Goal: Task Accomplishment & Management: Use online tool/utility

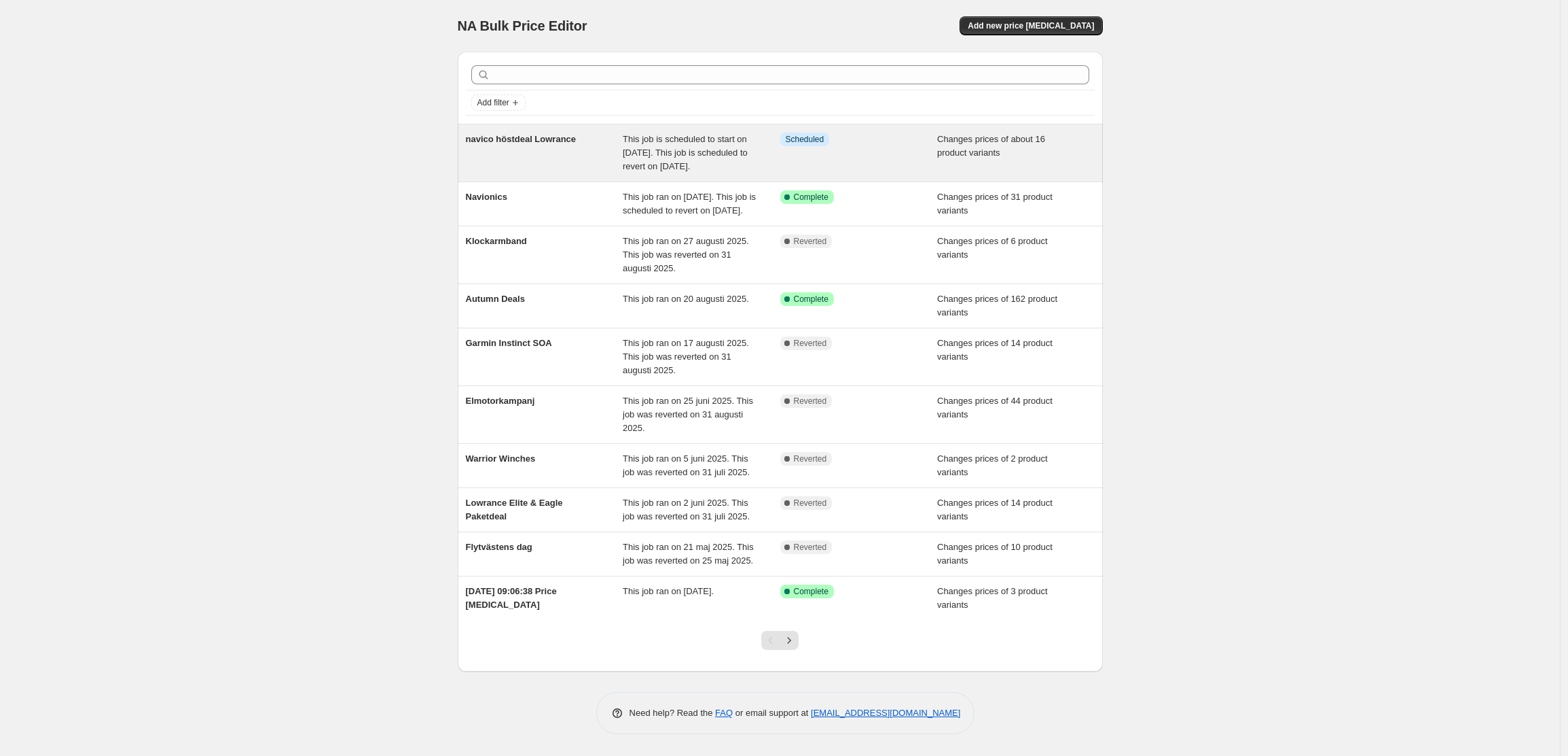
click at [526, 141] on span "navico höstdeal Lowrance" at bounding box center [521, 138] width 111 height 10
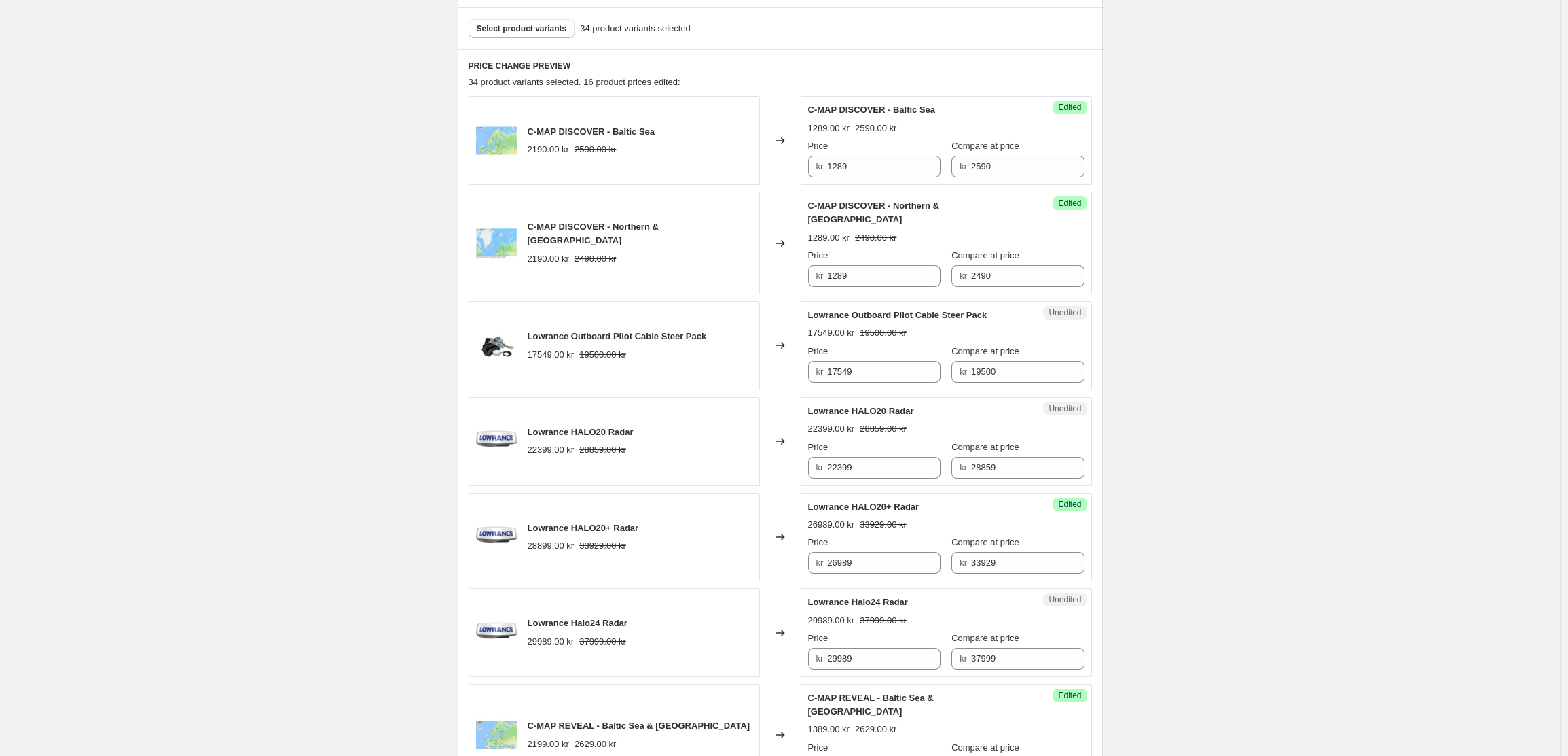
scroll to position [490, 0]
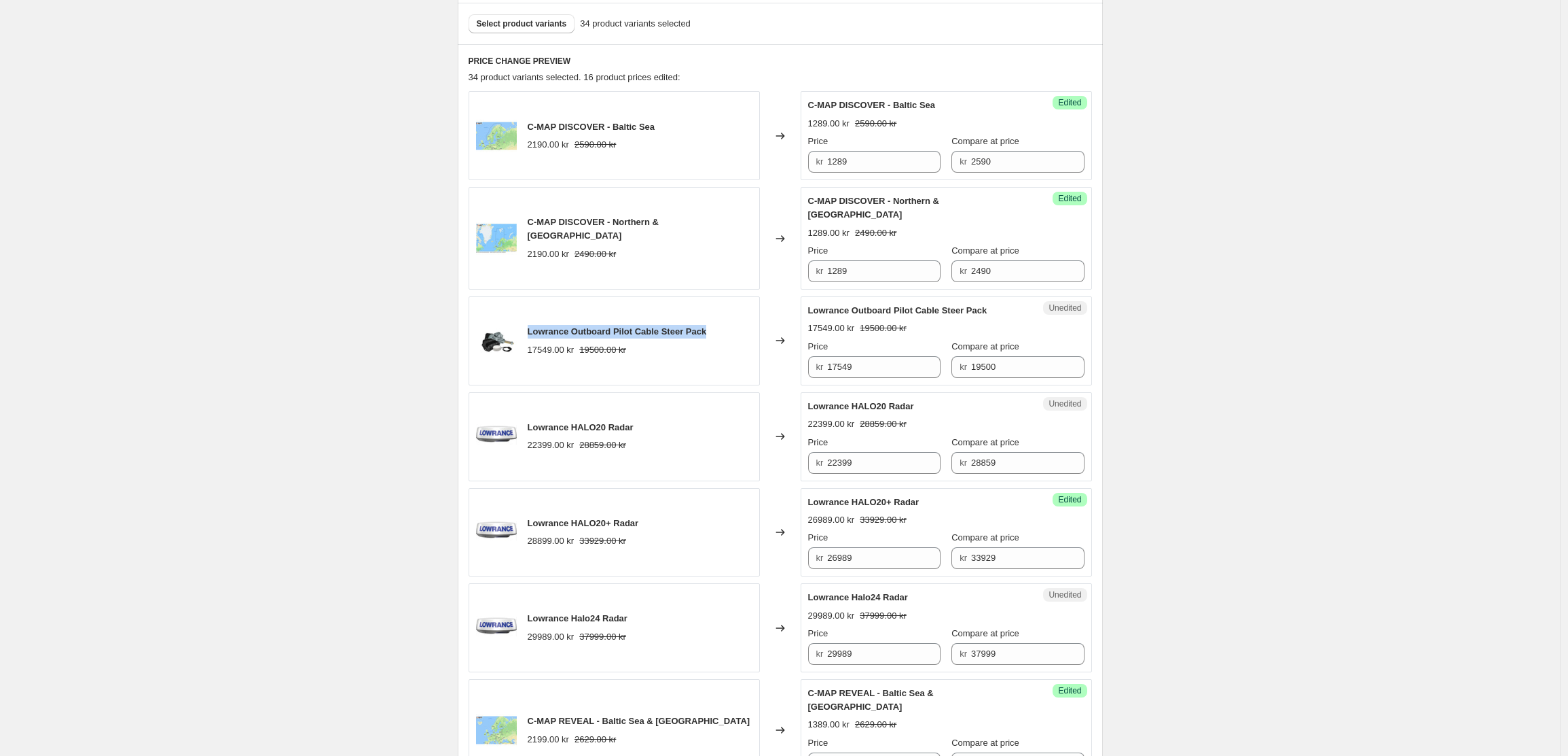
drag, startPoint x: 720, startPoint y: 318, endPoint x: 531, endPoint y: 318, distance: 189.0
click at [531, 318] on div "Lowrance Outboard Pilot Cable Steer Pack 17549.00 kr 19500.00 kr" at bounding box center [614, 341] width 292 height 89
copy span "Lowrance Outboard Pilot Cable Steer Pack"
click at [491, 77] on span "34 product variants selected. 16 product prices edited:" at bounding box center [574, 77] width 212 height 10
drag, startPoint x: 490, startPoint y: 76, endPoint x: 465, endPoint y: 70, distance: 25.7
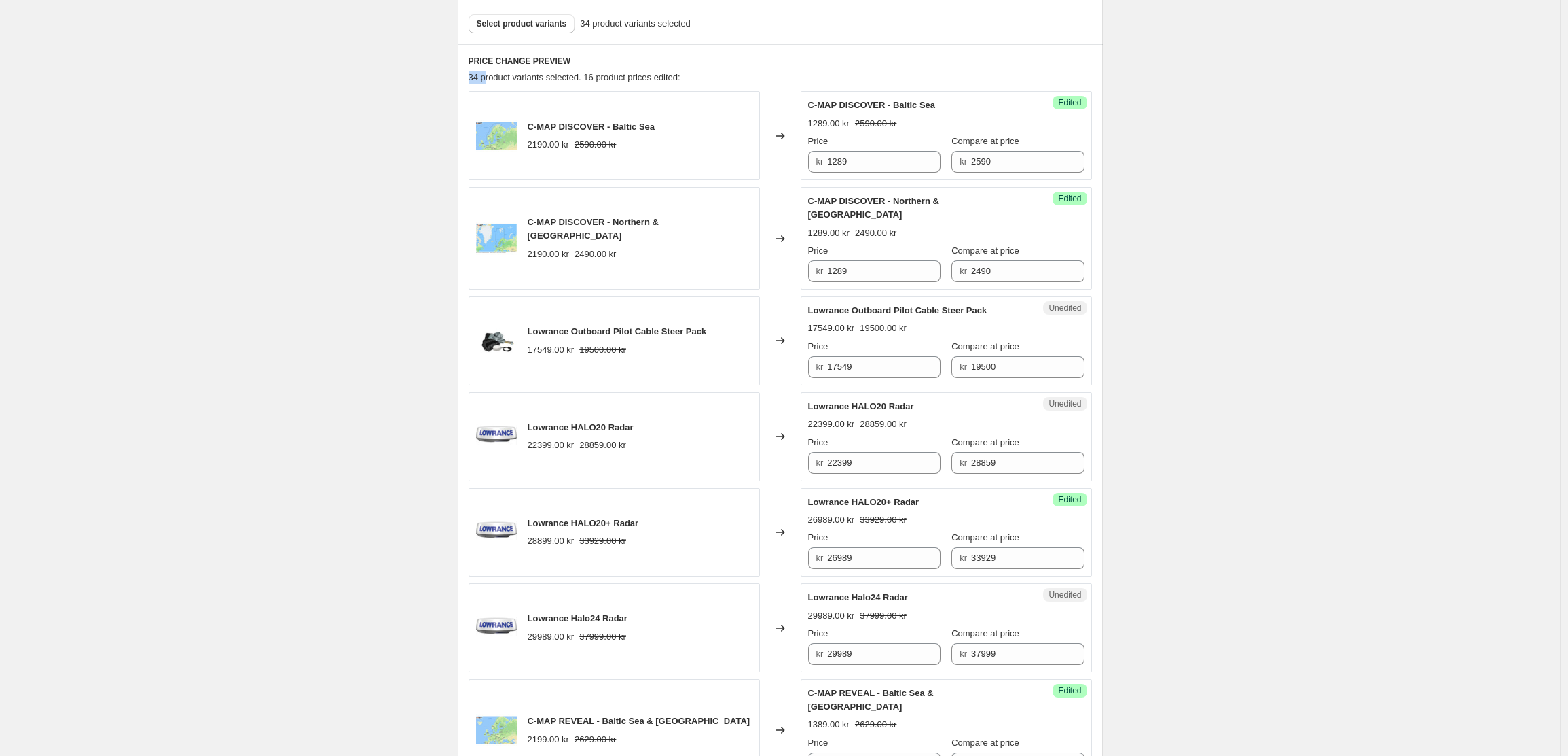
drag, startPoint x: 465, startPoint y: 70, endPoint x: 455, endPoint y: 70, distance: 10.0
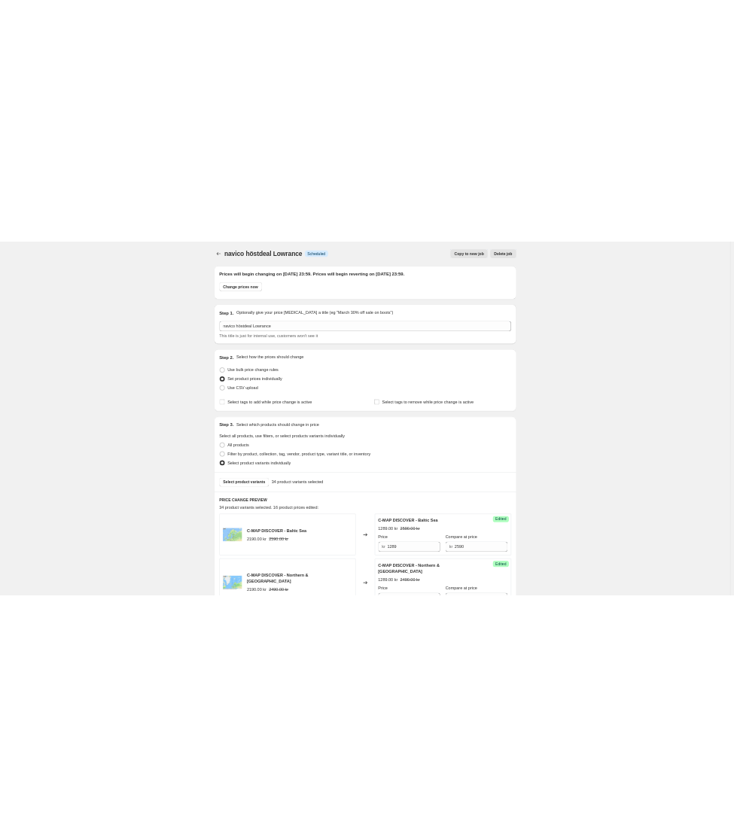
scroll to position [0, 0]
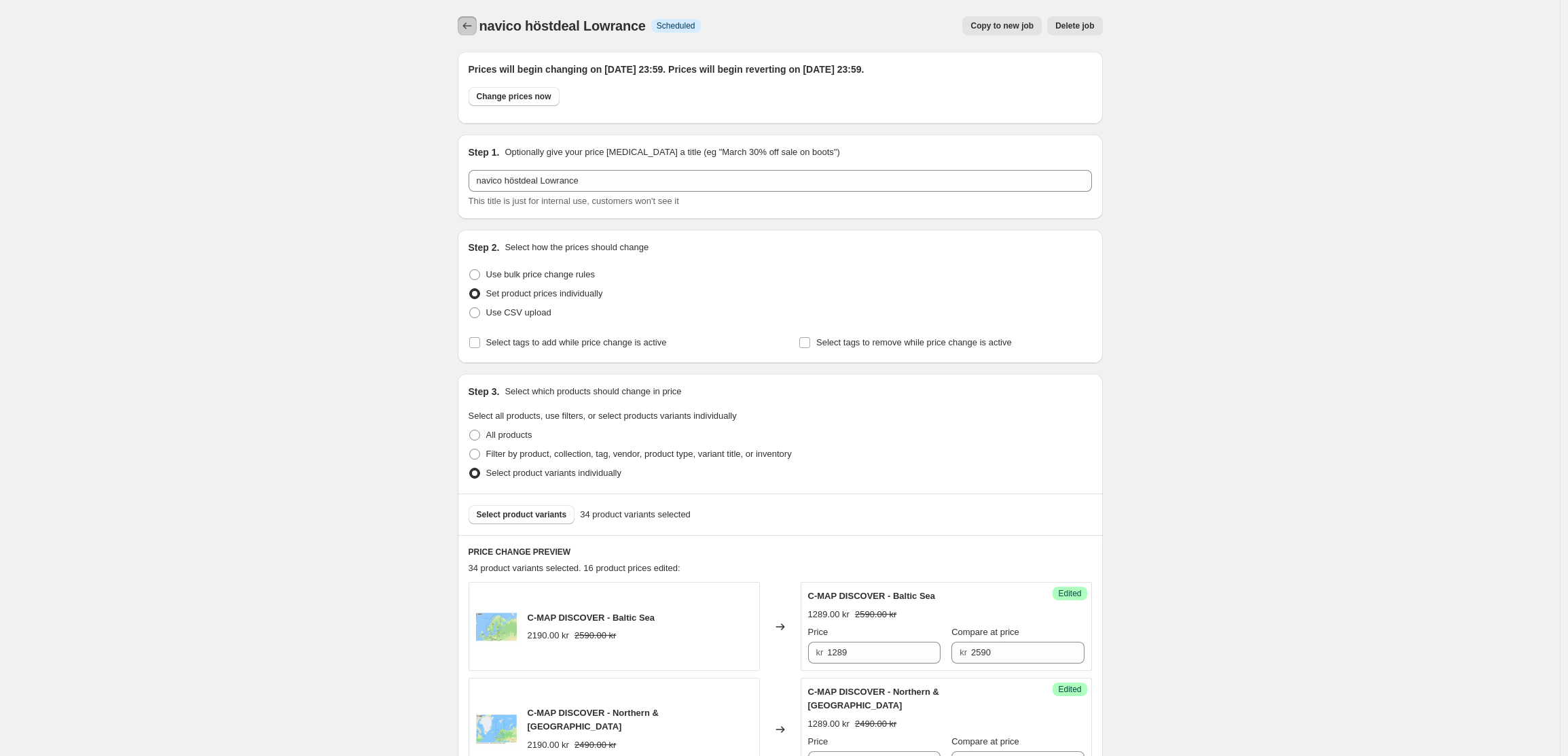
click at [477, 28] on button "Price change jobs" at bounding box center [467, 25] width 19 height 19
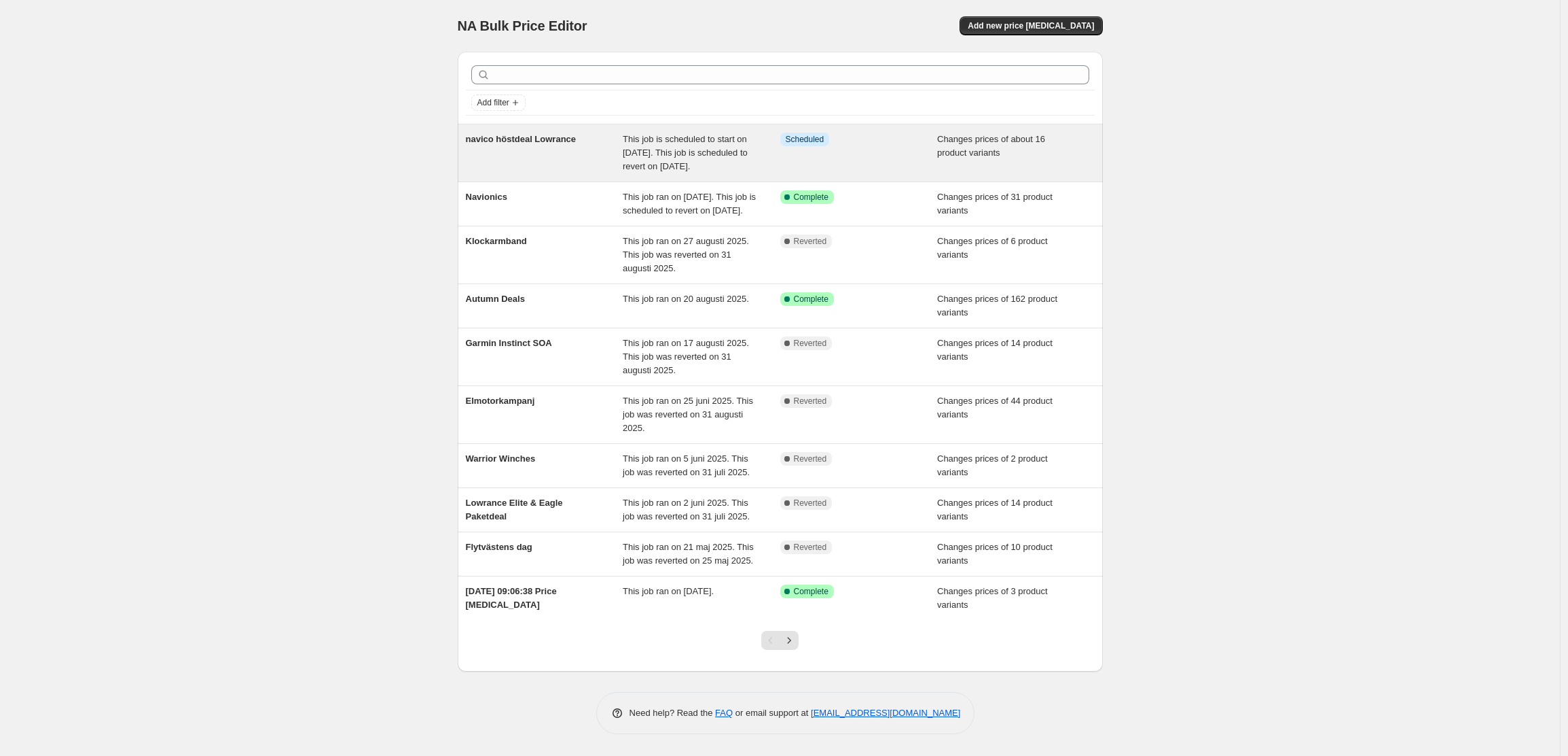
click at [884, 127] on div "navico höstdeal Lowrance This job is scheduled to start on [DATE]. This job is …" at bounding box center [780, 153] width 645 height 57
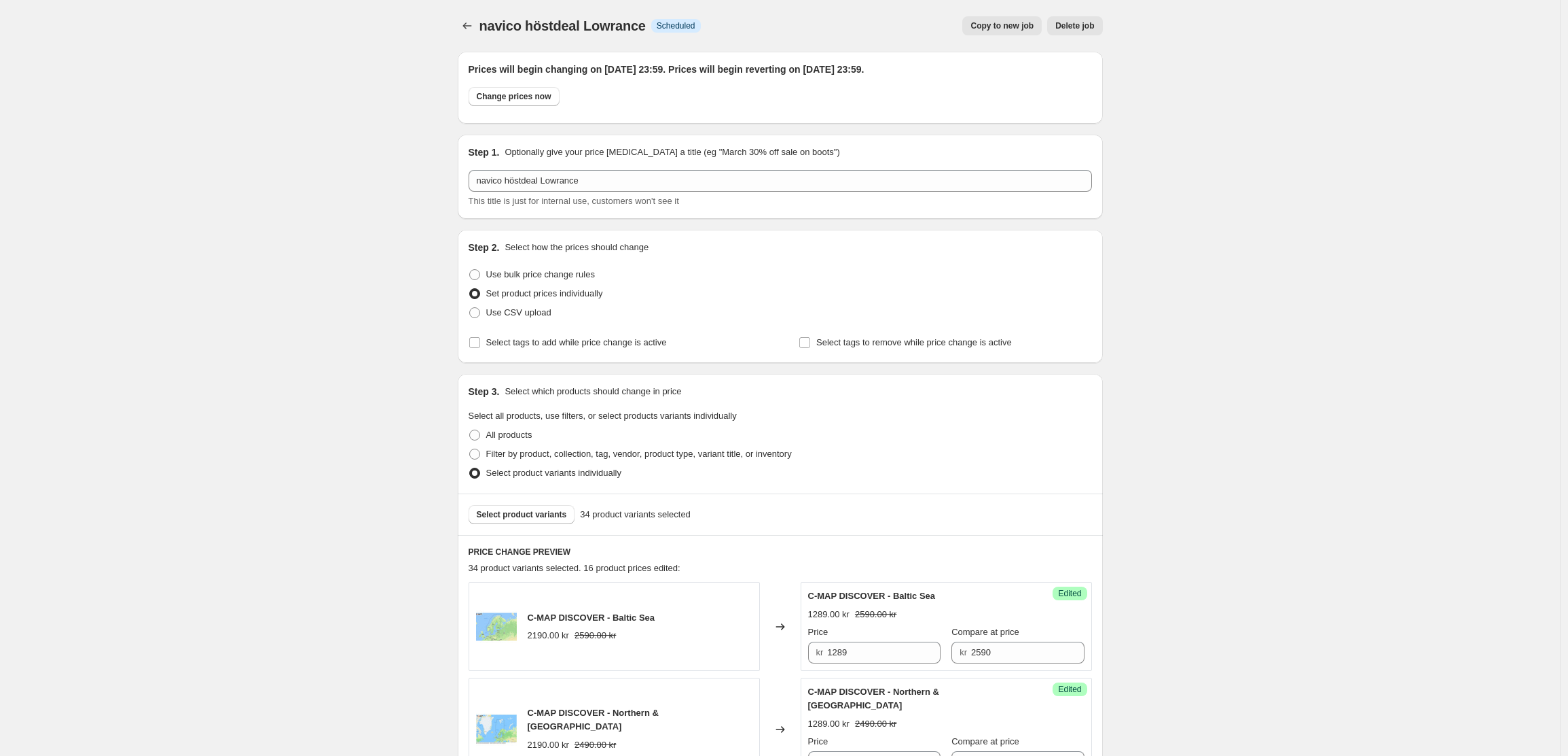
click at [1066, 23] on span "Delete job" at bounding box center [1074, 26] width 39 height 11
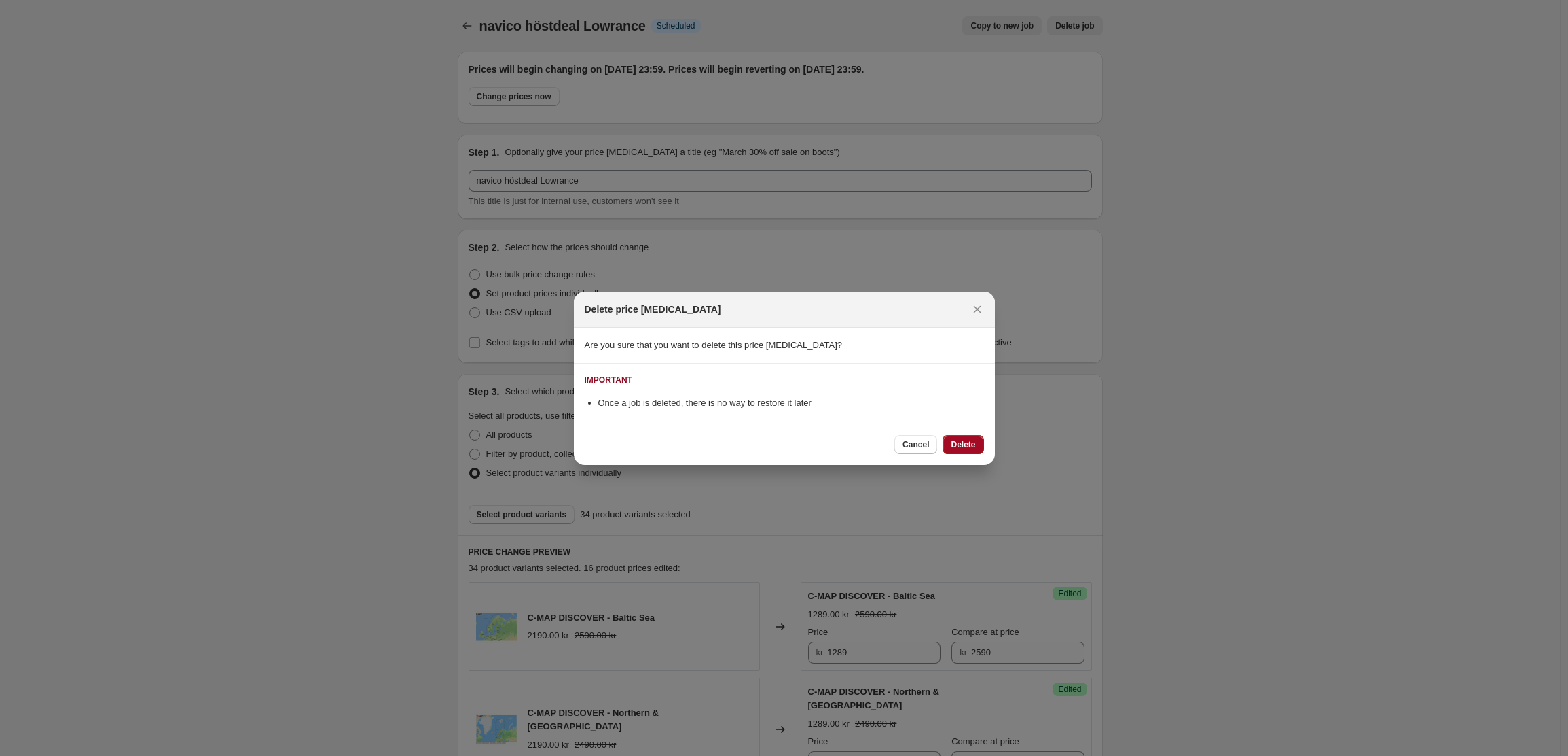
click at [960, 446] on span "Delete" at bounding box center [962, 444] width 24 height 11
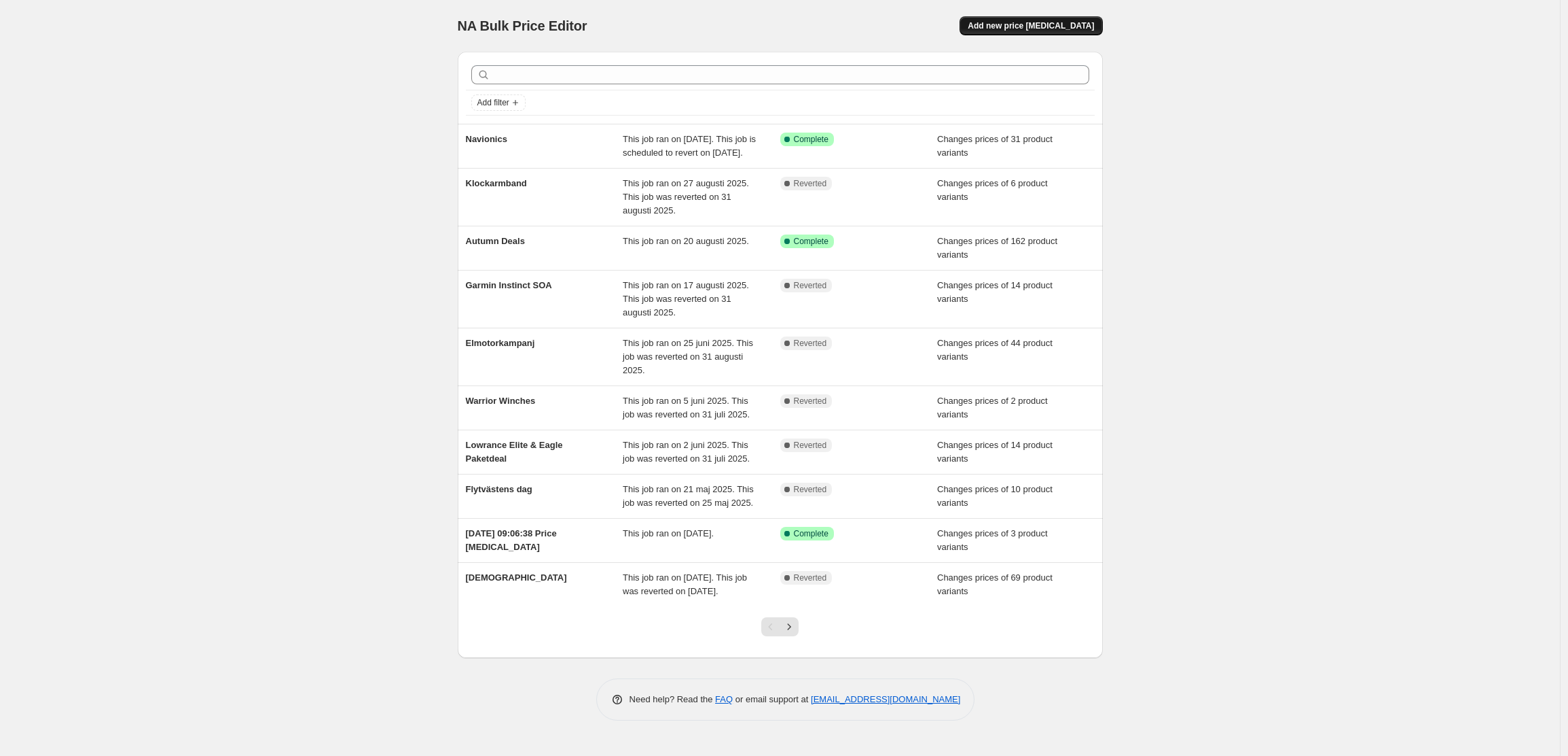
click at [1032, 29] on span "Add new price [MEDICAL_DATA]" at bounding box center [1031, 26] width 126 height 11
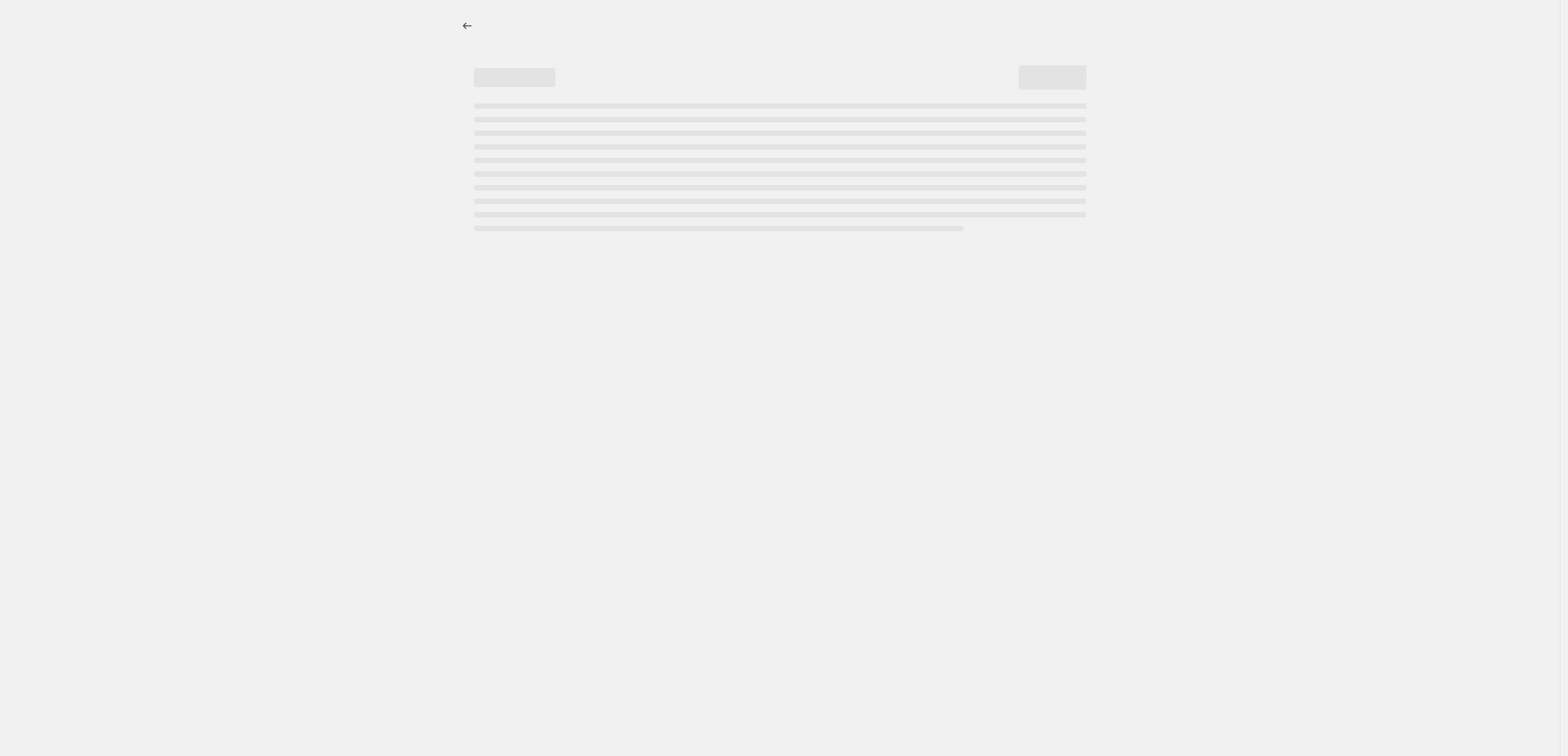
select select "percentage"
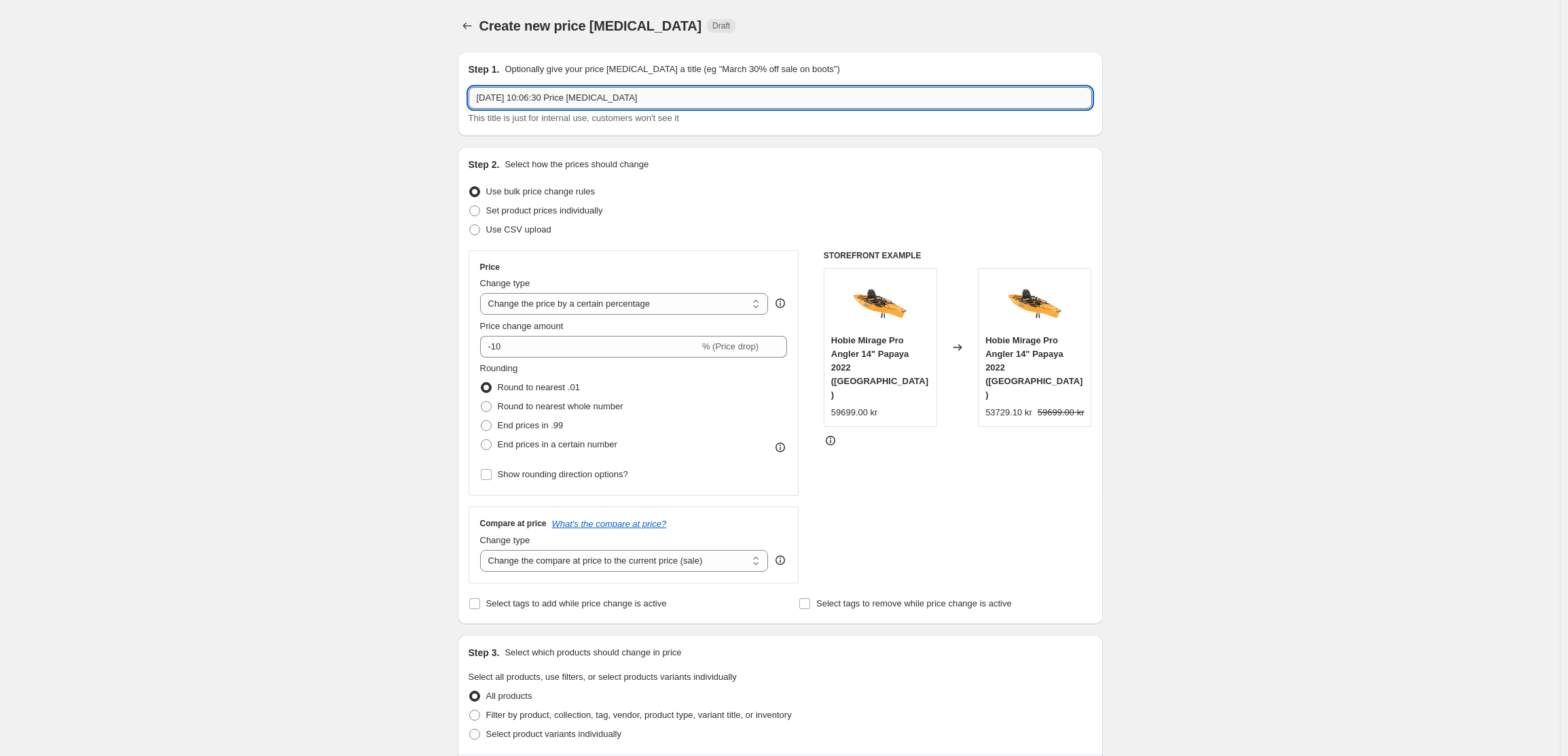
click at [641, 101] on input "[DATE] 10:06:30 Price [MEDICAL_DATA]" at bounding box center [780, 98] width 624 height 22
type input "Navico Autumn Deals"
click at [572, 210] on span "Set product prices individually" at bounding box center [544, 210] width 116 height 10
click at [470, 206] on input "Set product prices individually" at bounding box center [469, 205] width 1 height 1
radio input "true"
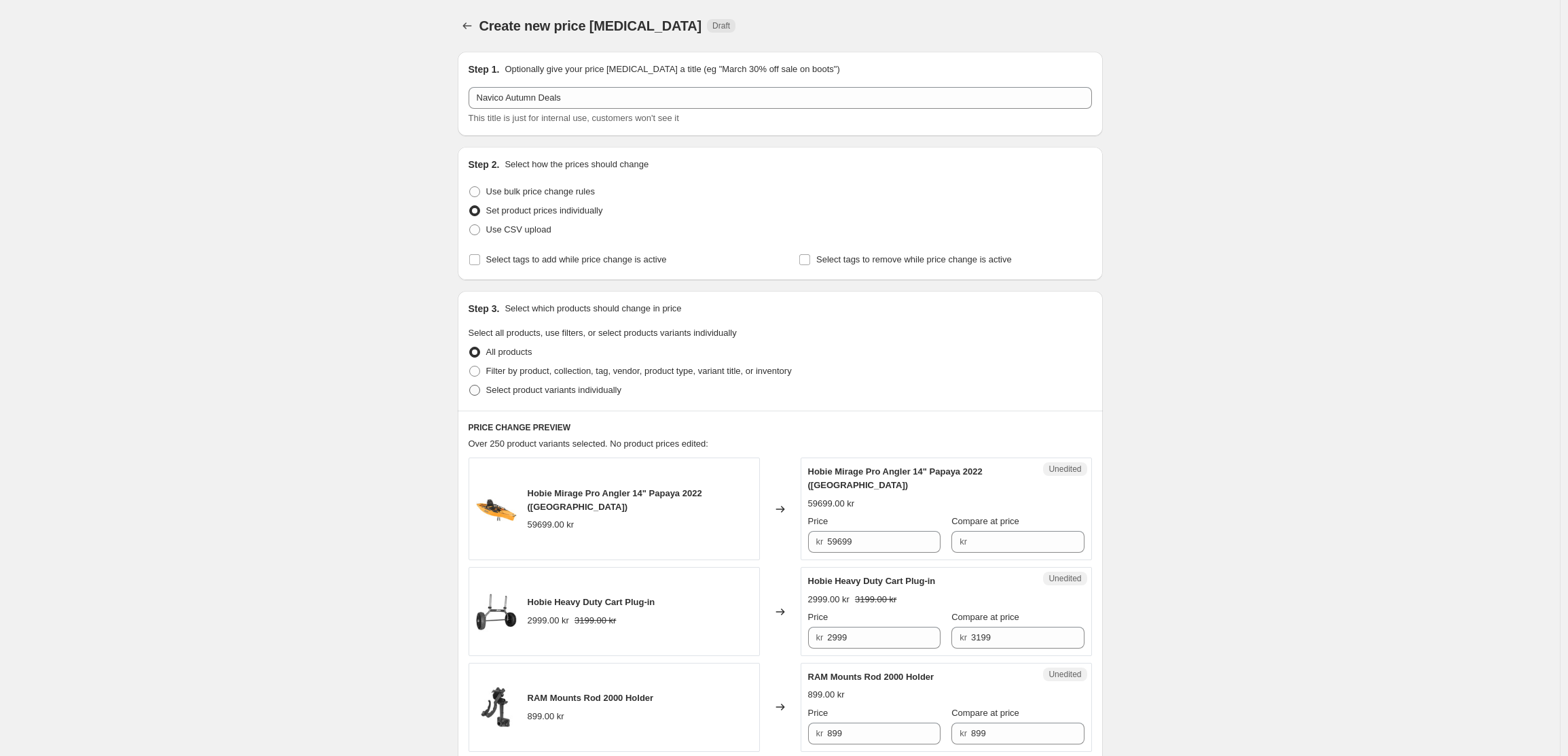
click at [517, 391] on span "Select product variants individually" at bounding box center [554, 389] width 135 height 10
click at [470, 386] on input "Select product variants individually" at bounding box center [469, 385] width 1 height 1
radio input "true"
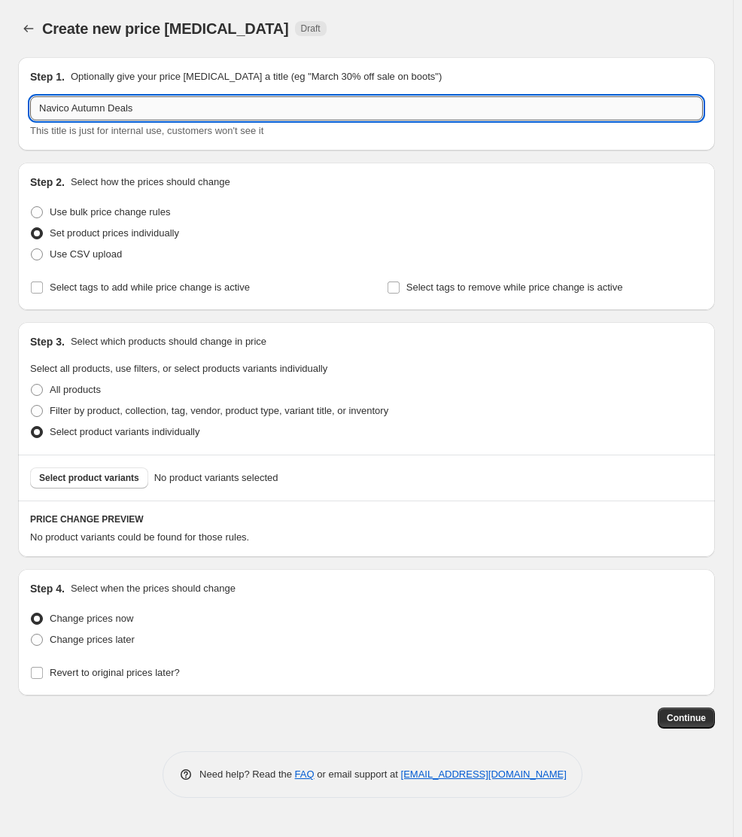
click at [146, 104] on input "Navico Autumn Deals" at bounding box center [366, 108] width 673 height 24
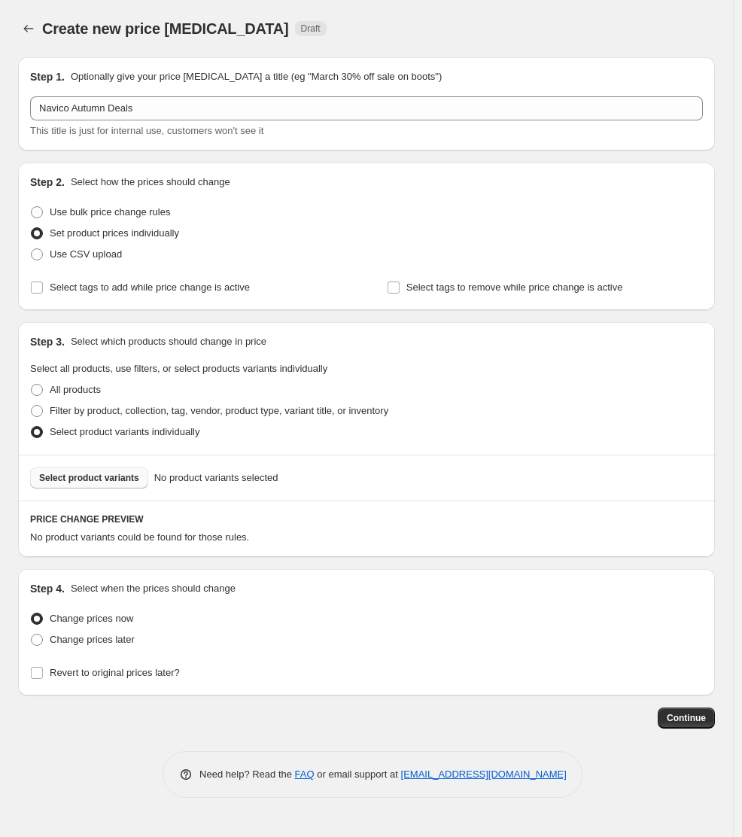
click at [85, 479] on span "Select product variants" at bounding box center [89, 478] width 100 height 12
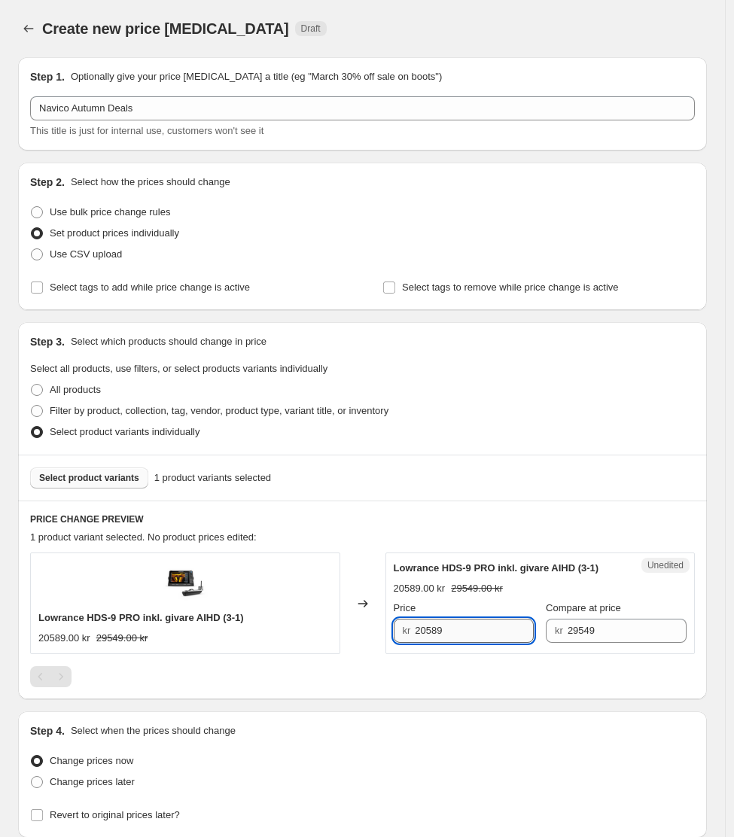
click at [462, 631] on input "20589" at bounding box center [474, 631] width 119 height 24
type input "20499"
click at [437, 661] on div "Lowrance HDS-9 PRO inkl. givare AIHD [PHONE_NUMBER] kr 29549.00 kr Changed to S…" at bounding box center [362, 619] width 664 height 134
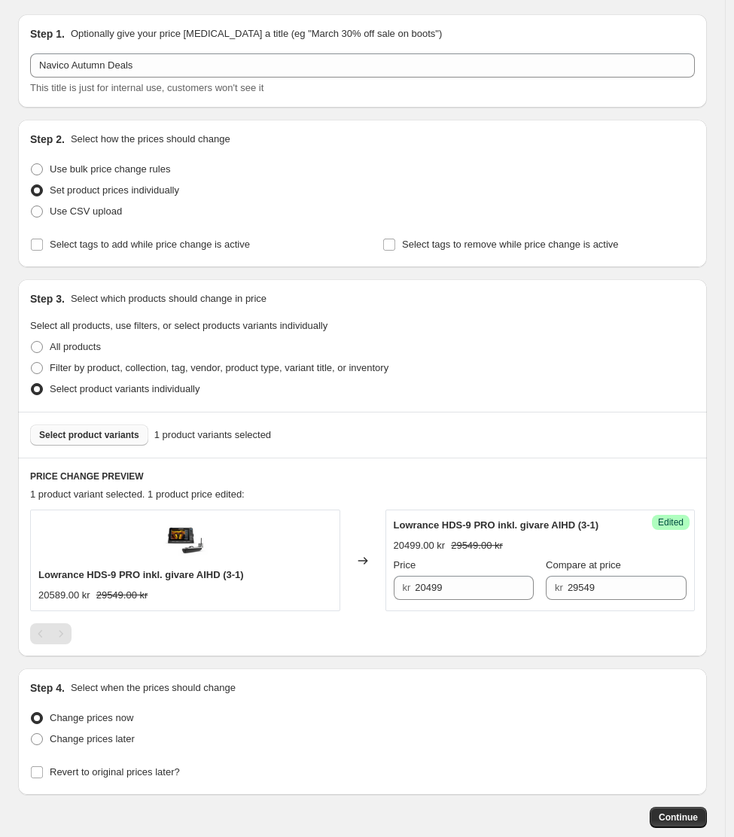
scroll to position [78, 0]
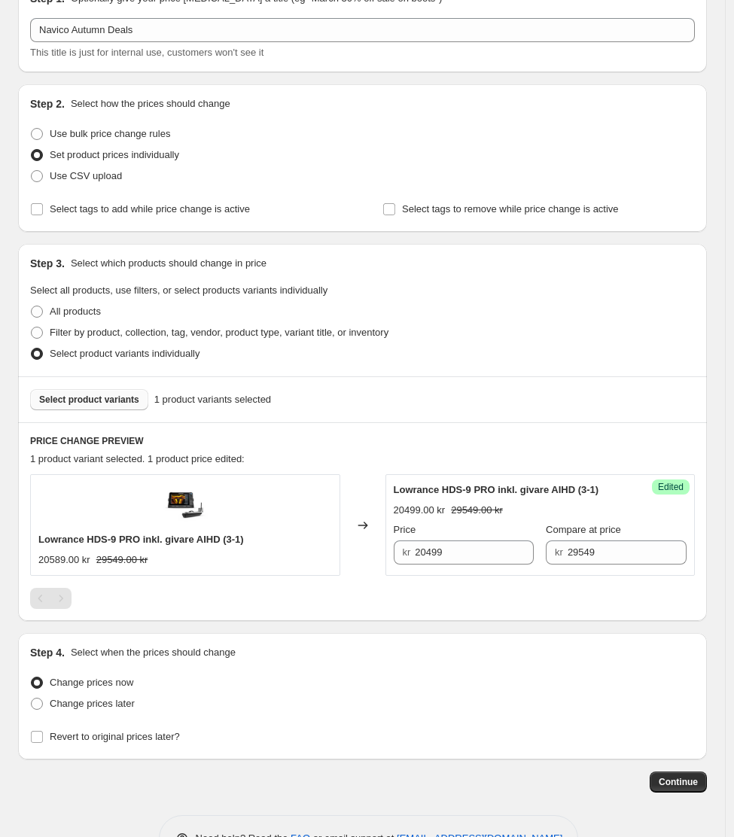
click at [99, 401] on span "Select product variants" at bounding box center [89, 400] width 100 height 12
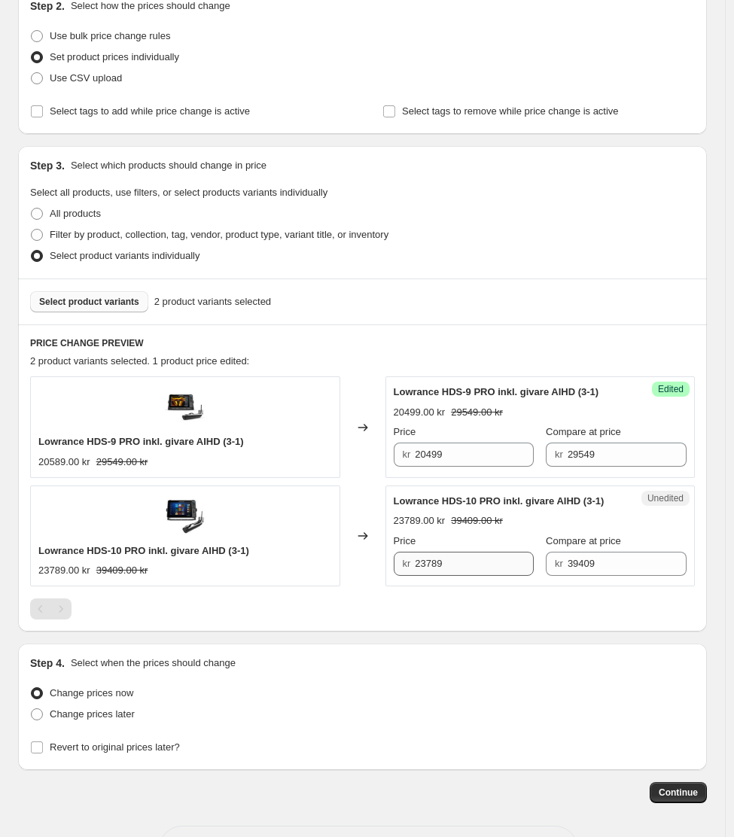
scroll to position [185, 0]
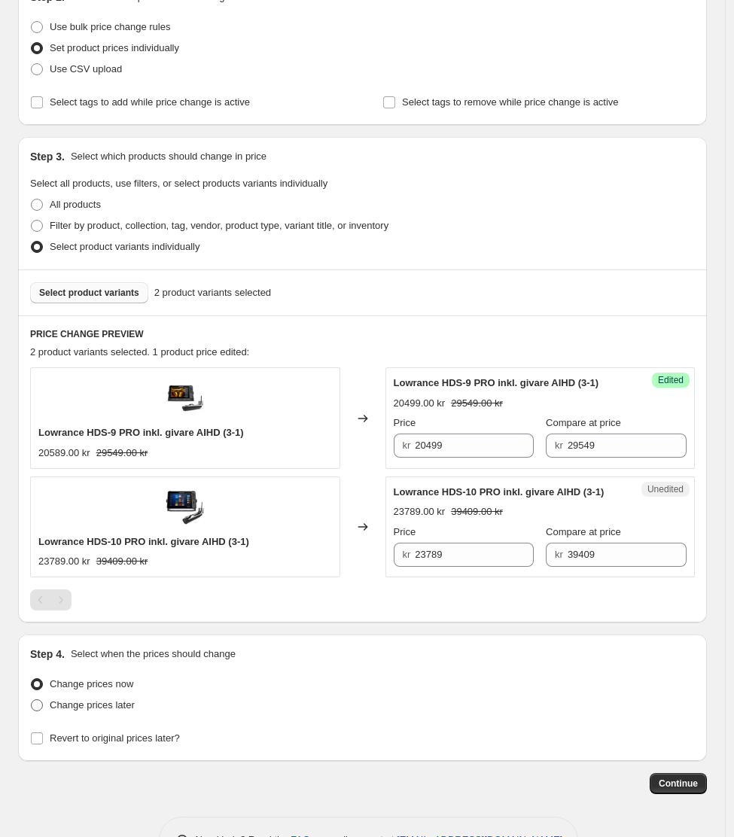
click at [40, 701] on span at bounding box center [37, 705] width 12 height 12
click at [32, 700] on input "Change prices later" at bounding box center [31, 699] width 1 height 1
radio input "true"
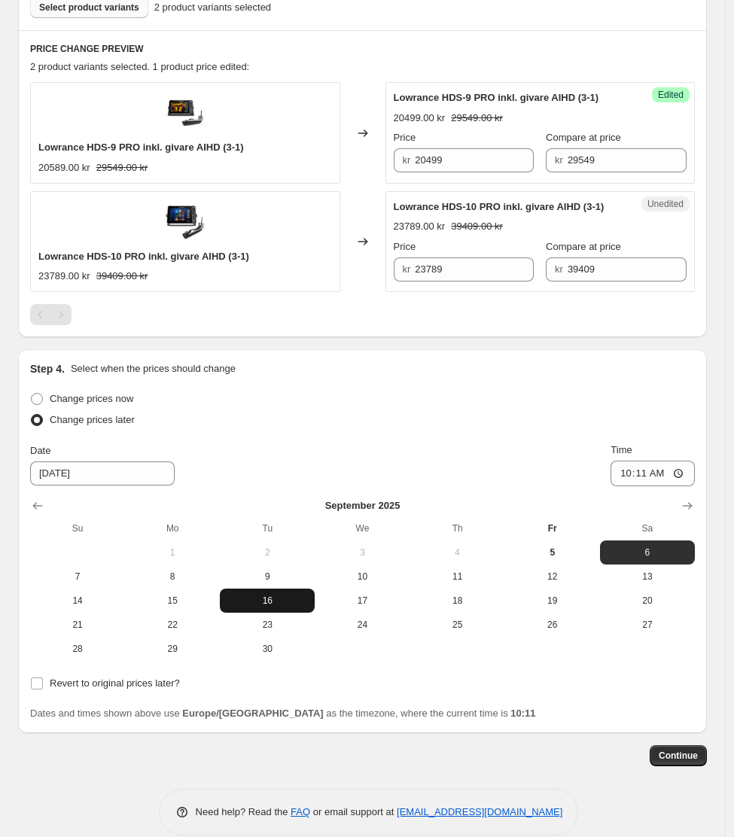
scroll to position [471, 0]
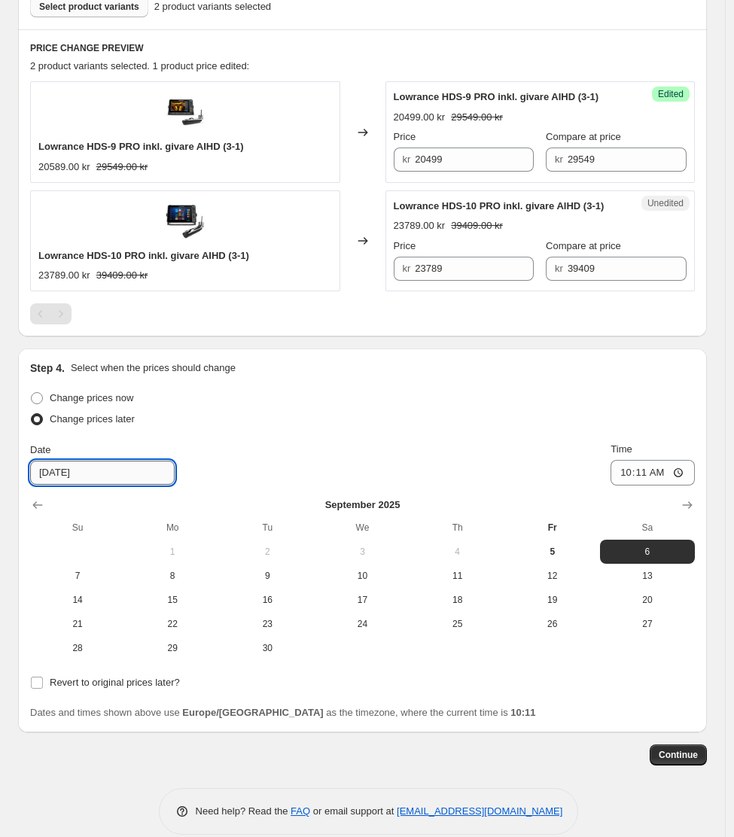
click at [68, 474] on input "[DATE]" at bounding box center [102, 472] width 144 height 24
click at [695, 503] on icon "Show next month, October 2025" at bounding box center [686, 504] width 15 height 15
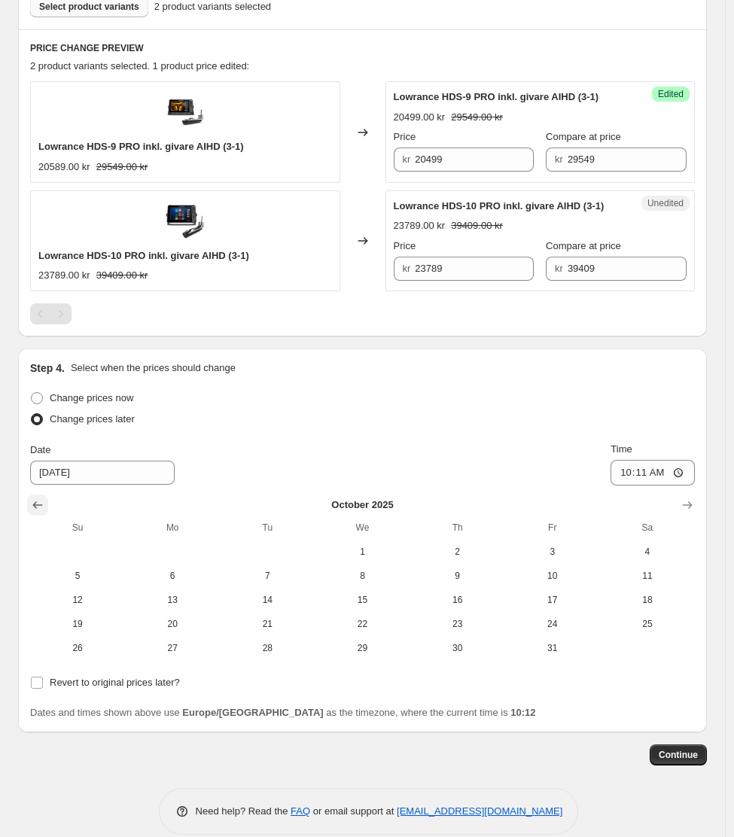
click at [32, 504] on button "Show previous month, September 2025" at bounding box center [37, 504] width 21 height 21
click at [86, 579] on span "7" at bounding box center [77, 576] width 83 height 12
type input "[DATE]"
click at [658, 476] on input "10:11" at bounding box center [652, 473] width 84 height 26
drag, startPoint x: 242, startPoint y: 394, endPoint x: 274, endPoint y: 400, distance: 32.2
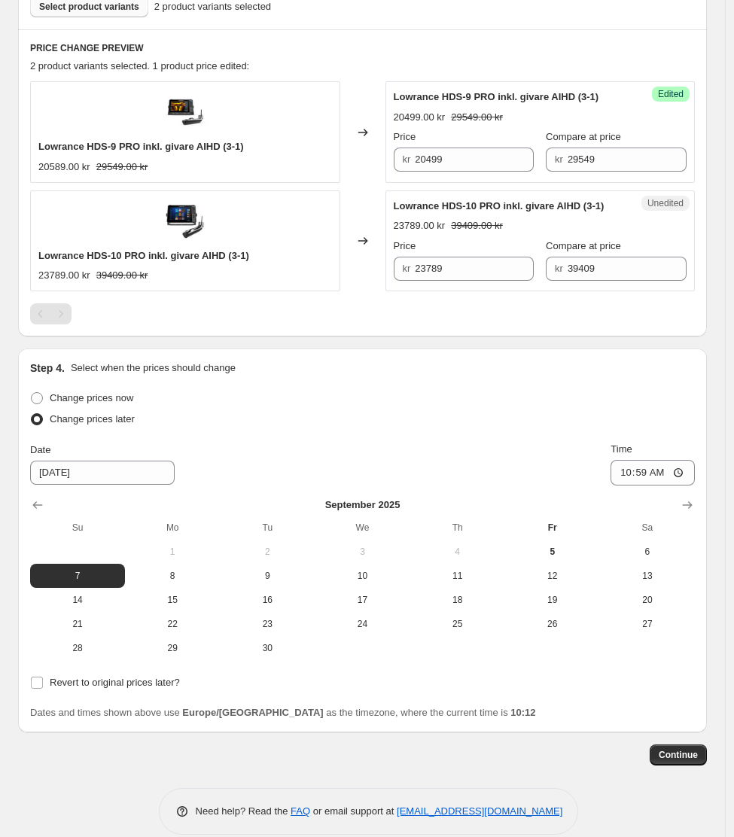
click at [242, 394] on div "Change prices now" at bounding box center [362, 398] width 664 height 21
click at [661, 468] on input "10:59" at bounding box center [652, 473] width 84 height 26
click at [660, 472] on input "10:59" at bounding box center [652, 473] width 84 height 26
drag, startPoint x: 663, startPoint y: 473, endPoint x: 645, endPoint y: 474, distance: 18.1
click at [663, 473] on input "10:59" at bounding box center [652, 473] width 84 height 26
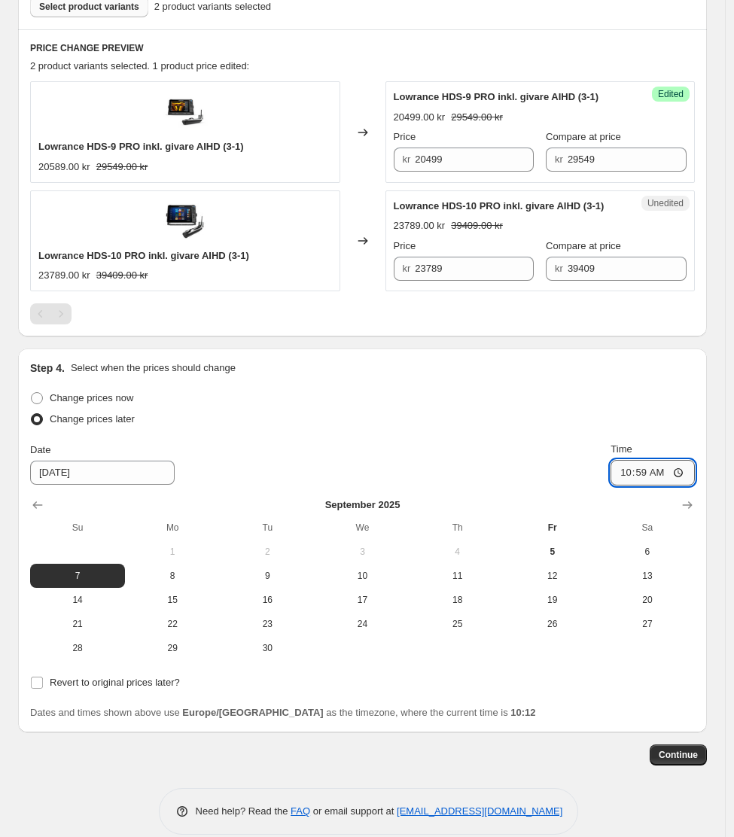
drag, startPoint x: 644, startPoint y: 474, endPoint x: 652, endPoint y: 467, distance: 10.1
click at [645, 475] on input "10:59" at bounding box center [652, 473] width 84 height 26
click at [661, 475] on input "10:59" at bounding box center [652, 473] width 84 height 26
click at [668, 470] on input "10:59" at bounding box center [652, 473] width 84 height 26
click at [652, 476] on input "10:59" at bounding box center [652, 473] width 84 height 26
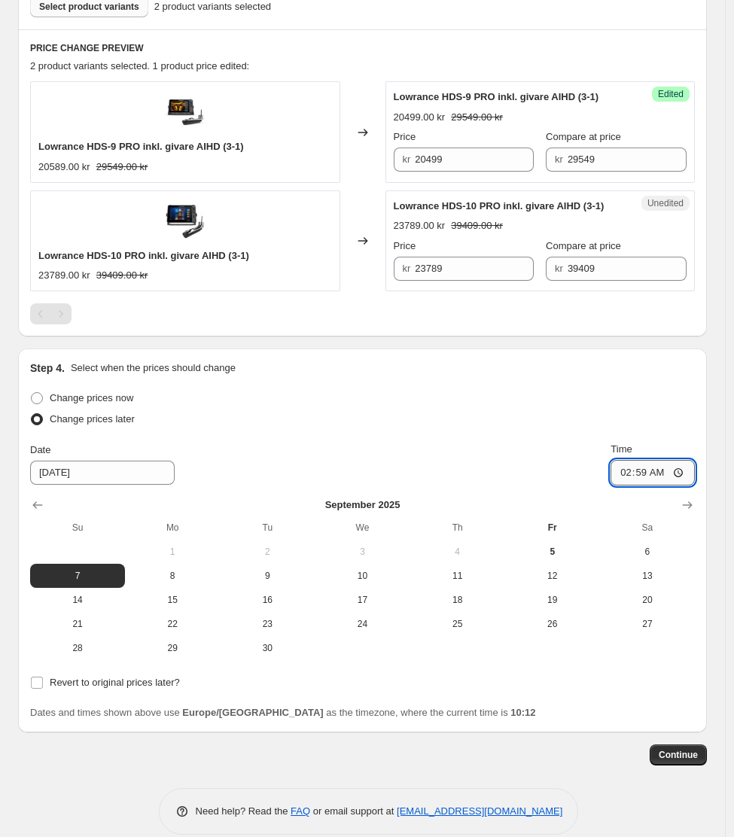
type input "23:59"
click at [36, 682] on input "Revert to original prices later?" at bounding box center [37, 682] width 12 height 12
checkbox input "true"
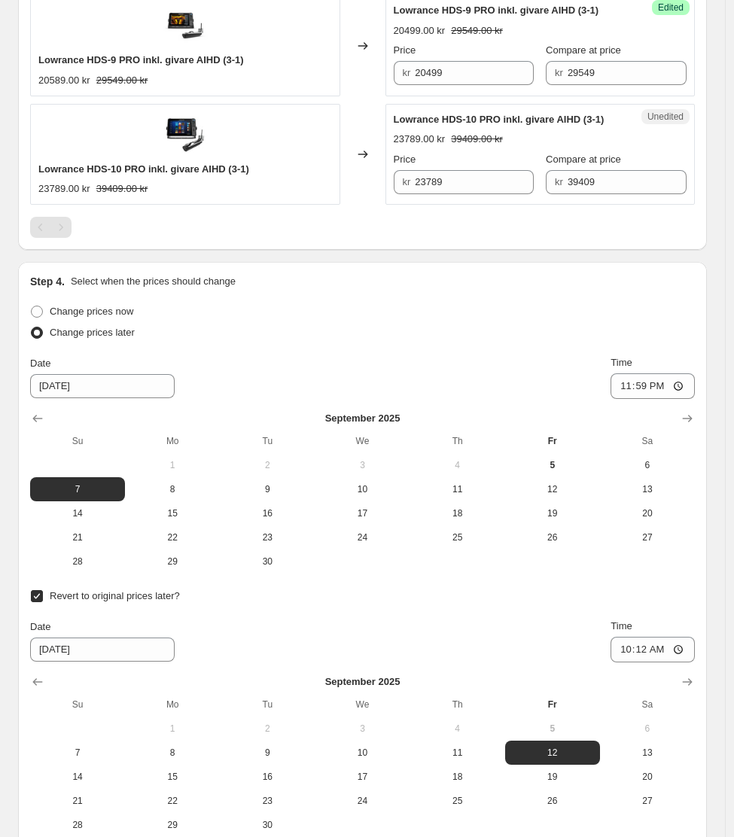
scroll to position [597, 0]
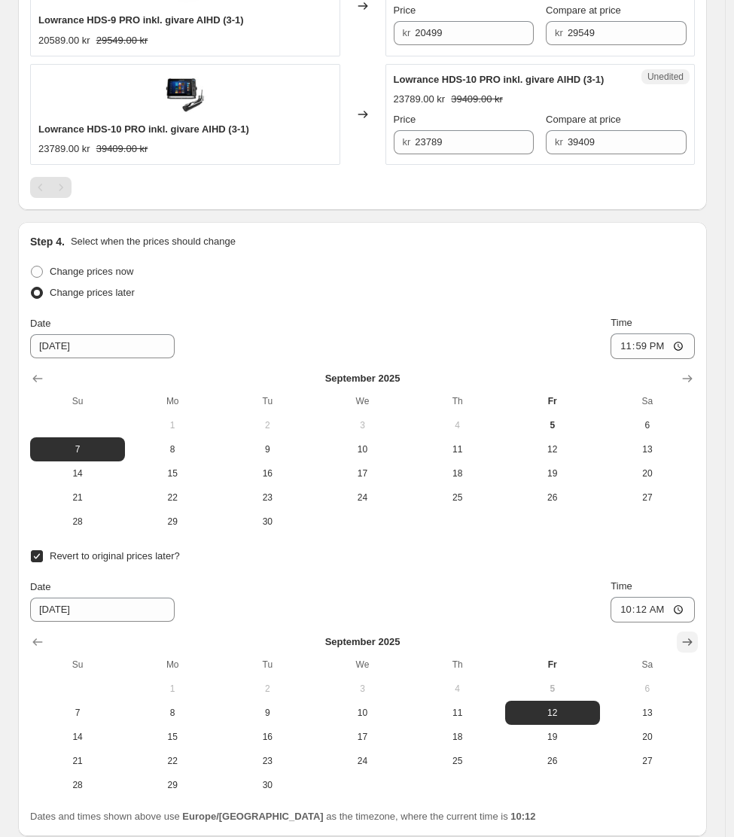
click at [692, 637] on icon "Show next month, October 2025" at bounding box center [686, 641] width 15 height 15
click at [693, 635] on icon "Show next month, November 2025" at bounding box center [686, 641] width 15 height 15
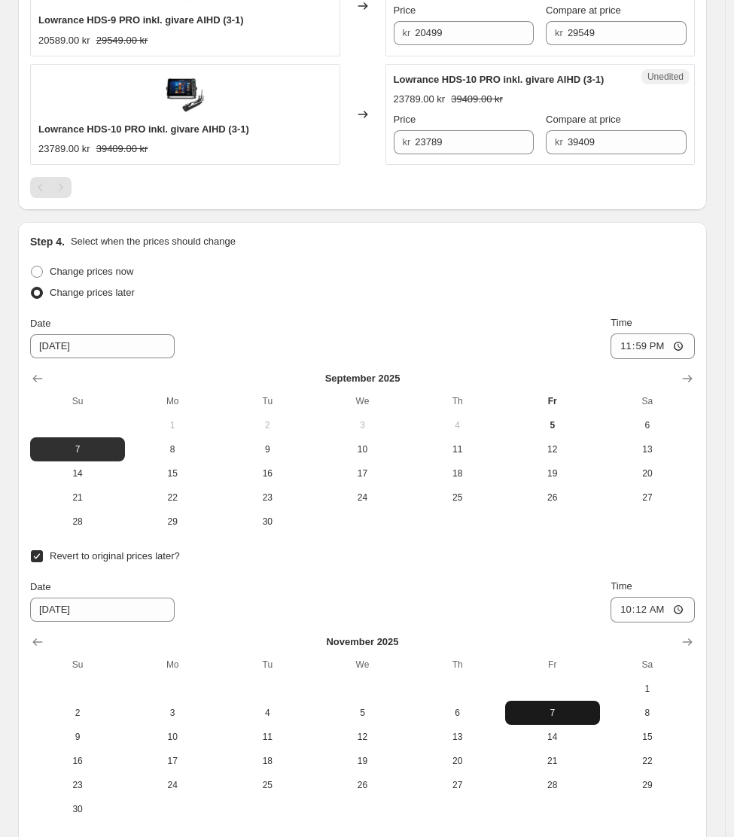
click at [541, 708] on span "7" at bounding box center [552, 713] width 83 height 12
type input "[DATE]"
click at [661, 606] on input "10:12" at bounding box center [652, 610] width 84 height 26
click at [654, 612] on input "10:12" at bounding box center [652, 610] width 84 height 26
type input "23:59"
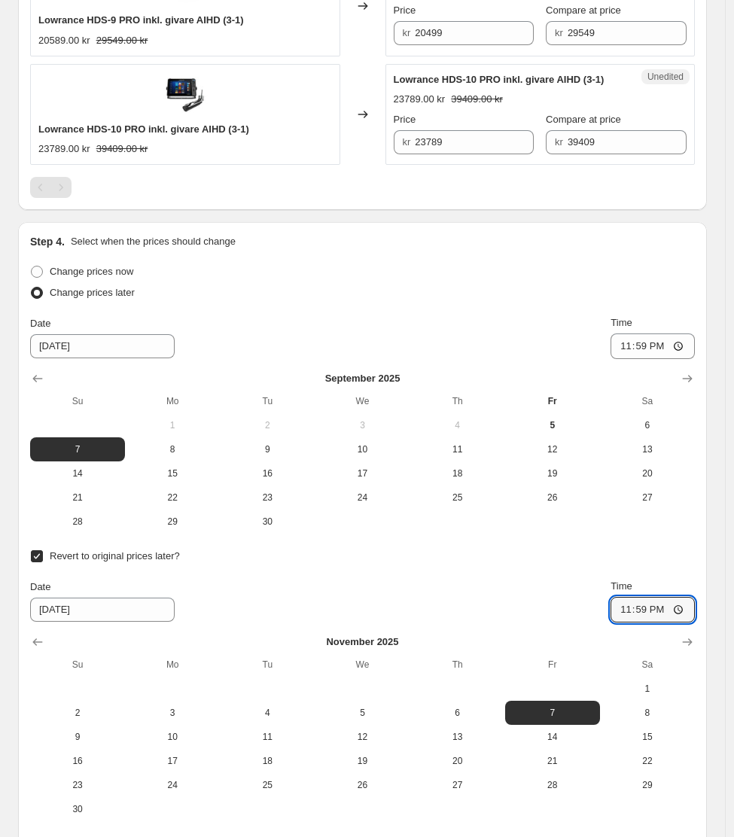
click at [567, 573] on div "Revert to original prices later? Date [DATE] Time 23:59 [DATE] Su Mo Tu We Th F…" at bounding box center [362, 683] width 664 height 275
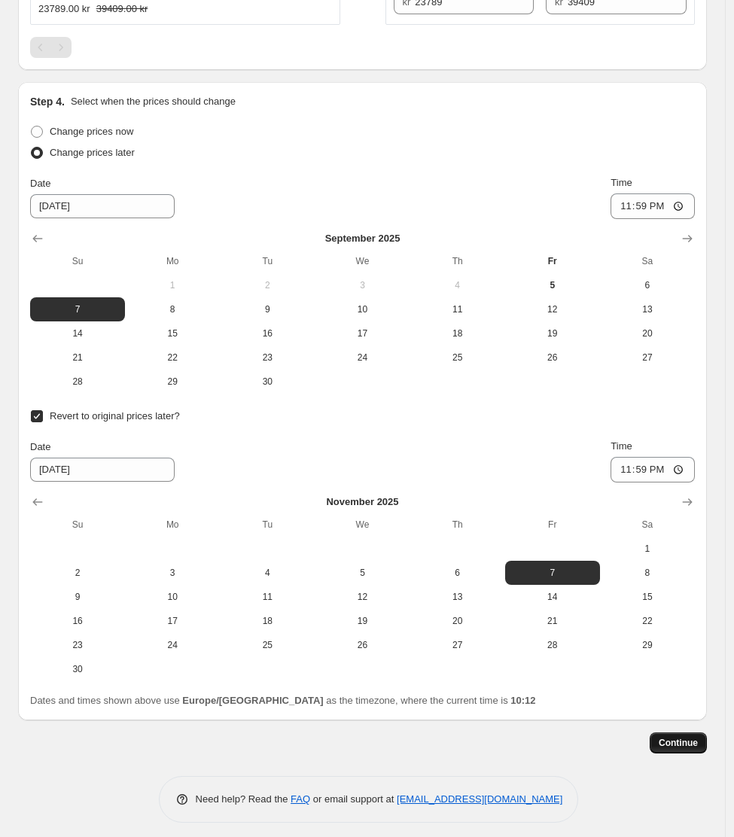
scroll to position [746, 0]
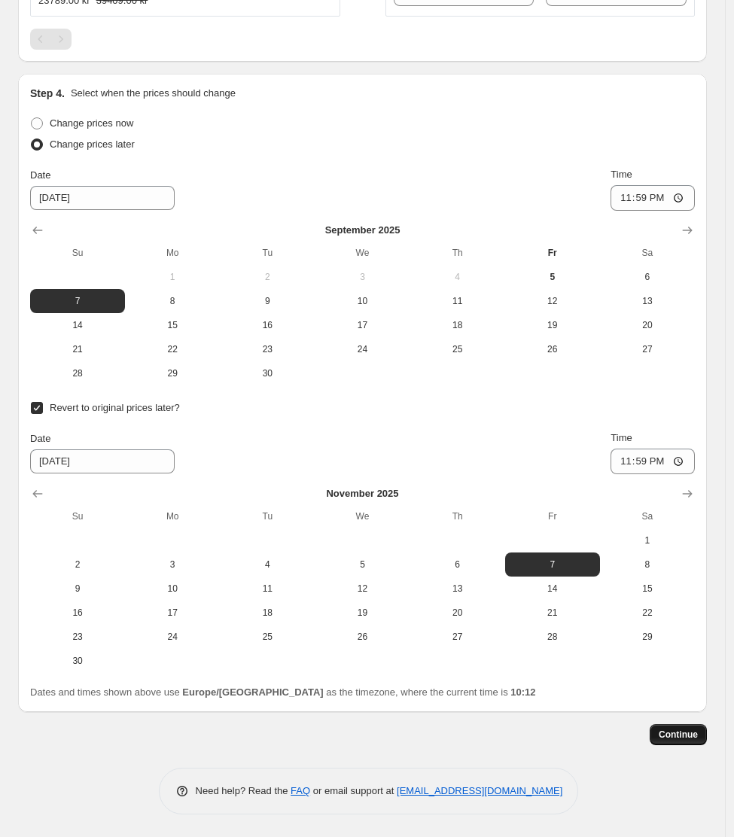
click at [679, 740] on button "Continue" at bounding box center [677, 734] width 57 height 21
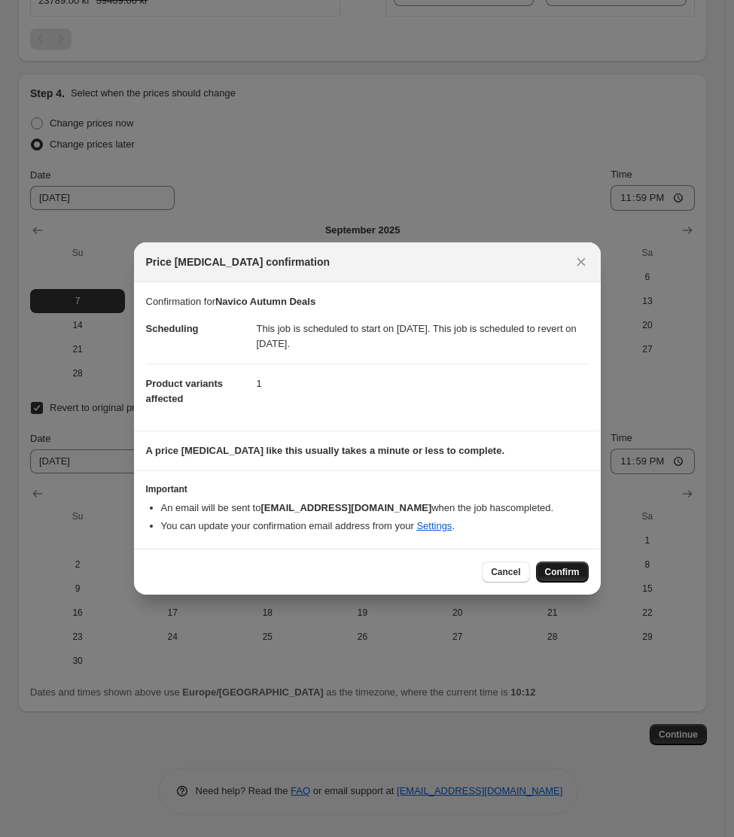
click at [576, 573] on span "Confirm" at bounding box center [562, 572] width 35 height 12
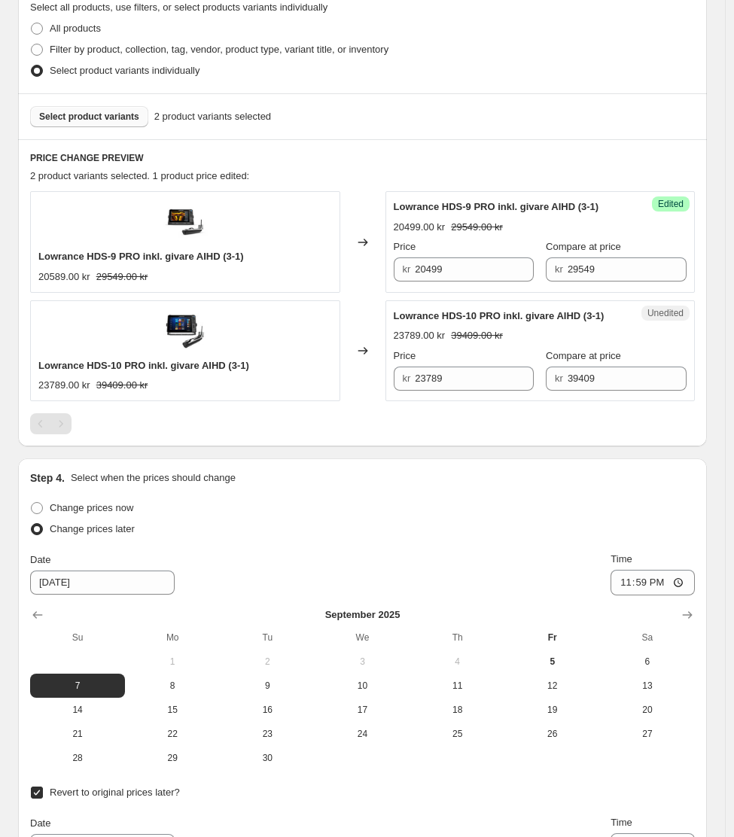
scroll to position [360, 0]
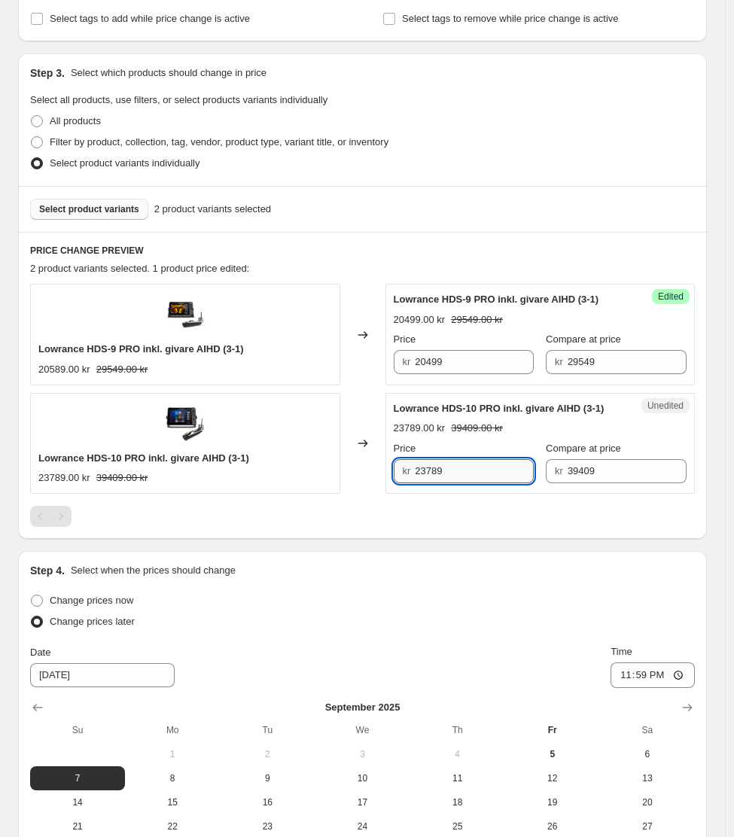
click at [442, 479] on input "23789" at bounding box center [474, 471] width 119 height 24
paste input "22"
type input "23229"
click at [655, 433] on div "23789.00 kr 39409.00 kr" at bounding box center [540, 428] width 293 height 15
click at [91, 204] on span "Select product variants" at bounding box center [89, 209] width 100 height 12
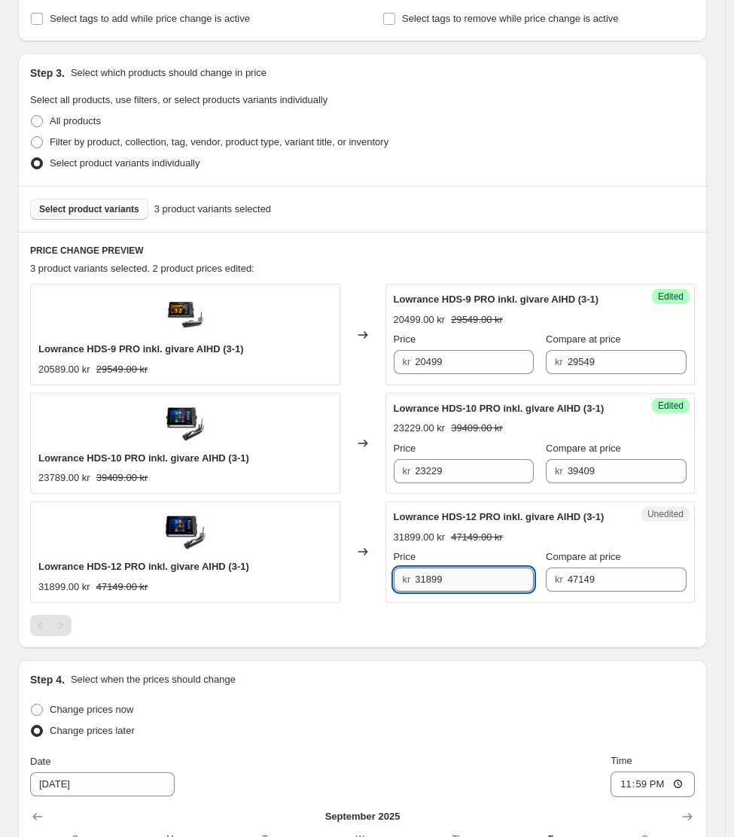
click at [448, 576] on input "31899" at bounding box center [474, 579] width 119 height 24
paste input "022"
type input "30229"
click at [461, 608] on div "Lowrance HDS-9 PRO inkl. givare AIHD [PHONE_NUMBER] kr 29549.00 kr Changed to S…" at bounding box center [362, 459] width 664 height 351
click at [88, 217] on button "Select product variants" at bounding box center [89, 209] width 118 height 21
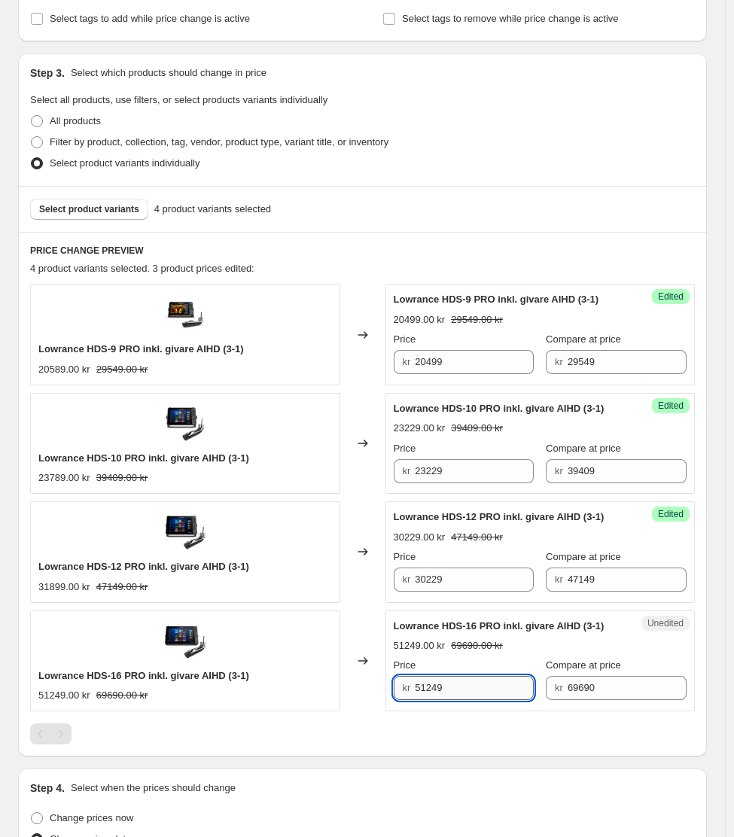
click at [456, 687] on input "51249" at bounding box center [474, 688] width 119 height 24
paste input "4649"
type input "46499"
click at [464, 712] on div "Lowrance HDS-9 PRO inkl. givare AIHD [PHONE_NUMBER] kr 29549.00 kr Changed to S…" at bounding box center [362, 514] width 664 height 460
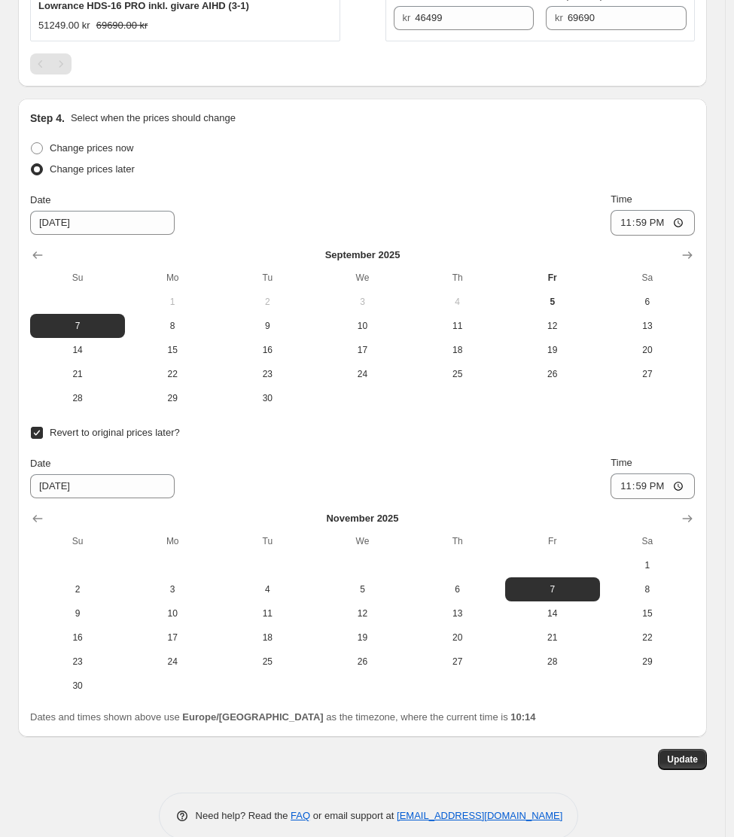
scroll to position [1055, 0]
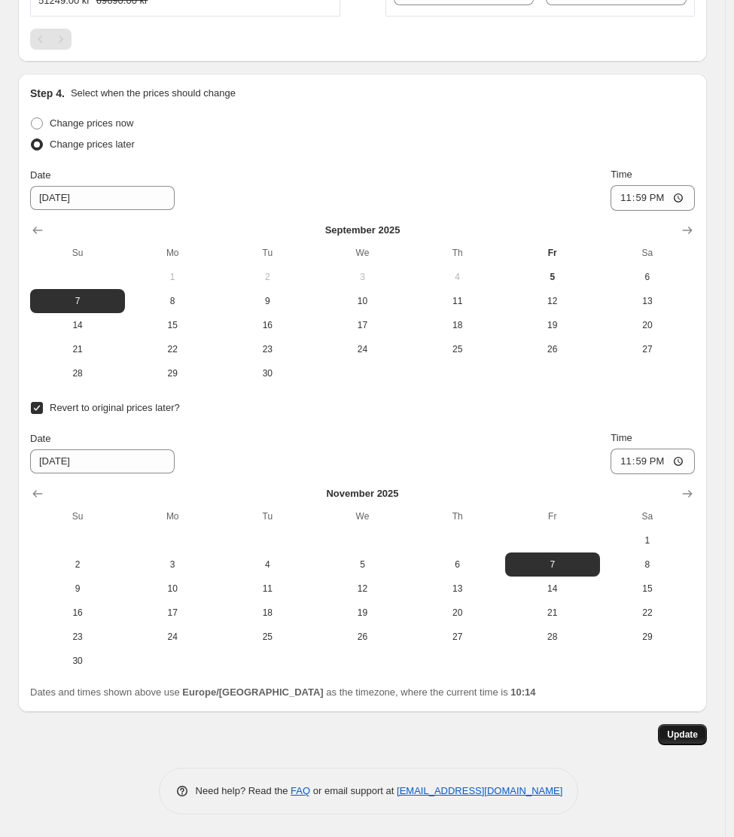
click at [686, 731] on span "Update" at bounding box center [682, 734] width 31 height 12
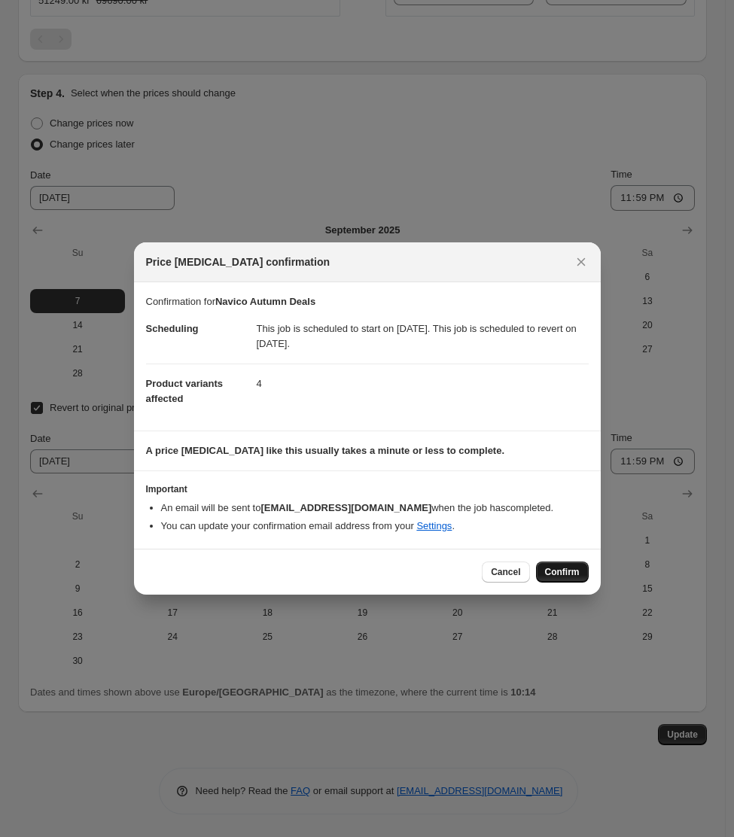
click at [559, 570] on span "Confirm" at bounding box center [562, 572] width 35 height 12
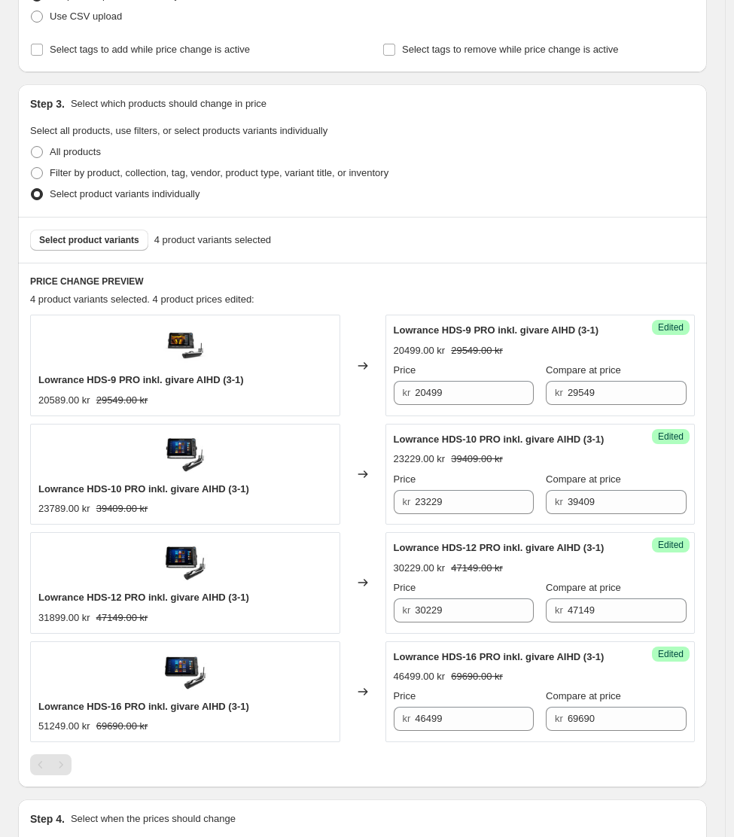
scroll to position [337, 0]
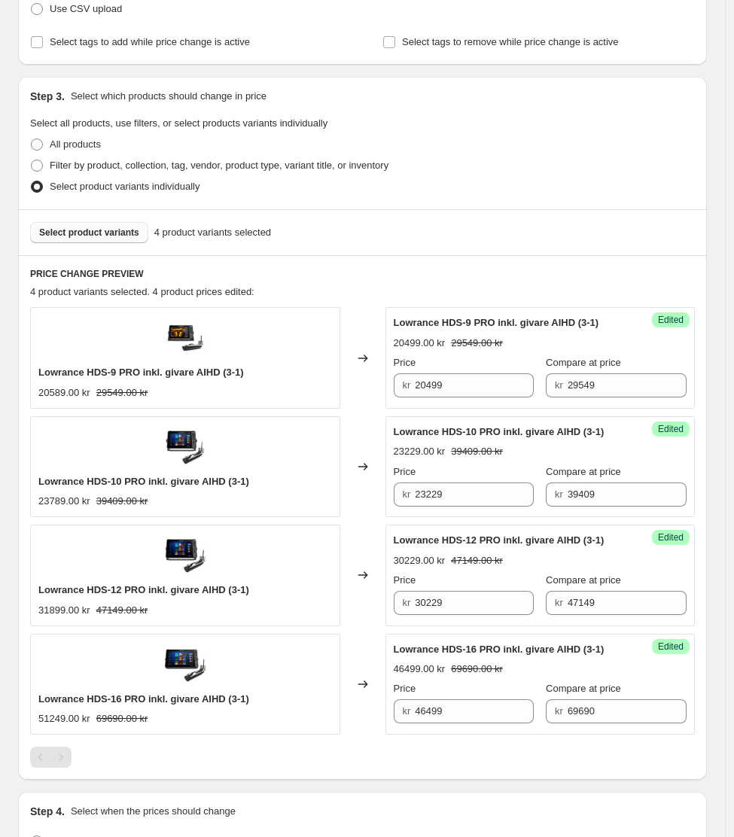
click at [90, 242] on button "Select product variants" at bounding box center [89, 232] width 118 height 21
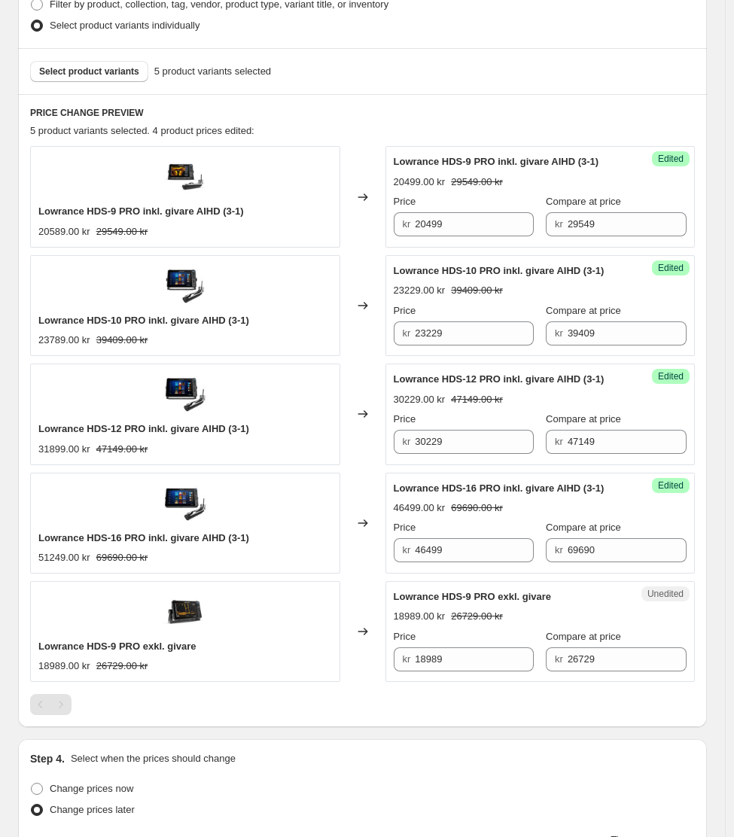
scroll to position [499, 0]
click at [441, 658] on input "18989" at bounding box center [474, 658] width 119 height 24
type input "18599"
click at [499, 687] on div "Lowrance HDS-9 PRO inkl. givare AIHD [PHONE_NUMBER] kr 29549.00 kr Changed to S…" at bounding box center [362, 429] width 664 height 569
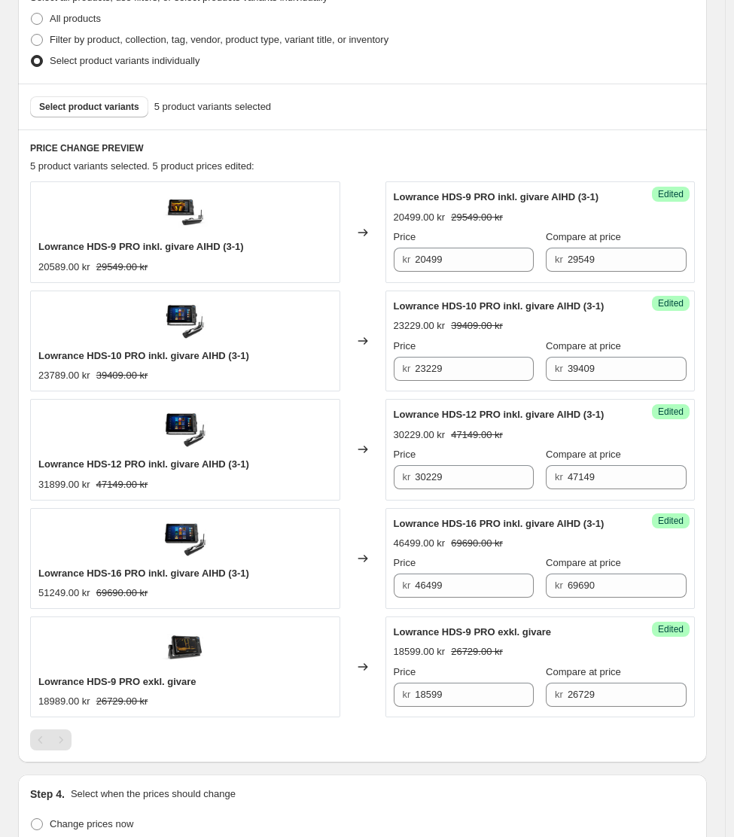
scroll to position [461, 0]
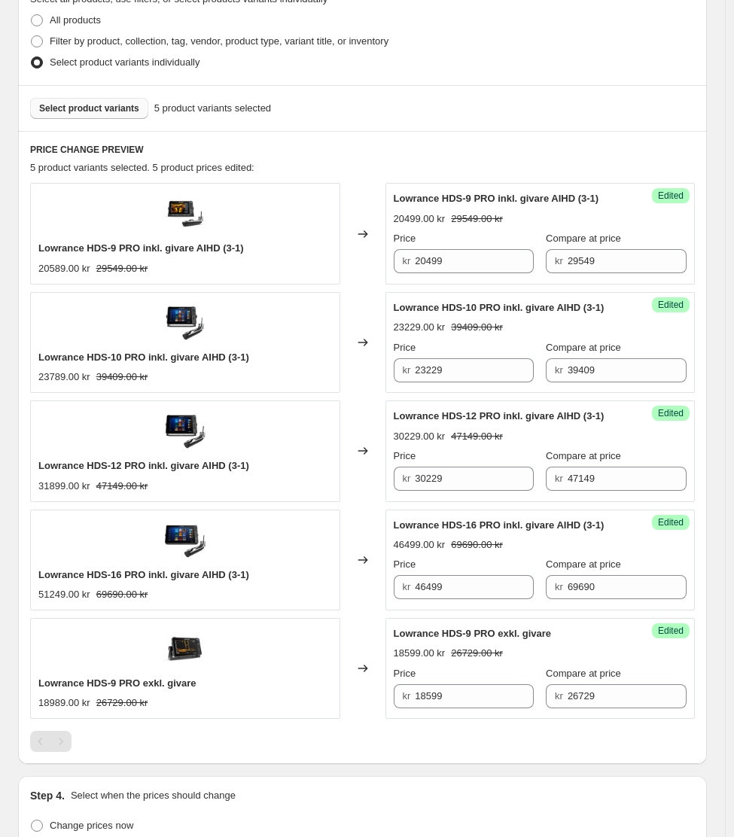
click at [74, 99] on button "Select product variants" at bounding box center [89, 108] width 118 height 21
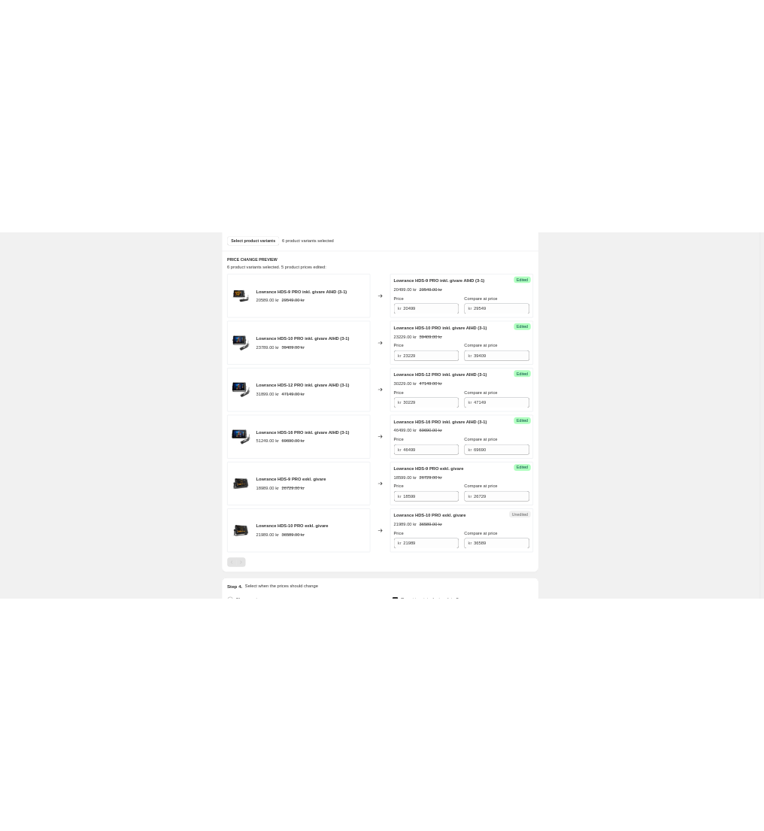
scroll to position [554, 0]
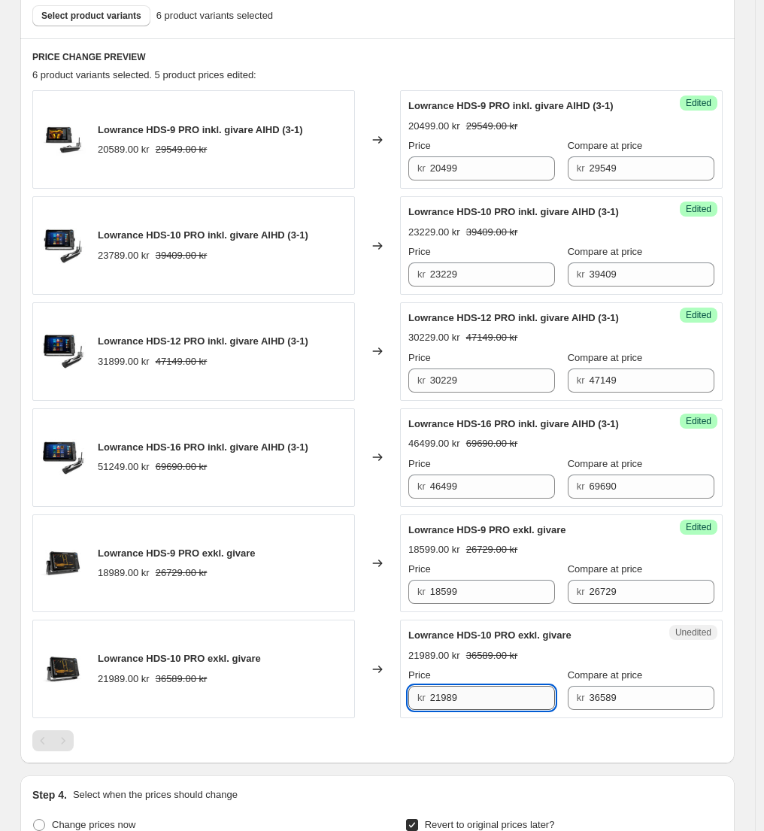
click at [457, 695] on input "21989" at bounding box center [493, 698] width 126 height 24
paste input "4"
type input "21489"
click at [477, 746] on div at bounding box center [377, 741] width 691 height 21
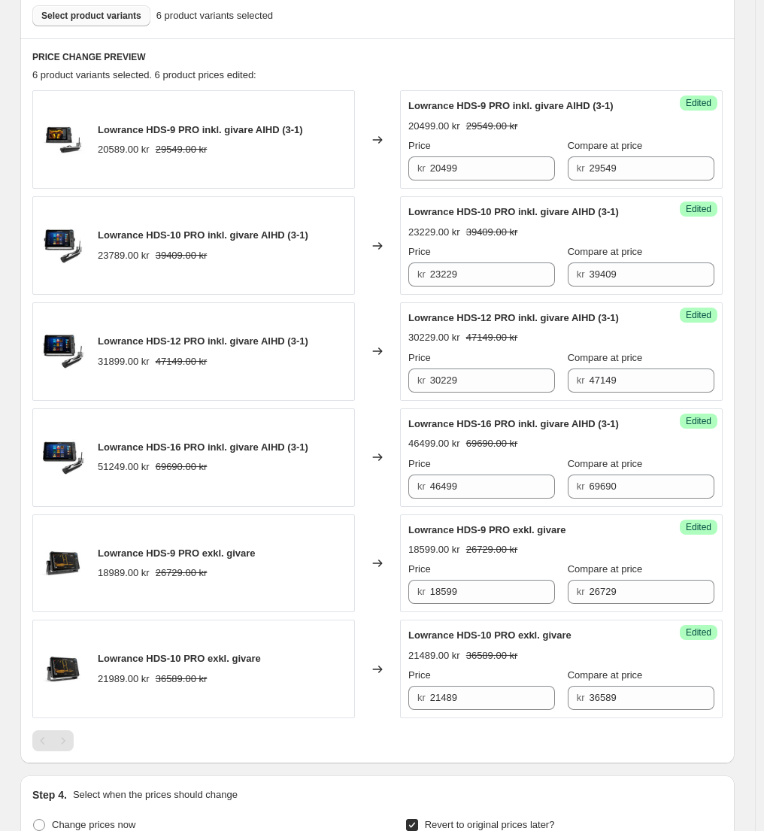
click at [103, 13] on span "Select product variants" at bounding box center [91, 16] width 100 height 12
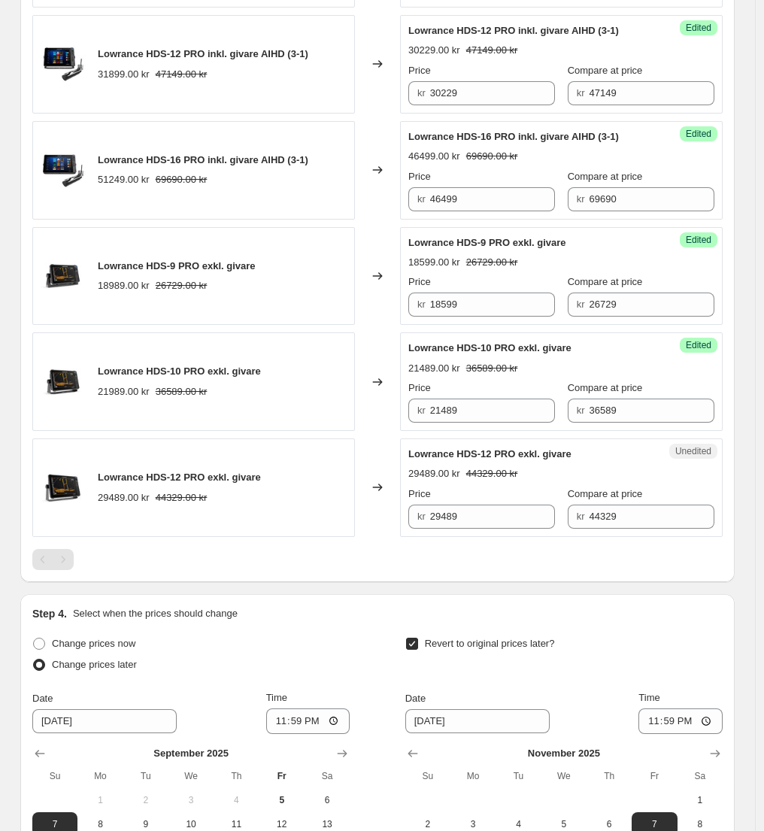
scroll to position [848, 0]
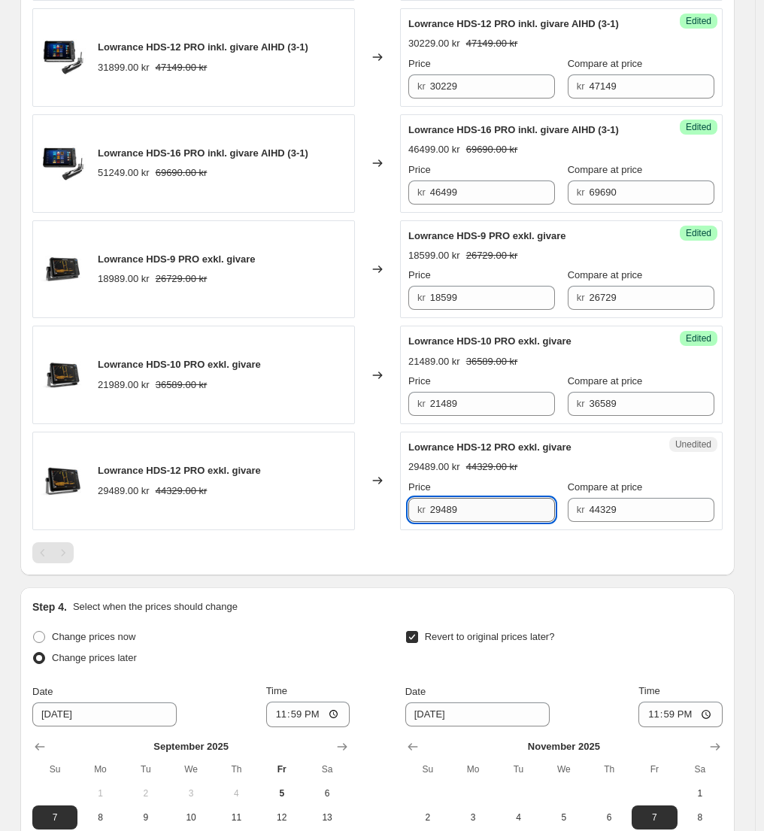
click at [466, 511] on input "29489" at bounding box center [493, 510] width 126 height 24
paste input "78"
type input "27889"
click at [503, 540] on div "Lowrance HDS-9 PRO inkl. givare AIHD [PHONE_NUMBER] kr 29549.00 kr Changed to S…" at bounding box center [377, 179] width 691 height 767
click at [153, 560] on div at bounding box center [377, 553] width 691 height 21
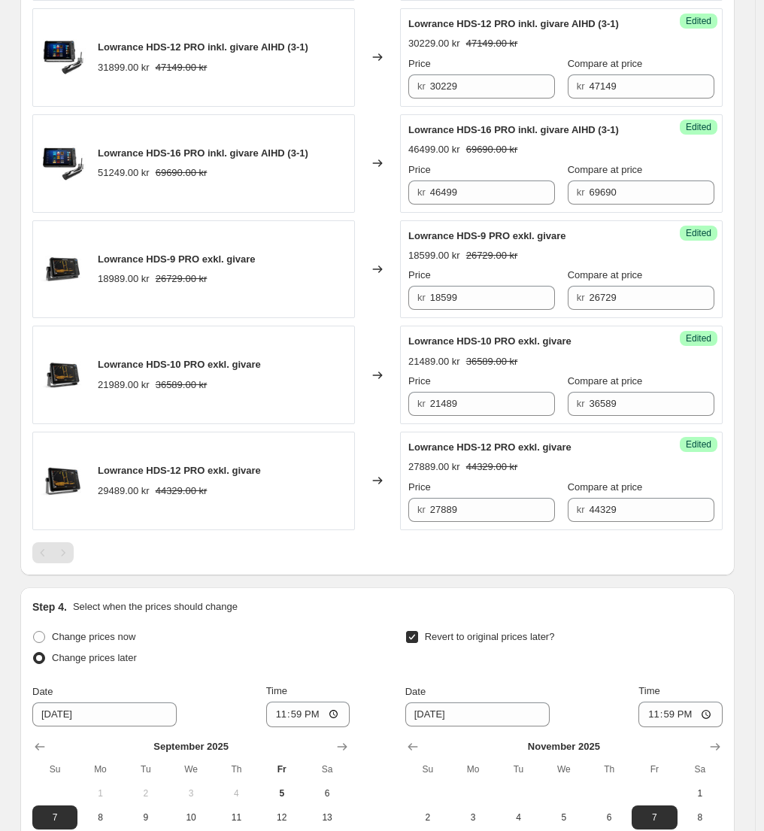
scroll to position [552, 0]
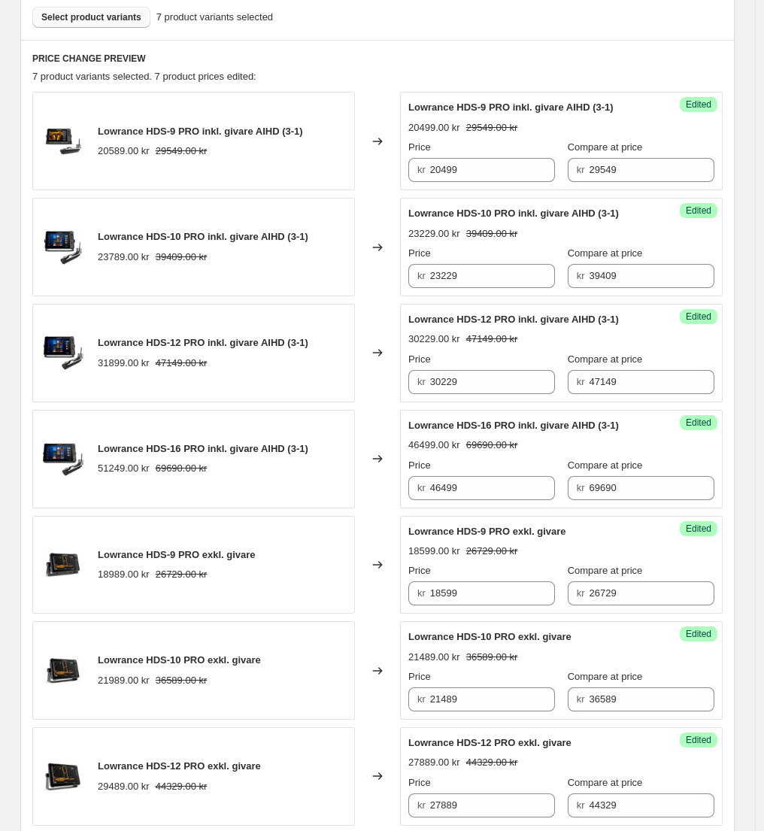
click at [74, 12] on span "Select product variants" at bounding box center [91, 17] width 100 height 12
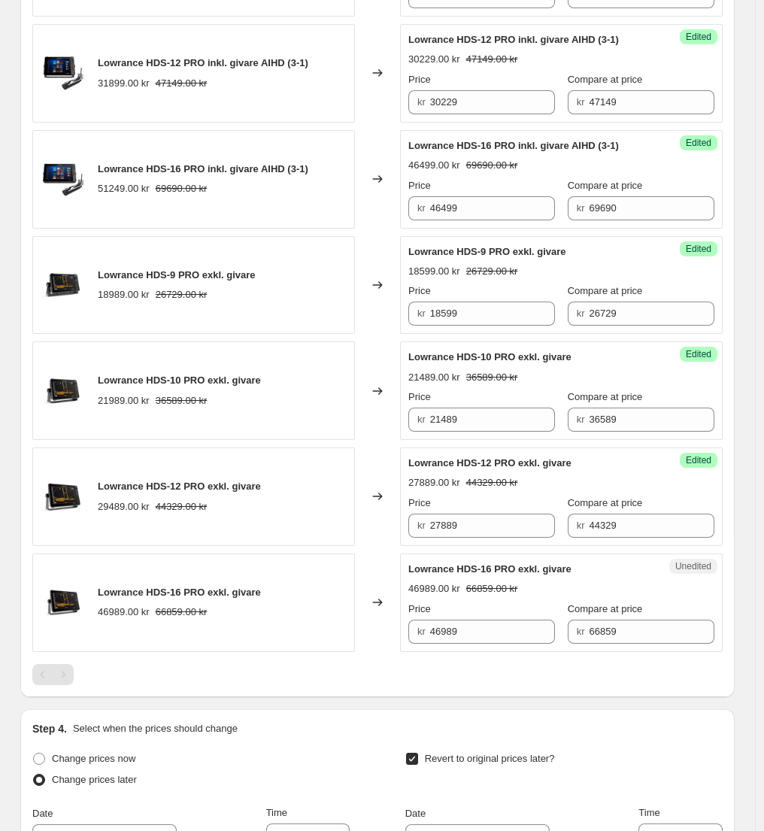
scroll to position [864, 0]
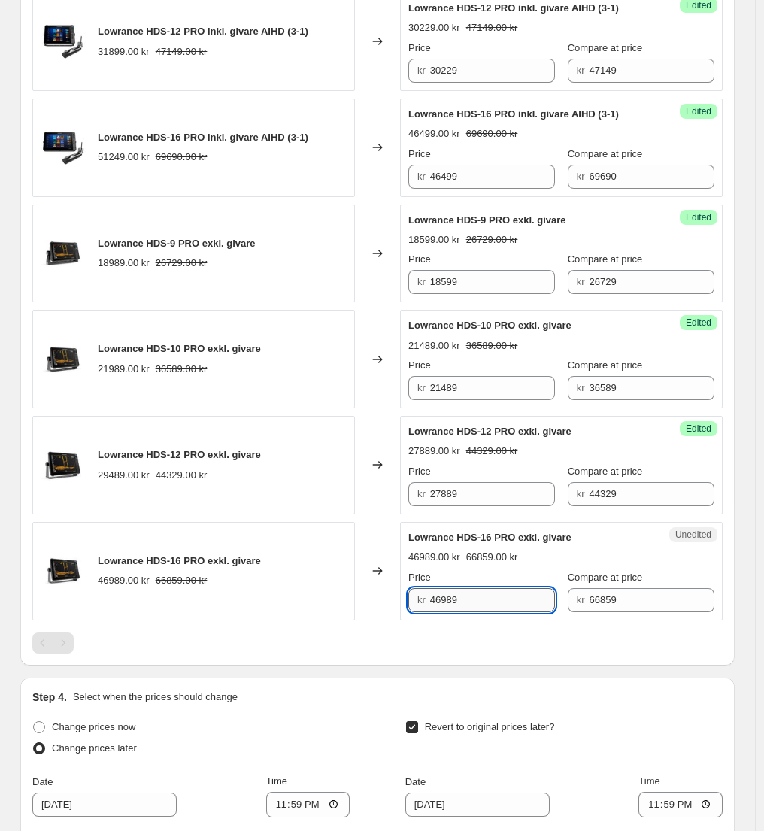
click at [457, 597] on input "46989" at bounding box center [493, 600] width 126 height 24
type input "44179"
click at [485, 637] on div at bounding box center [377, 643] width 691 height 21
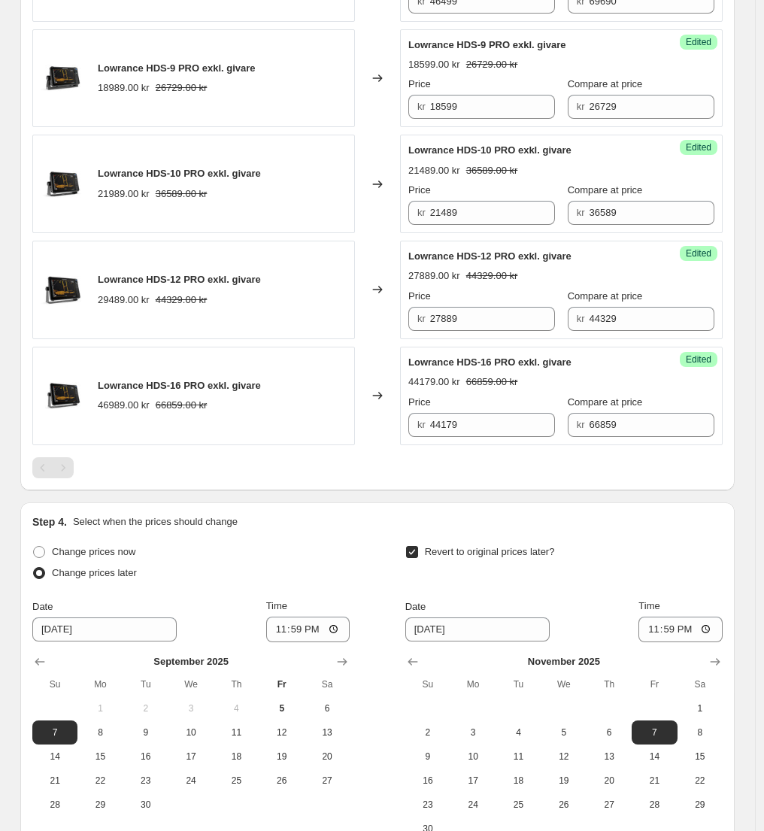
scroll to position [1213, 0]
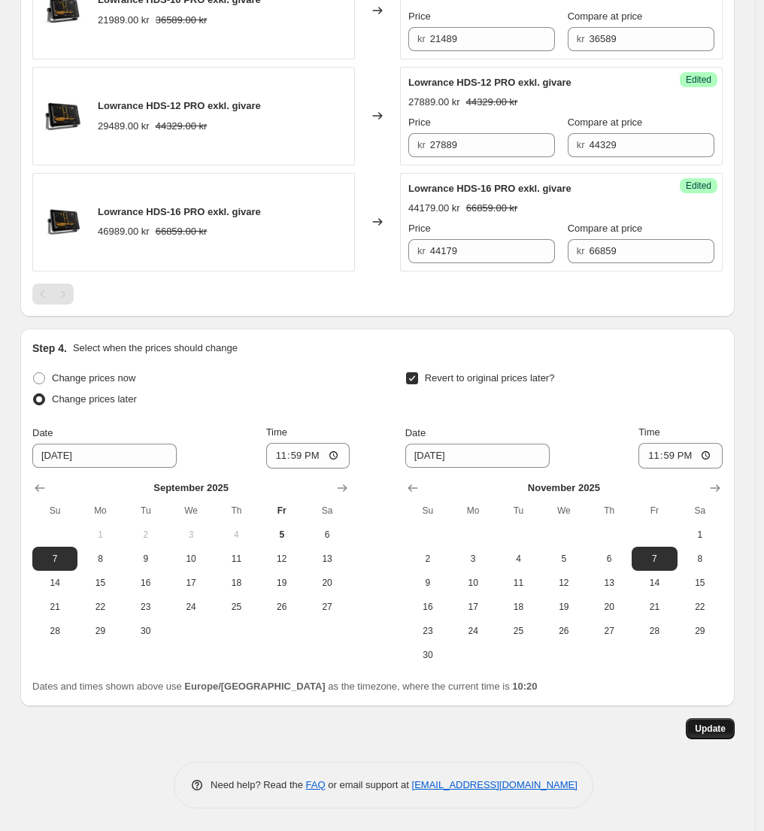
click at [724, 725] on span "Update" at bounding box center [710, 729] width 31 height 12
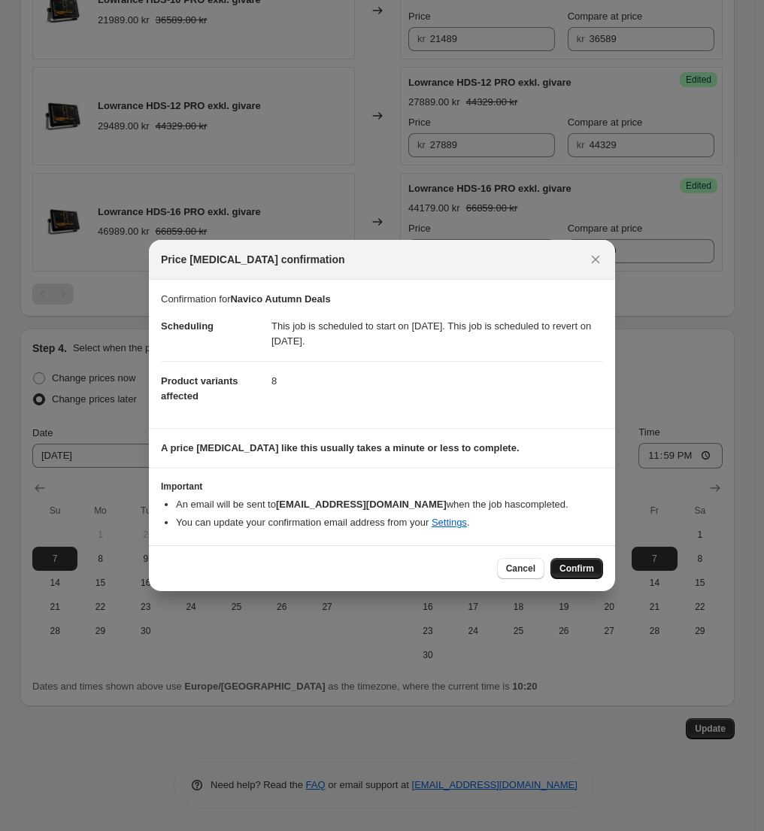
click at [574, 565] on span "Confirm" at bounding box center [577, 569] width 35 height 12
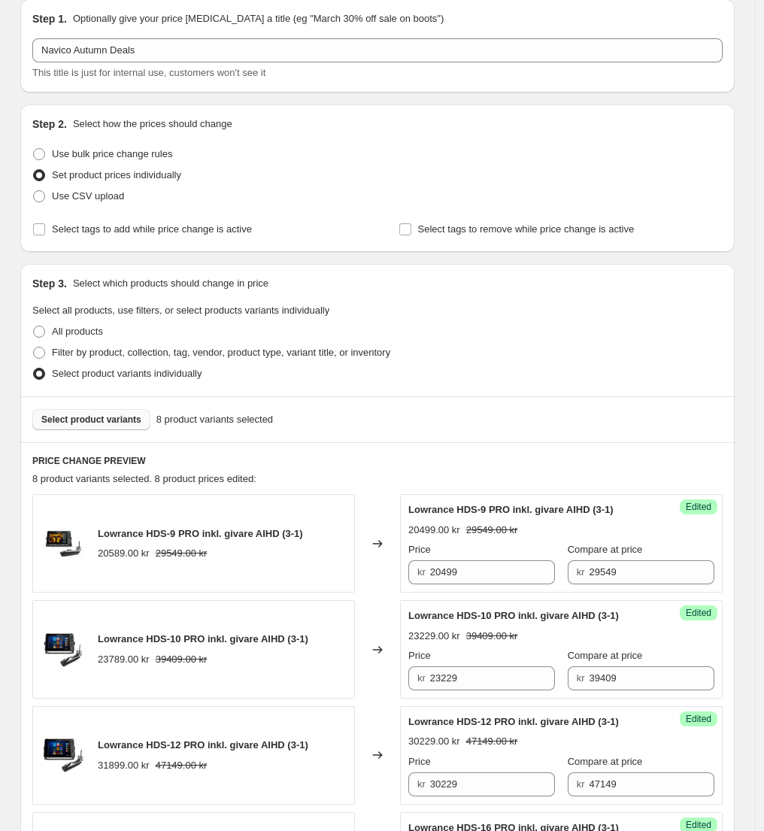
scroll to position [150, 0]
click at [105, 423] on span "Select product variants" at bounding box center [91, 419] width 100 height 12
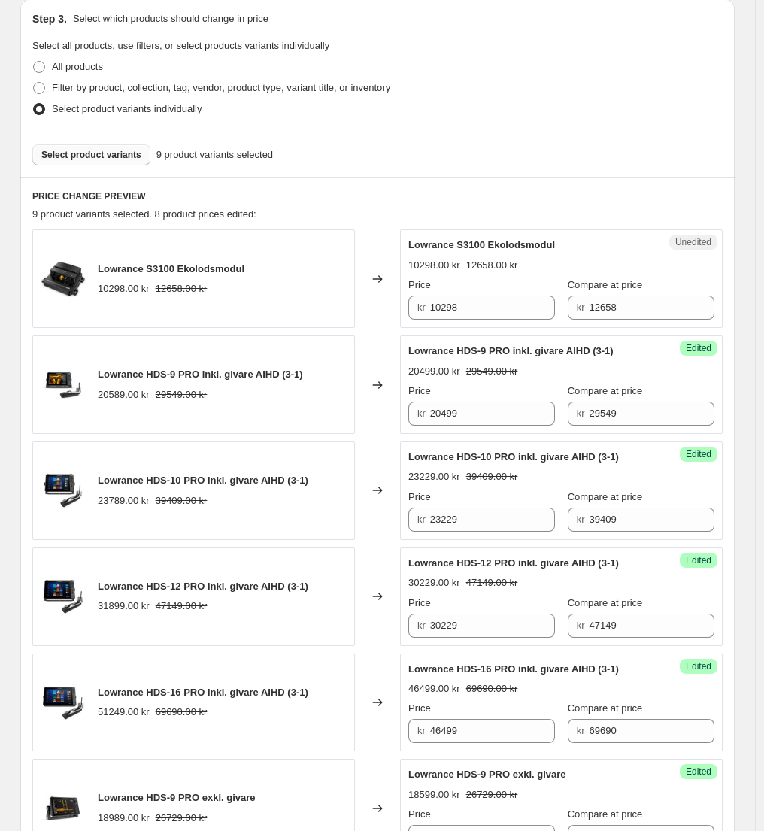
scroll to position [419, 0]
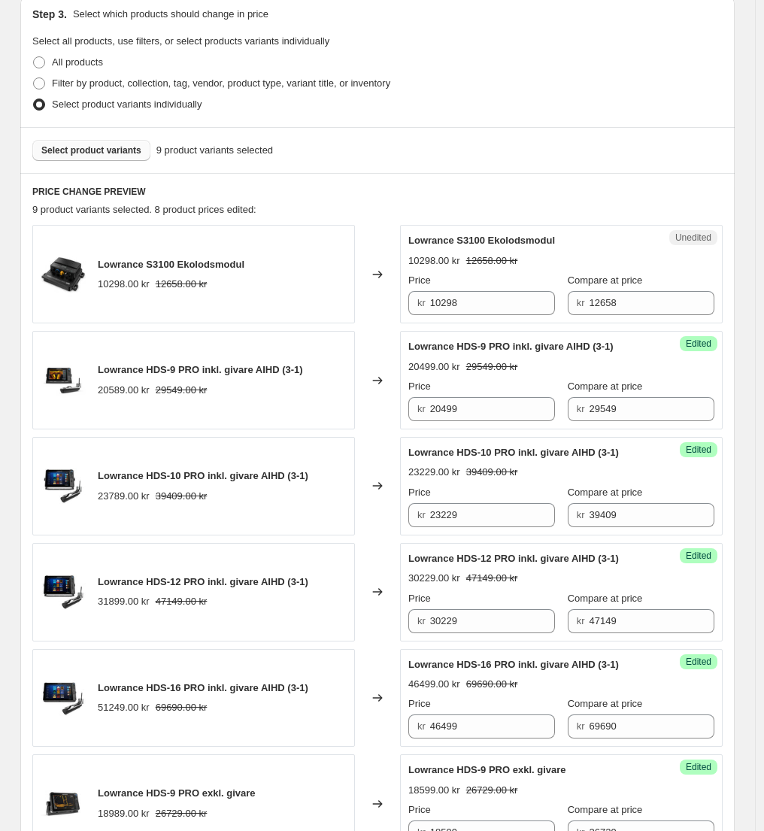
click at [365, 306] on div "Changed to" at bounding box center [377, 274] width 45 height 99
click at [336, 284] on div "Lowrance S3100 Ekolodsmodul 10298.00 kr 12658.00 kr" at bounding box center [193, 274] width 323 height 99
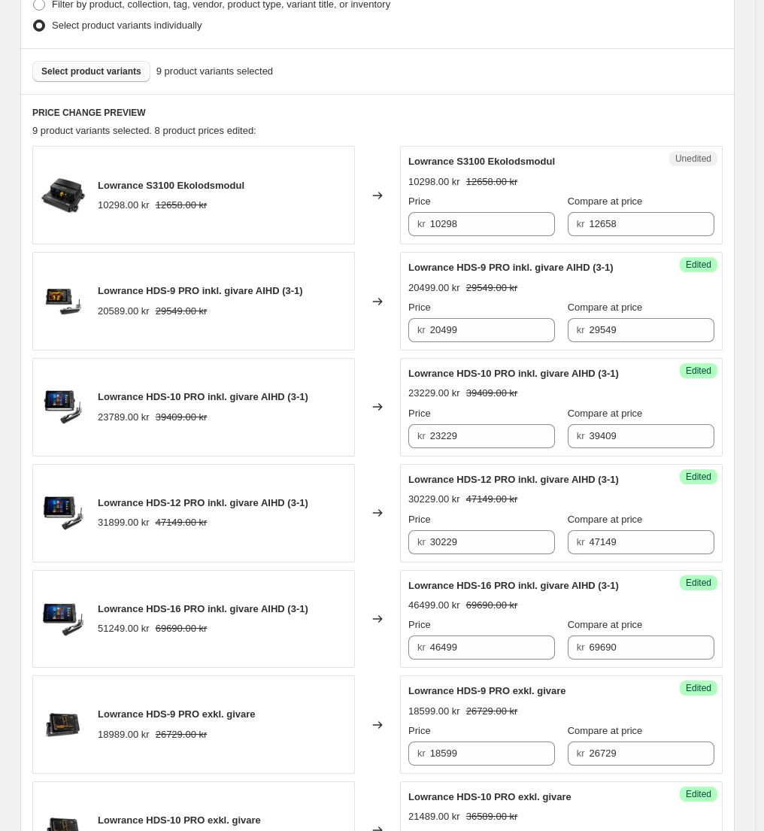
scroll to position [472, 0]
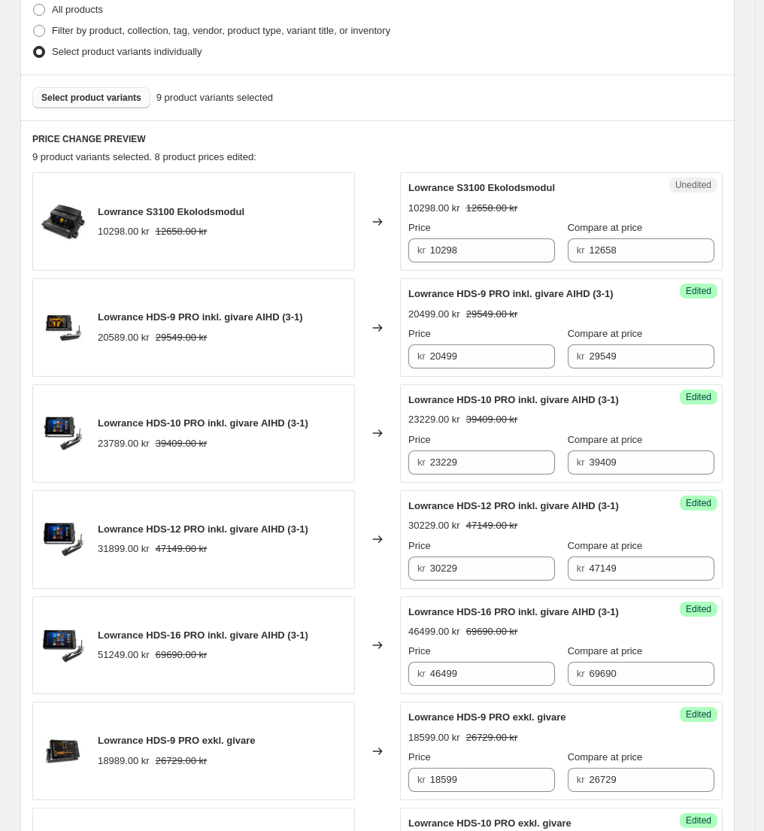
click at [319, 216] on div "Lowrance S3100 Ekolodsmodul 10298.00 kr 12658.00 kr" at bounding box center [193, 221] width 323 height 99
click at [107, 102] on span "Select product variants" at bounding box center [91, 98] width 100 height 12
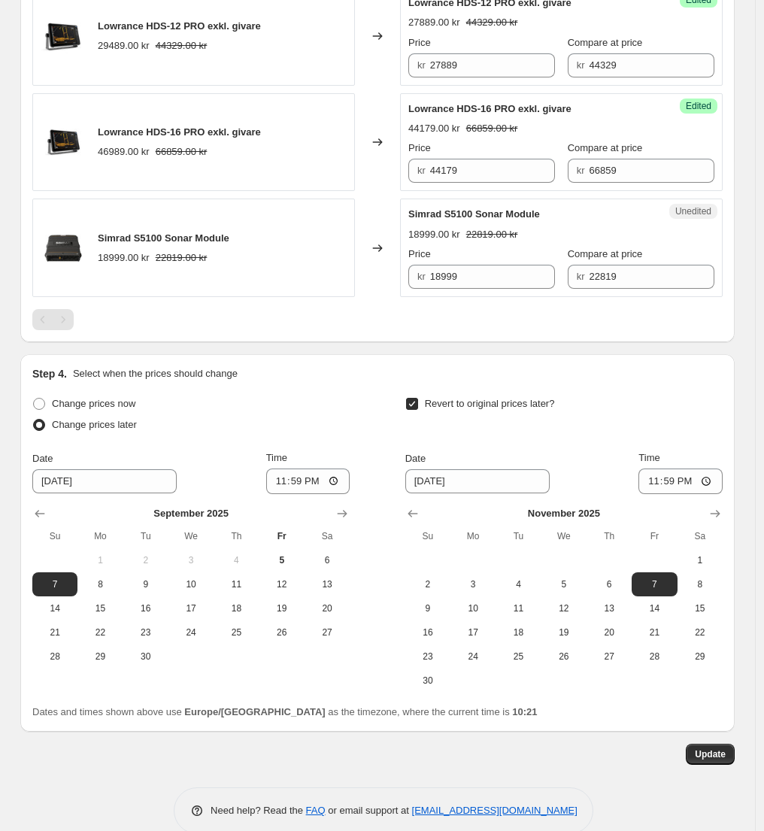
scroll to position [1424, 0]
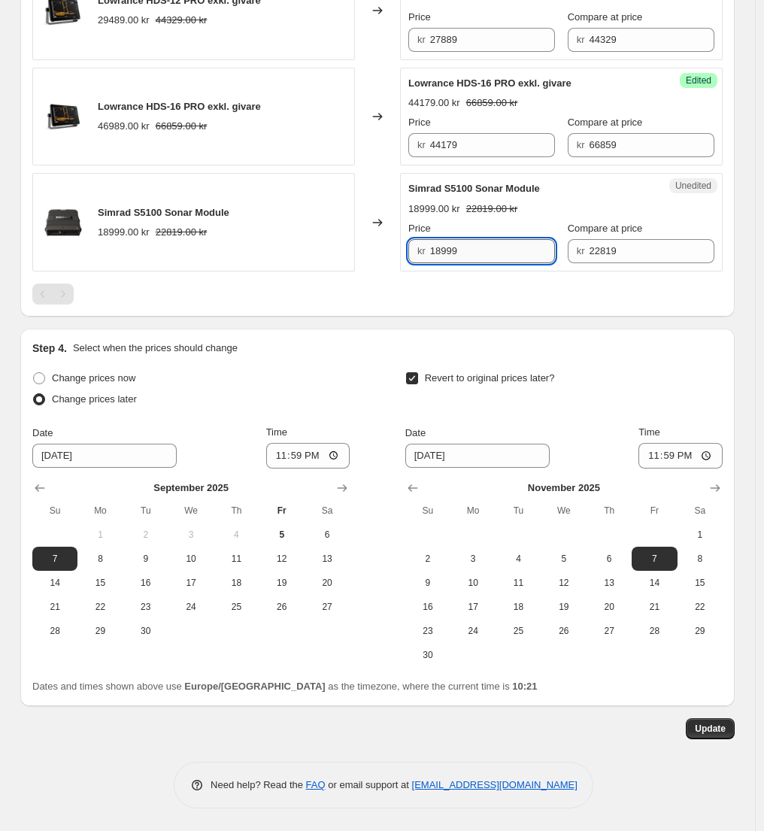
click at [465, 248] on input "18999" at bounding box center [493, 251] width 126 height 24
paste input "622"
type input "16229"
click at [436, 285] on div at bounding box center [377, 294] width 691 height 21
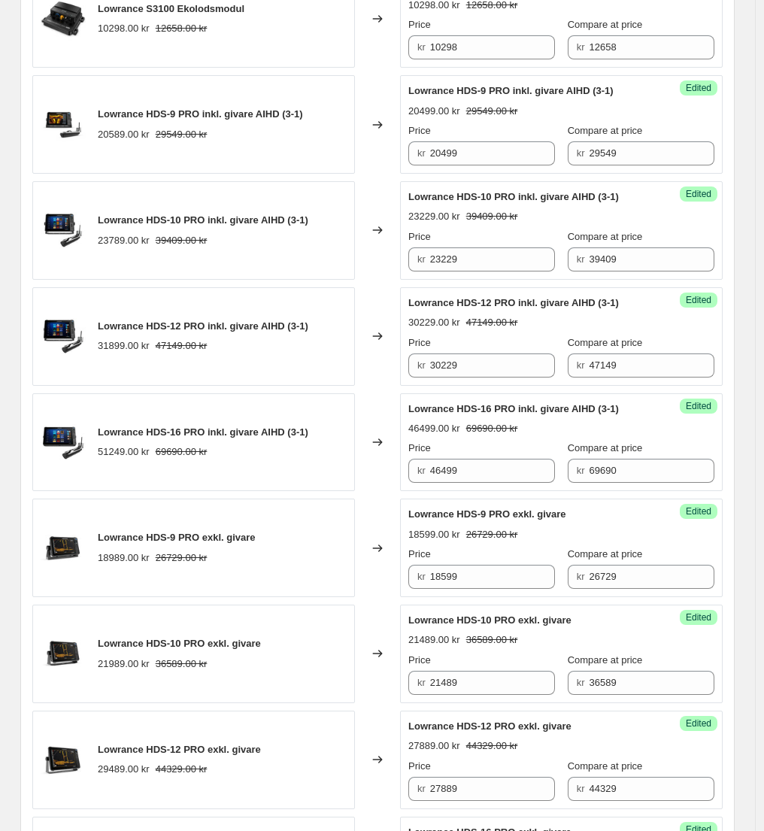
scroll to position [139, 0]
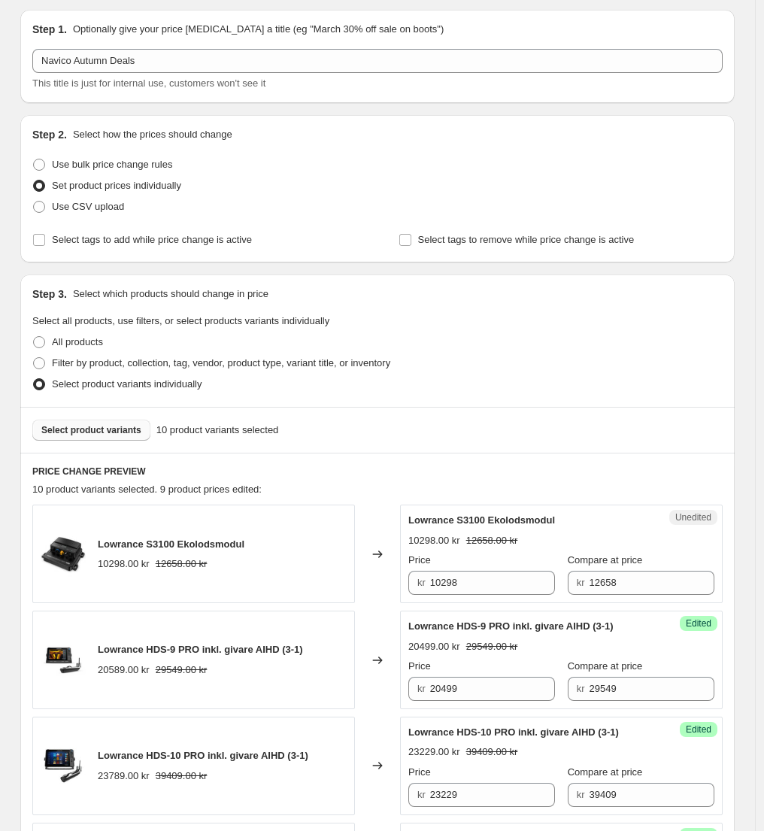
click at [120, 437] on button "Select product variants" at bounding box center [91, 430] width 118 height 21
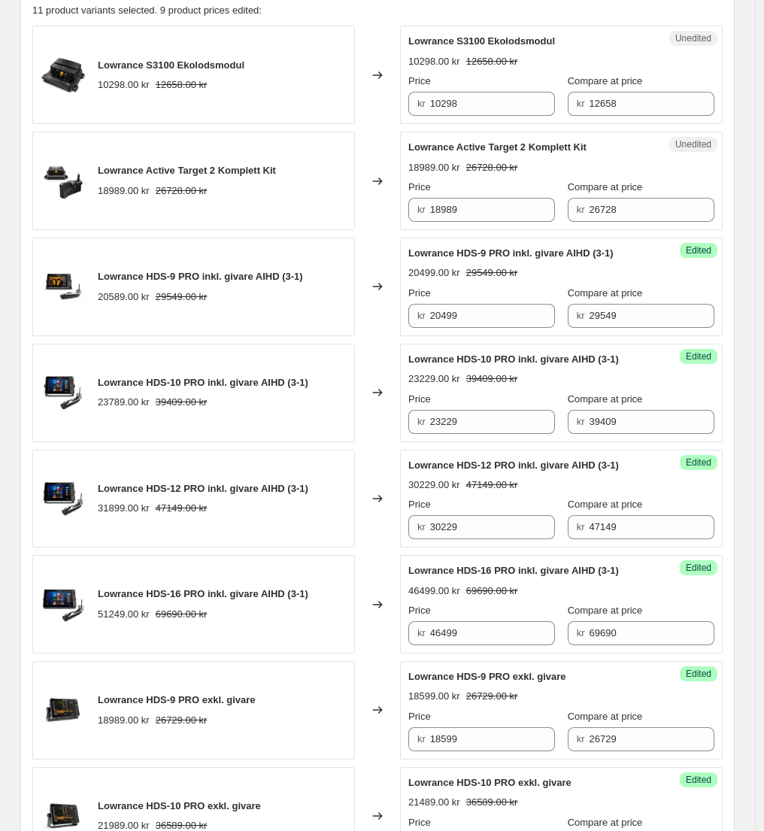
scroll to position [618, 0]
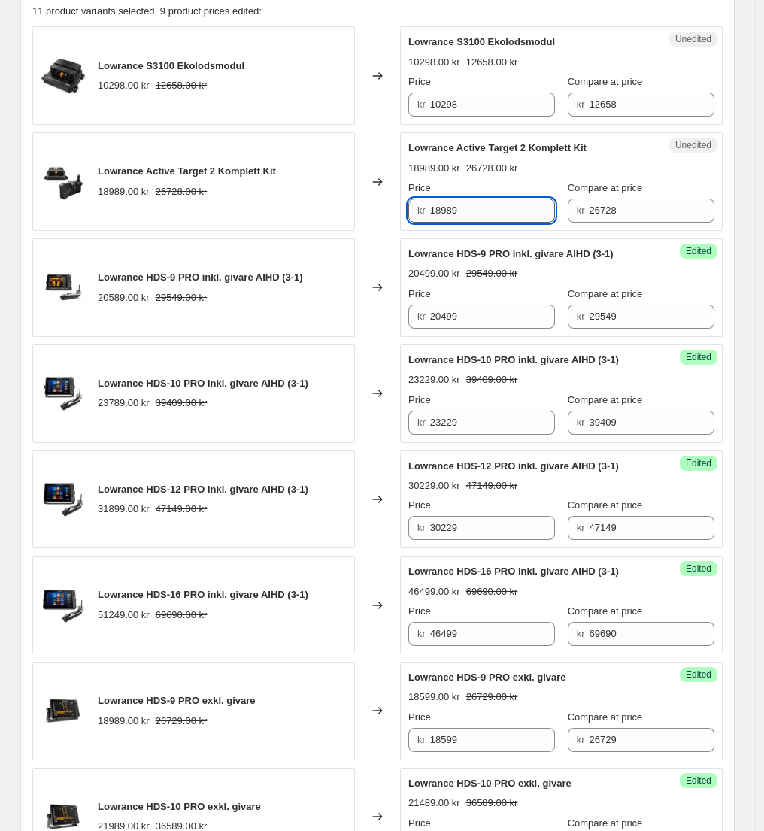
click at [467, 212] on input "18989" at bounding box center [493, 211] width 126 height 24
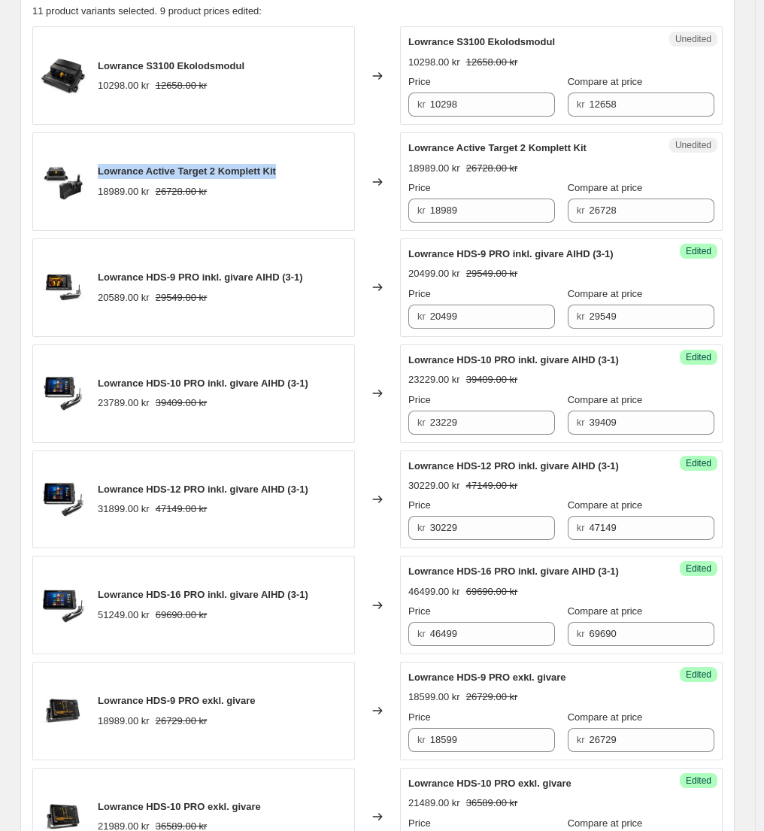
drag, startPoint x: 254, startPoint y: 166, endPoint x: 99, endPoint y: 169, distance: 155.0
click at [100, 169] on div "Lowrance Active Target 2 Komplett Kit 18989.00 kr 26728.00 kr" at bounding box center [193, 181] width 323 height 99
copy span "Lowrance Active Target 2 Komplett Kit"
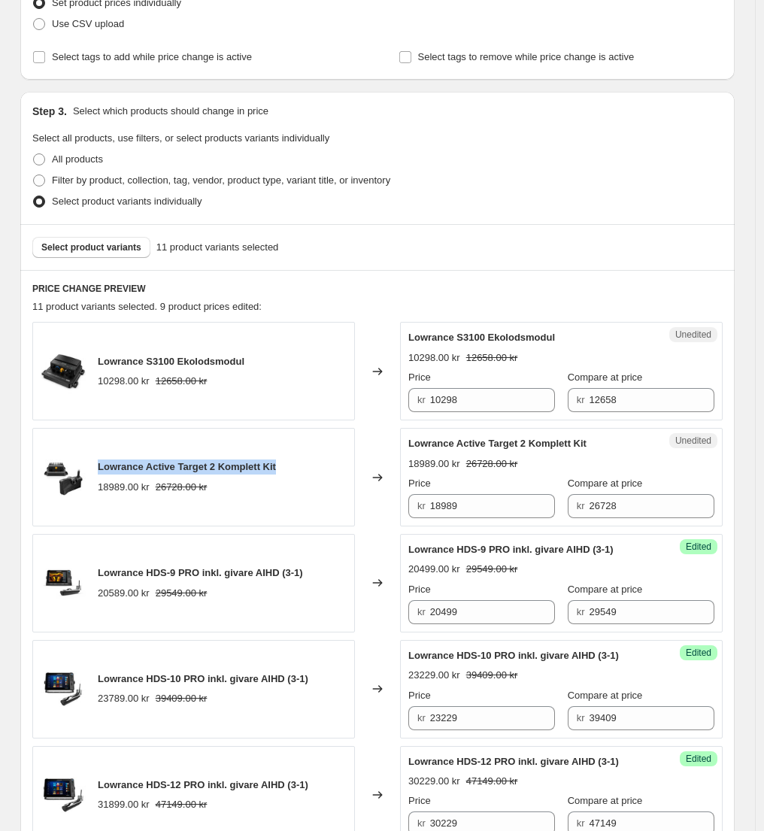
scroll to position [101, 0]
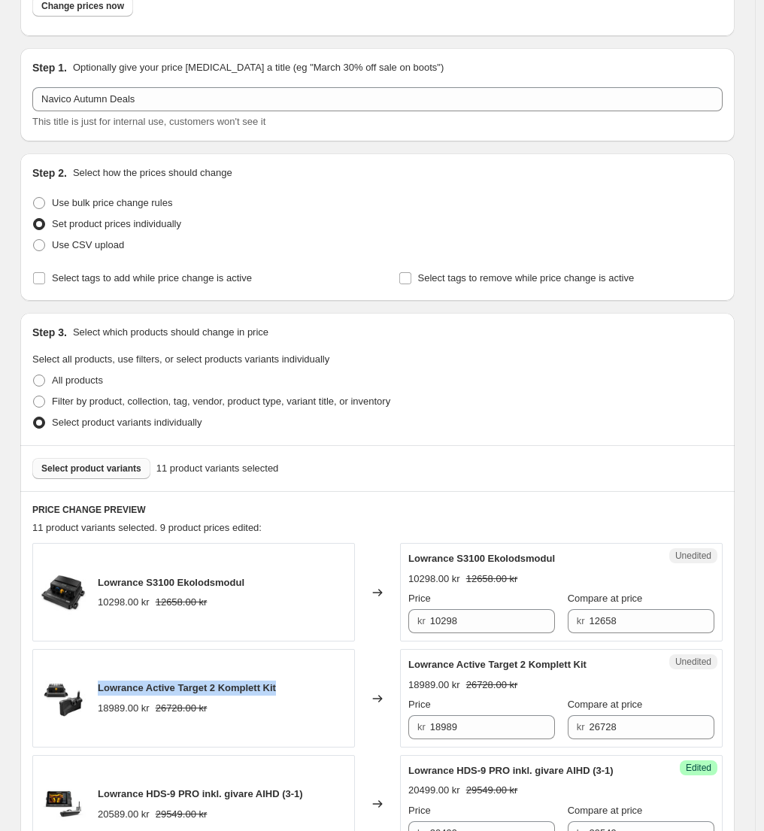
click at [96, 471] on span "Select product variants" at bounding box center [91, 469] width 100 height 12
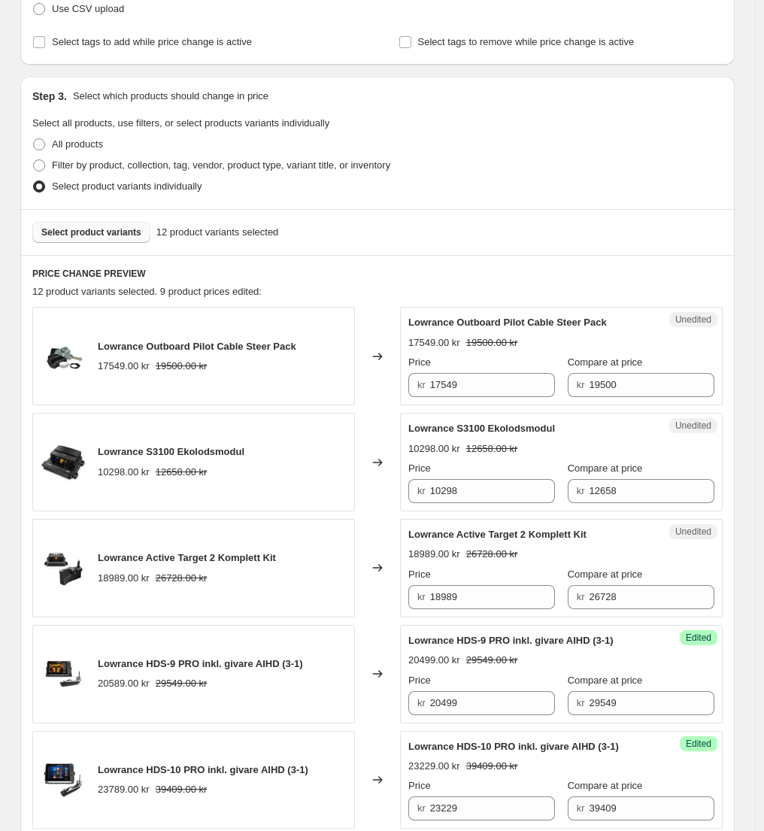
scroll to position [385, 0]
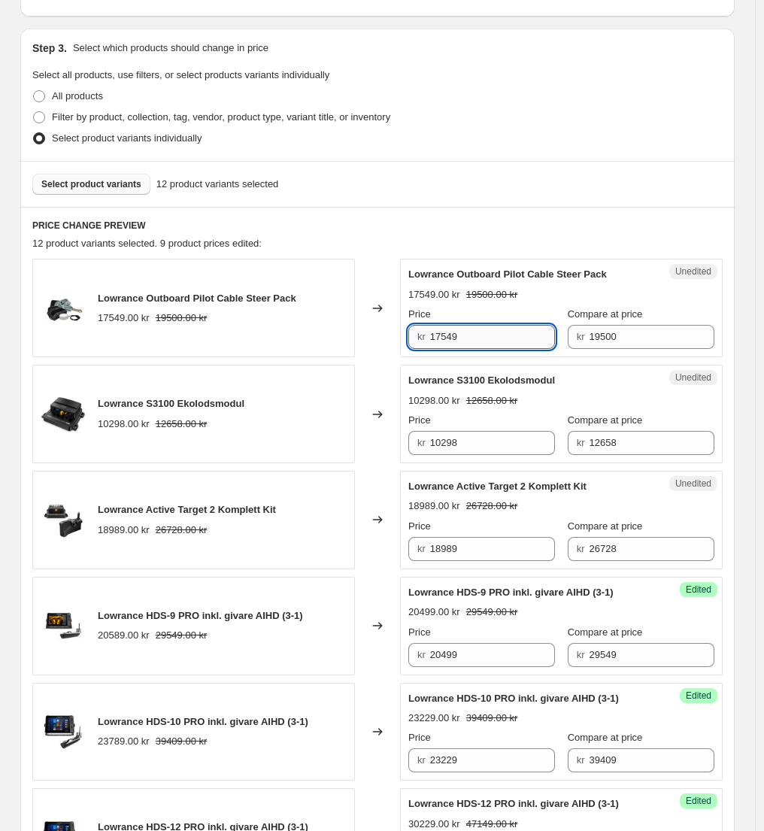
click at [464, 336] on input "17549" at bounding box center [493, 337] width 126 height 24
paste input "42"
type input "17429"
click at [494, 228] on h6 "PRICE CHANGE PREVIEW" at bounding box center [377, 226] width 691 height 12
click at [73, 185] on span "Select product variants" at bounding box center [91, 184] width 100 height 12
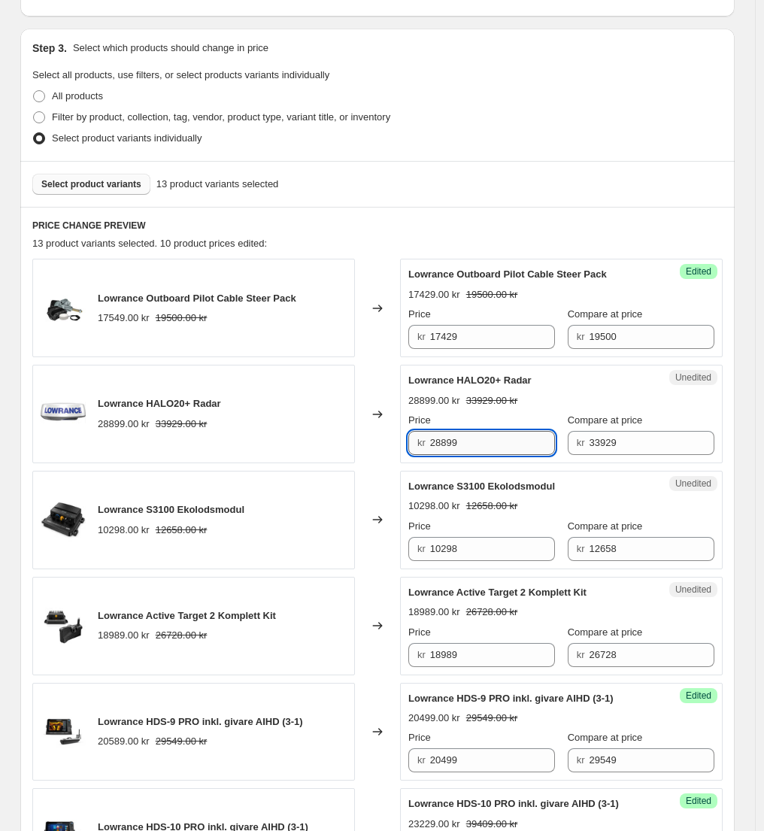
click at [460, 443] on input "28899" at bounding box center [493, 443] width 126 height 24
paste input "53"
type input "25399"
click at [111, 185] on span "Select product variants" at bounding box center [91, 184] width 100 height 12
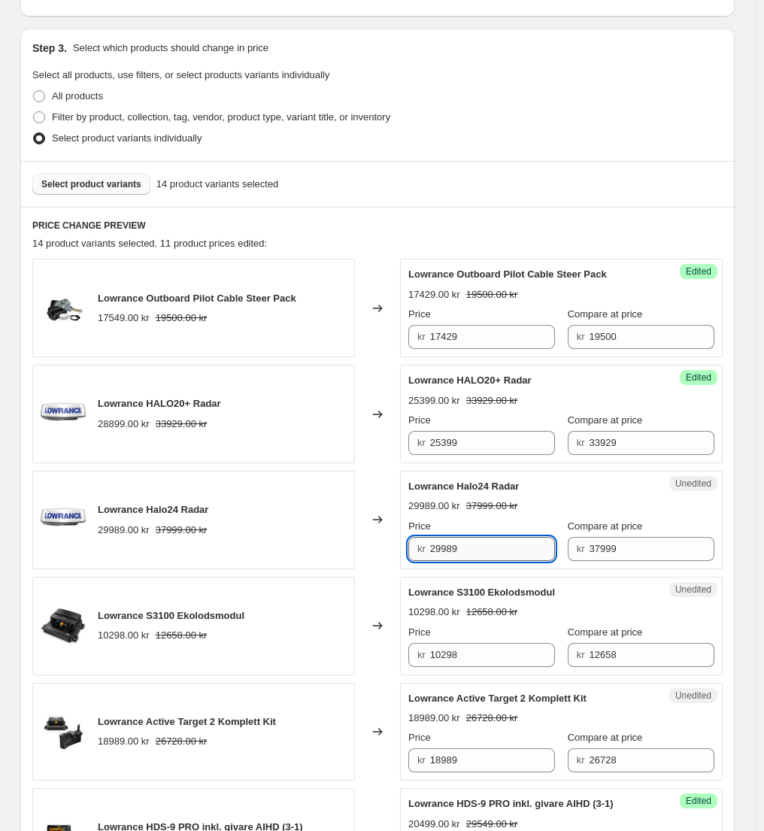
click at [467, 548] on input "29989" at bounding box center [493, 549] width 126 height 24
paste input "877"
type input "28779"
click at [113, 183] on span "Select product variants" at bounding box center [91, 184] width 100 height 12
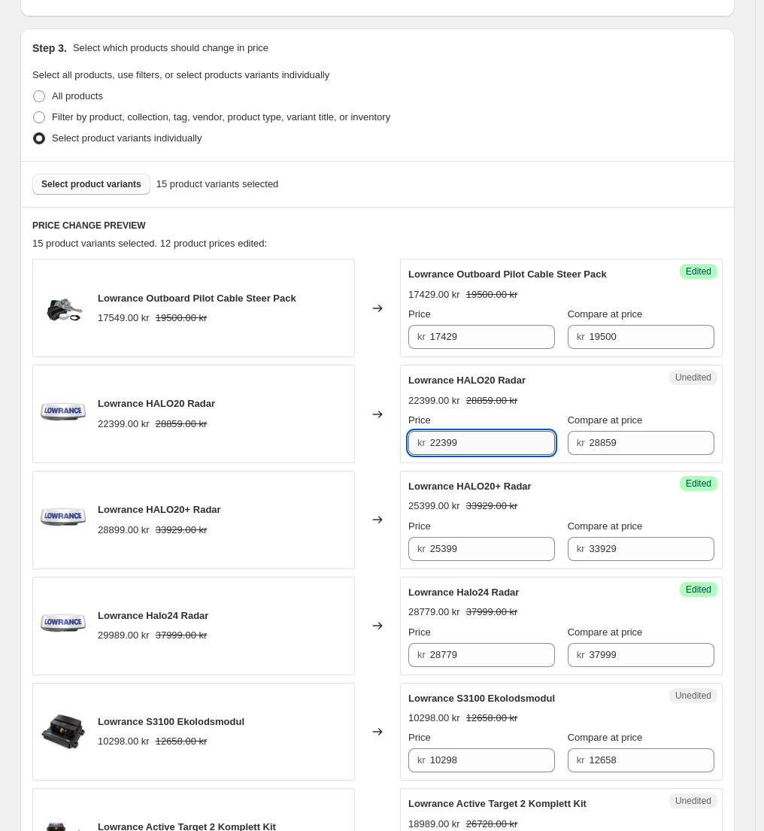
click at [460, 446] on input "22399" at bounding box center [493, 443] width 126 height 24
paste input "122"
type input "21229"
click at [582, 121] on div "Filter by product, collection, tag, vendor, product type, variant title, or inv…" at bounding box center [377, 117] width 691 height 21
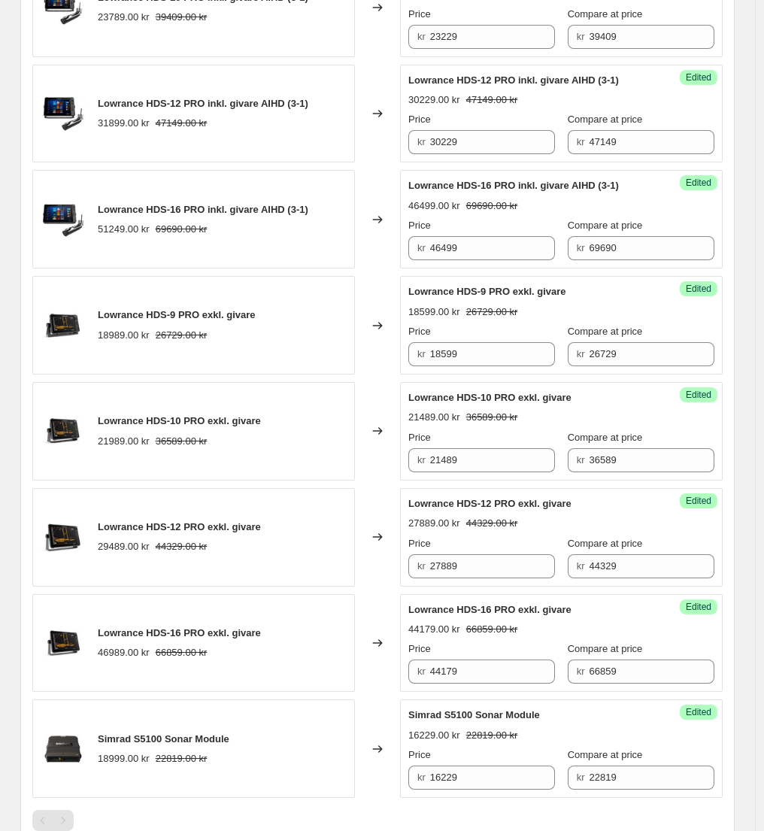
scroll to position [1954, 0]
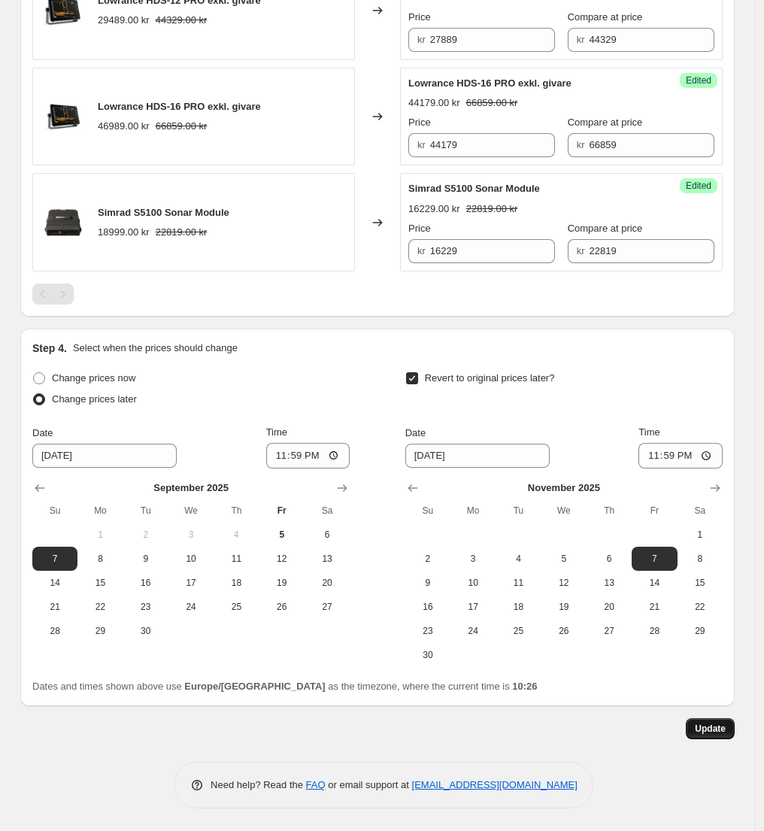
click at [726, 733] on span "Update" at bounding box center [710, 729] width 31 height 12
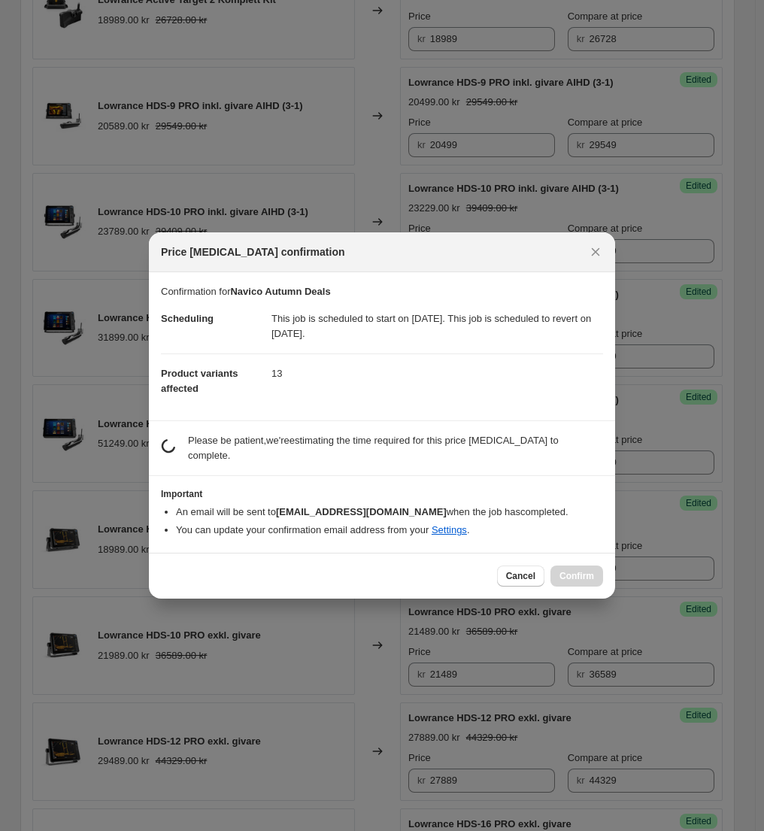
scroll to position [0, 0]
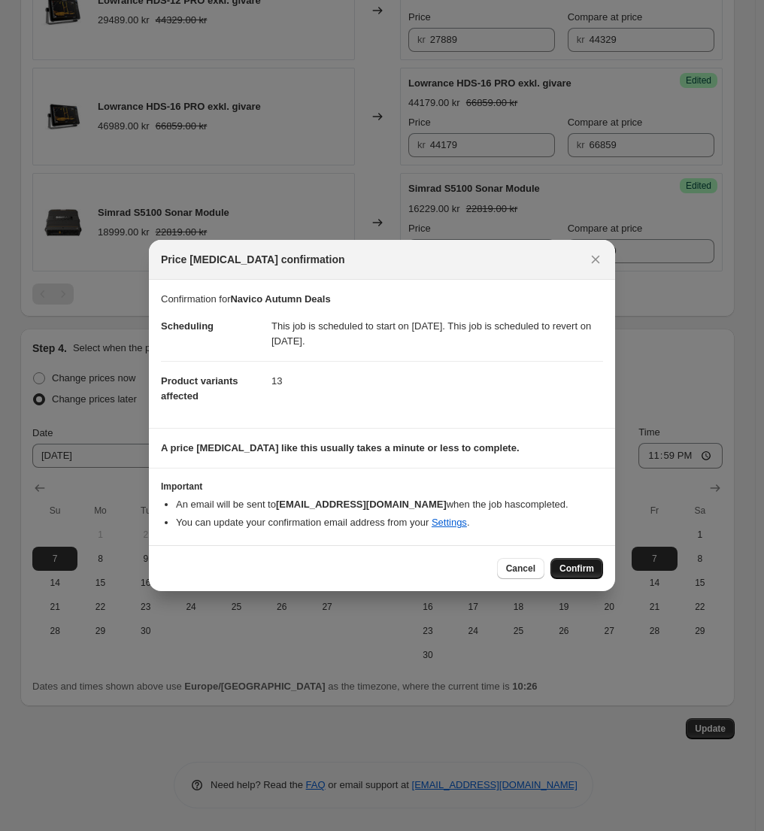
click at [591, 573] on span "Confirm" at bounding box center [577, 569] width 35 height 12
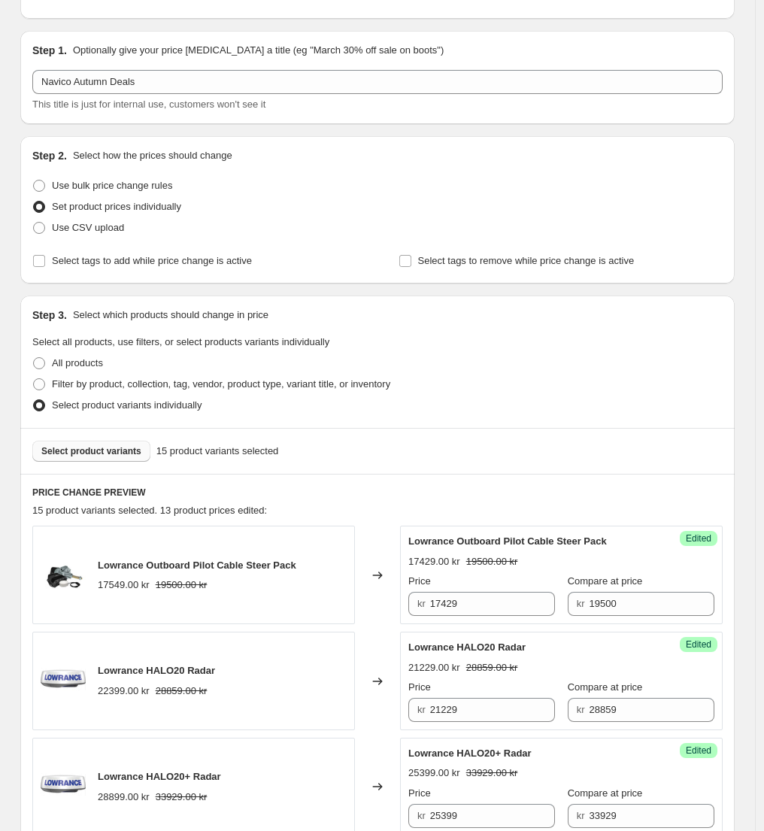
scroll to position [132, 0]
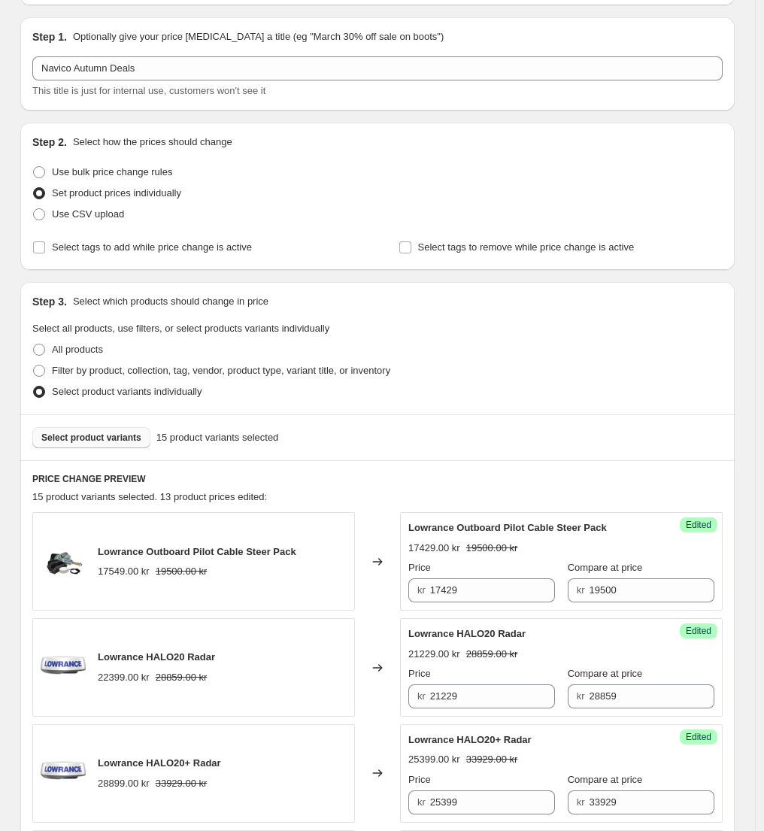
click at [111, 439] on span "Select product variants" at bounding box center [91, 438] width 100 height 12
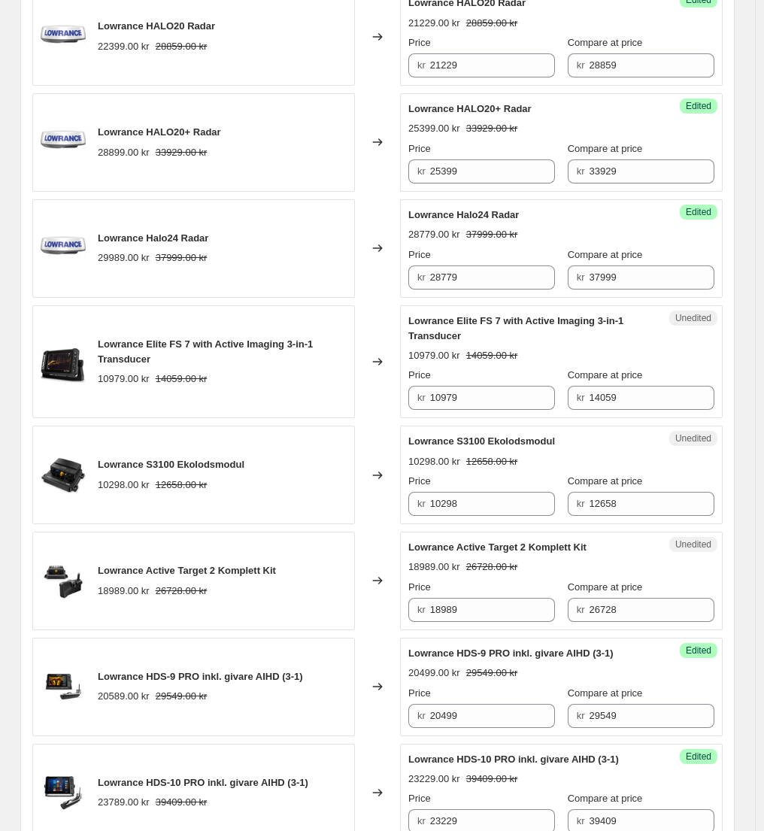
scroll to position [766, 0]
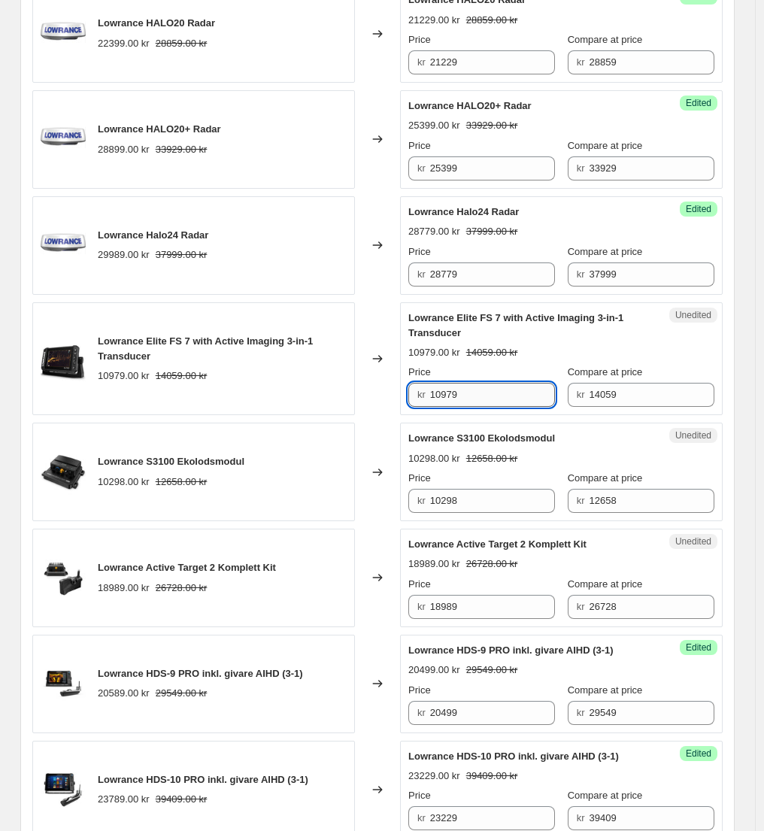
click at [463, 398] on input "10979" at bounding box center [493, 395] width 126 height 24
paste input "89"
click at [449, 394] on input "10899" at bounding box center [493, 395] width 126 height 24
type input "10799"
click at [374, 321] on div "Changed to" at bounding box center [377, 359] width 45 height 114
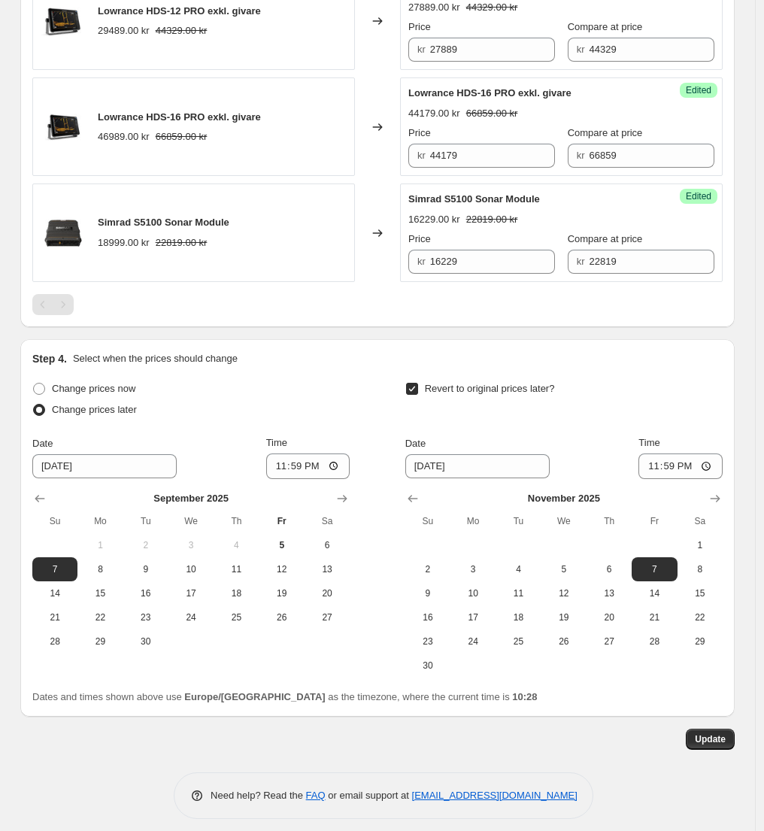
scroll to position [2075, 0]
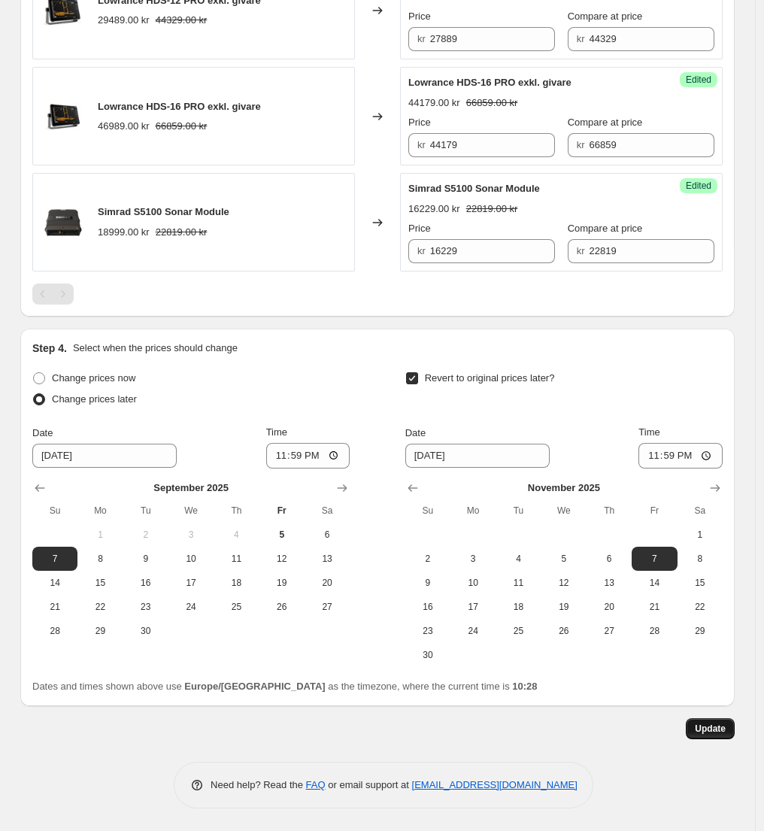
click at [710, 727] on span "Update" at bounding box center [710, 729] width 31 height 12
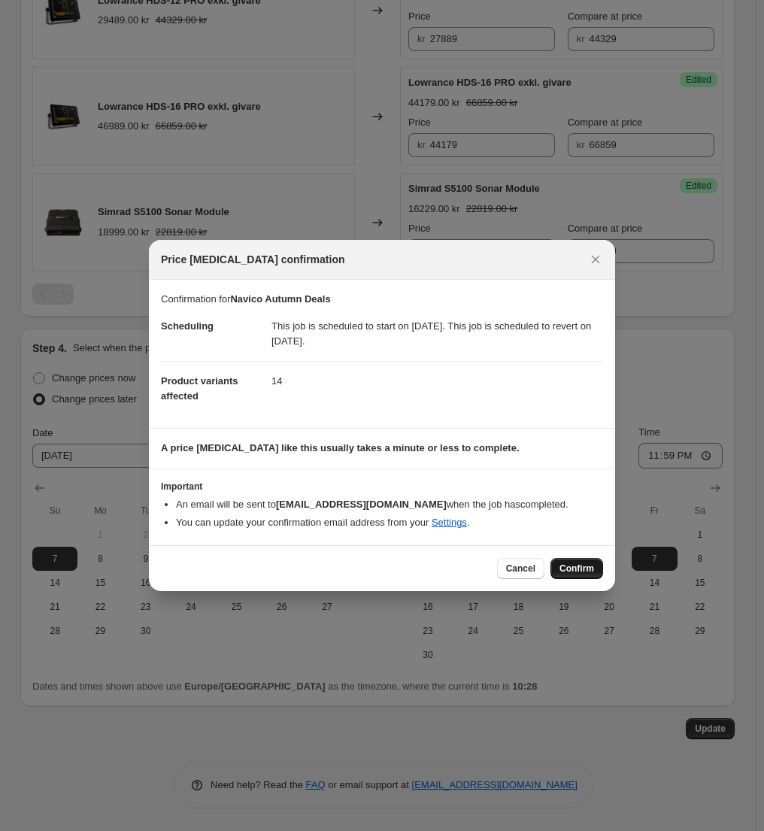
click at [581, 565] on span "Confirm" at bounding box center [577, 569] width 35 height 12
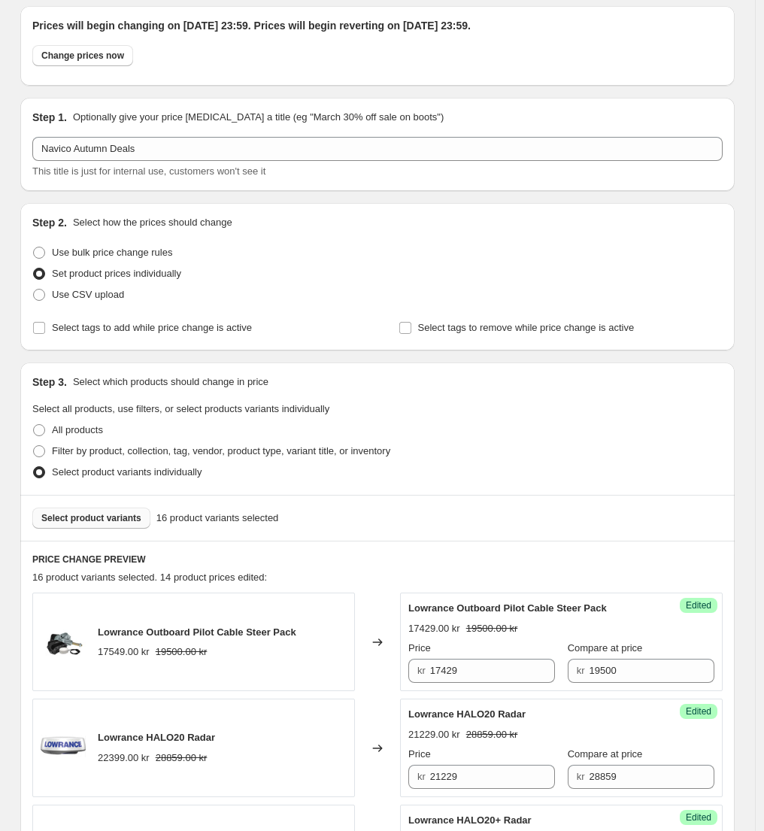
scroll to position [140, 0]
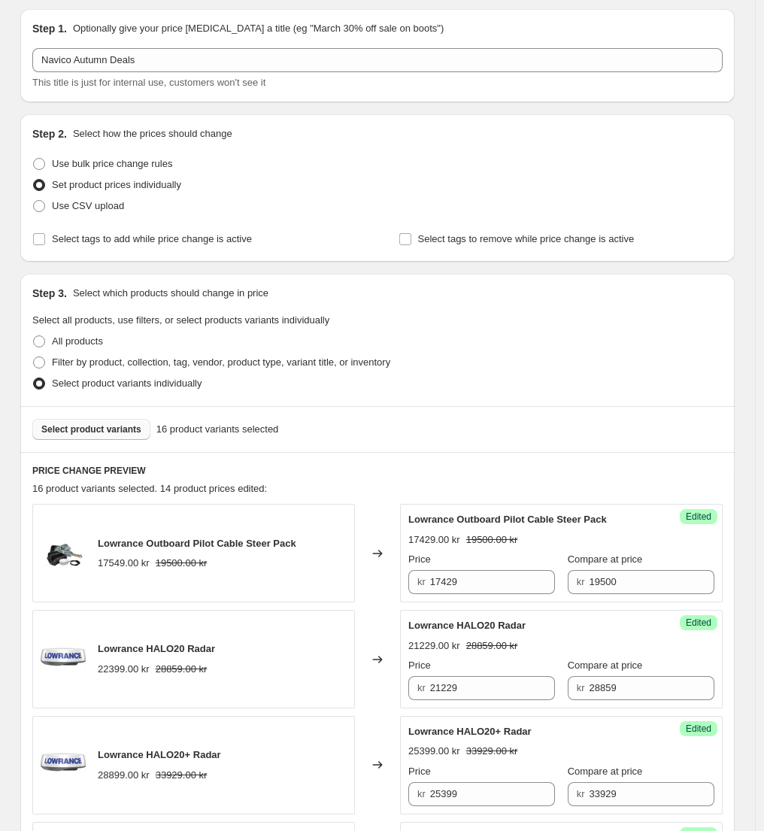
click at [114, 432] on span "Select product variants" at bounding box center [91, 430] width 100 height 12
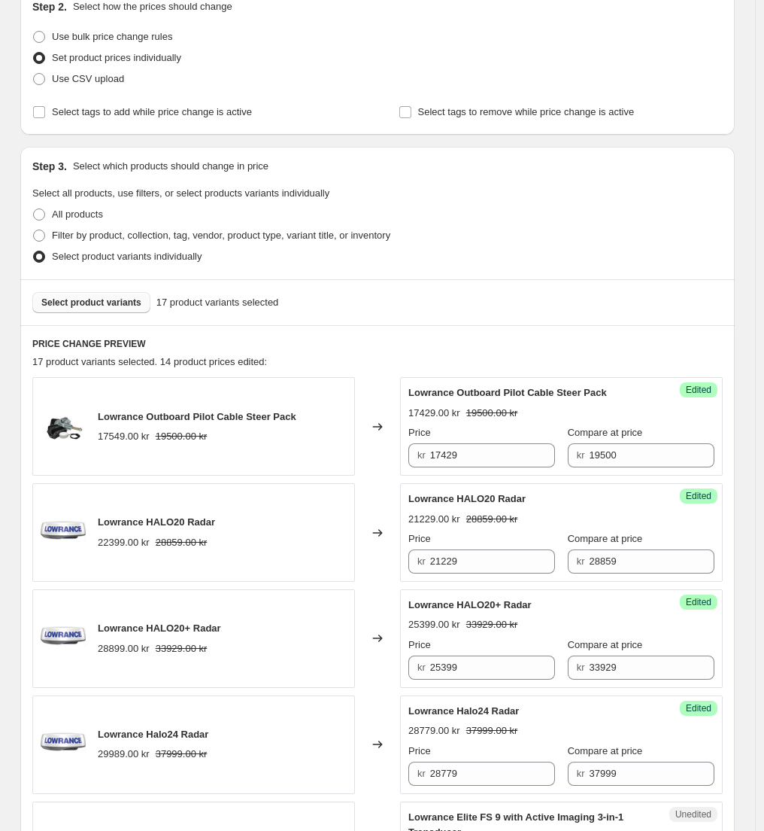
scroll to position [284, 0]
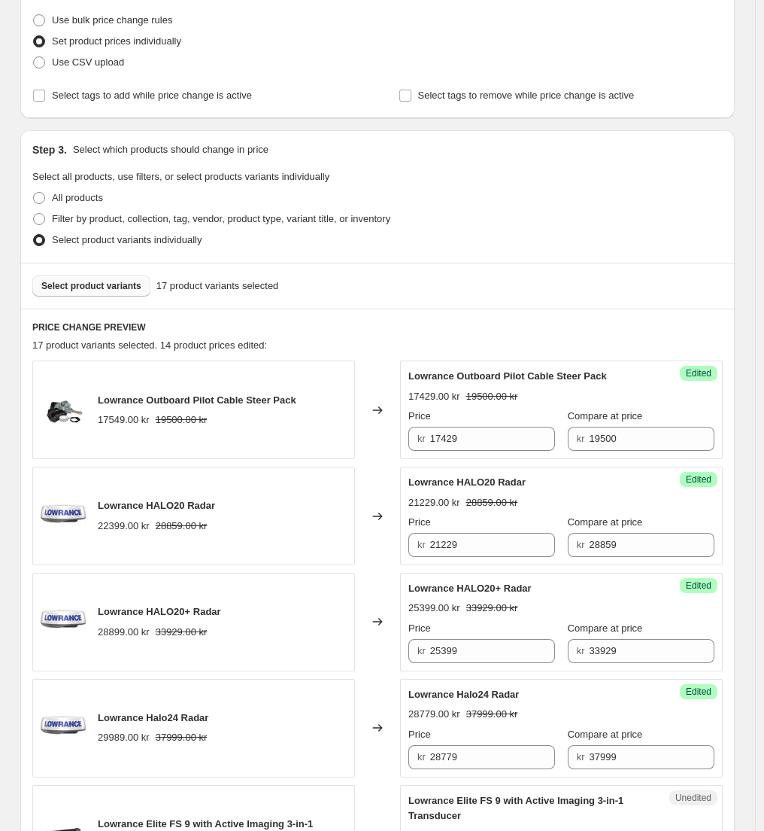
click at [105, 287] on span "Select product variants" at bounding box center [91, 286] width 100 height 12
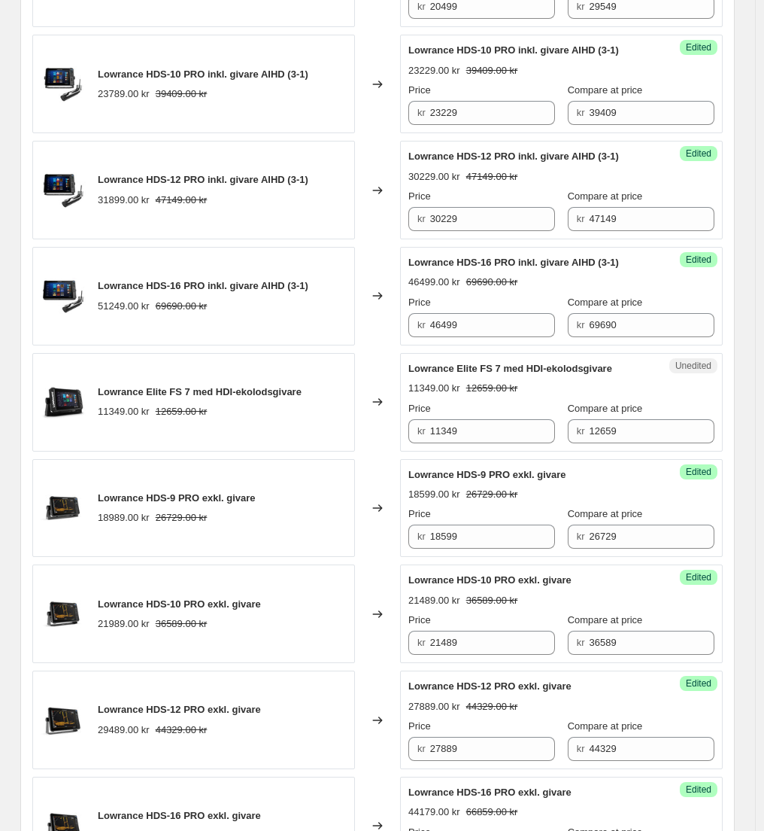
scroll to position [1594, 0]
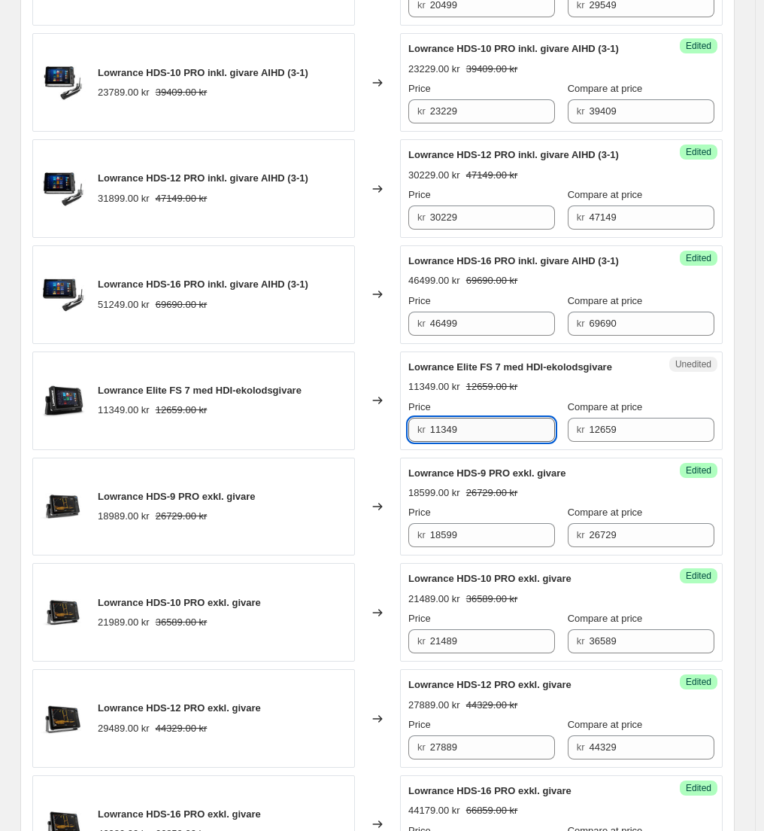
click at [461, 432] on input "11349" at bounding box center [493, 430] width 126 height 24
type input "9999"
click at [384, 458] on div "Changed to" at bounding box center [377, 506] width 45 height 99
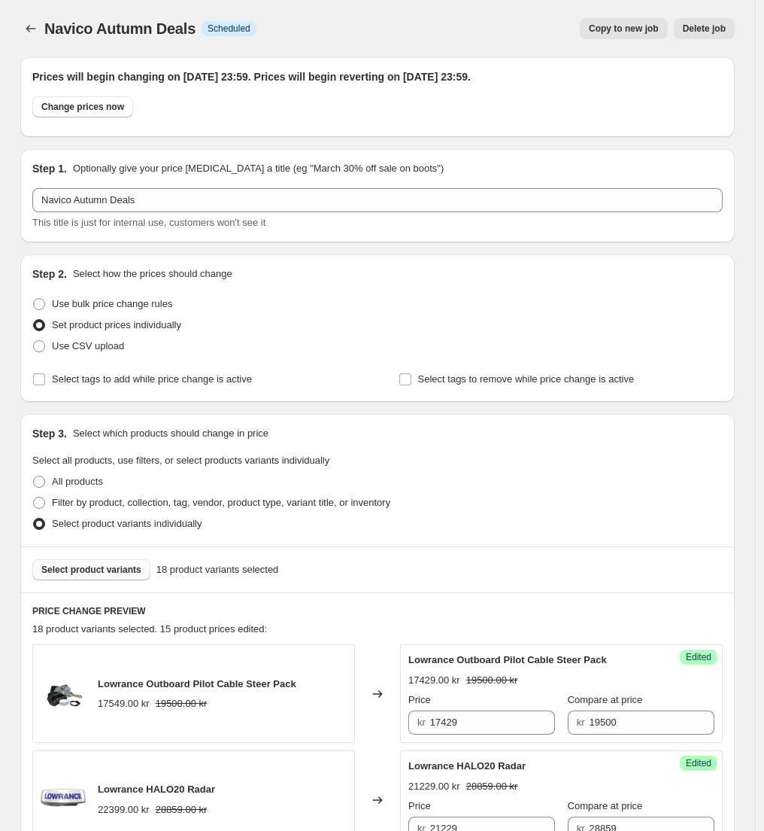
scroll to position [3, 0]
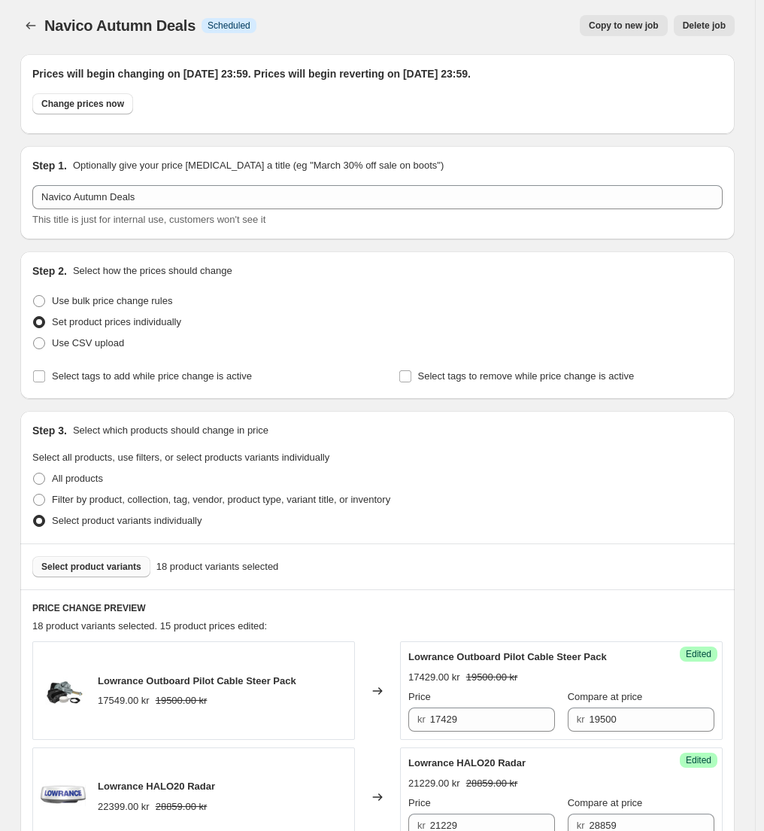
click at [88, 568] on span "Select product variants" at bounding box center [91, 567] width 100 height 12
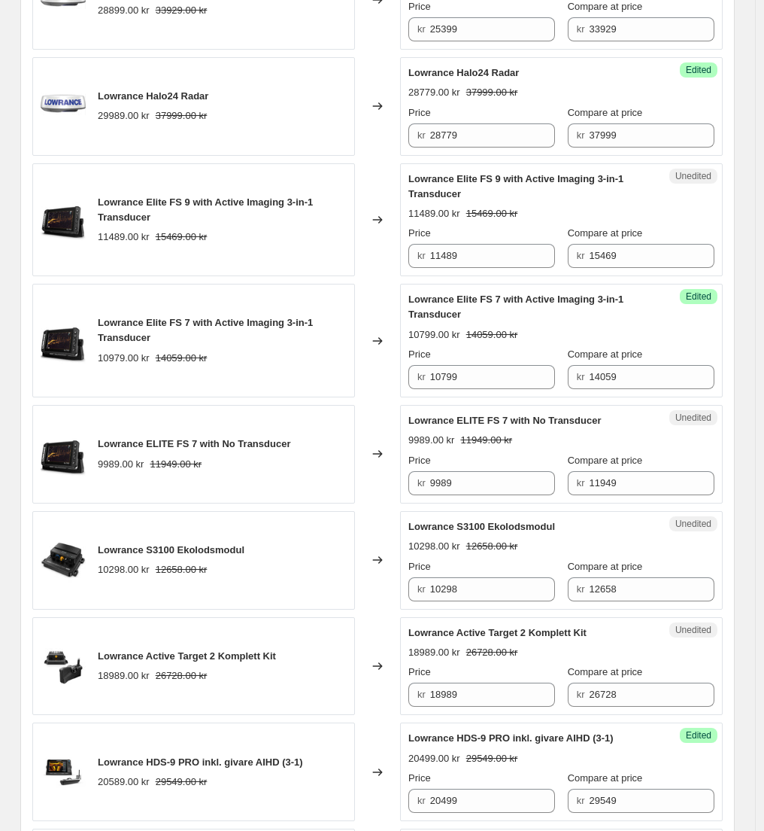
scroll to position [915, 0]
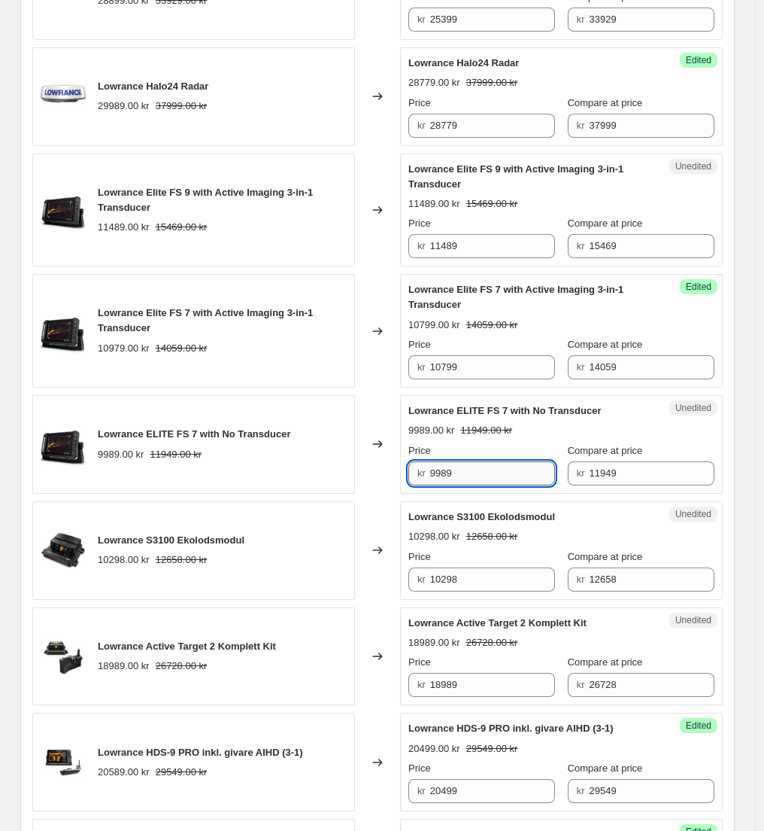
click at [453, 477] on input "9989" at bounding box center [493, 473] width 126 height 24
type input "9429"
click at [457, 499] on div "Lowrance Outboard Pilot Cable Steer Pack 17549.00 kr 19500.00 kr Changed to Suc…" at bounding box center [377, 746] width 691 height 2035
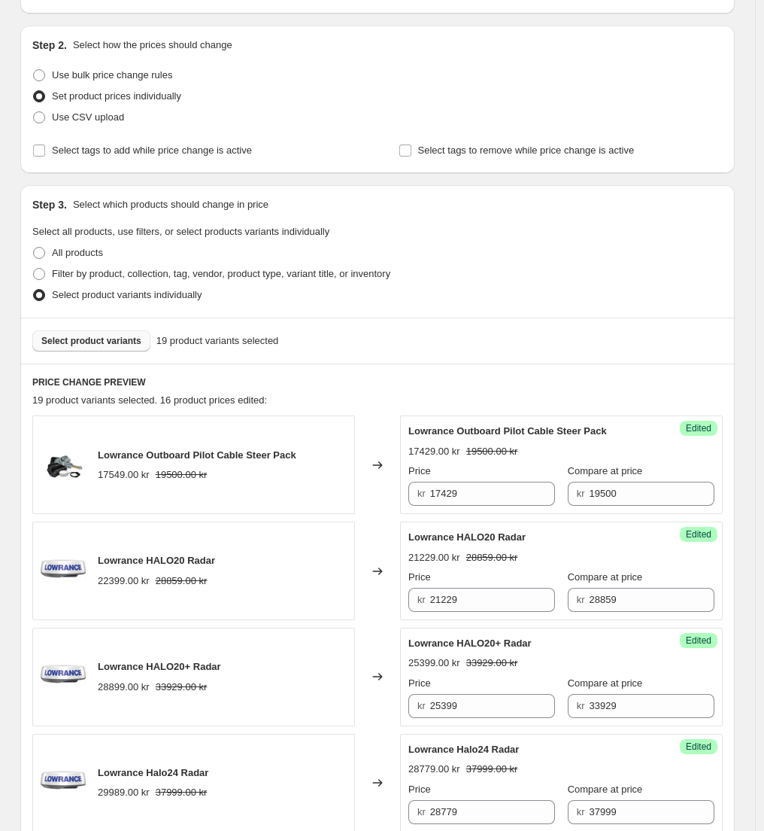
scroll to position [67, 0]
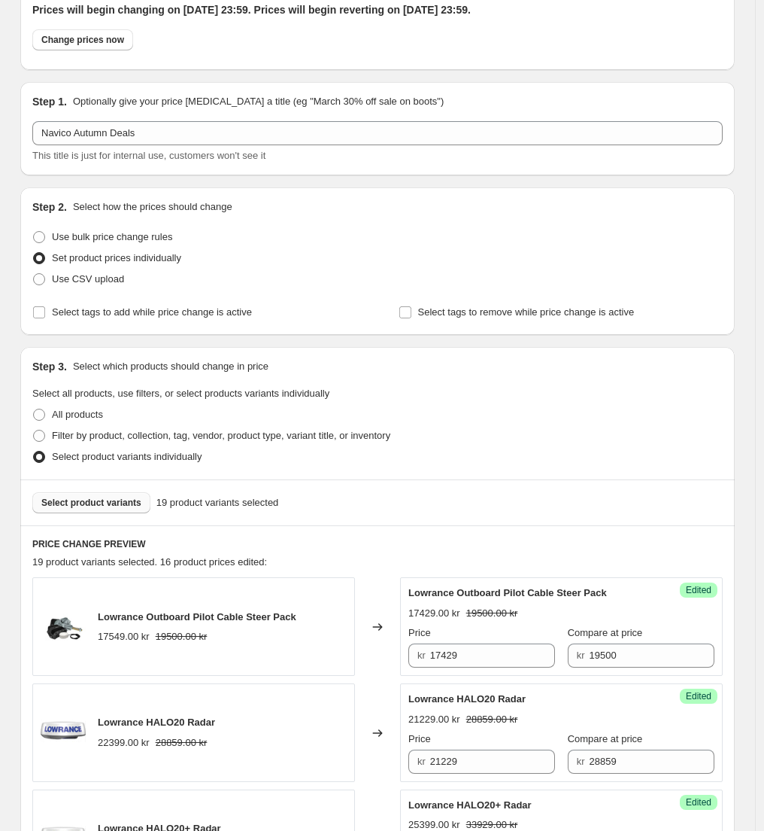
click at [121, 504] on span "Select product variants" at bounding box center [91, 503] width 100 height 12
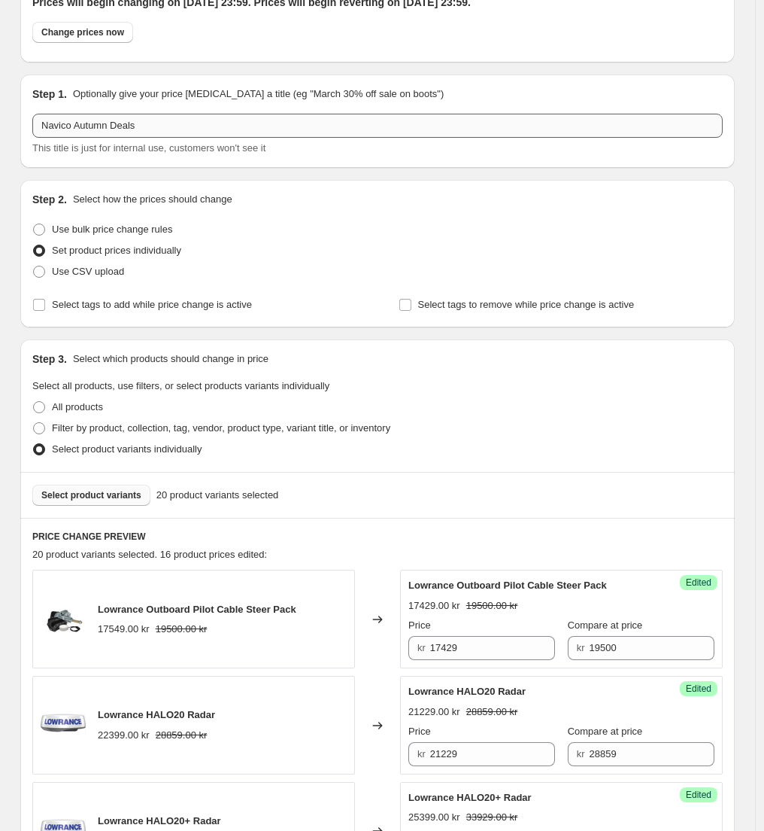
scroll to position [0, 0]
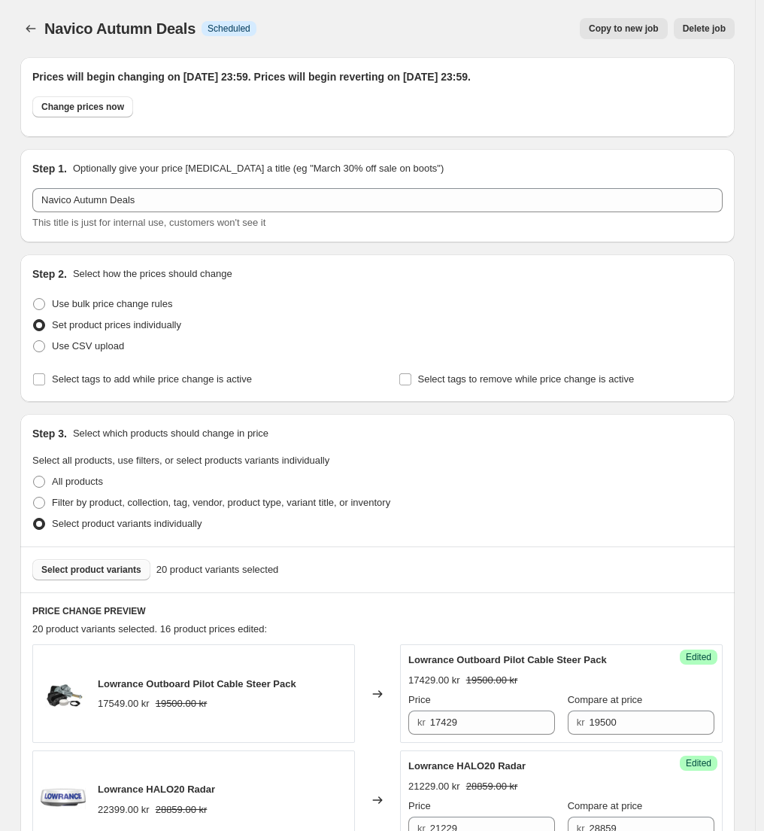
click at [100, 570] on span "Select product variants" at bounding box center [91, 570] width 100 height 12
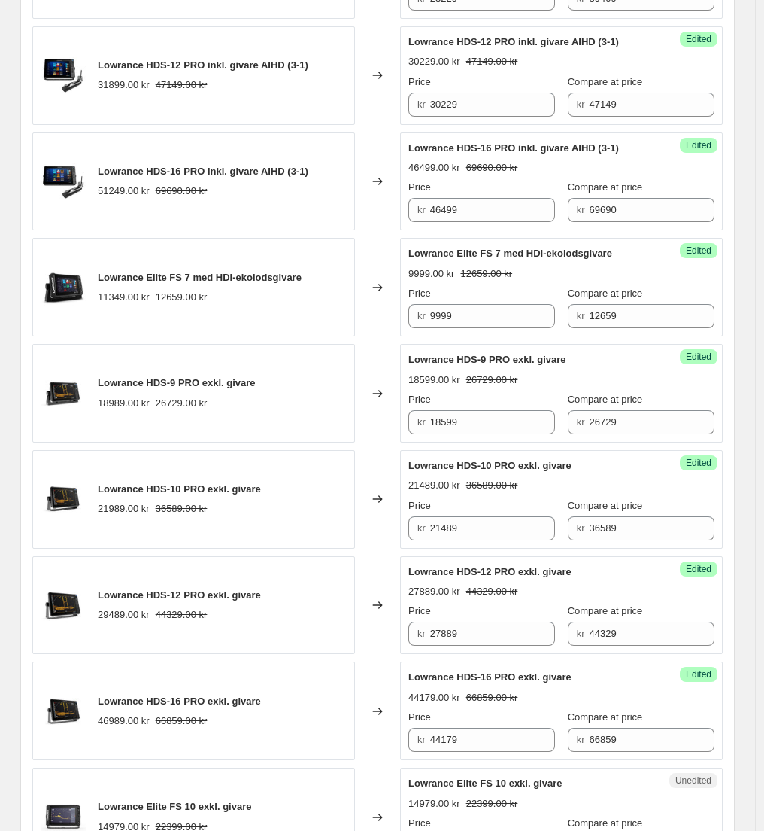
scroll to position [2133, 0]
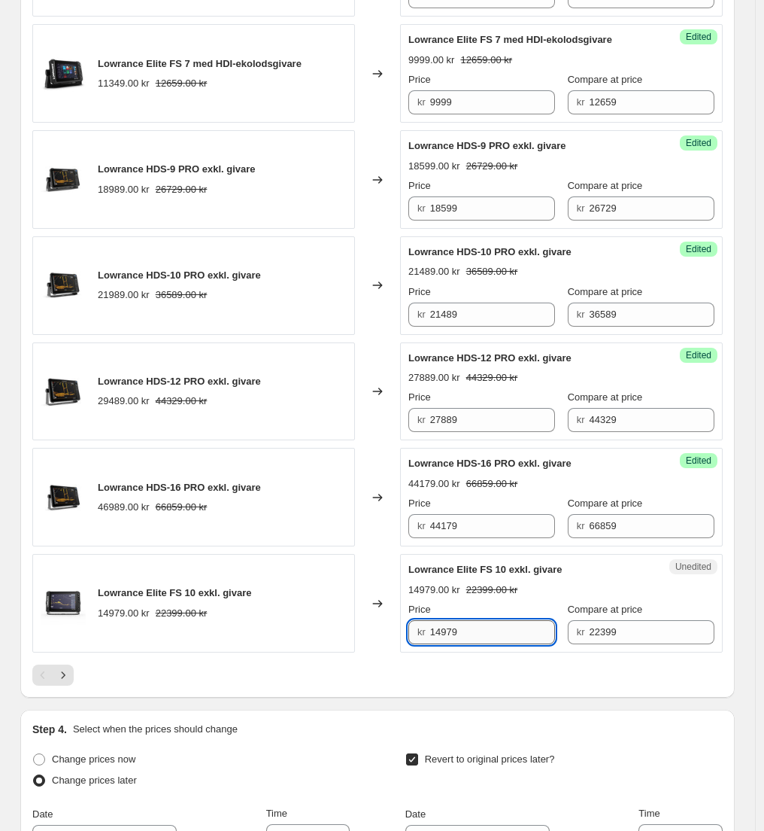
click at [492, 631] on input "14979" at bounding box center [493, 632] width 126 height 24
paste input "148"
type input "11489"
click at [362, 668] on div at bounding box center [377, 674] width 691 height 21
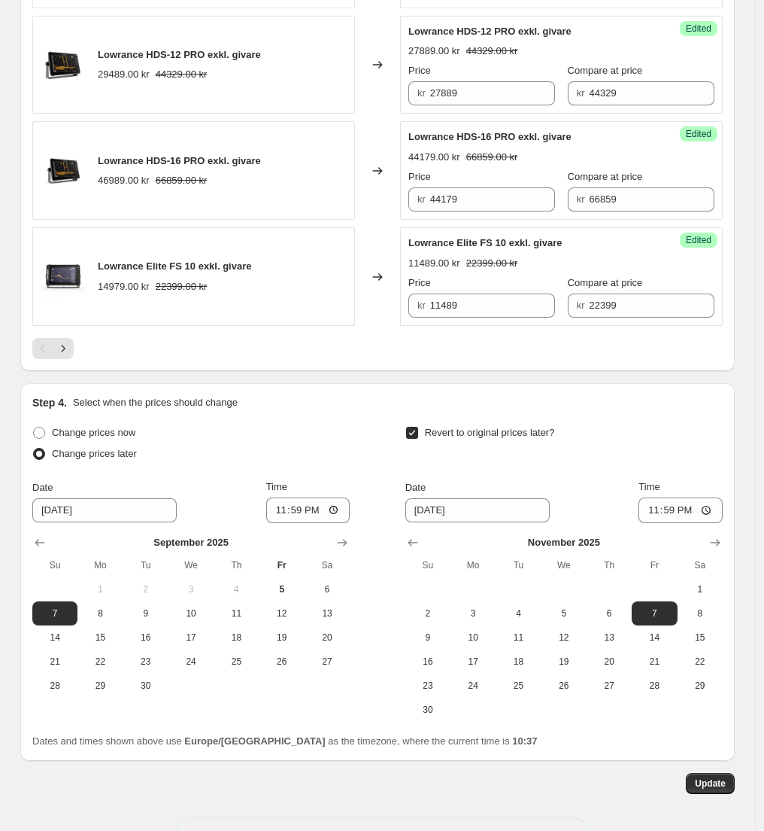
scroll to position [2474, 0]
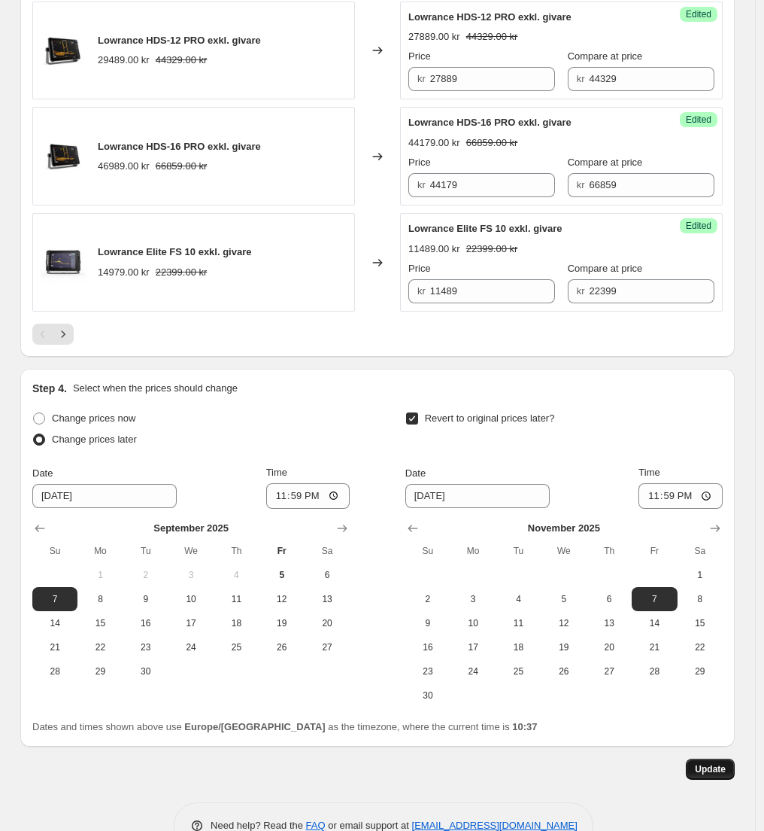
click at [695, 763] on button "Update" at bounding box center [710, 768] width 49 height 21
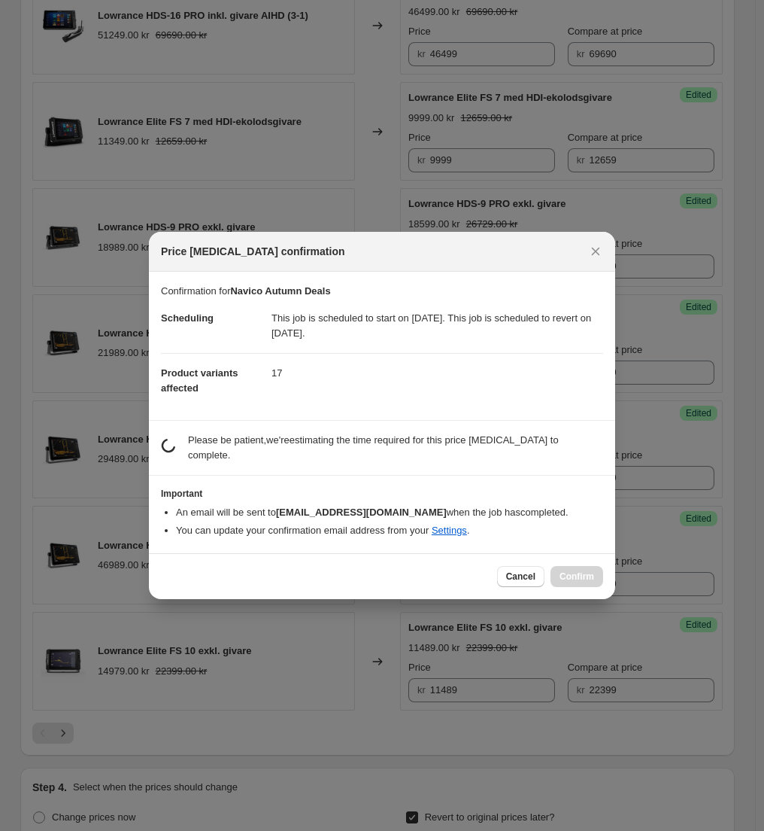
scroll to position [0, 0]
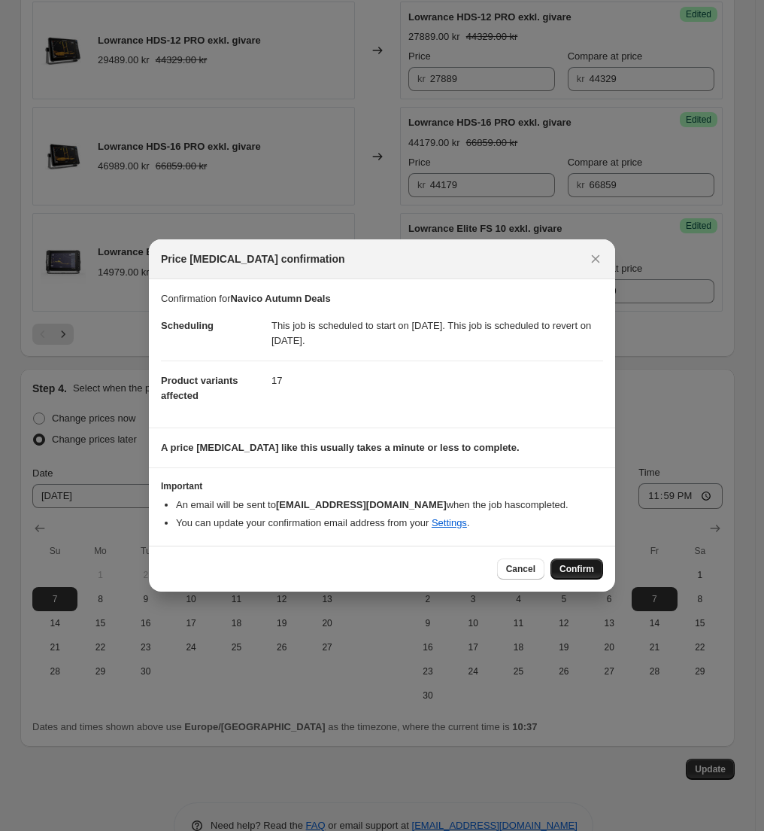
click at [581, 565] on span "Confirm" at bounding box center [577, 569] width 35 height 12
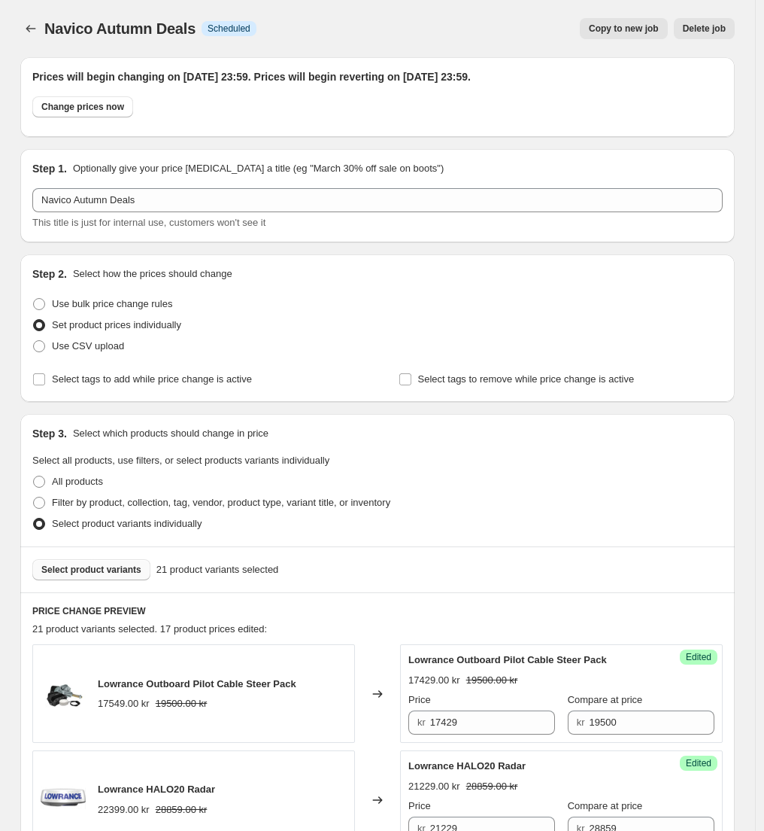
click at [102, 569] on span "Select product variants" at bounding box center [91, 570] width 100 height 12
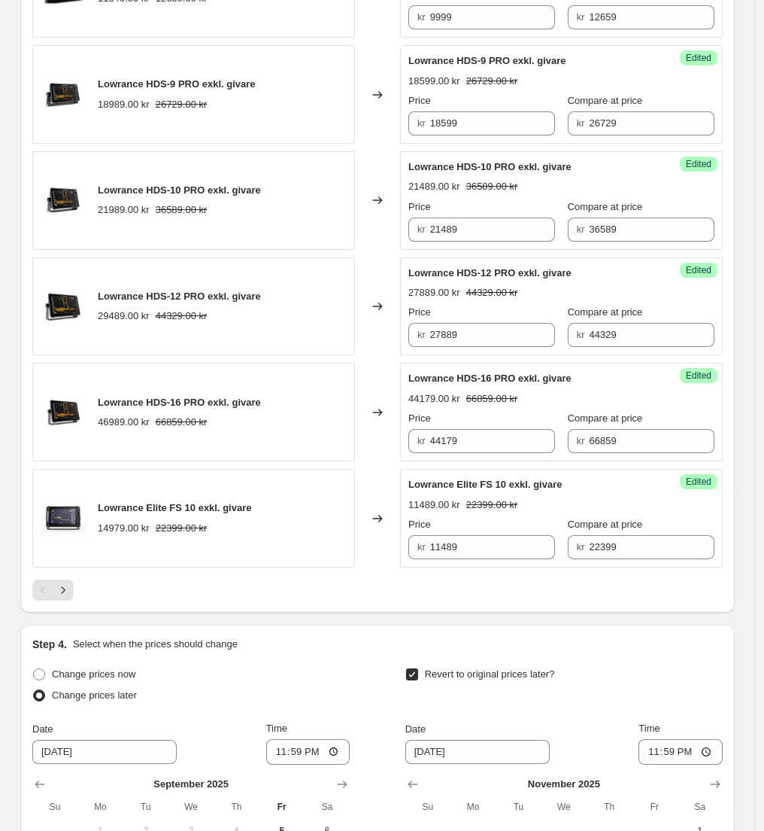
scroll to position [2243, 0]
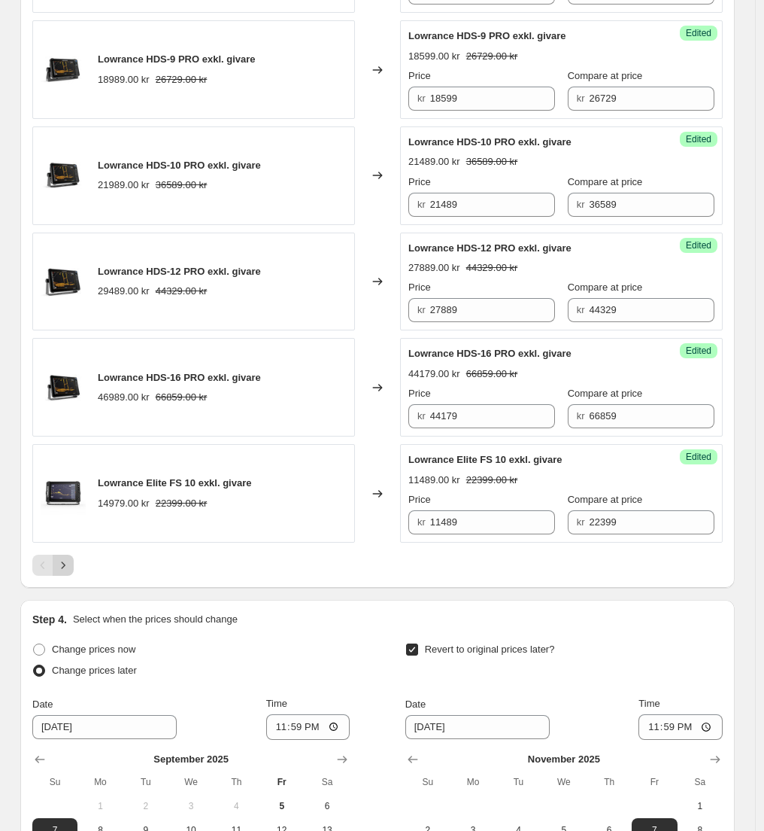
click at [66, 563] on icon "Next" at bounding box center [63, 565] width 15 height 15
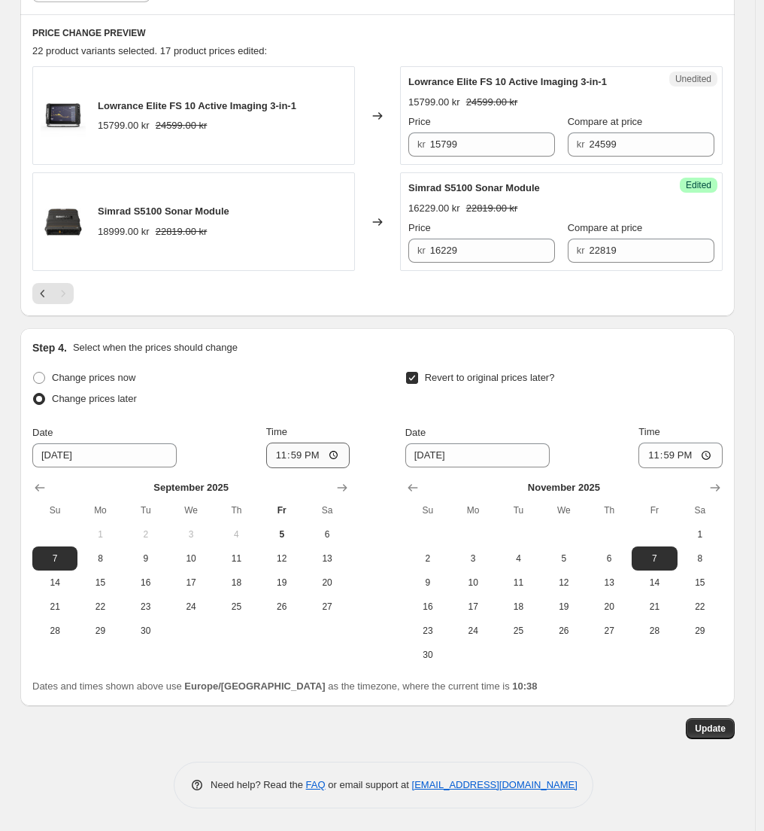
scroll to position [578, 0]
click at [482, 149] on input "15799" at bounding box center [493, 144] width 126 height 24
paste input "321"
type input "13219"
click at [483, 48] on div "22 product variants selected. 17 product prices edited:" at bounding box center [377, 51] width 691 height 15
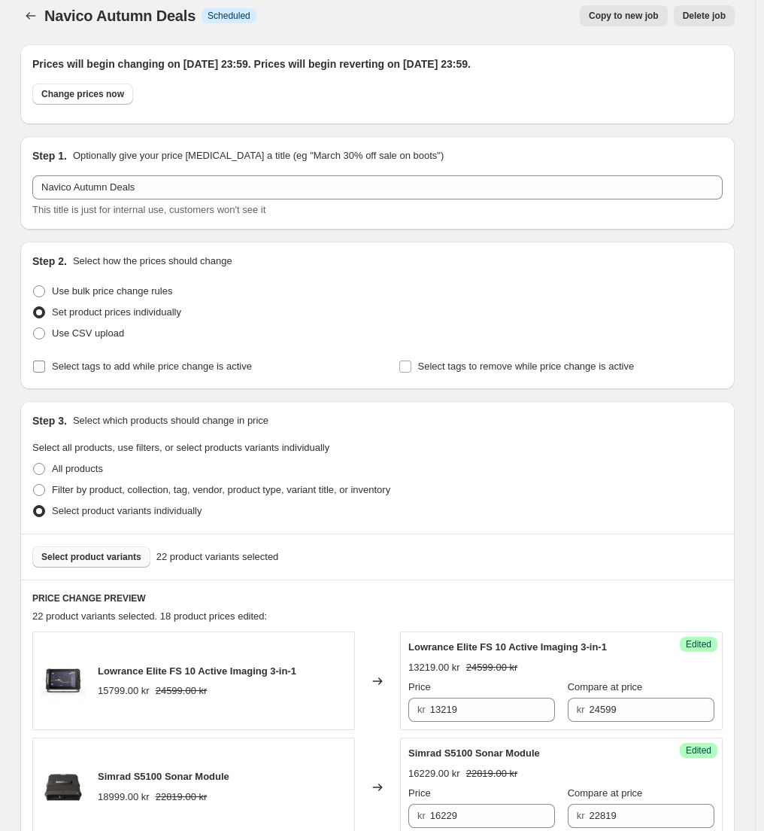
scroll to position [0, 0]
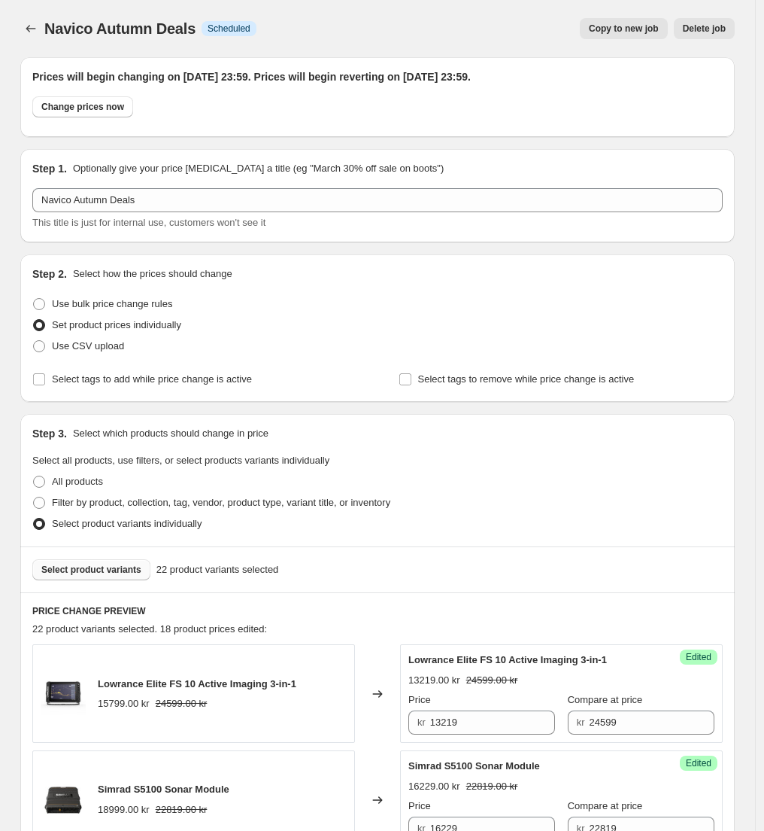
click at [108, 572] on span "Select product variants" at bounding box center [91, 570] width 100 height 12
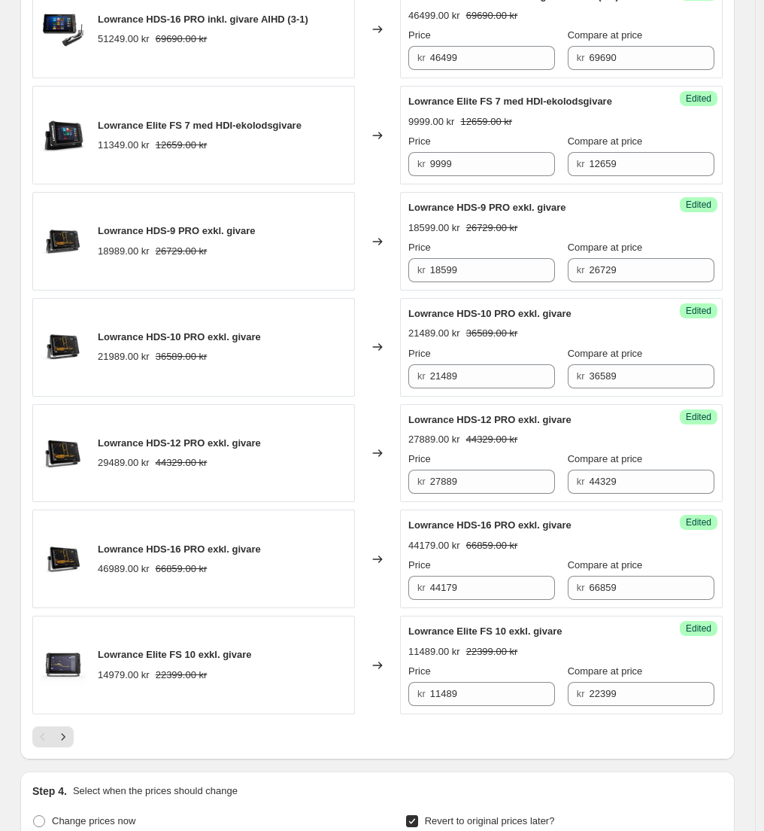
scroll to position [2290, 0]
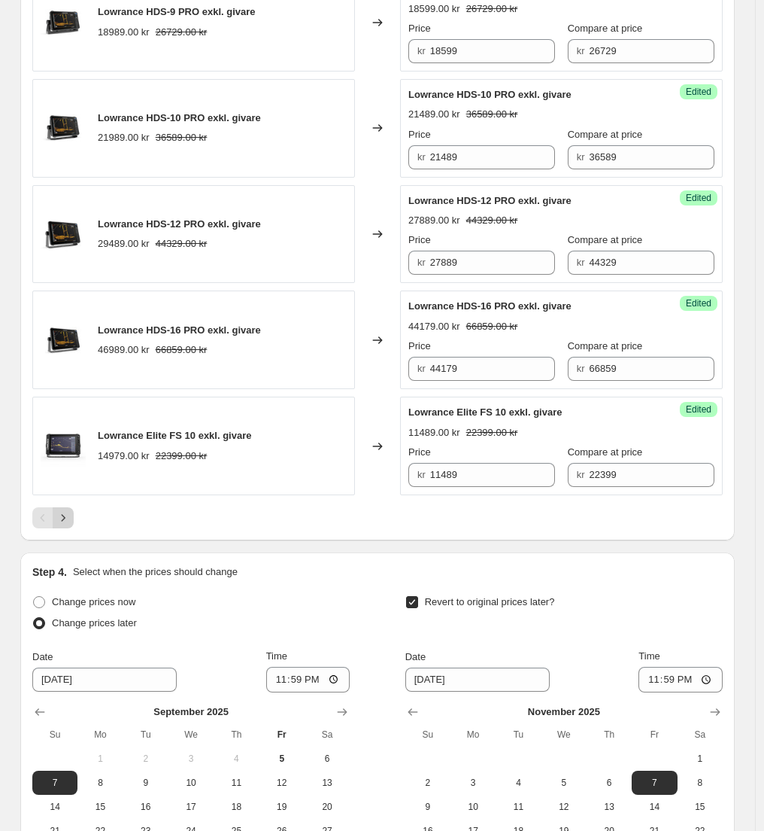
click at [59, 521] on icon "Next" at bounding box center [63, 517] width 15 height 15
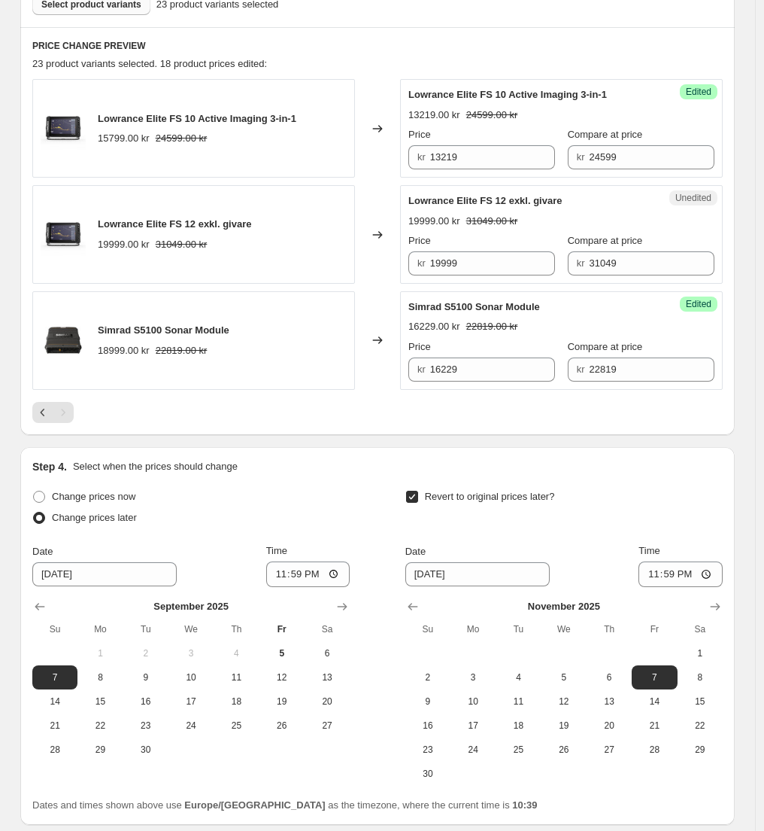
scroll to position [547, 0]
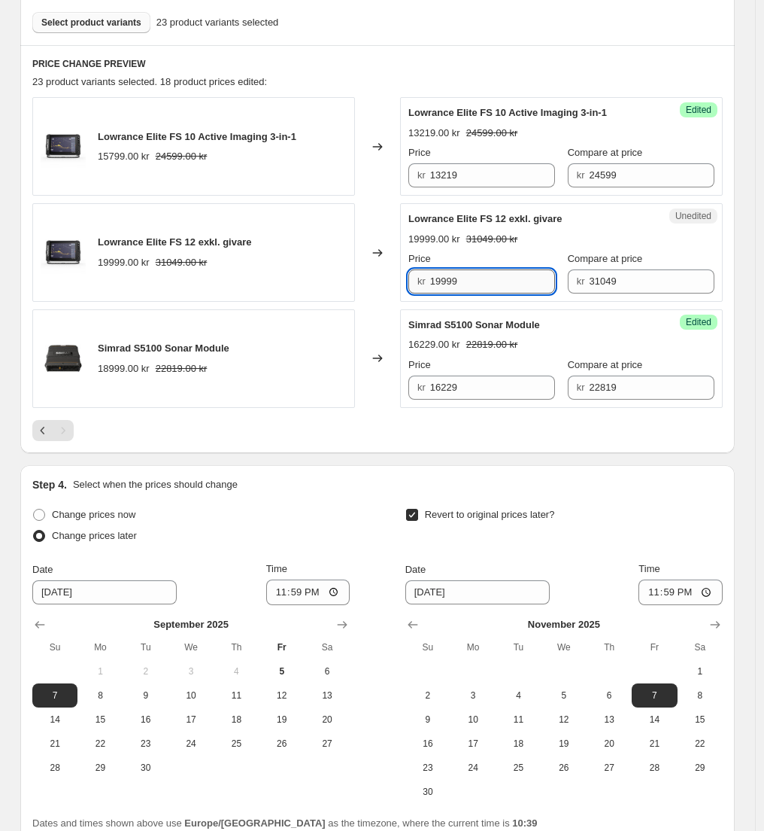
click at [465, 283] on input "19999" at bounding box center [493, 281] width 126 height 24
paste input "74"
type input "19749"
click at [388, 305] on div "Lowrance Elite FS 10 Active Imaging 3-in-1 15799.00 kr 24599.00 kr Changed to S…" at bounding box center [377, 252] width 691 height 310
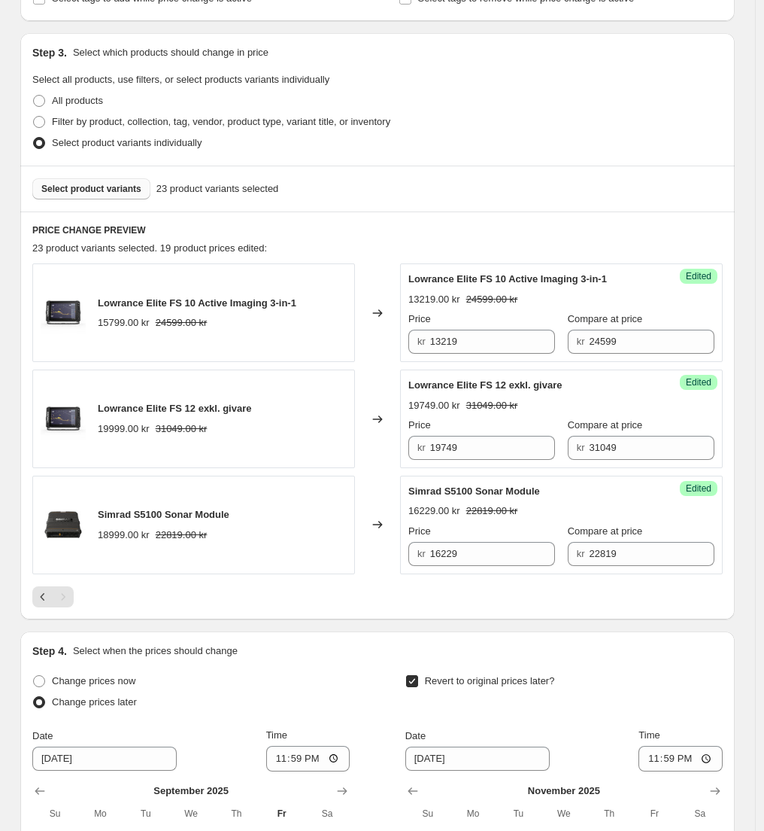
scroll to position [380, 0]
click at [128, 191] on span "Select product variants" at bounding box center [91, 190] width 100 height 12
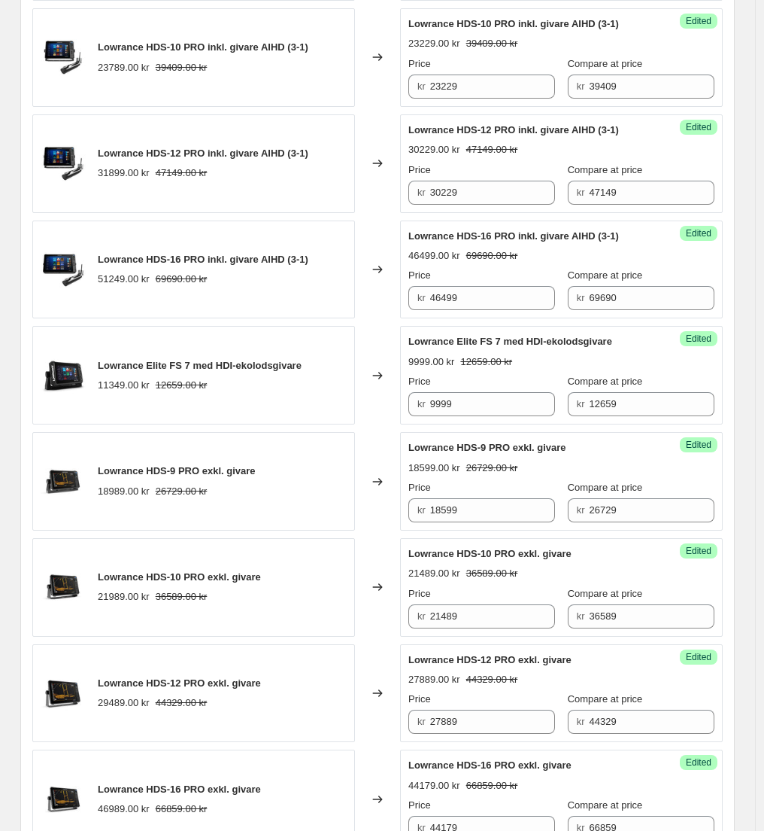
scroll to position [2193, 0]
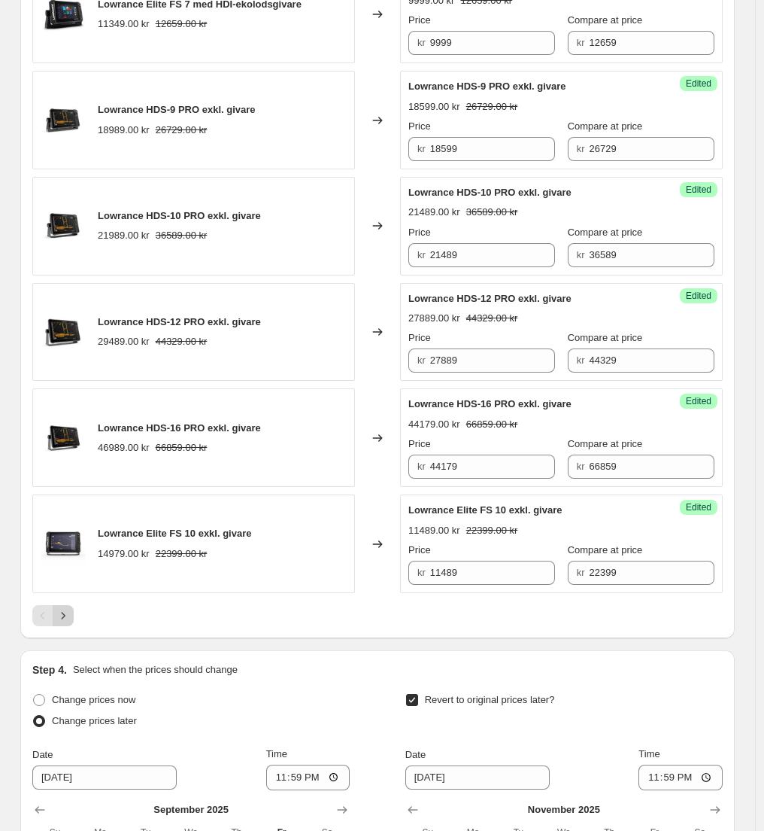
click at [71, 616] on icon "Next" at bounding box center [63, 615] width 15 height 15
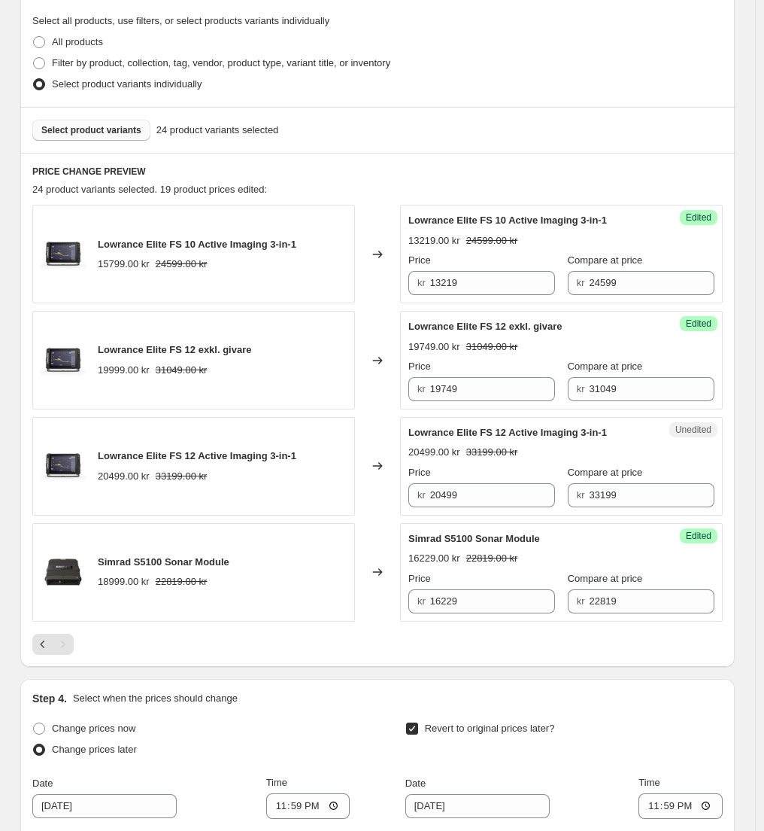
scroll to position [439, 0]
click at [462, 492] on input "20499" at bounding box center [493, 496] width 126 height 24
paste input "163"
type input "16399"
click at [494, 513] on div "Success Edited [PERSON_NAME] Elite FS 12 Active Imaging 3-in-1 16399.00 kr 3319…" at bounding box center [561, 467] width 323 height 99
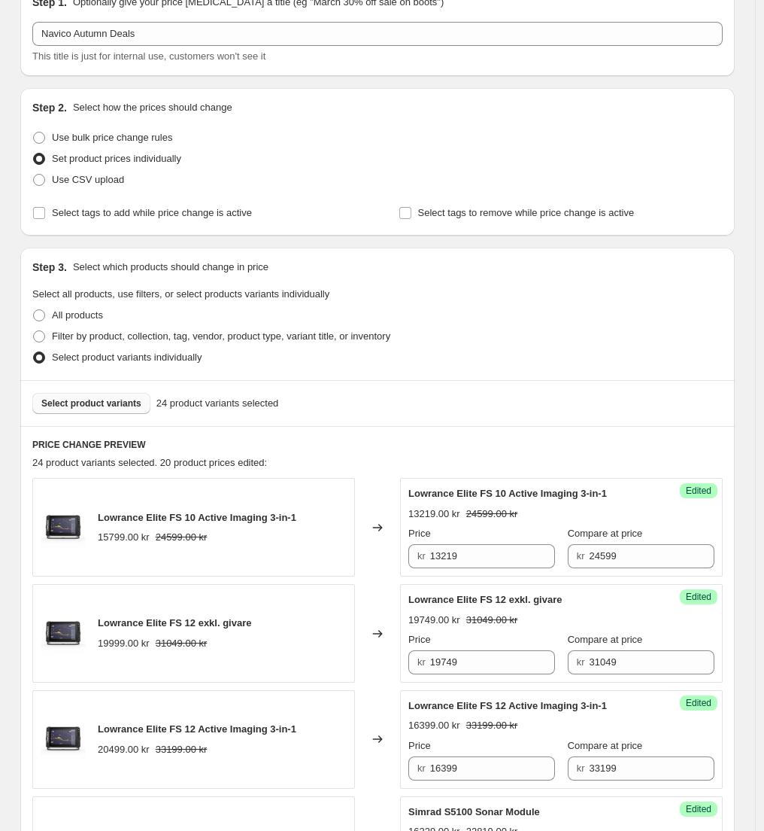
scroll to position [287, 0]
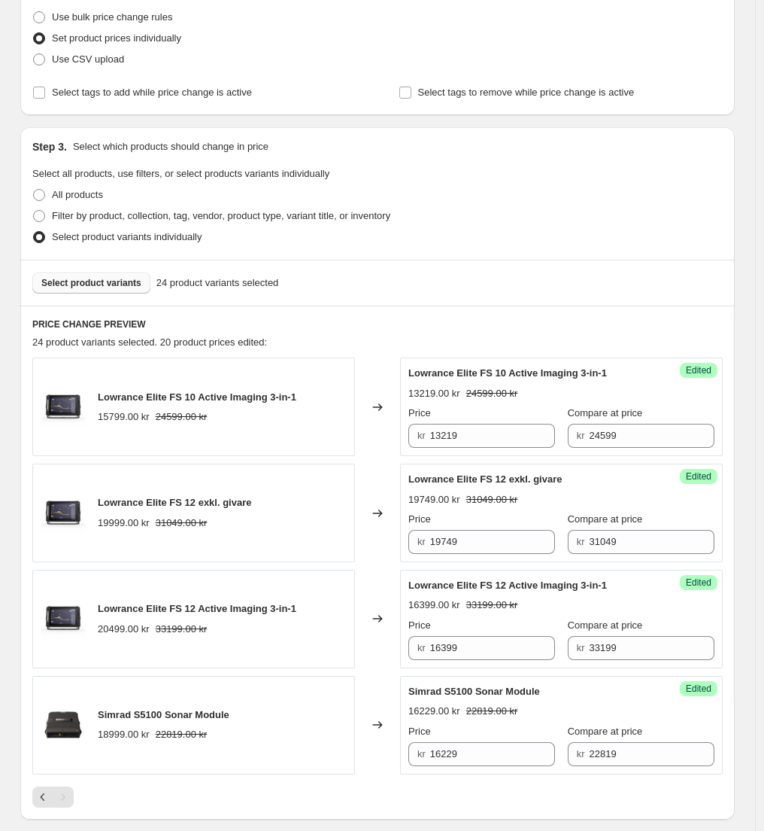
click at [121, 281] on span "Select product variants" at bounding box center [91, 283] width 100 height 12
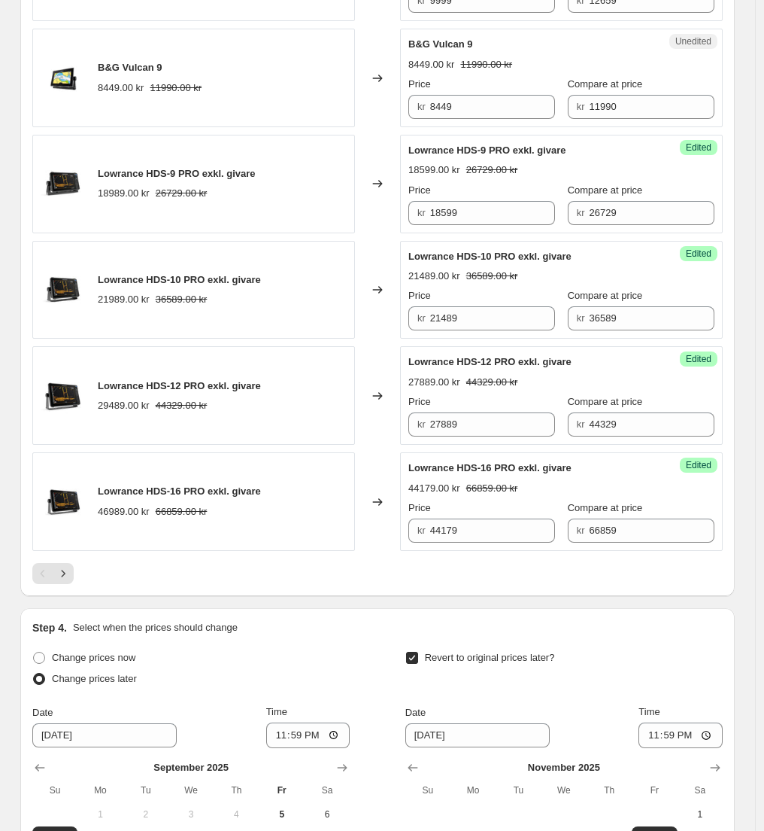
scroll to position [2236, 0]
click at [71, 573] on icon "Next" at bounding box center [63, 572] width 15 height 15
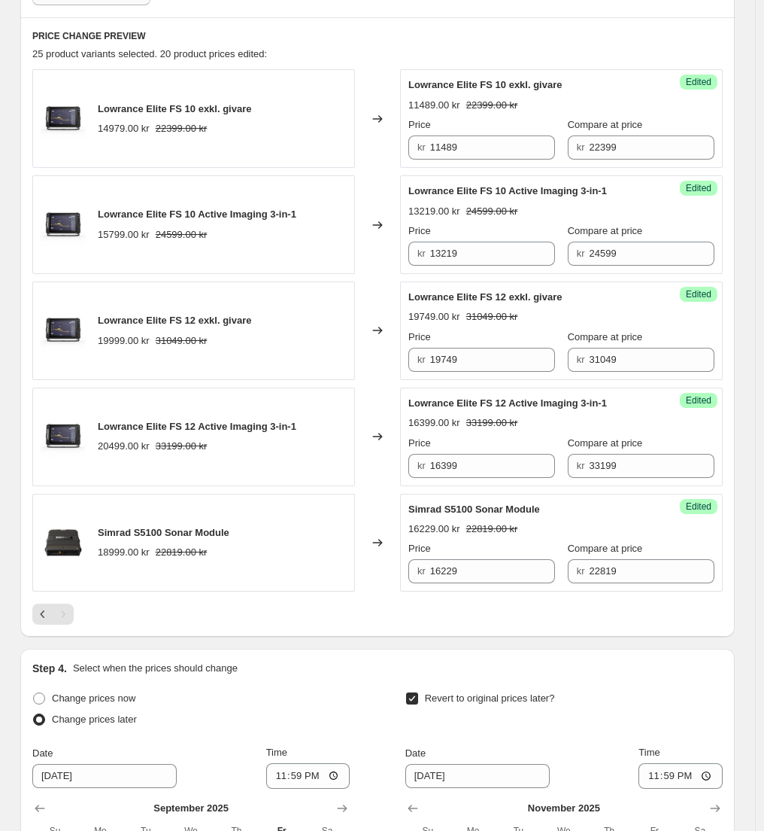
scroll to position [476, 0]
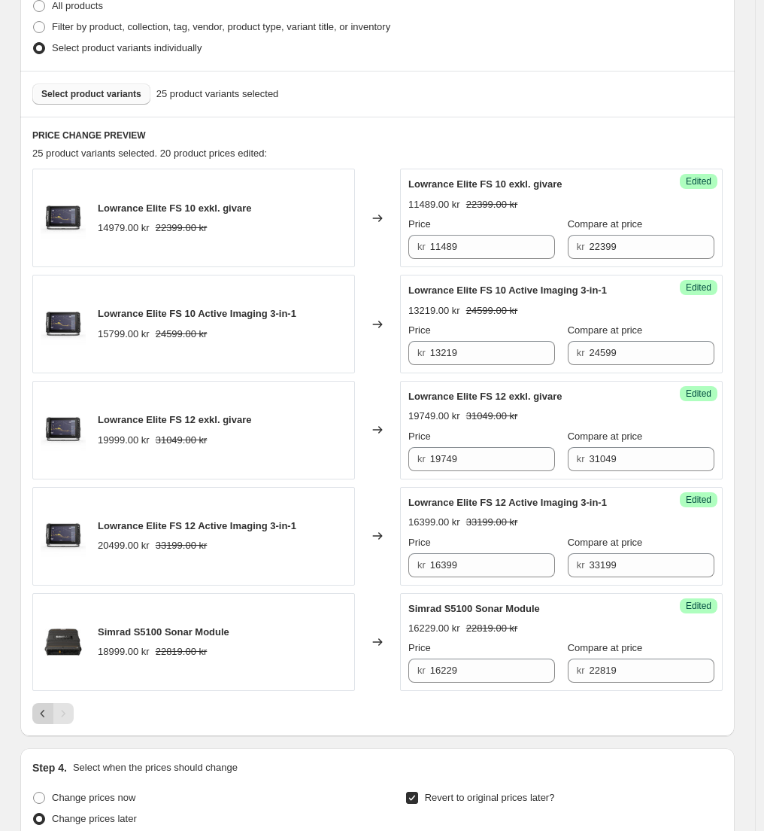
click at [49, 712] on icon "Previous" at bounding box center [42, 713] width 15 height 15
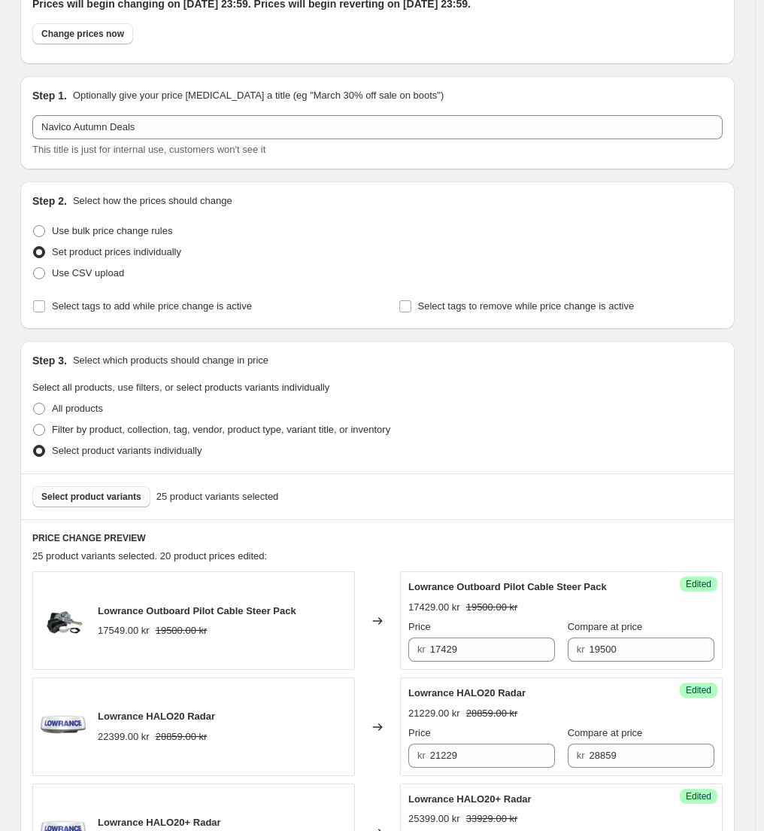
scroll to position [70, 0]
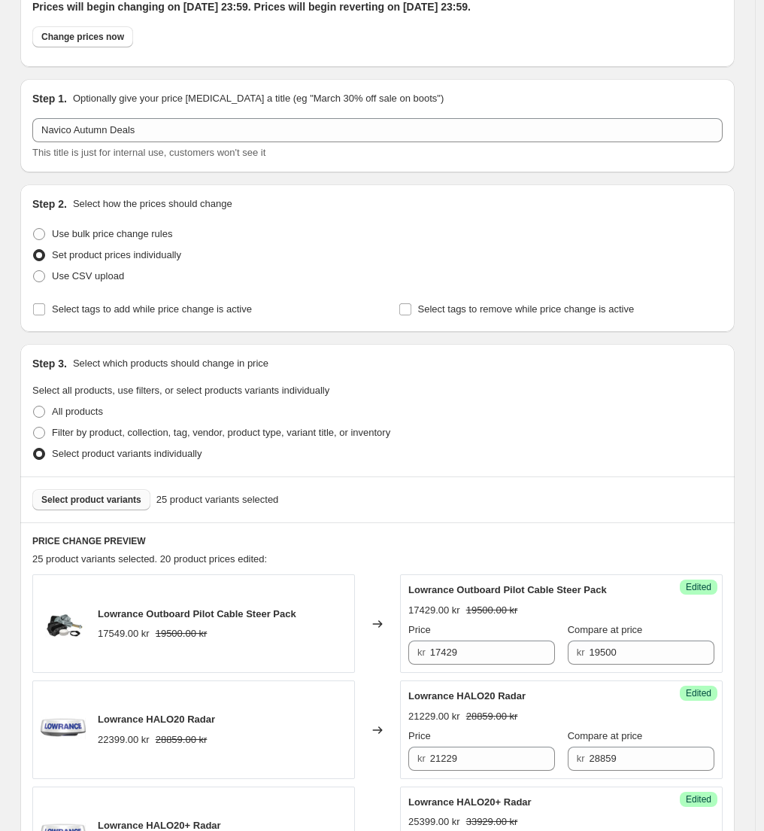
click at [95, 507] on button "Select product variants" at bounding box center [91, 499] width 118 height 21
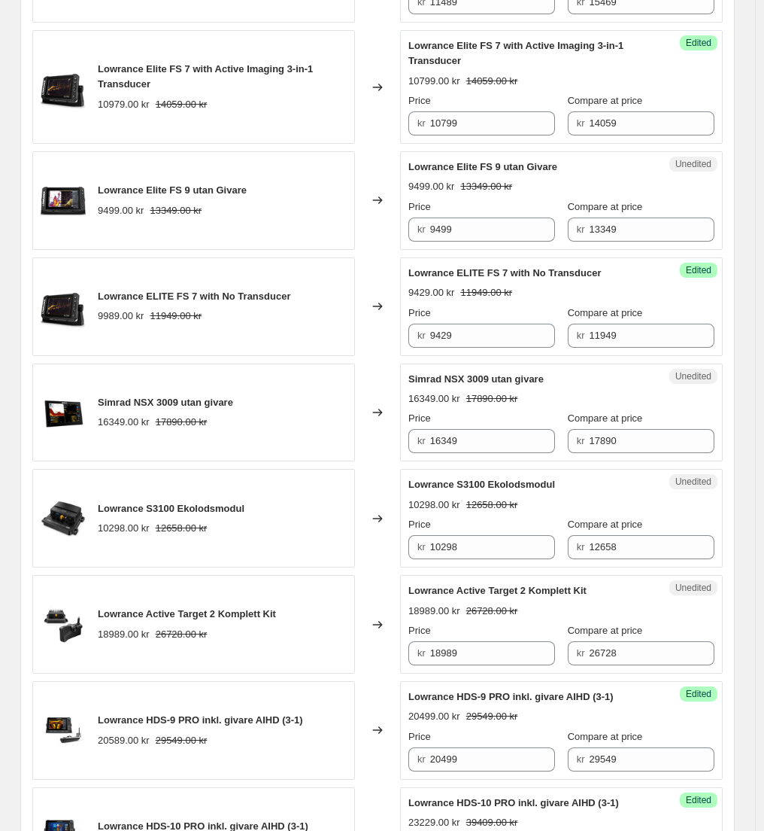
scroll to position [1178, 0]
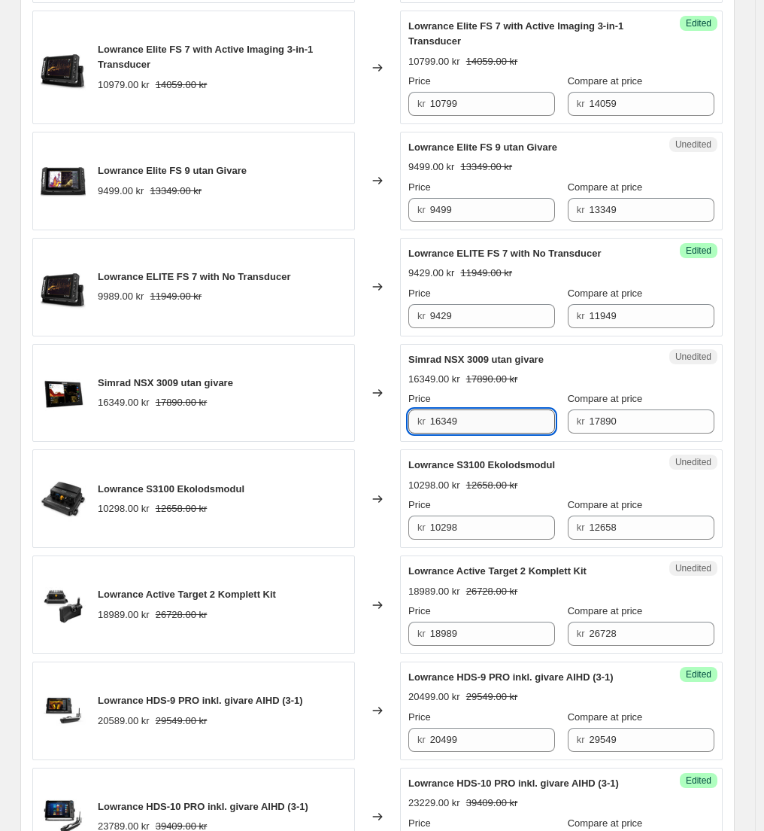
click at [464, 416] on input "16349" at bounding box center [493, 421] width 126 height 24
paste input "509"
type input "15099"
click at [375, 464] on div "Changed to" at bounding box center [377, 498] width 45 height 99
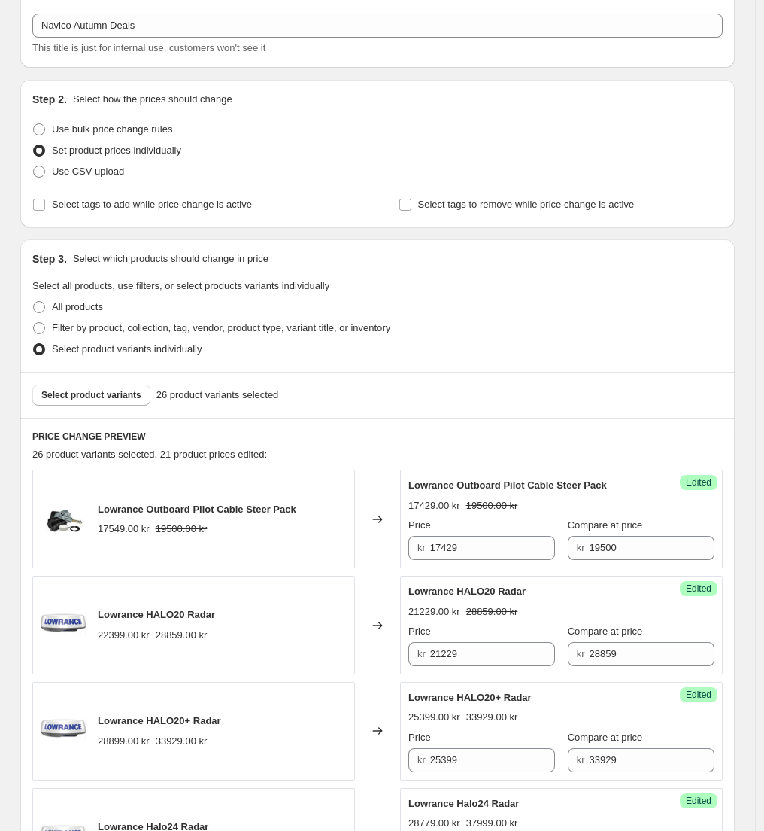
scroll to position [178, 0]
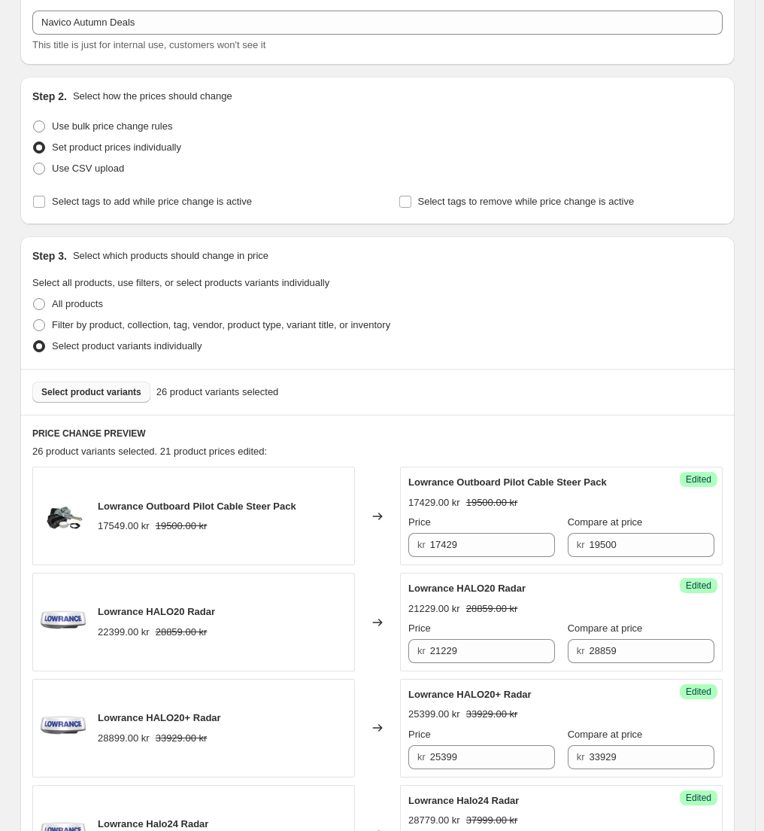
click at [114, 391] on span "Select product variants" at bounding box center [91, 392] width 100 height 12
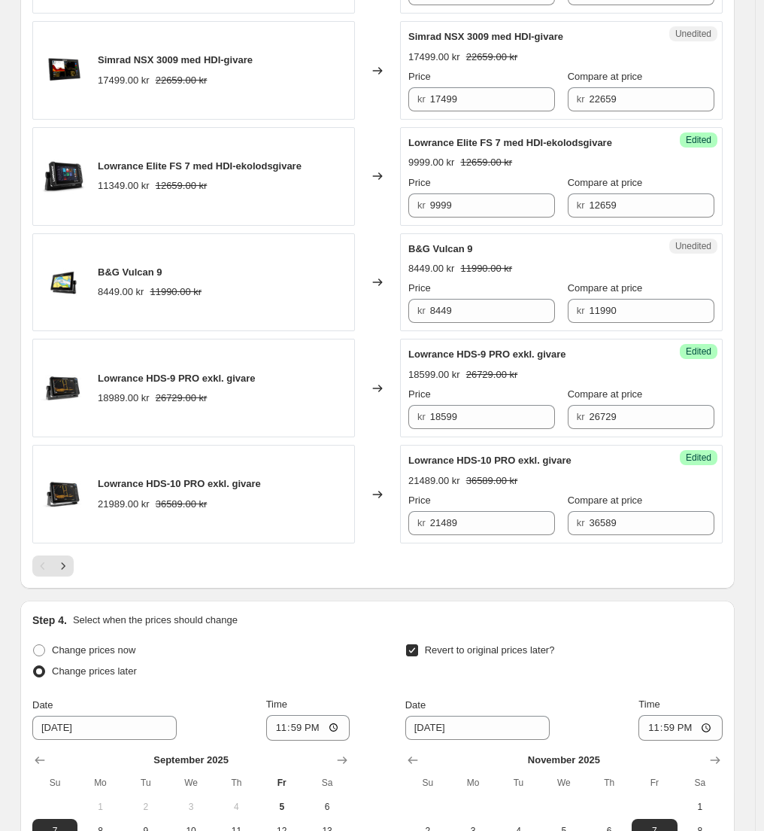
scroll to position [2346, 0]
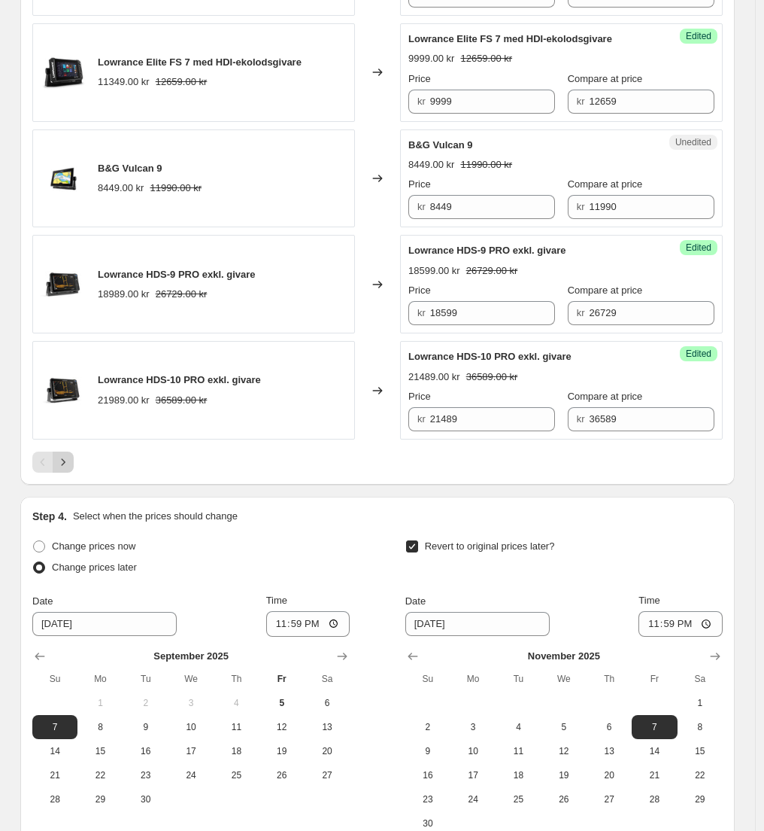
click at [71, 463] on icon "Next" at bounding box center [63, 461] width 15 height 15
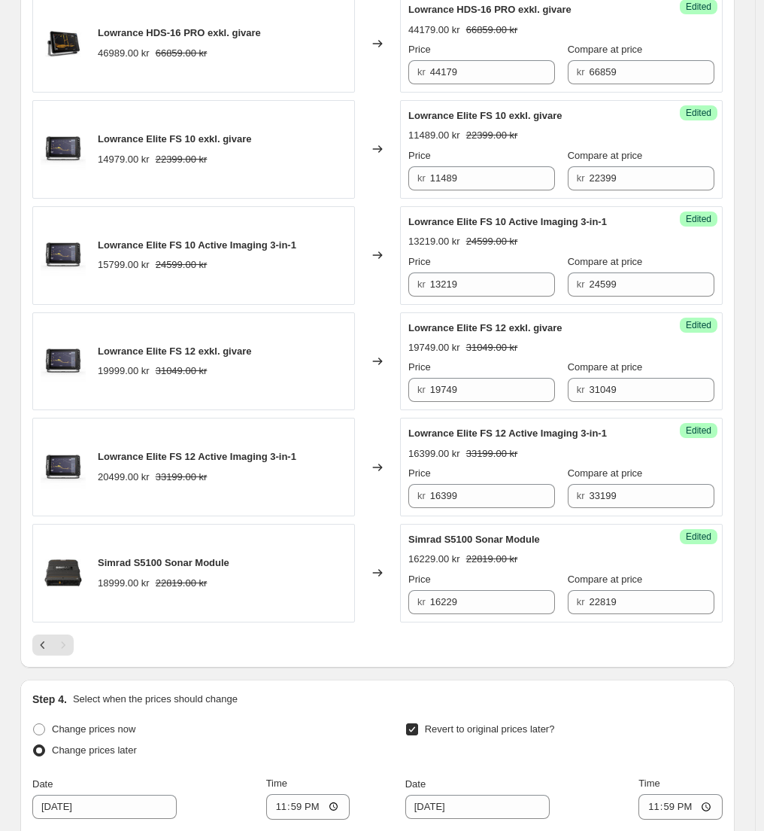
scroll to position [956, 0]
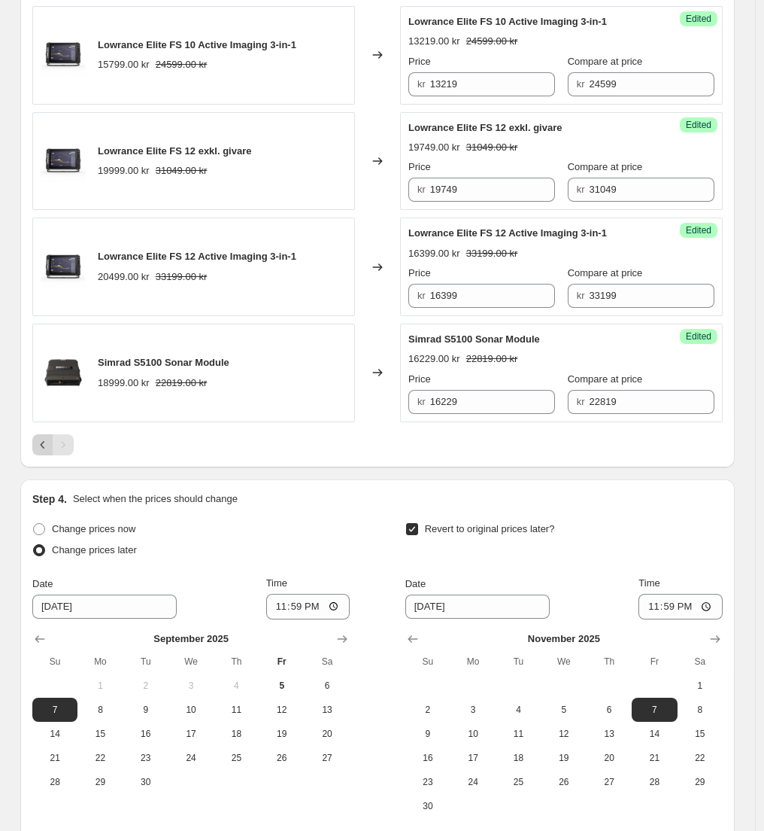
click at [50, 446] on icon "Previous" at bounding box center [42, 444] width 15 height 15
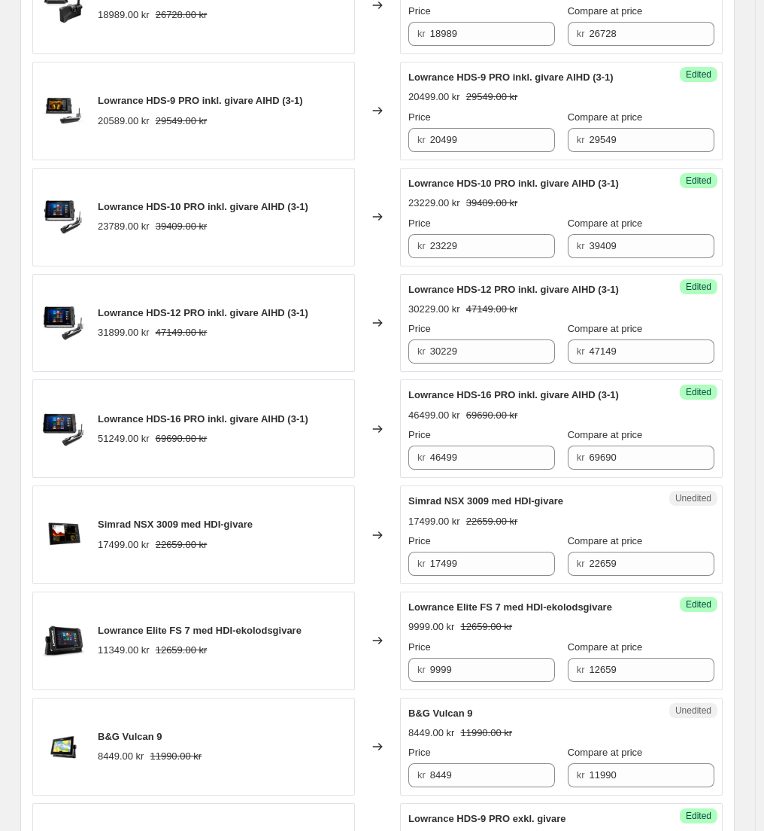
scroll to position [1841, 0]
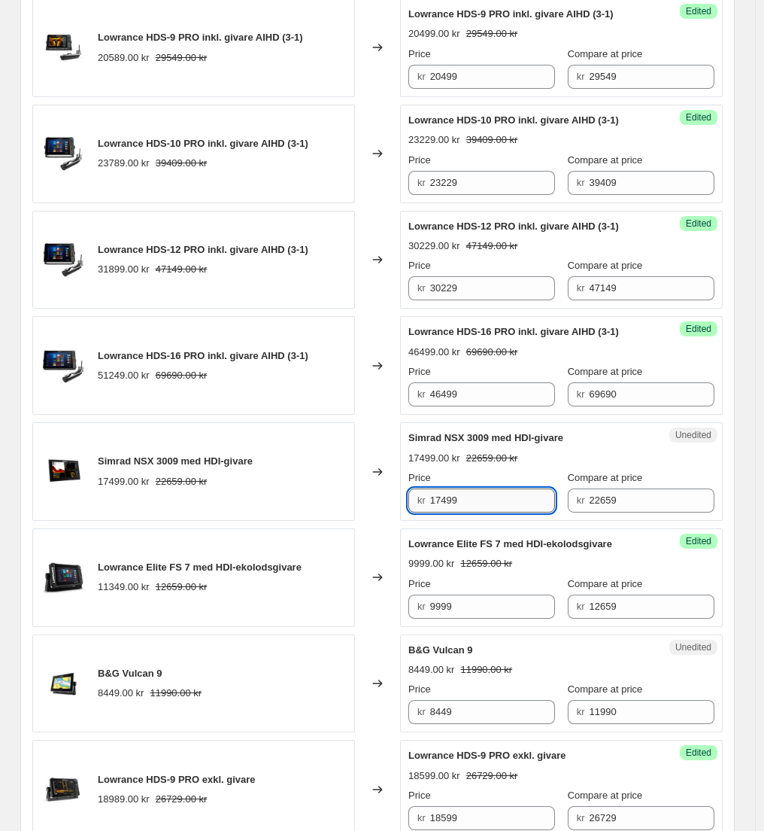
click at [460, 499] on input "17499" at bounding box center [493, 500] width 126 height 24
paste input "626"
type input "16269"
click at [375, 450] on div "Changed to" at bounding box center [377, 471] width 45 height 99
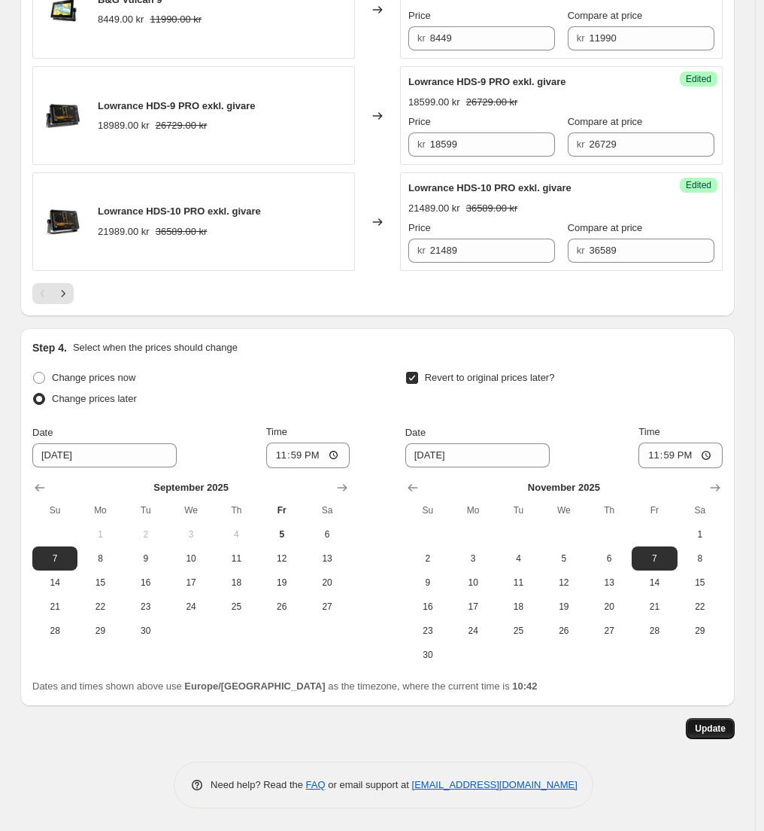
click at [714, 734] on span "Update" at bounding box center [710, 728] width 31 height 12
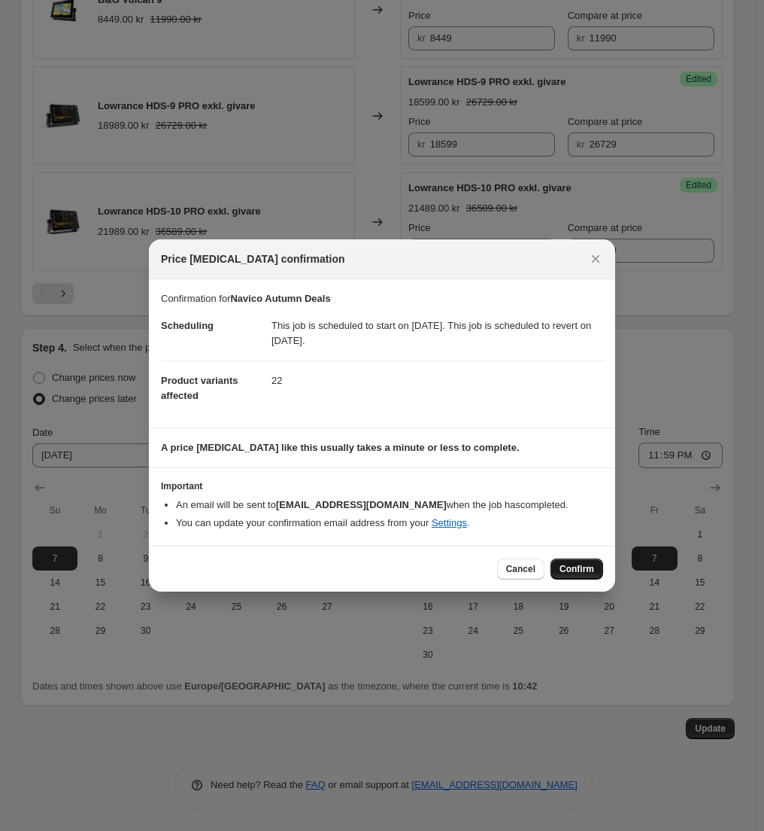
click at [573, 565] on span "Confirm" at bounding box center [577, 569] width 35 height 12
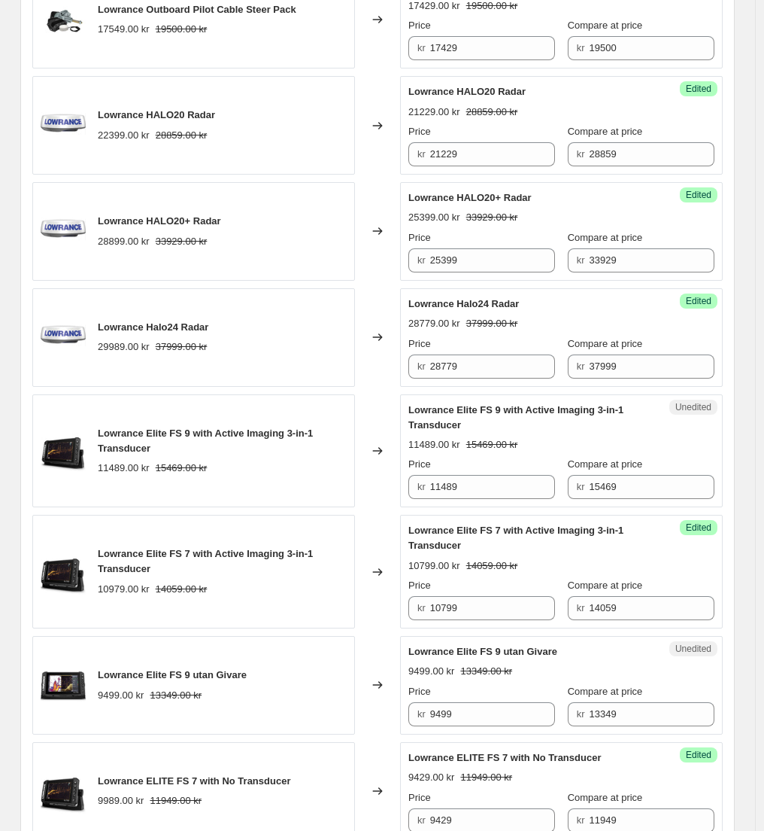
scroll to position [298, 0]
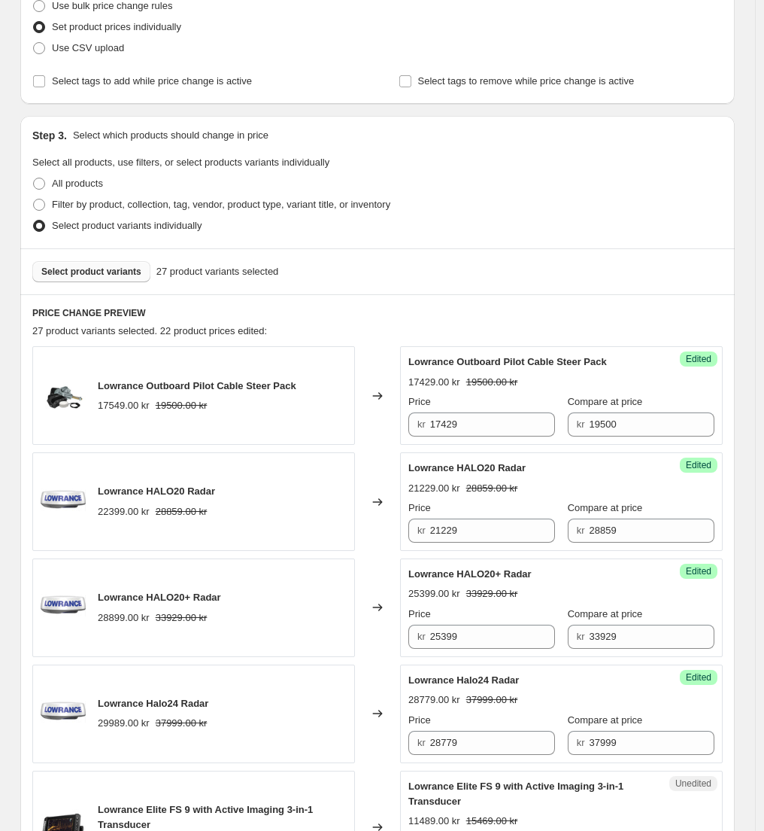
click at [113, 269] on span "Select product variants" at bounding box center [91, 272] width 100 height 12
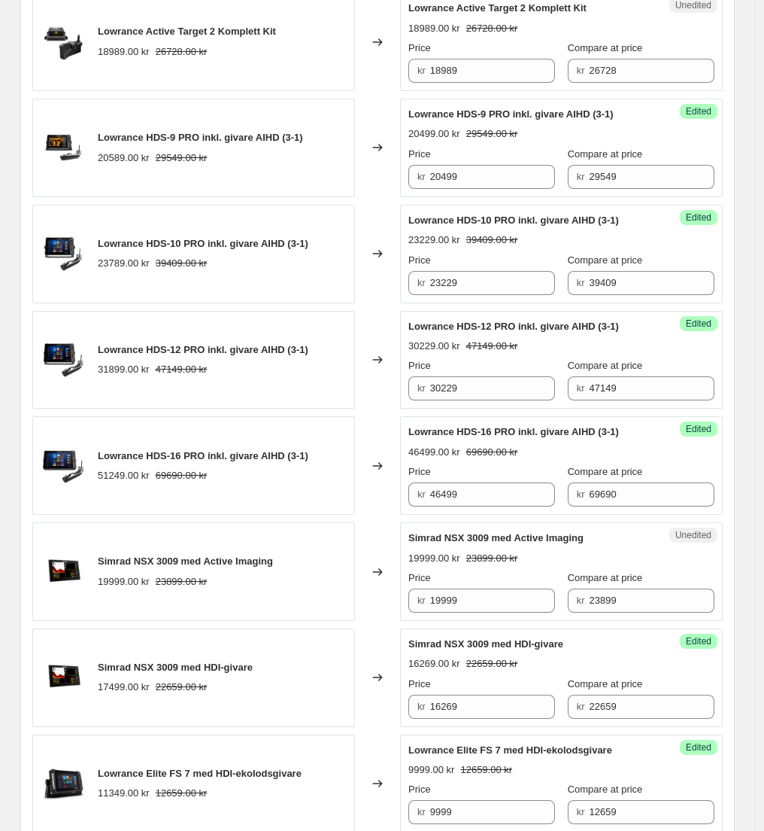
scroll to position [1742, 0]
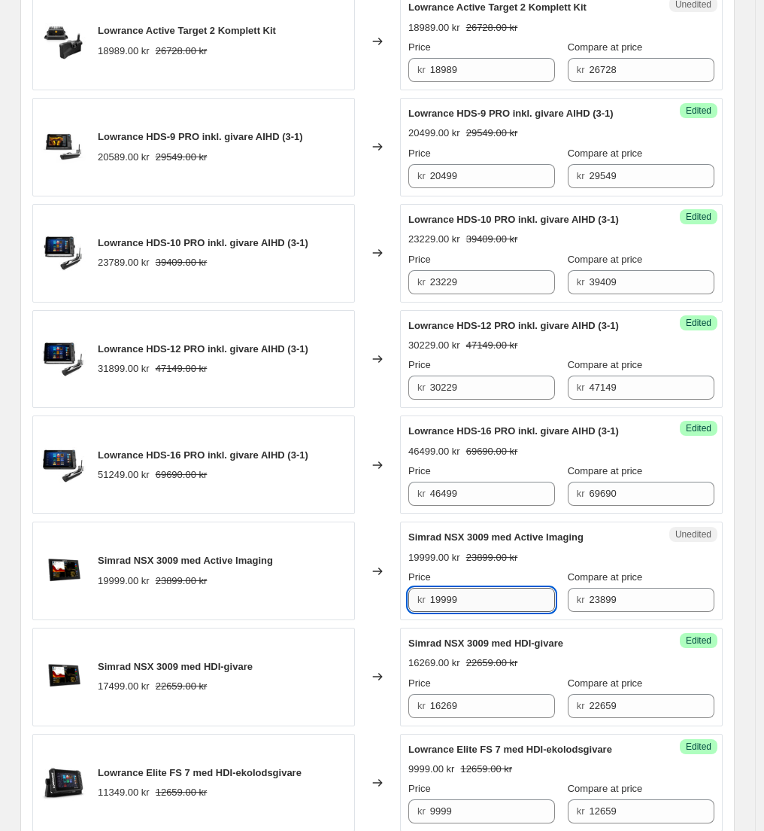
click at [464, 602] on input "19999" at bounding box center [493, 600] width 126 height 24
paste input "7"
type input "17999"
click at [394, 549] on div "Changed to" at bounding box center [377, 570] width 45 height 99
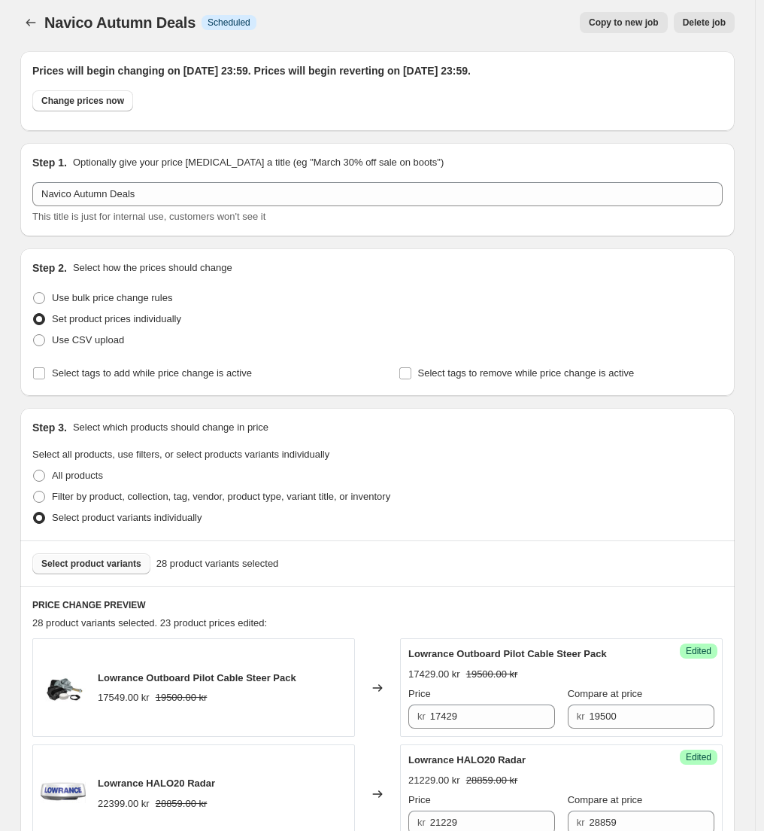
scroll to position [0, 0]
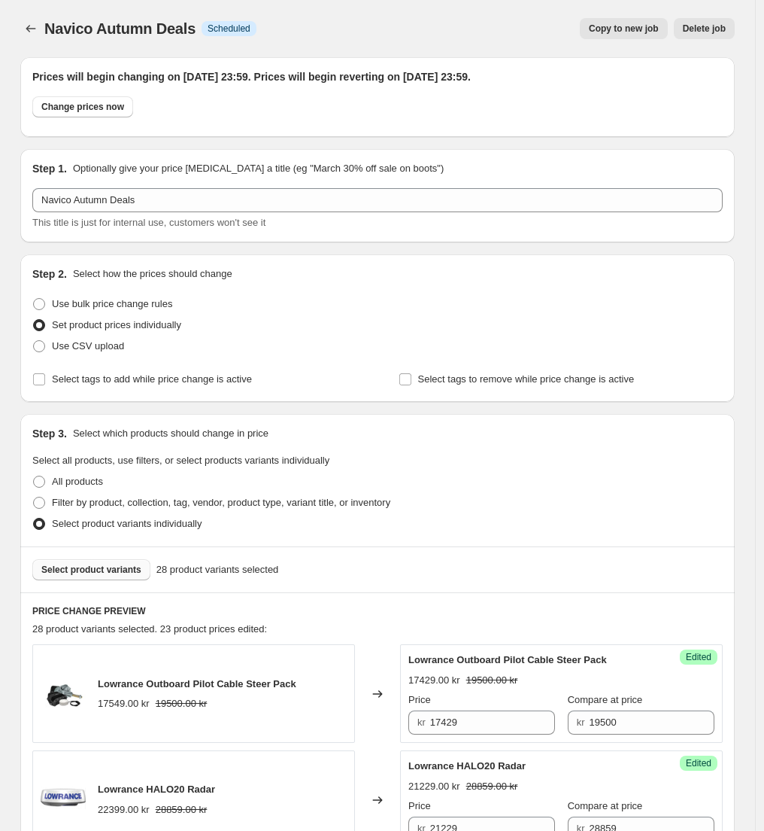
click at [105, 571] on span "Select product variants" at bounding box center [91, 570] width 100 height 12
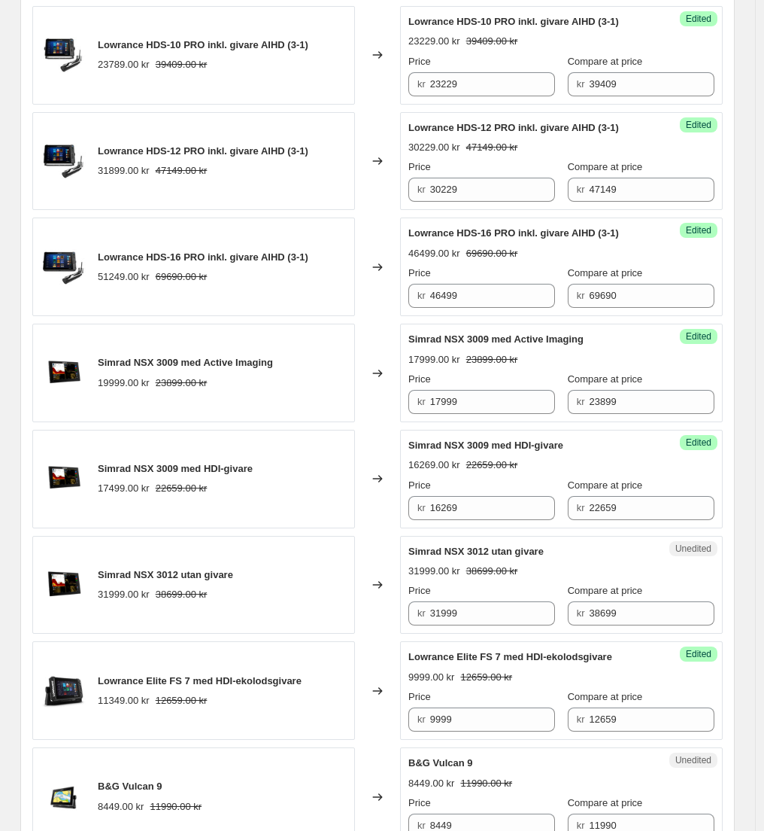
scroll to position [1946, 0]
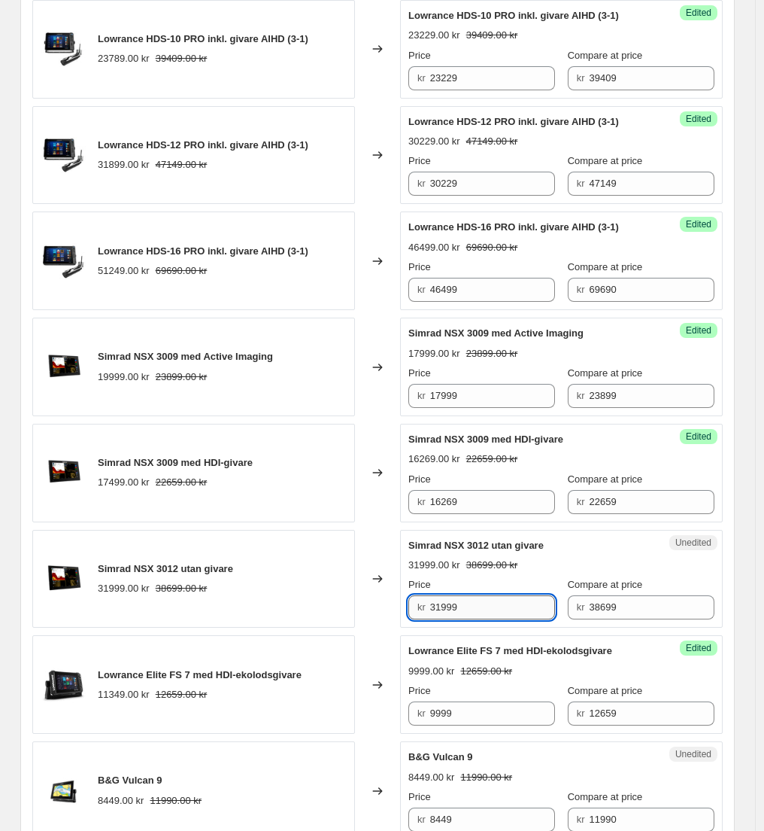
click at [456, 607] on input "31999" at bounding box center [493, 607] width 126 height 24
paste input "2674"
type input "26749"
click at [384, 554] on div "Changed to" at bounding box center [377, 579] width 45 height 99
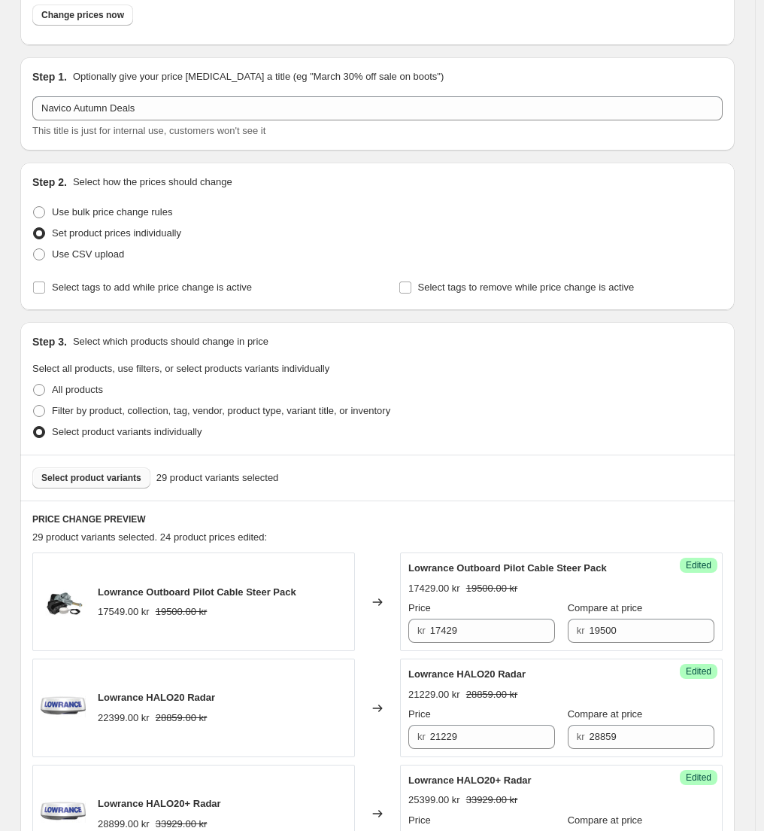
scroll to position [122, 0]
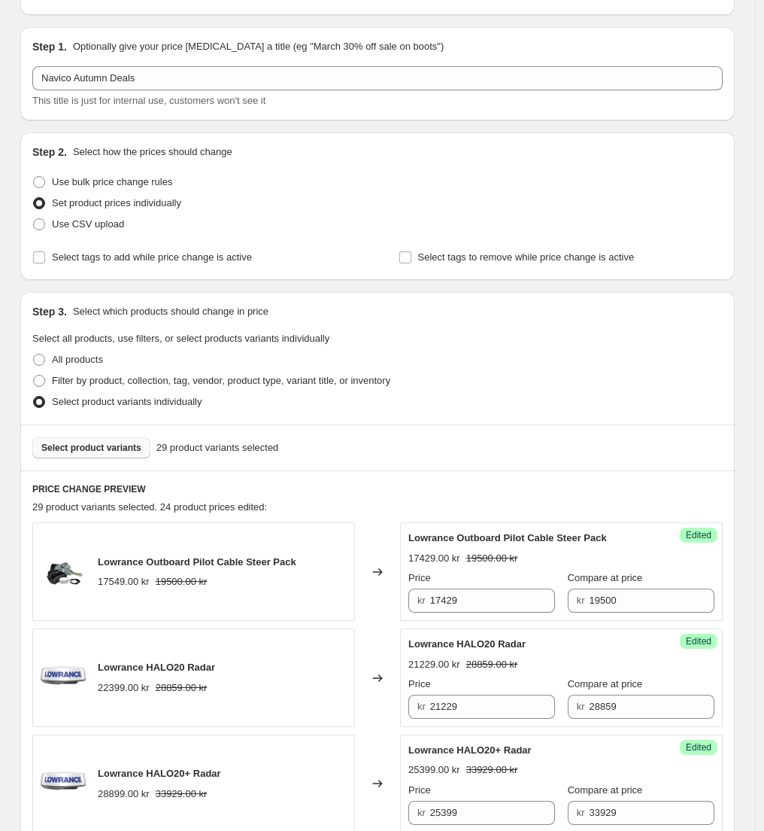
click at [126, 448] on span "Select product variants" at bounding box center [91, 448] width 100 height 12
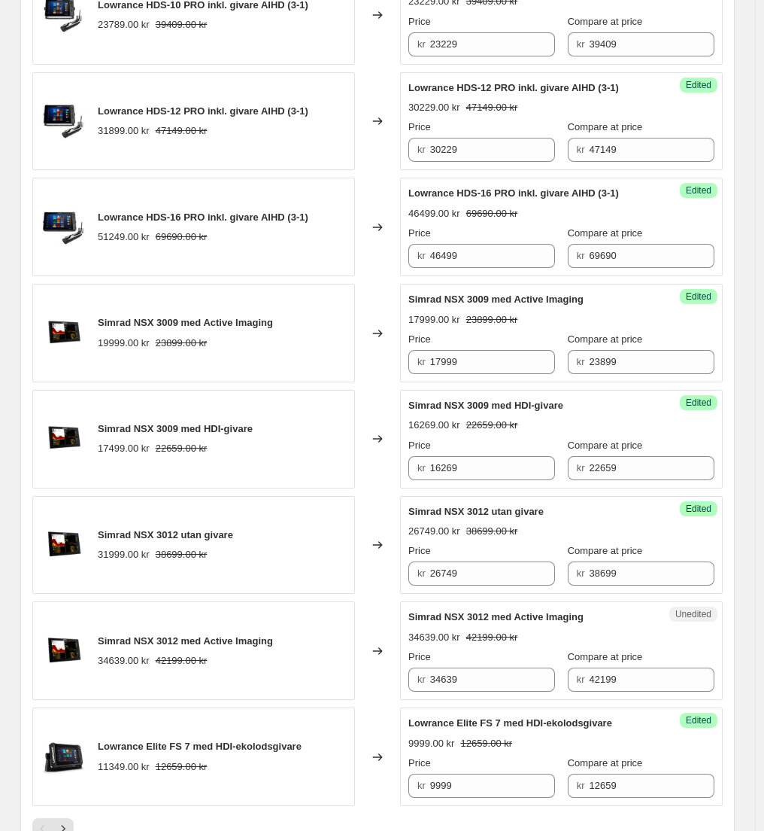
scroll to position [1983, 0]
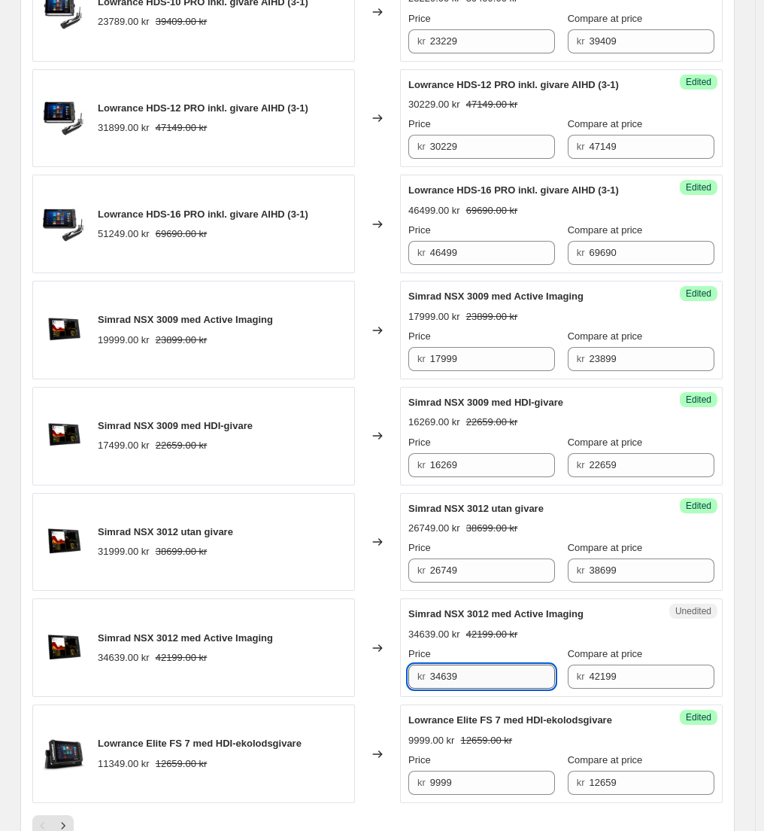
click at [454, 676] on input "34639" at bounding box center [493, 676] width 126 height 24
paste input "29"
type input "29639"
click at [372, 627] on div "Changed to" at bounding box center [377, 647] width 45 height 99
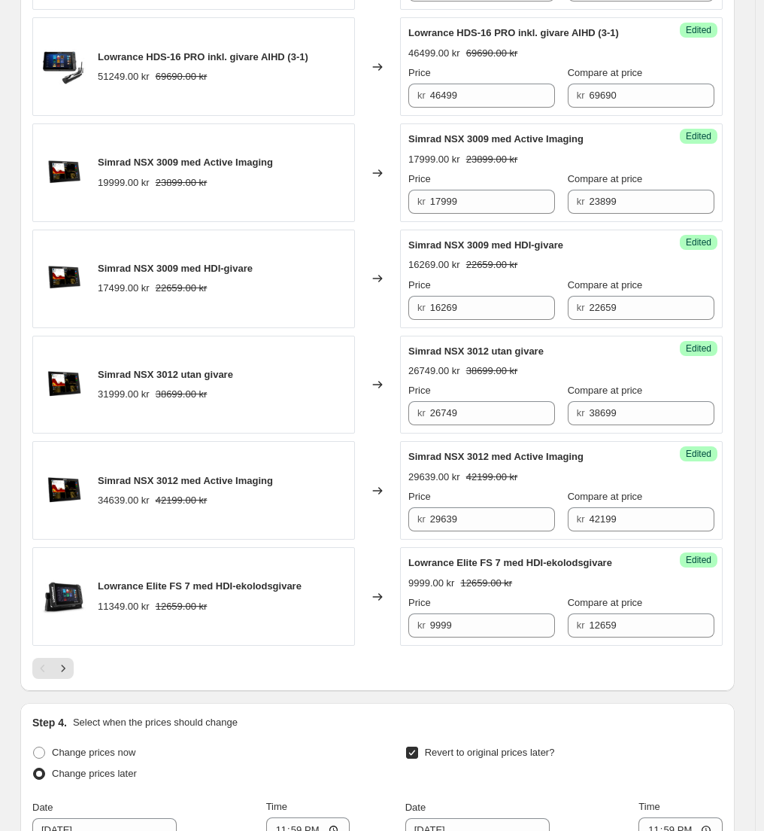
scroll to position [2515, 0]
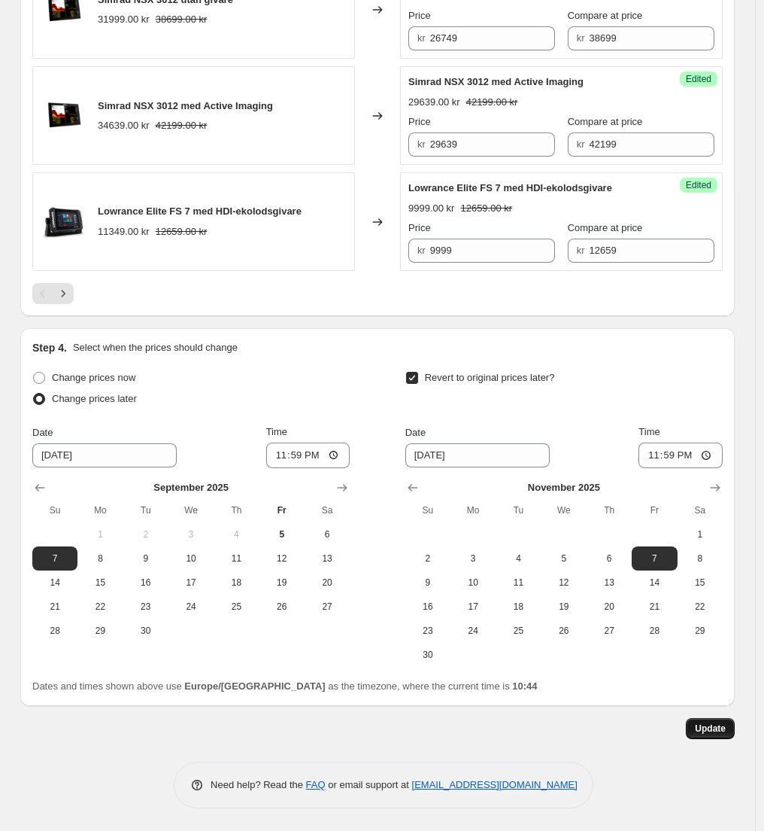
click at [713, 723] on span "Update" at bounding box center [710, 728] width 31 height 12
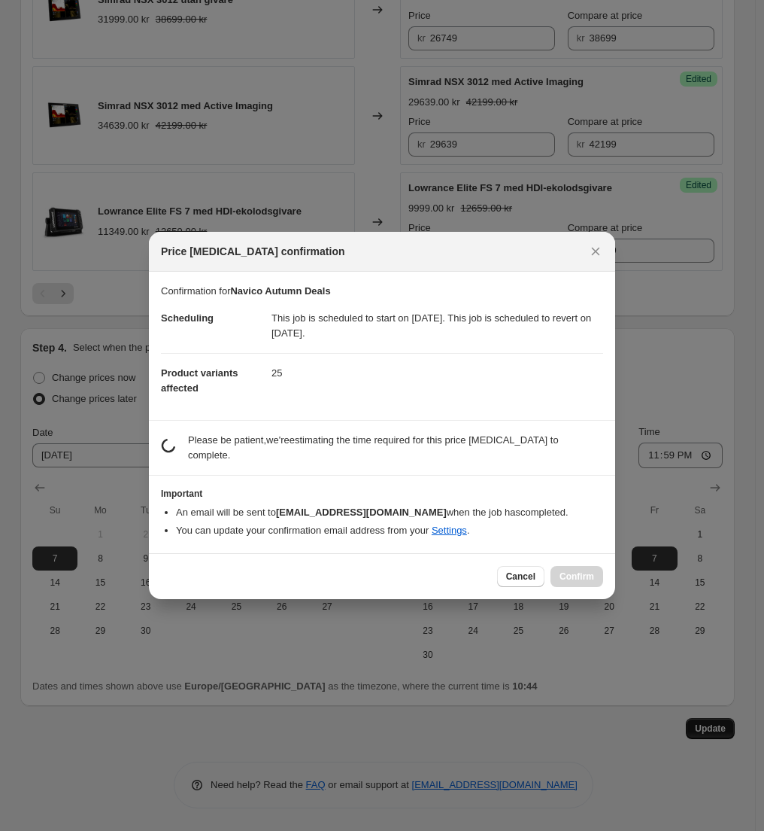
scroll to position [0, 0]
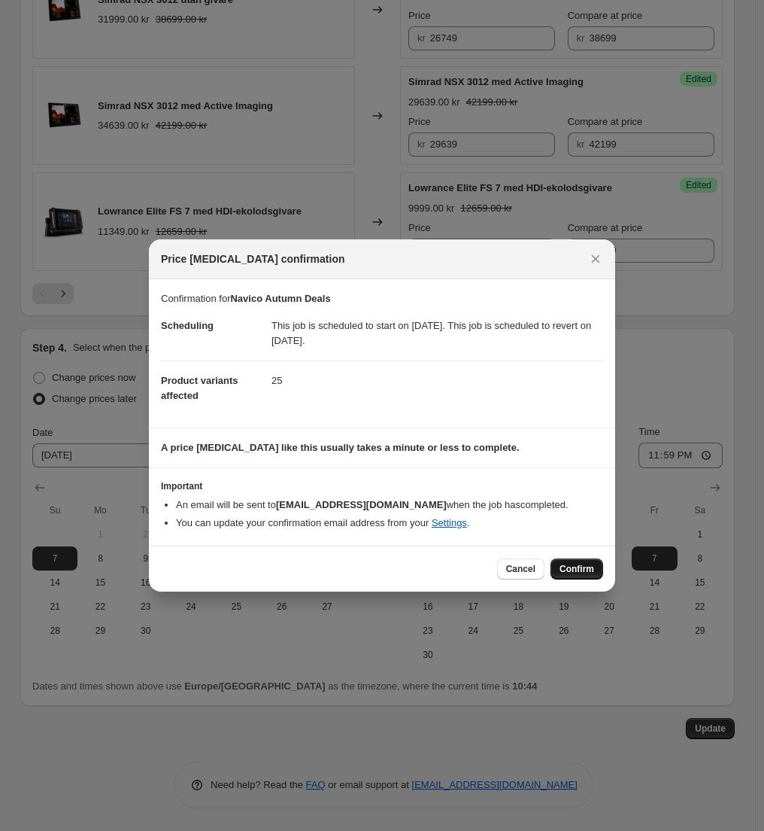
click at [570, 566] on span "Confirm" at bounding box center [577, 569] width 35 height 12
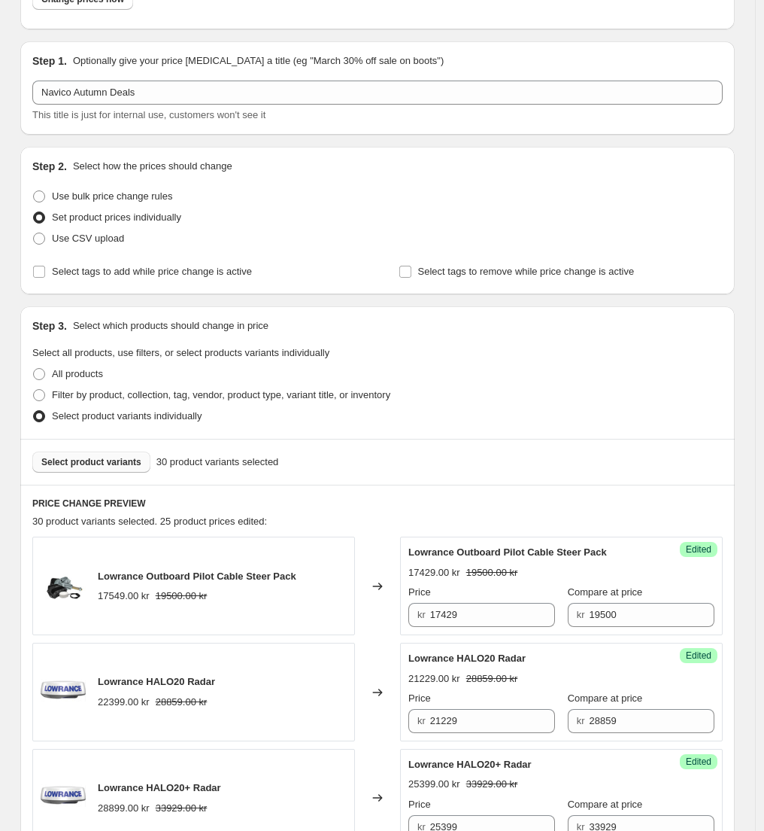
scroll to position [105, 0]
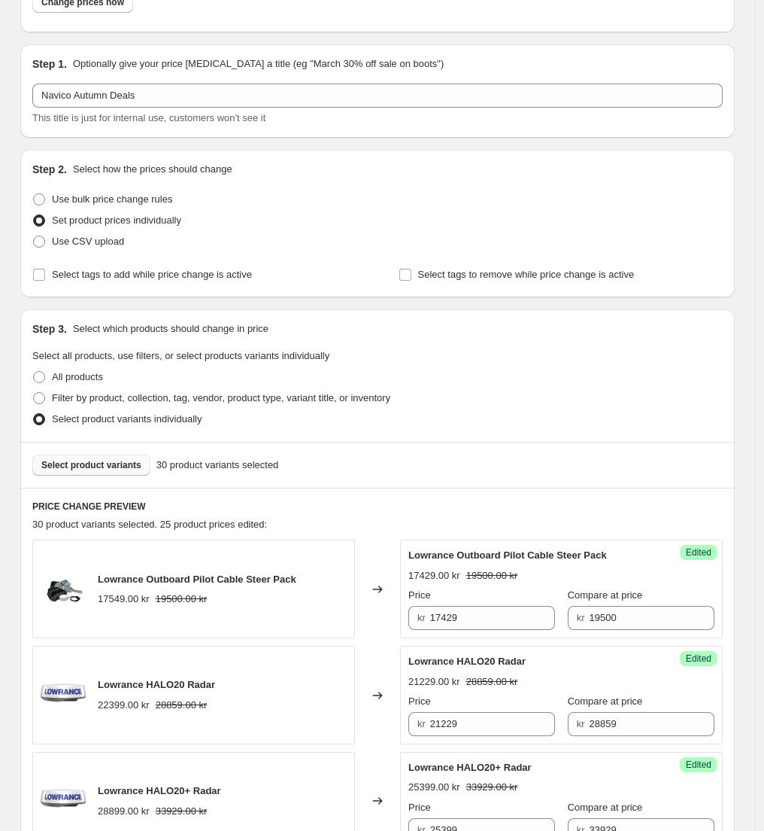
click at [83, 464] on span "Select product variants" at bounding box center [91, 465] width 100 height 12
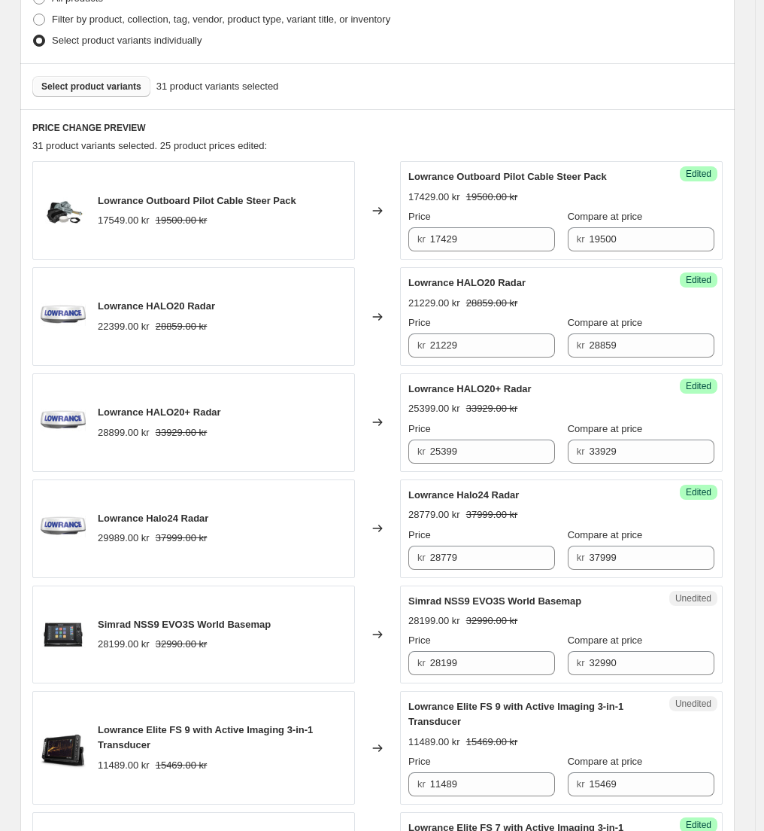
scroll to position [489, 0]
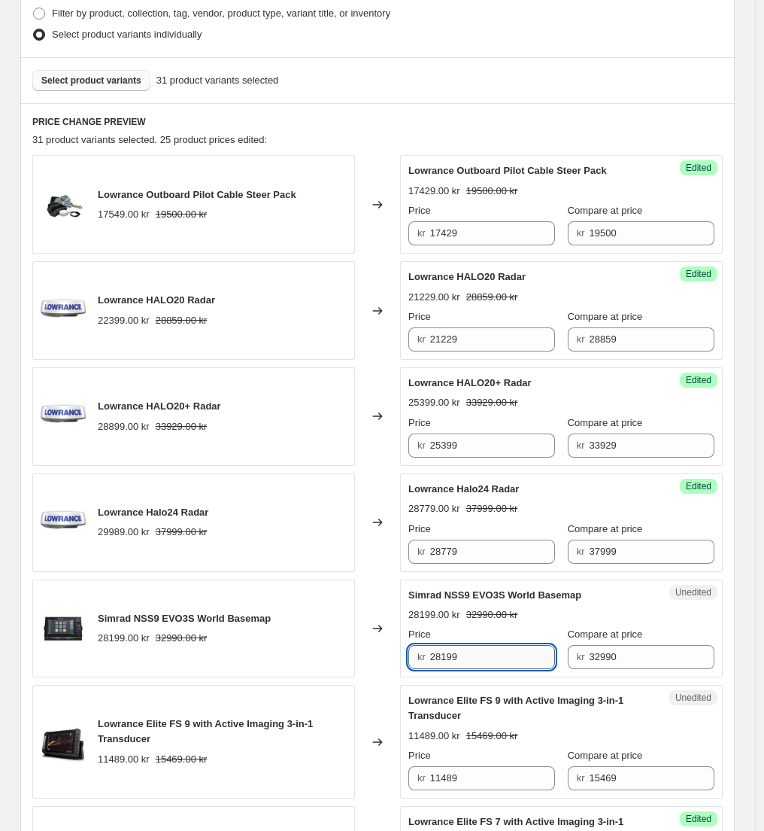
click at [457, 657] on input "28199" at bounding box center [493, 657] width 126 height 24
paste input "556"
type input "25569"
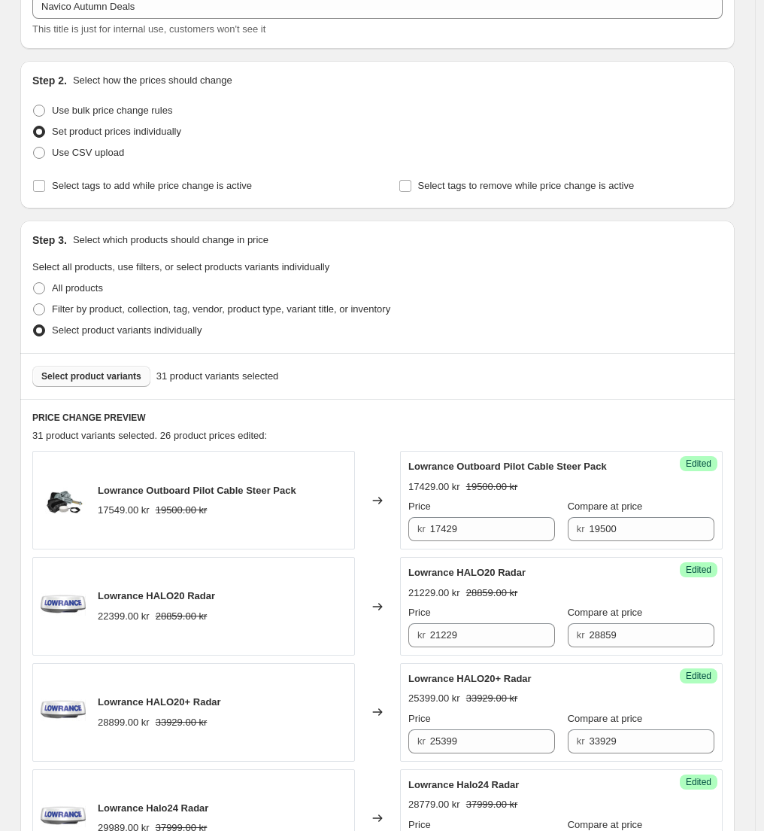
click at [94, 378] on span "Select product variants" at bounding box center [91, 376] width 100 height 12
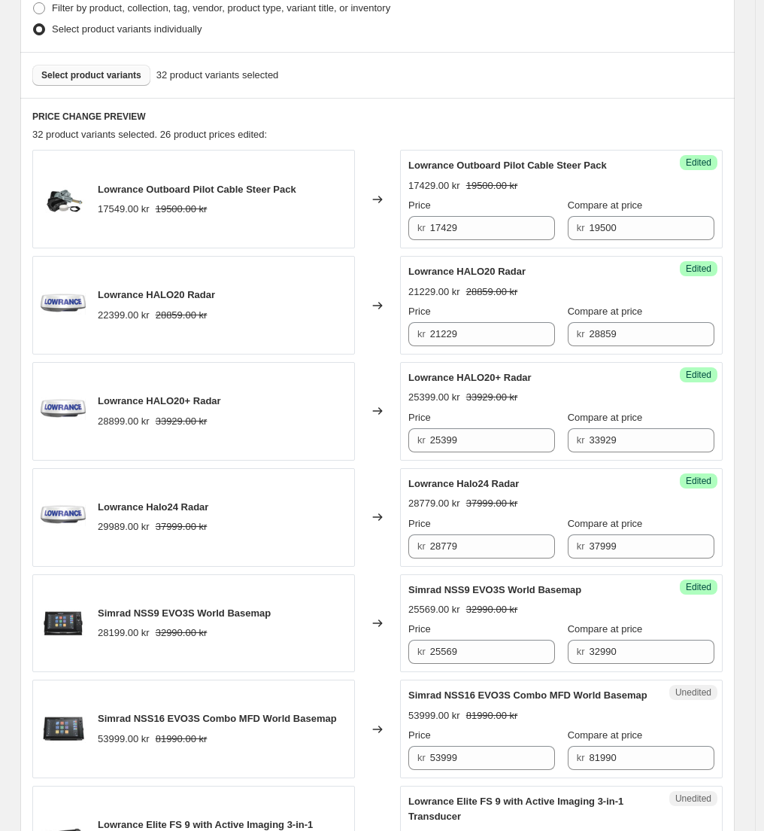
scroll to position [609, 0]
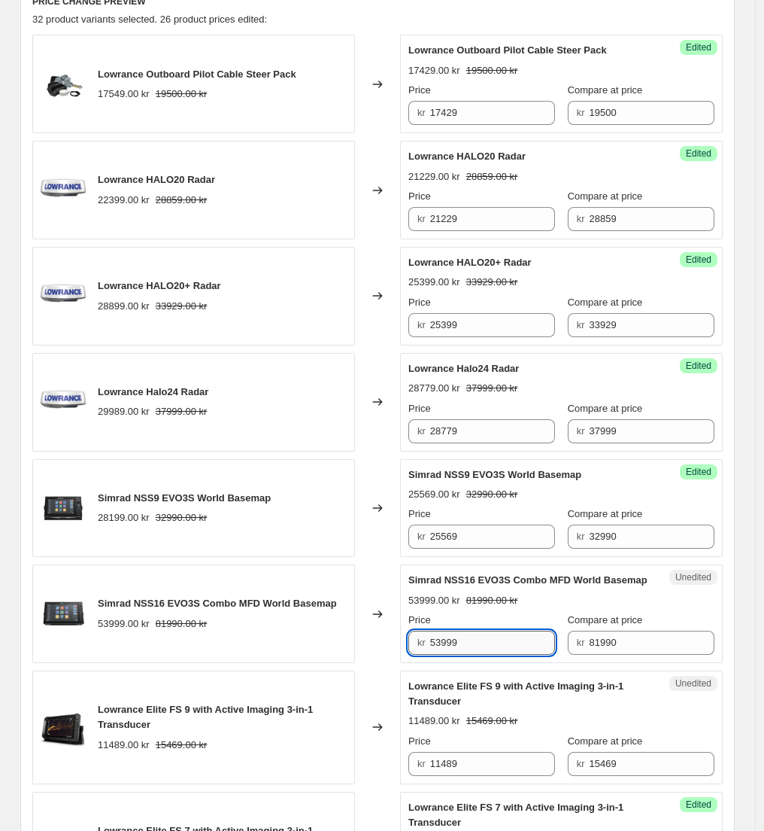
click at [466, 655] on input "53999" at bounding box center [493, 643] width 126 height 24
paste input "49"
type input "49999"
click at [383, 656] on div "Changed to" at bounding box center [377, 613] width 45 height 99
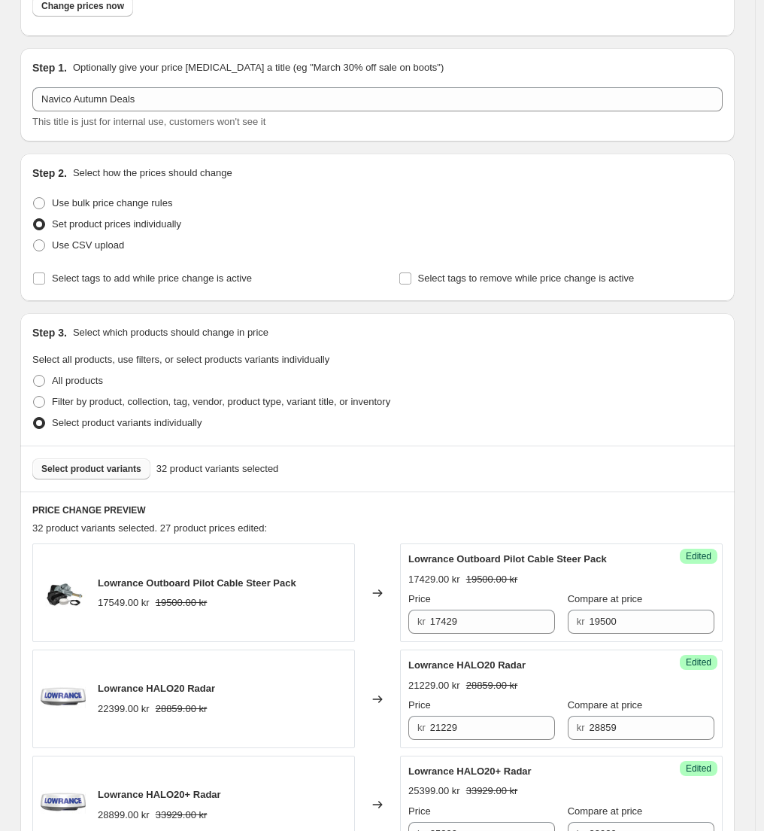
scroll to position [0, 0]
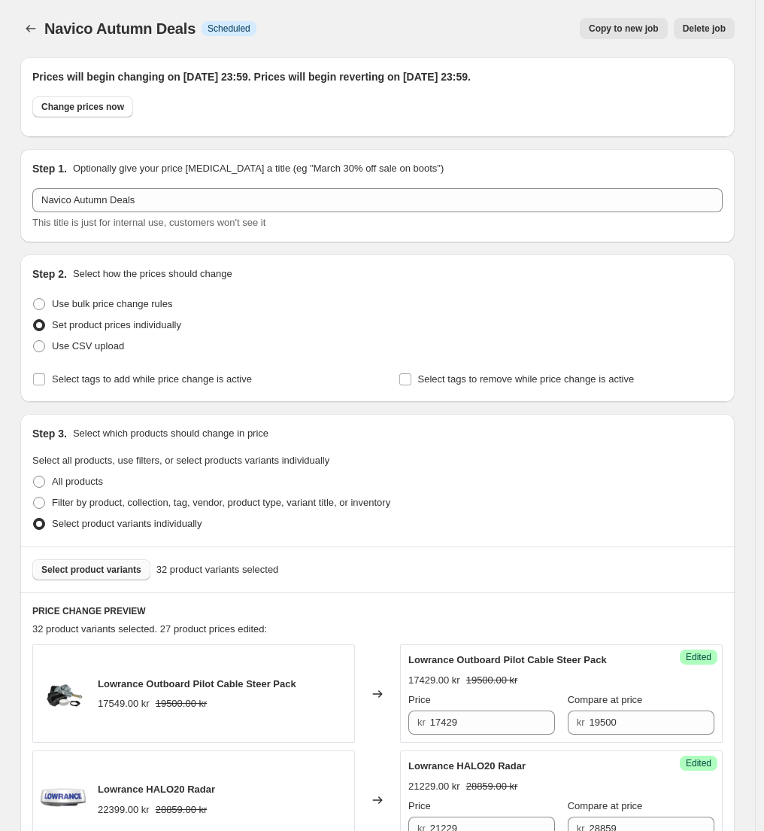
click at [110, 564] on span "Select product variants" at bounding box center [91, 570] width 100 height 12
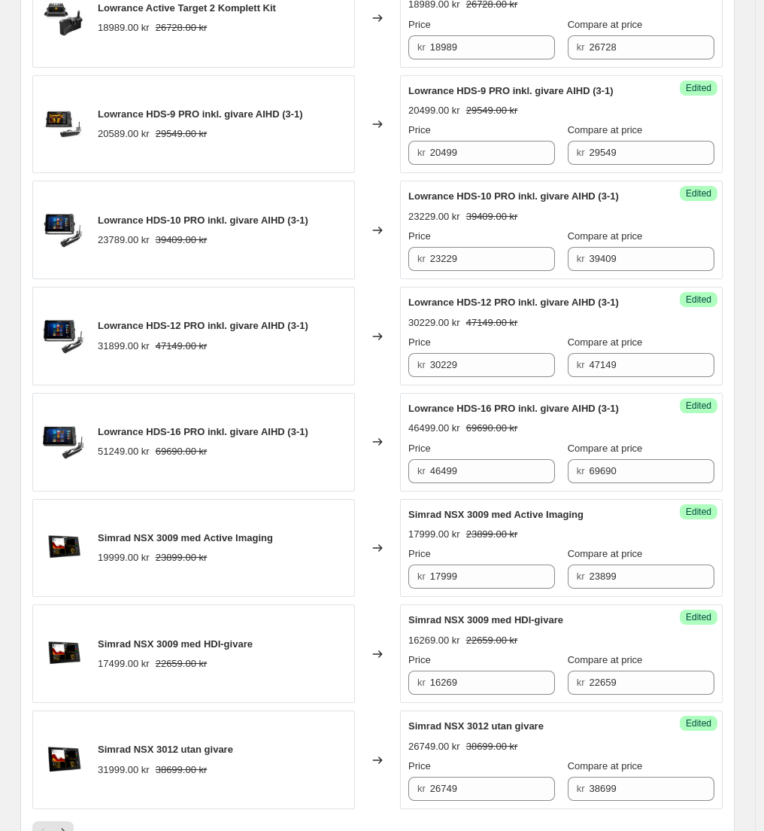
scroll to position [2101, 0]
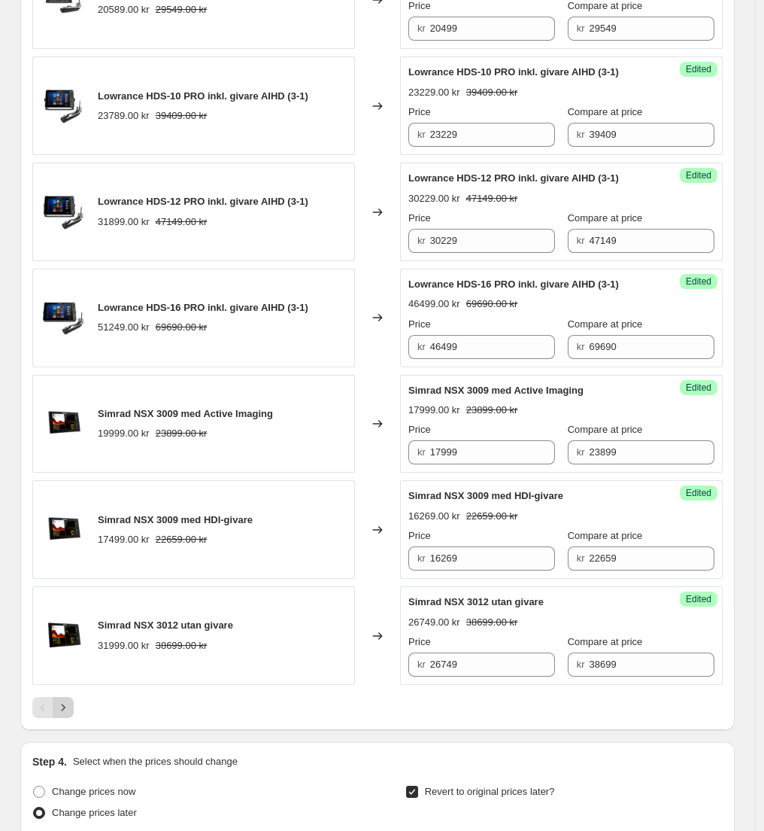
click at [70, 715] on icon "Next" at bounding box center [63, 707] width 15 height 15
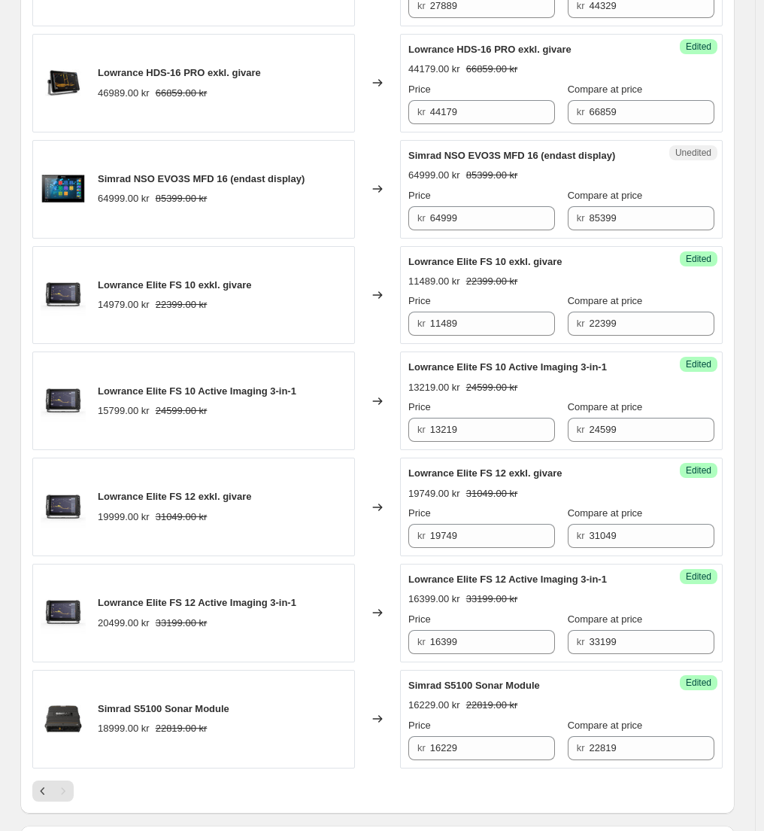
scroll to position [1044, 0]
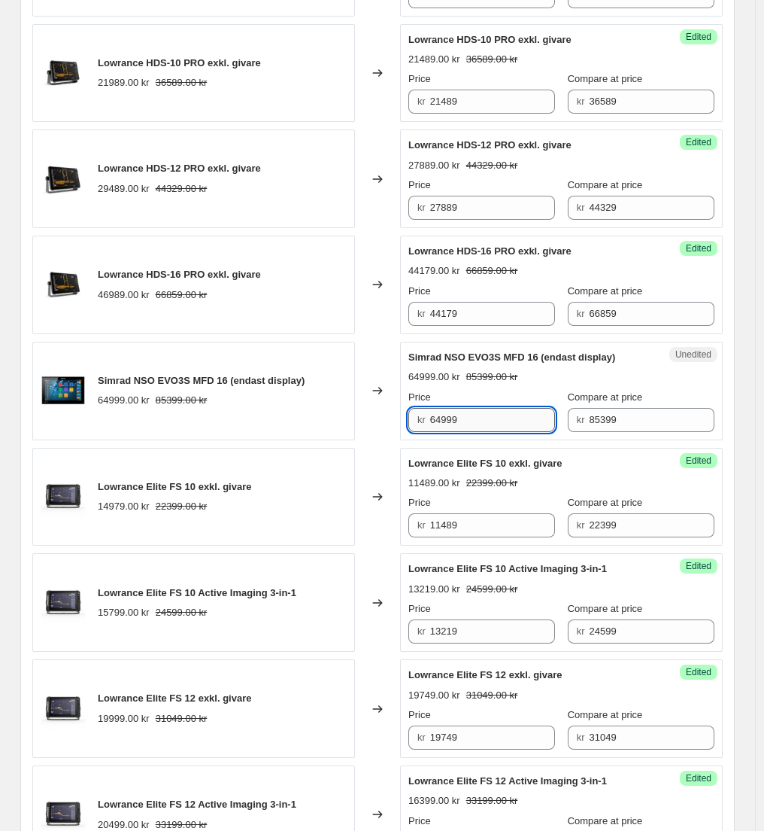
click at [464, 421] on input "64999" at bounding box center [493, 420] width 126 height 24
paste input "5662"
type input "56629"
click at [394, 427] on div "Changed to" at bounding box center [377, 391] width 45 height 99
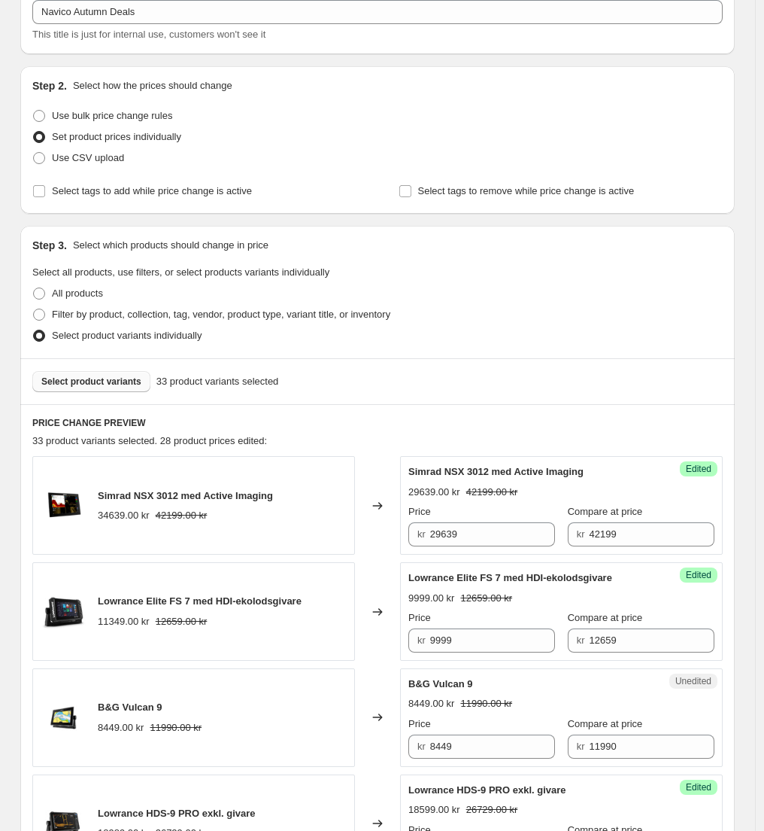
scroll to position [184, 0]
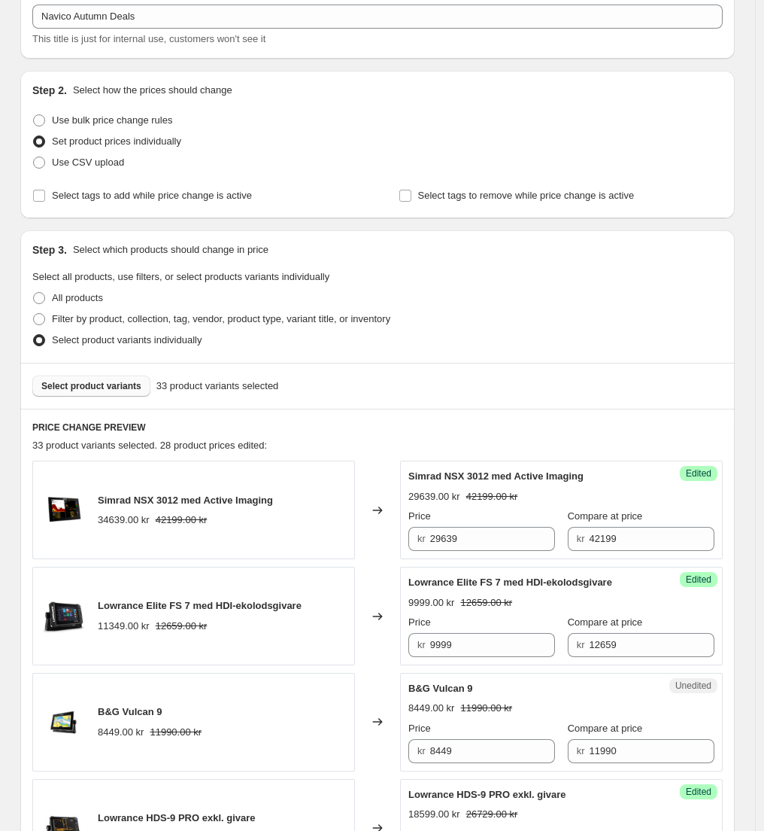
click at [112, 386] on span "Select product variants" at bounding box center [91, 386] width 100 height 12
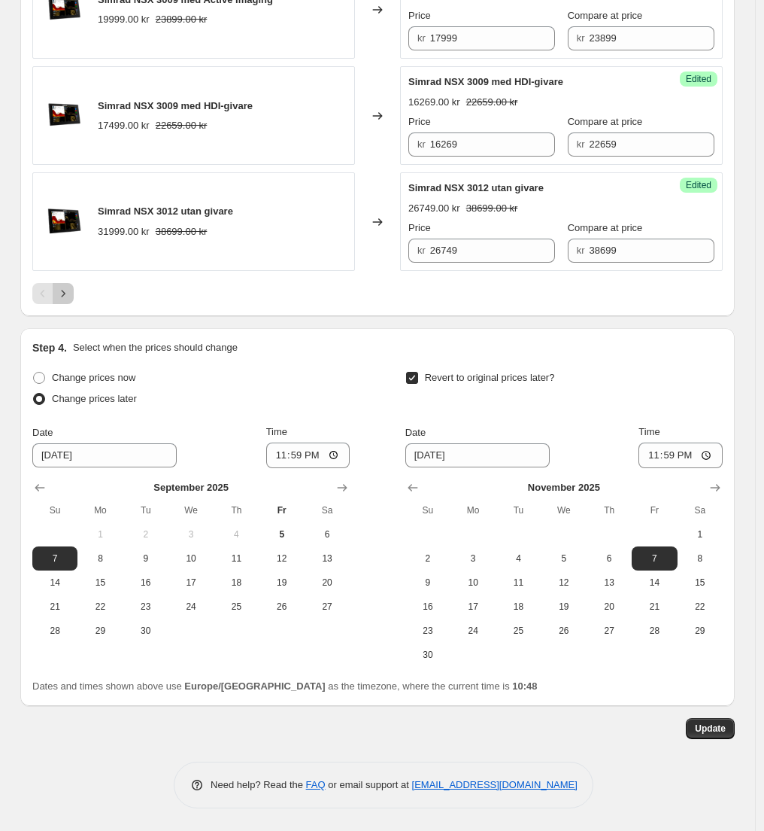
click at [71, 294] on icon "Next" at bounding box center [63, 293] width 15 height 15
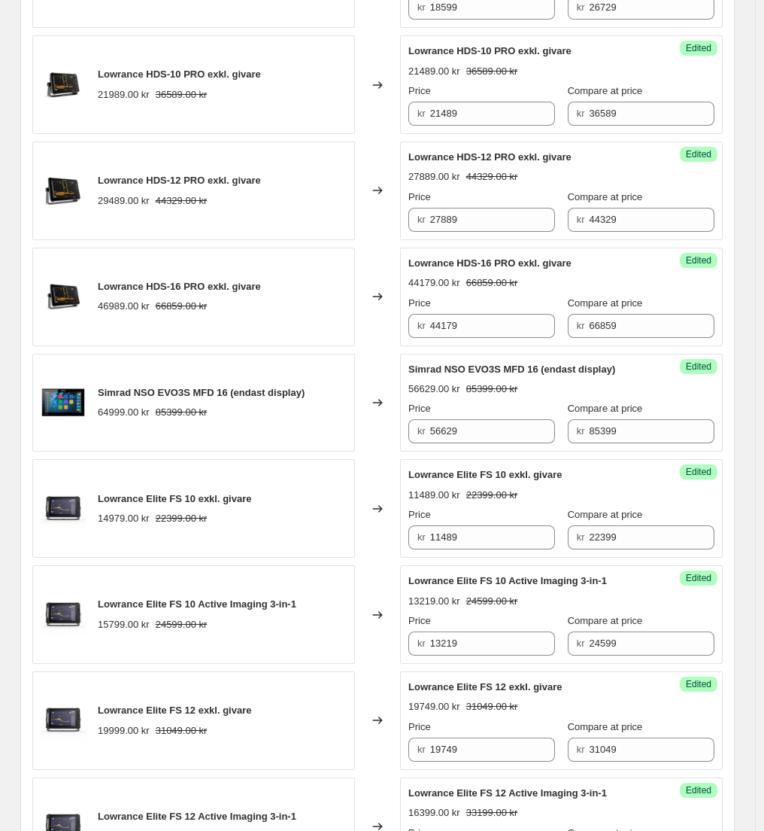
scroll to position [778, 0]
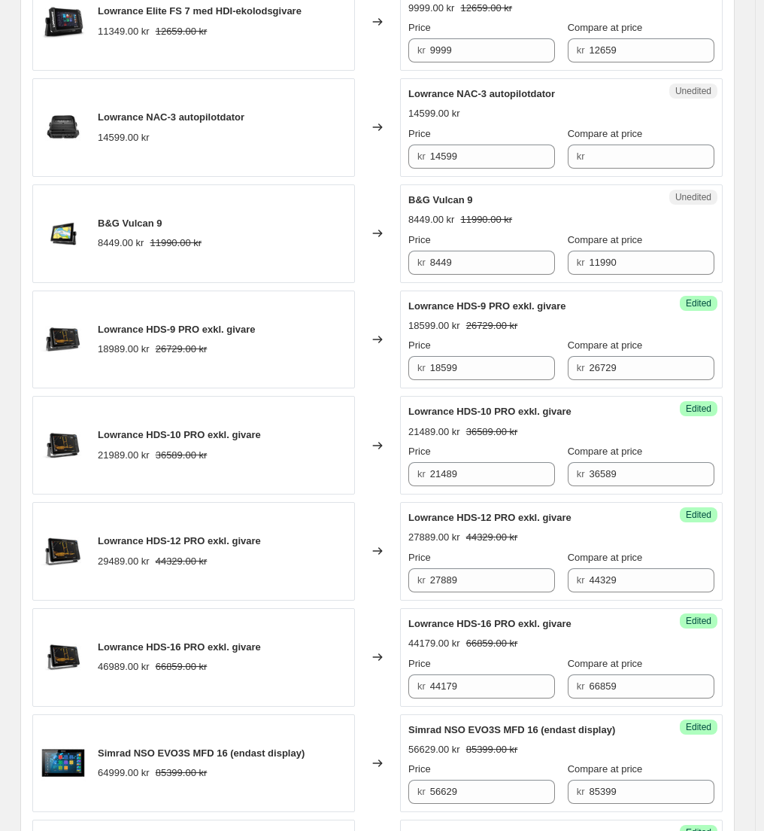
click at [229, 122] on span "Lowrance NAC-3 autopilotdator" at bounding box center [171, 116] width 147 height 11
click at [233, 117] on span "Lowrance NAC-3 autopilotdator" at bounding box center [171, 116] width 147 height 11
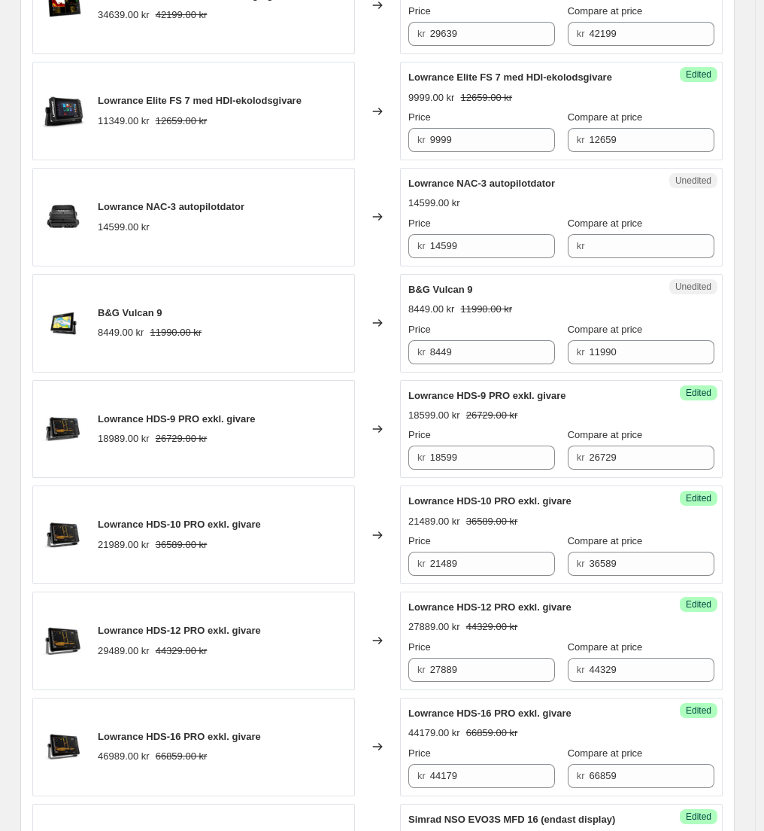
scroll to position [663, 0]
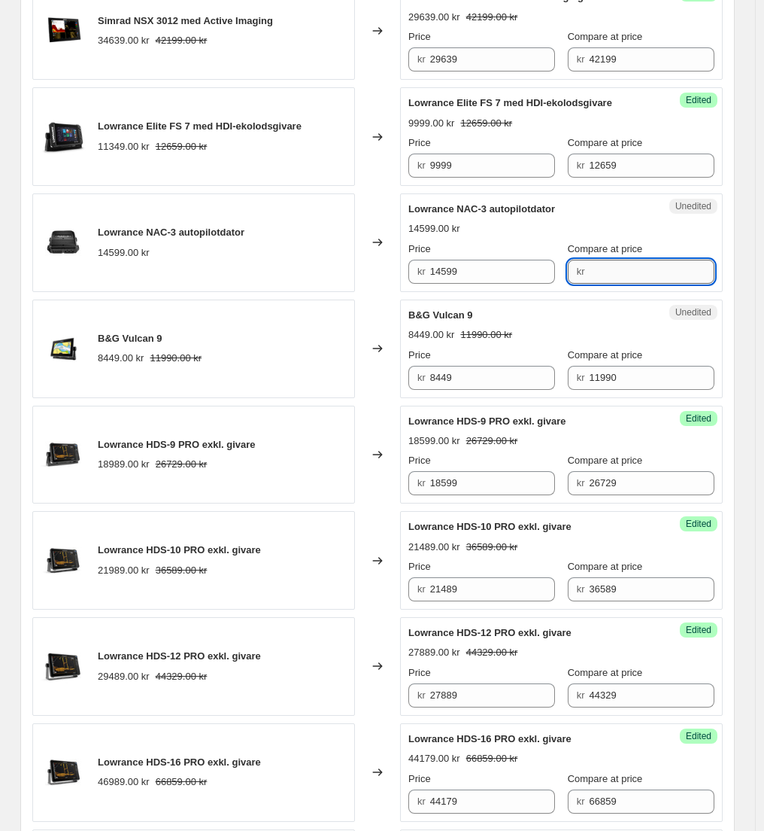
click at [603, 268] on input "Compare at price" at bounding box center [652, 272] width 126 height 24
type input "14599"
click at [512, 273] on input "14599" at bounding box center [493, 272] width 126 height 24
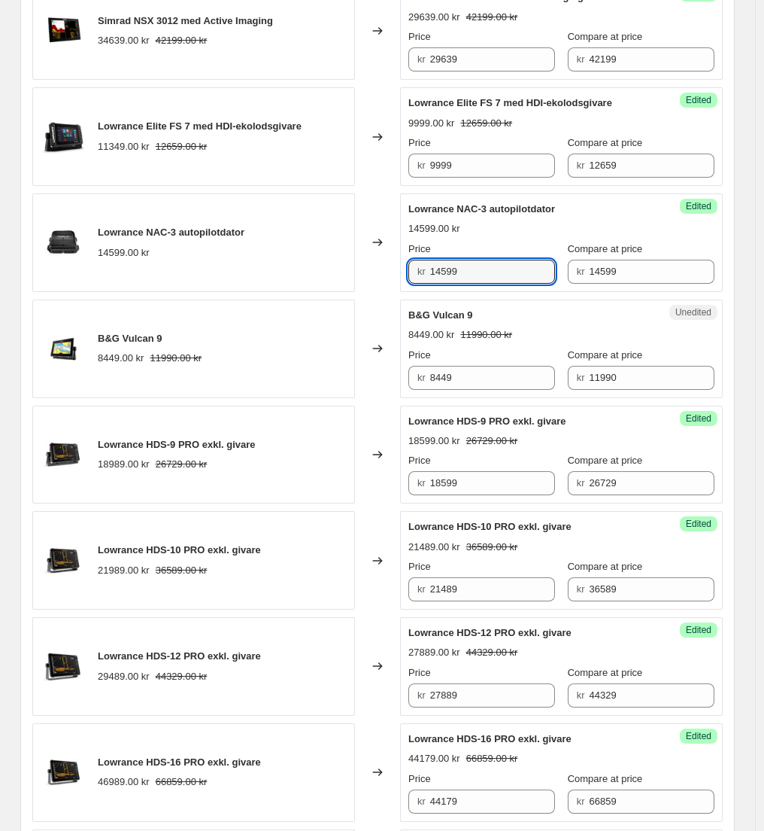
paste input "222"
type input "12229"
click at [394, 293] on div "Simrad NSX 3012 med Active Imaging 34639.00 kr 42199.00 kr Changed to Success E…" at bounding box center [377, 719] width 691 height 1476
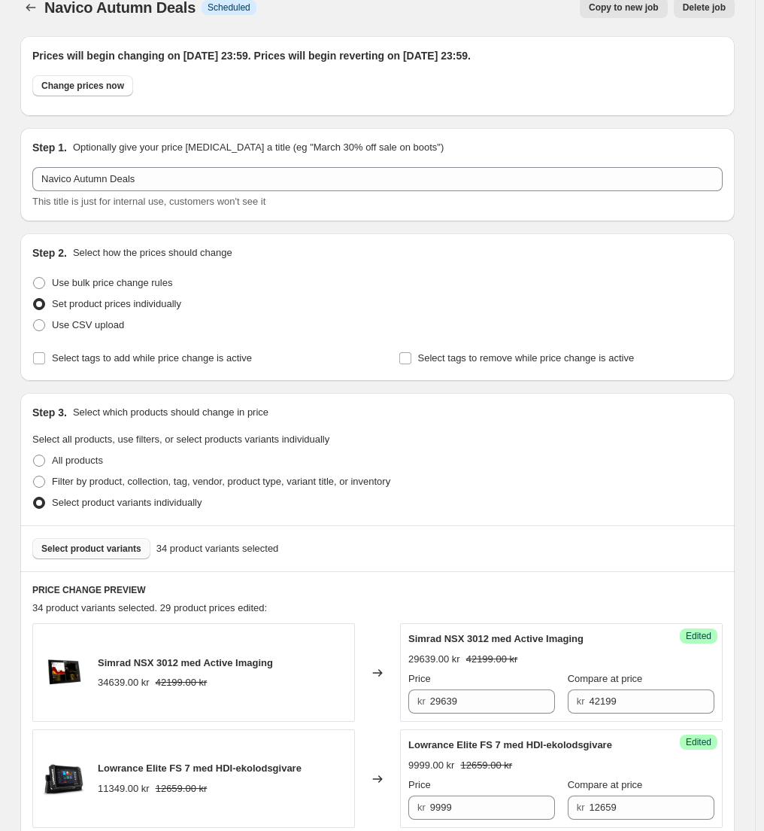
scroll to position [0, 0]
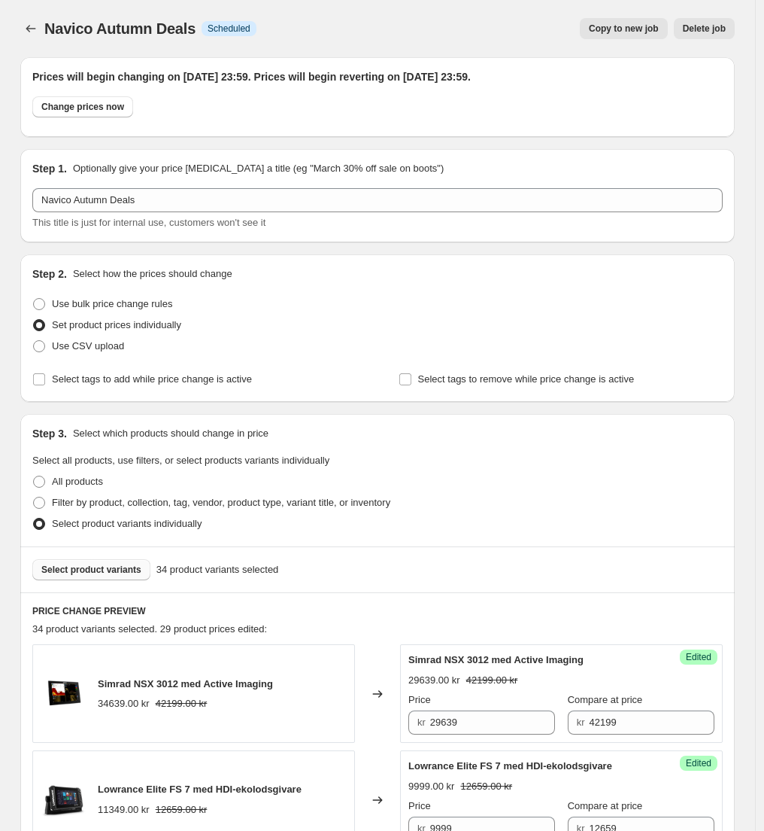
click at [105, 575] on span "Select product variants" at bounding box center [91, 570] width 100 height 12
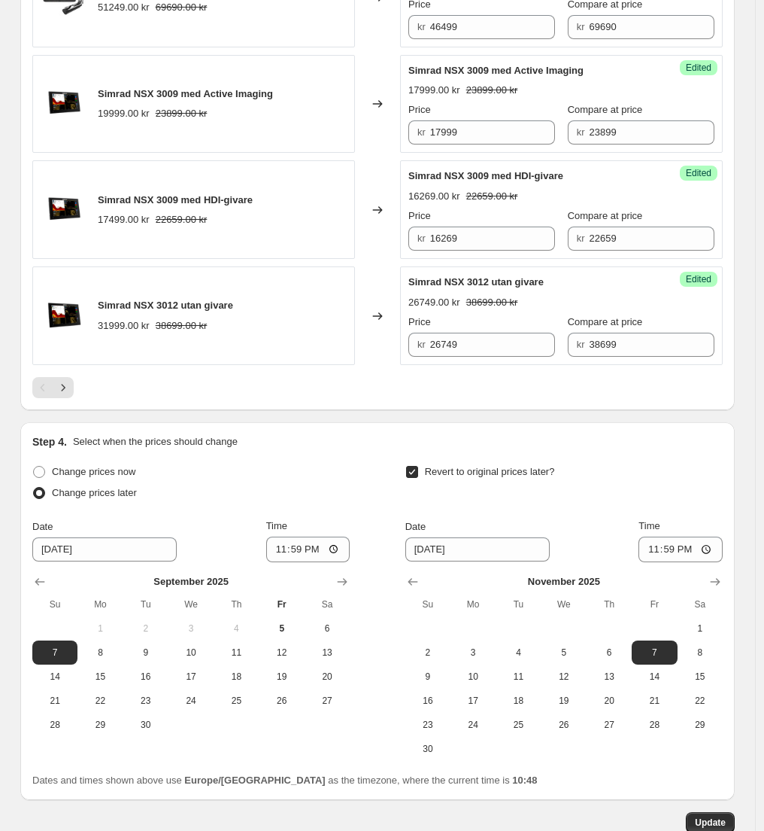
scroll to position [2421, 0]
click at [71, 394] on icon "Next" at bounding box center [63, 386] width 15 height 15
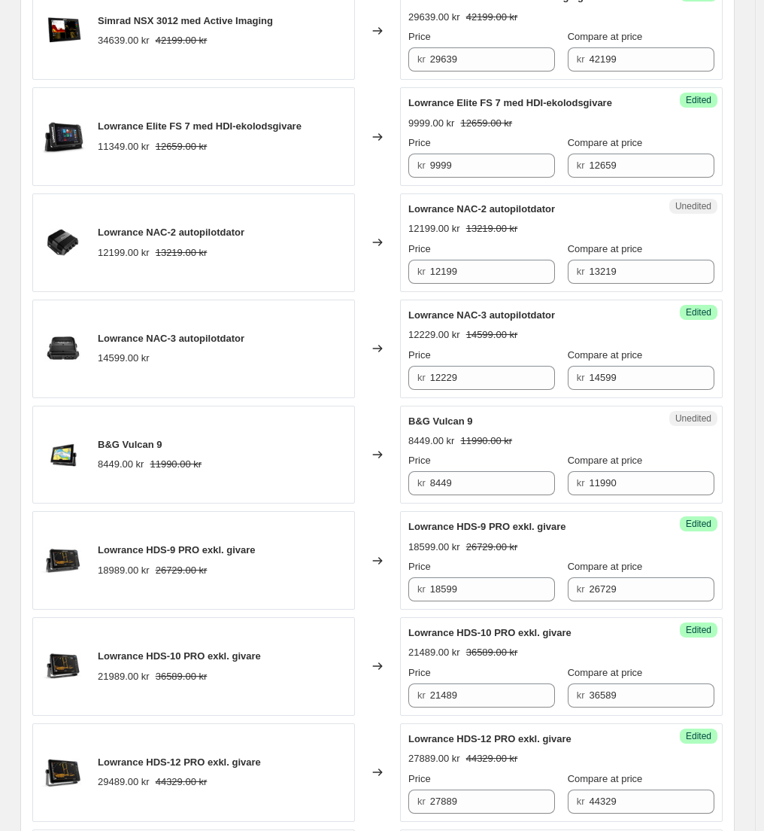
scroll to position [660, 0]
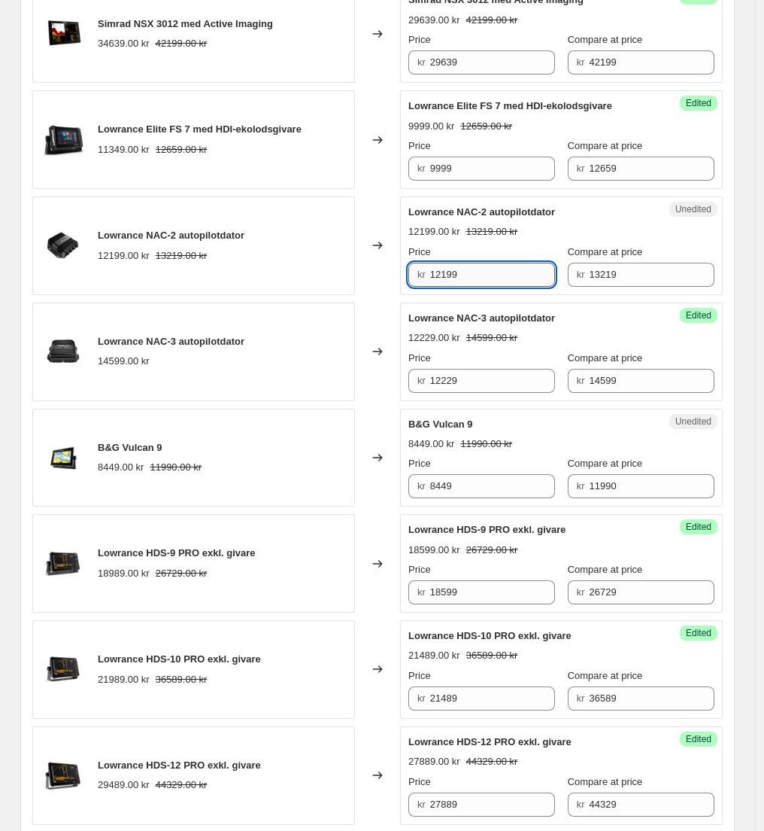
click at [471, 276] on input "12199" at bounding box center [493, 275] width 126 height 24
drag, startPoint x: 471, startPoint y: 276, endPoint x: 418, endPoint y: 269, distance: 53.9
click at [418, 269] on div "kr 12199" at bounding box center [482, 275] width 147 height 24
paste input "743"
type input "7439"
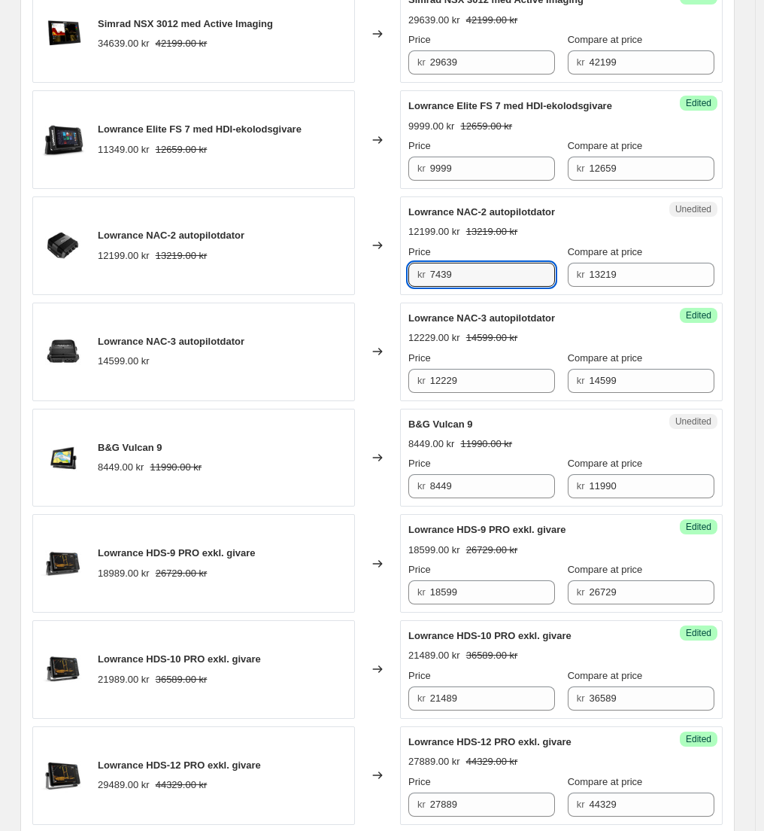
click at [406, 253] on div "Unedited Lowrance NAC-2 autopilotdator 12199.00 kr 13219.00 kr Price kr 7439 Co…" at bounding box center [561, 245] width 323 height 99
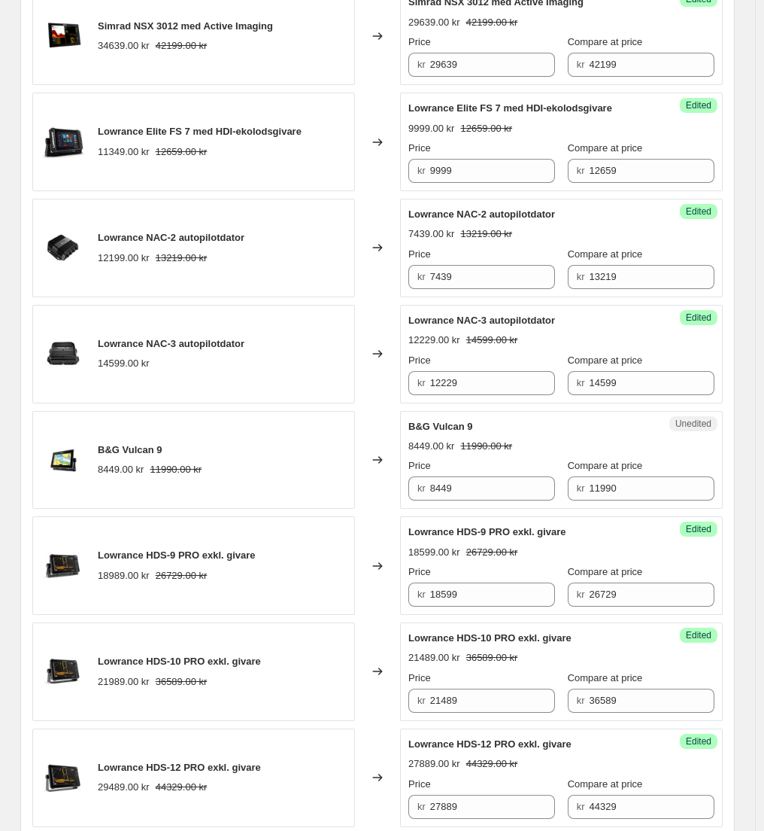
scroll to position [0, 0]
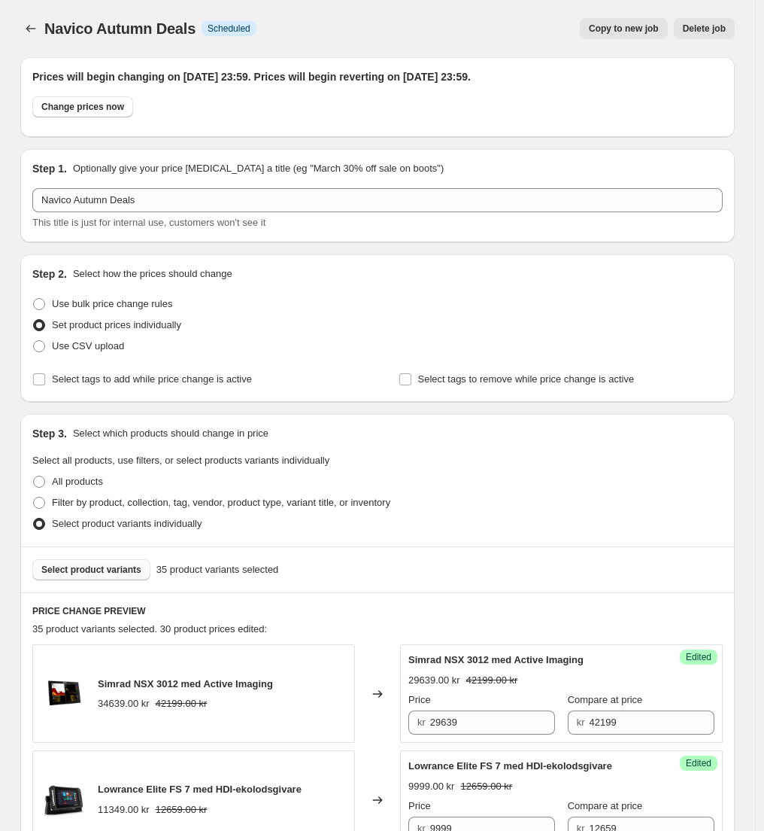
click at [102, 563] on button "Select product variants" at bounding box center [91, 569] width 118 height 21
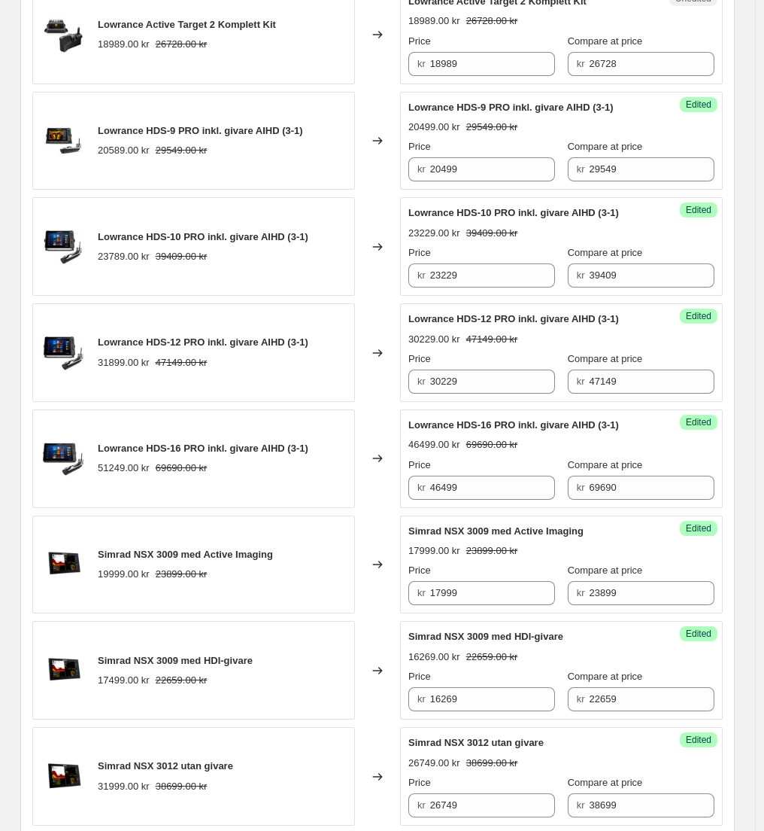
scroll to position [2312, 0]
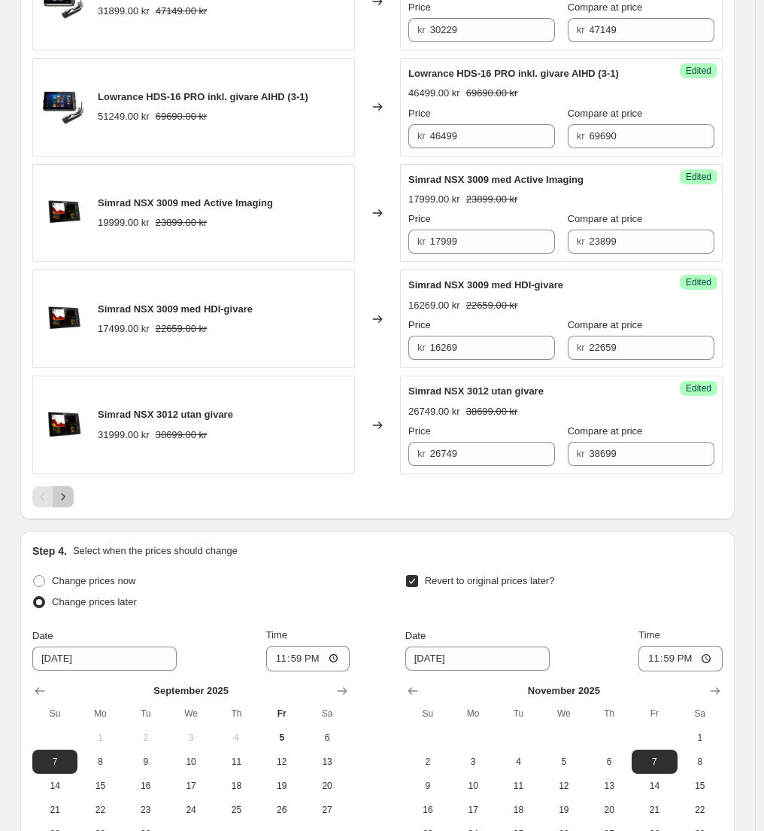
click at [66, 504] on icon "Next" at bounding box center [63, 496] width 15 height 15
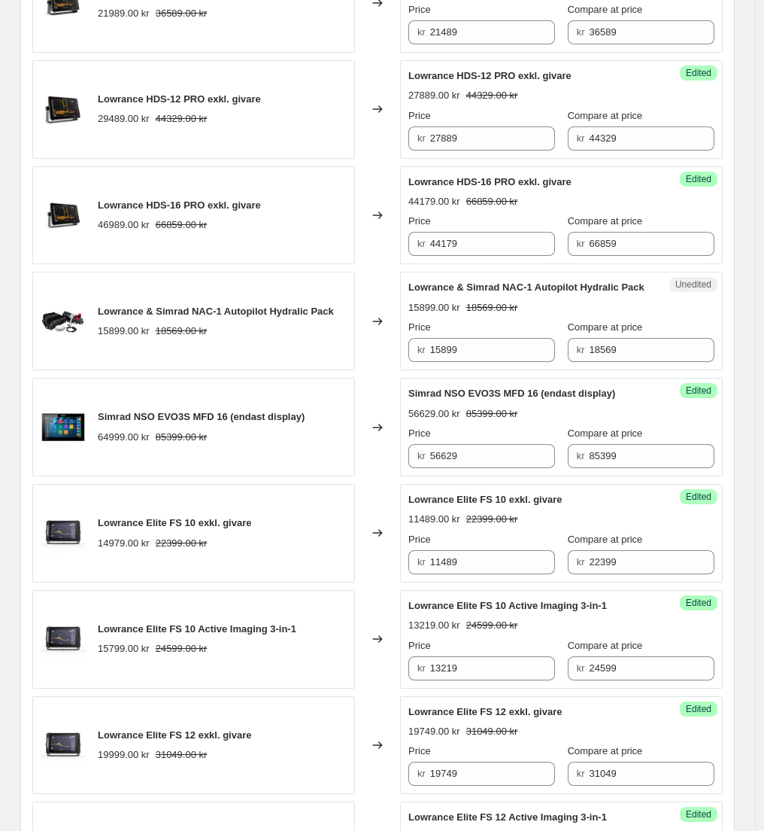
scroll to position [1318, 0]
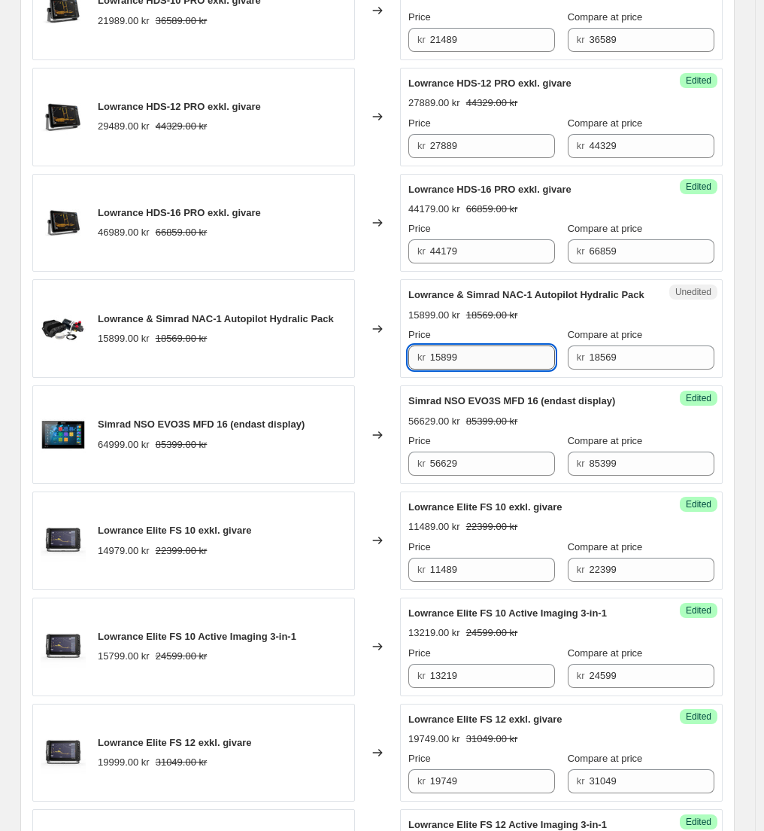
click at [475, 369] on input "15899" at bounding box center [493, 357] width 126 height 24
paste input "446"
type input "14469"
click at [381, 370] on div "Changed to" at bounding box center [377, 328] width 45 height 99
click at [370, 377] on div "Changed to" at bounding box center [377, 328] width 45 height 99
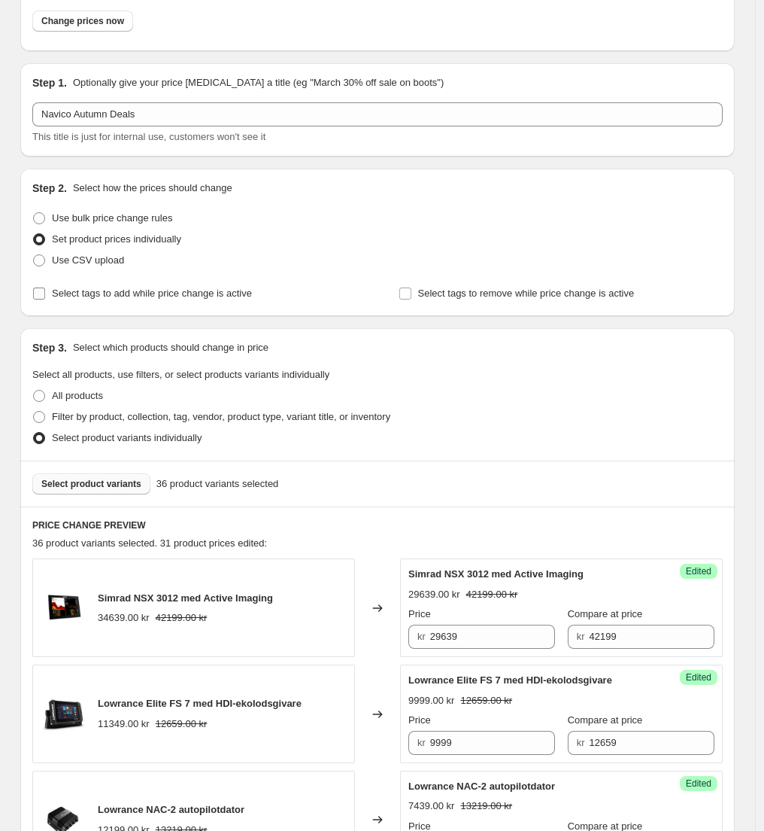
scroll to position [0, 0]
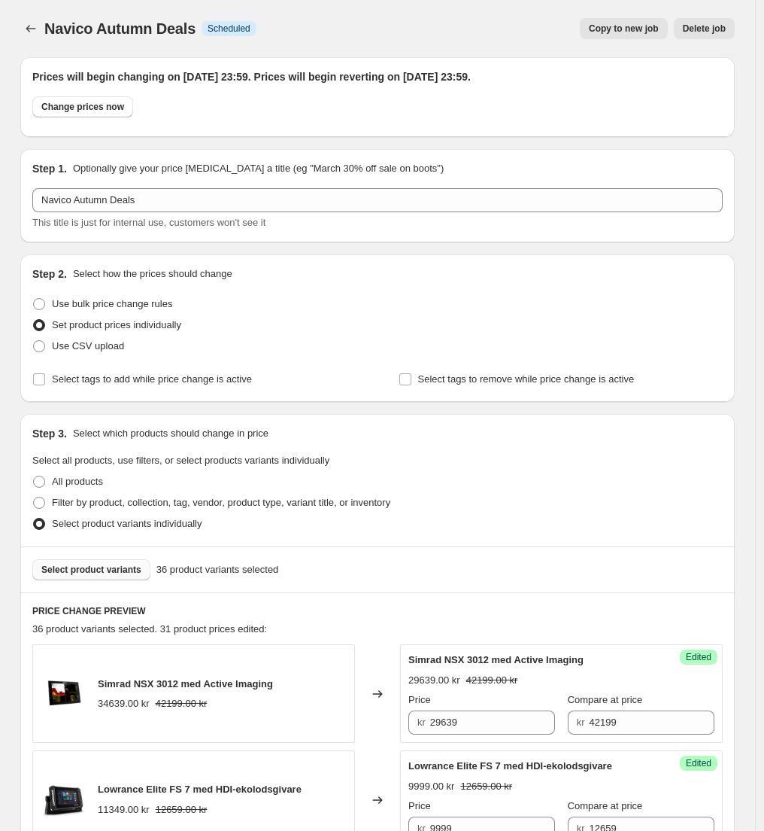
click at [97, 567] on span "Select product variants" at bounding box center [91, 570] width 100 height 12
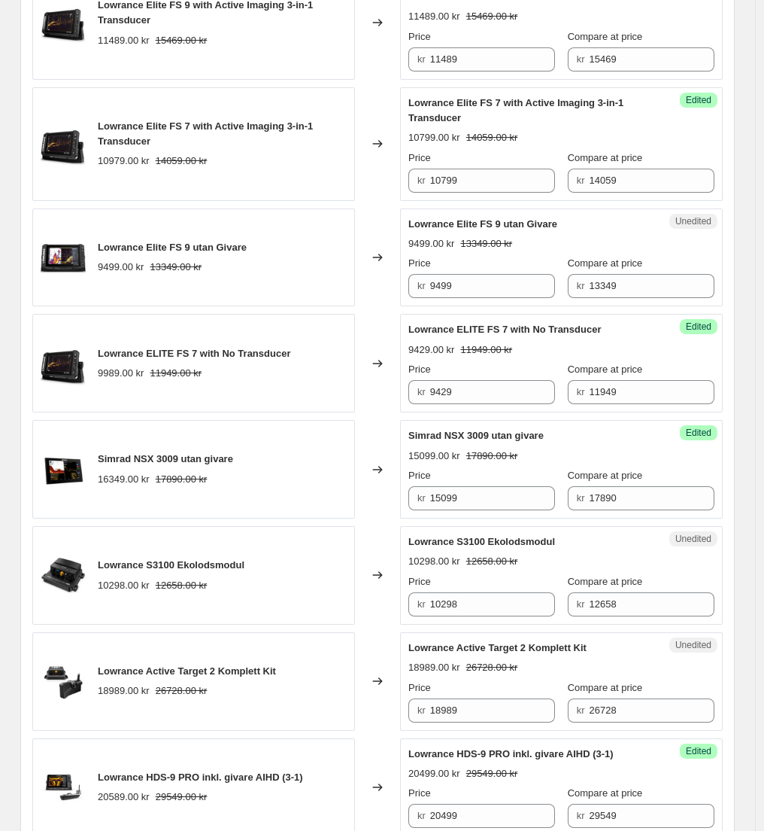
scroll to position [1652, 0]
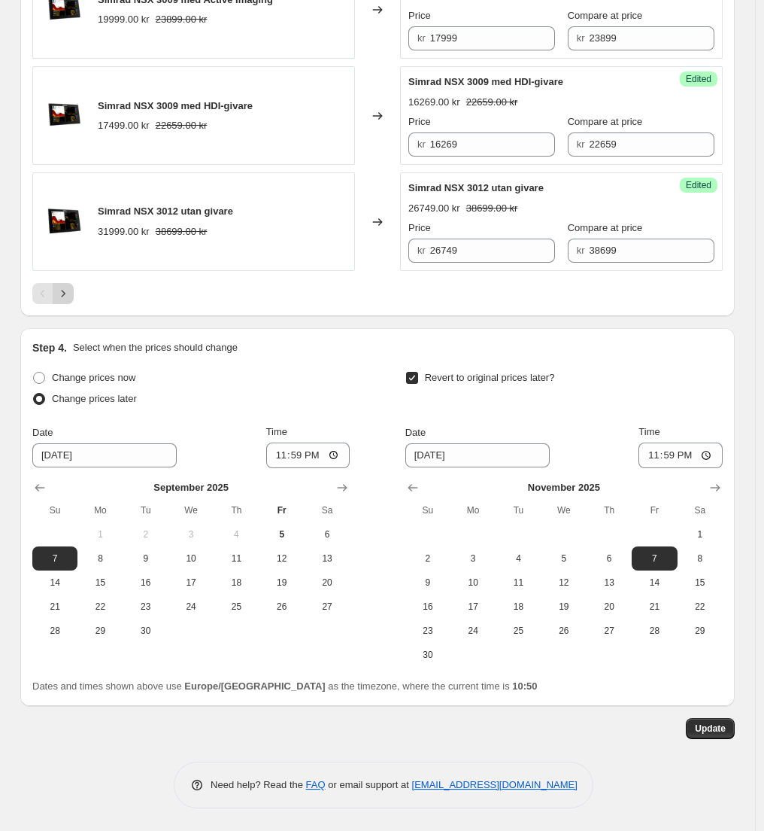
click at [71, 295] on icon "Next" at bounding box center [63, 293] width 15 height 15
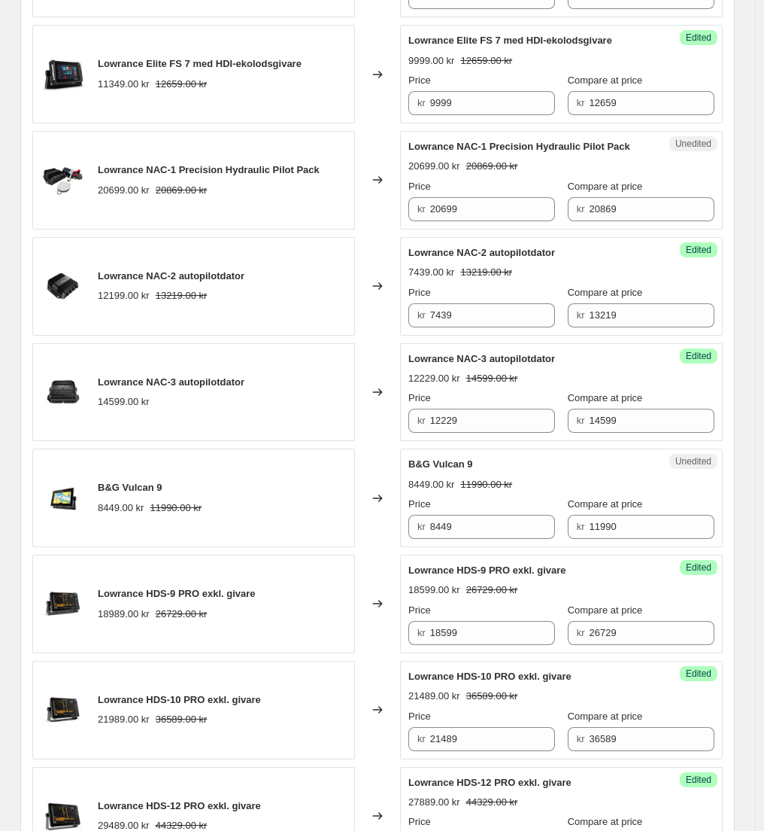
scroll to position [500, 0]
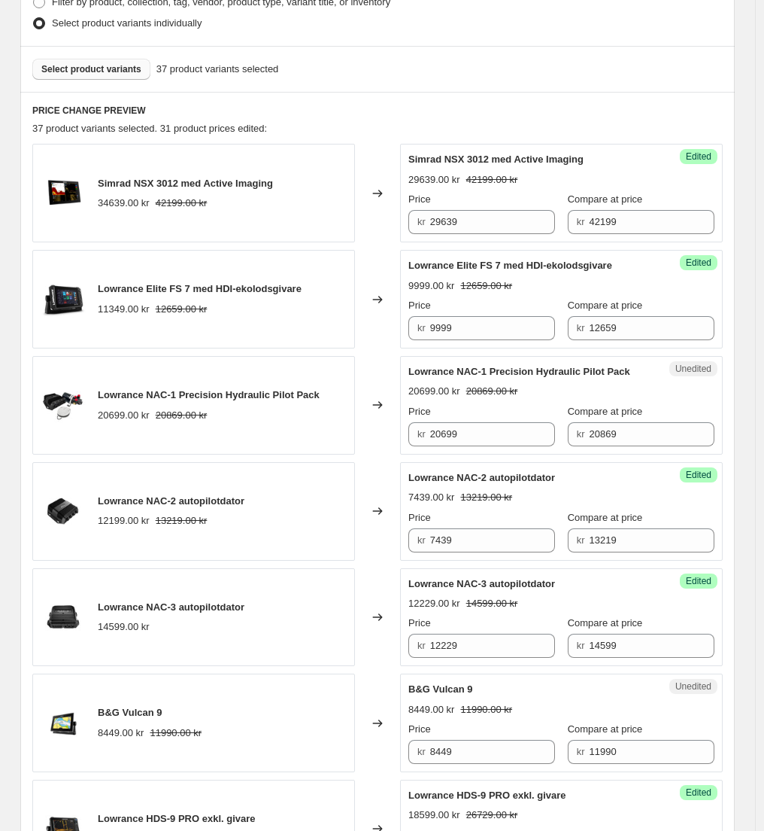
click at [259, 399] on span "Lowrance NAC-1 Precision Hydraulic Pilot Pack" at bounding box center [209, 394] width 222 height 11
click at [482, 446] on input "20699" at bounding box center [493, 434] width 126 height 24
paste input "1997"
type input "19979"
click at [378, 454] on div "Changed to" at bounding box center [377, 405] width 45 height 99
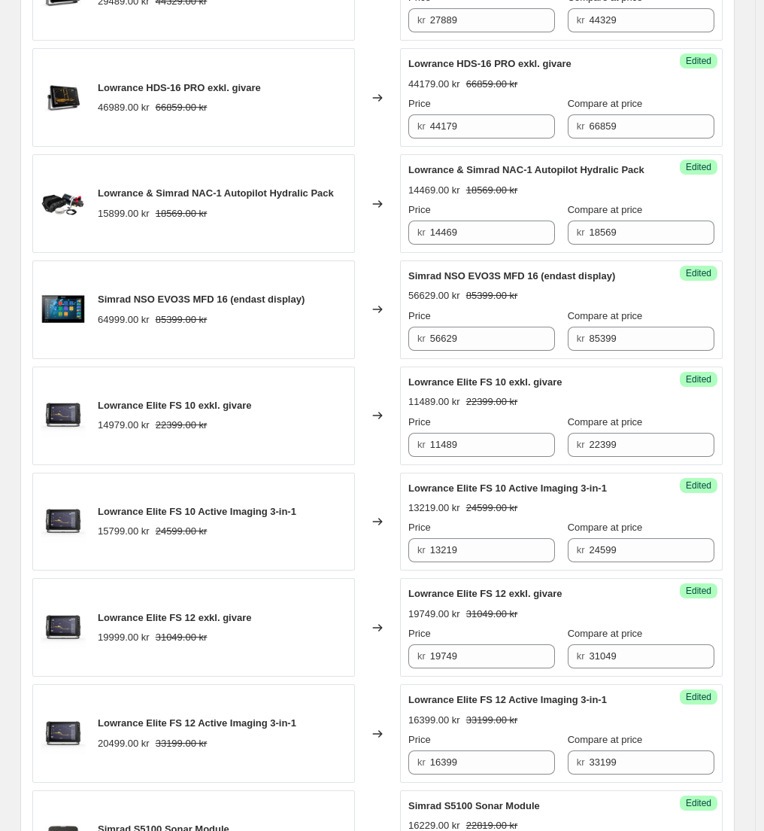
scroll to position [2197, 0]
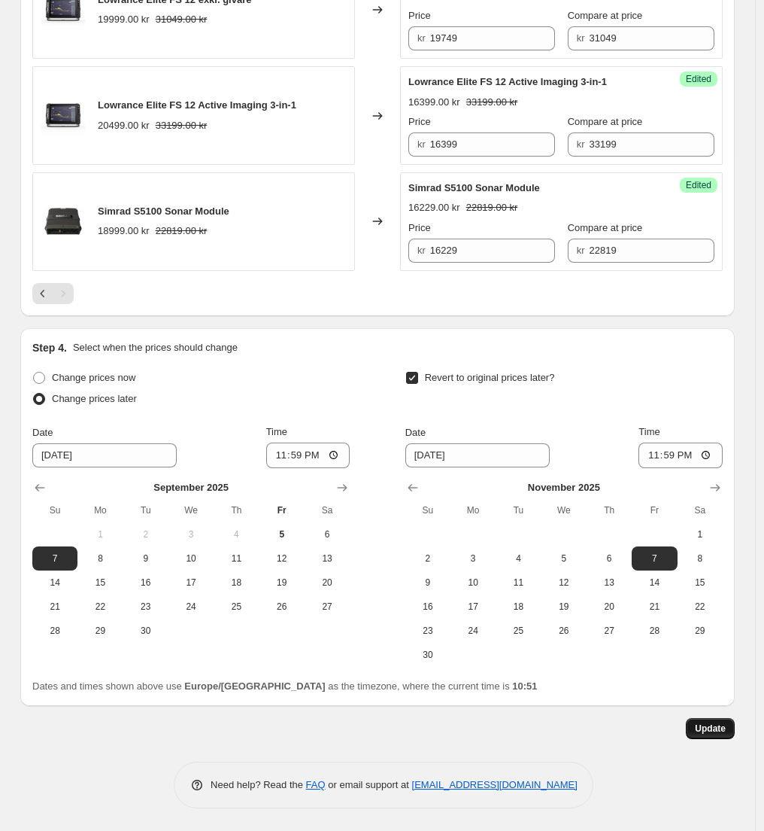
click at [716, 731] on span "Update" at bounding box center [710, 728] width 31 height 12
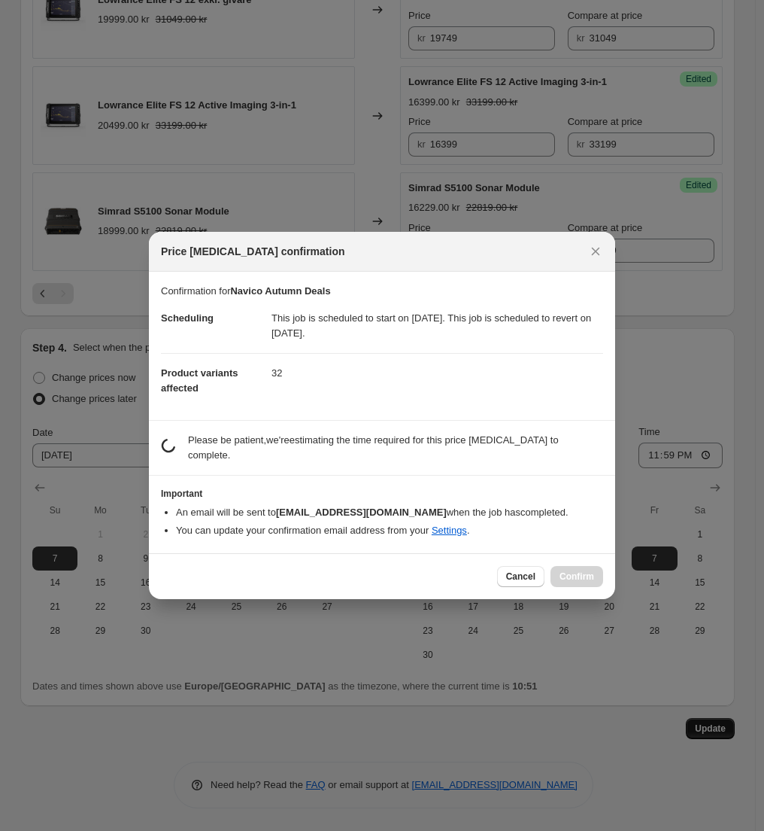
scroll to position [0, 0]
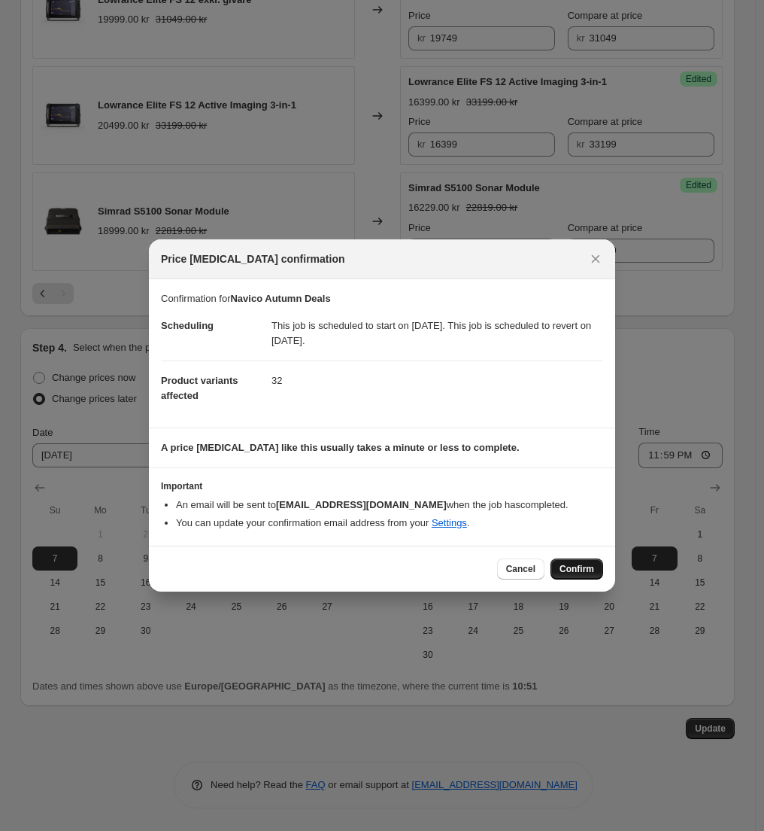
click at [576, 564] on span "Confirm" at bounding box center [577, 569] width 35 height 12
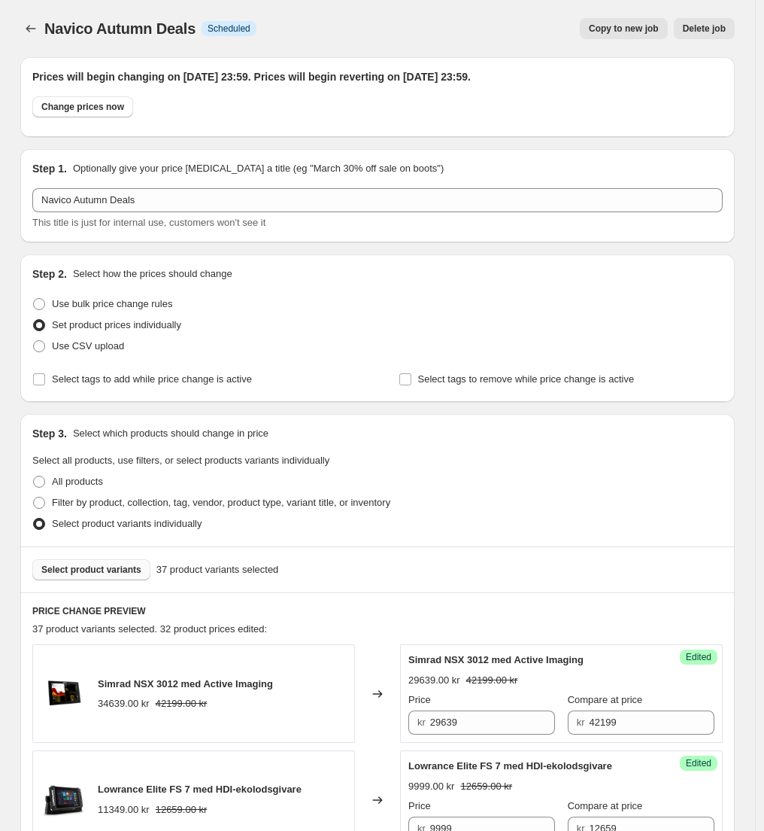
click at [100, 570] on span "Select product variants" at bounding box center [91, 570] width 100 height 12
click at [67, 568] on span "Select product variants" at bounding box center [91, 570] width 100 height 12
click at [121, 570] on span "Select product variants" at bounding box center [91, 570] width 100 height 12
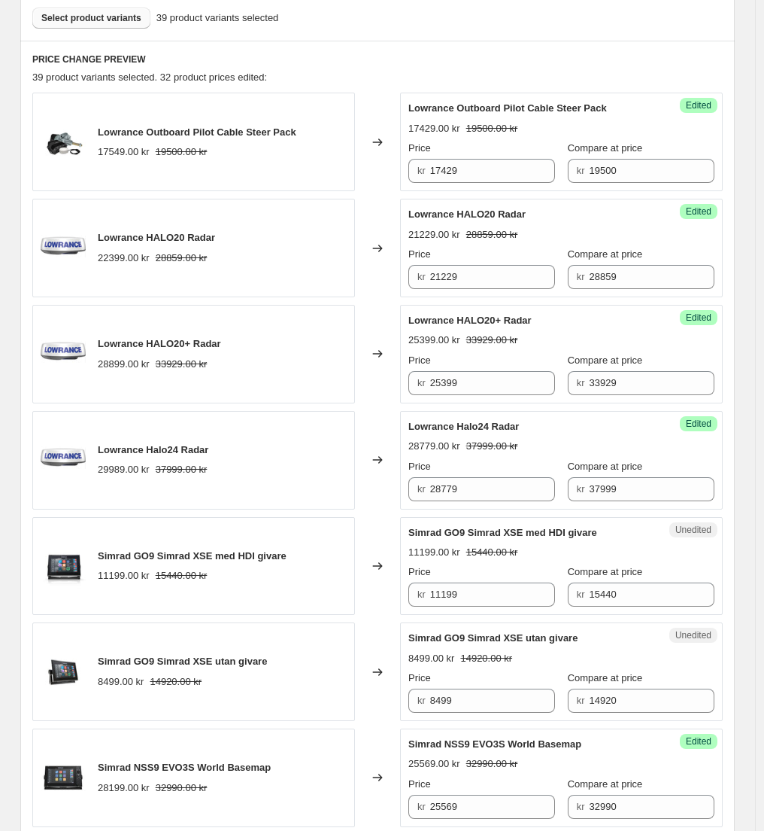
scroll to position [641, 0]
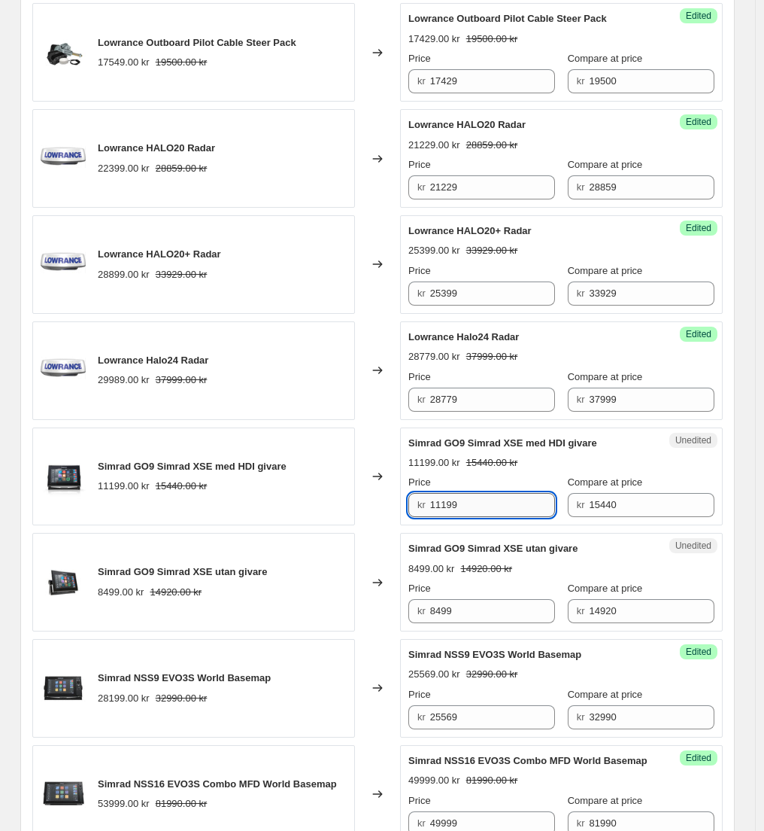
click at [461, 504] on input "11199" at bounding box center [493, 505] width 126 height 24
paste input "073"
type input "10739"
click at [379, 512] on div "Changed to" at bounding box center [377, 476] width 45 height 99
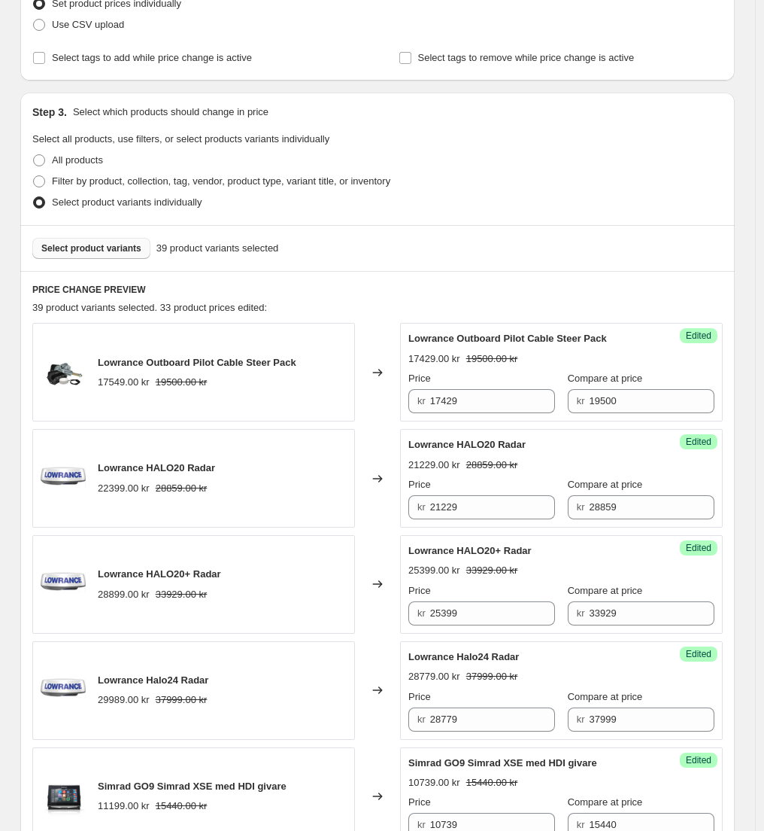
scroll to position [0, 0]
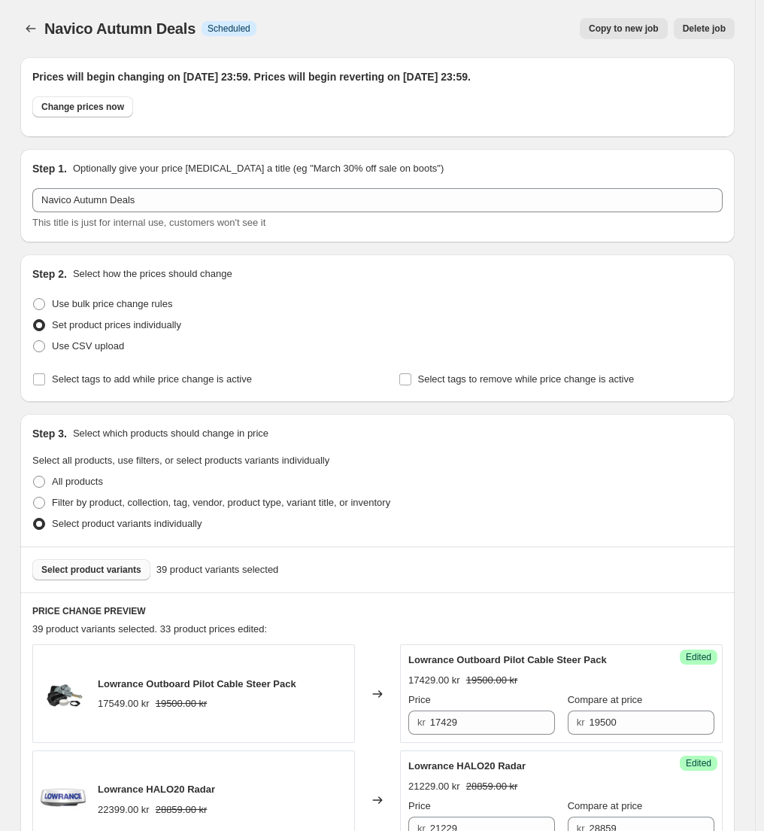
click at [116, 569] on span "Select product variants" at bounding box center [91, 570] width 100 height 12
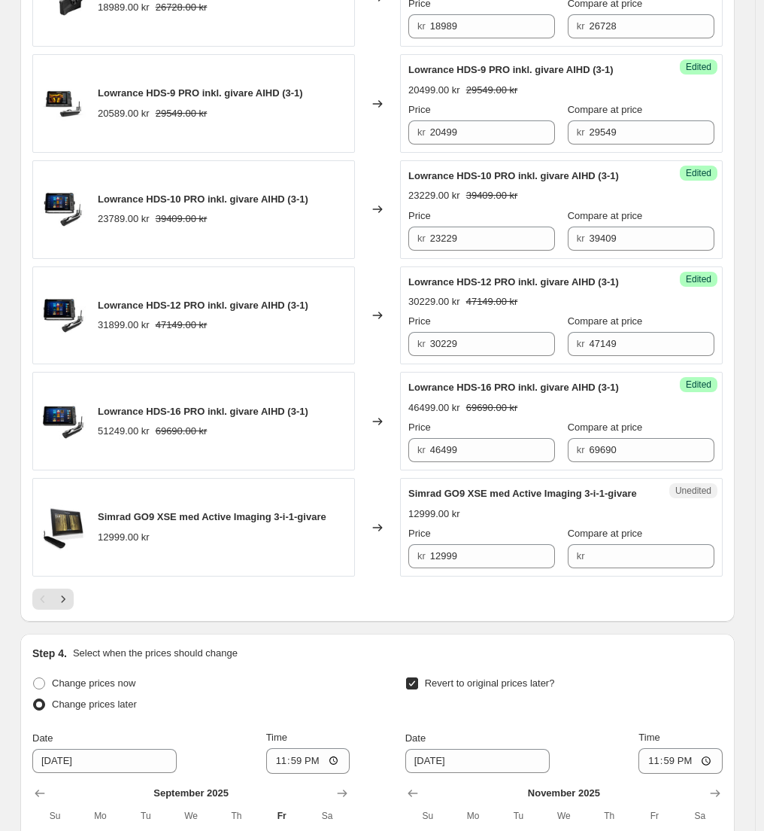
scroll to position [2318, 0]
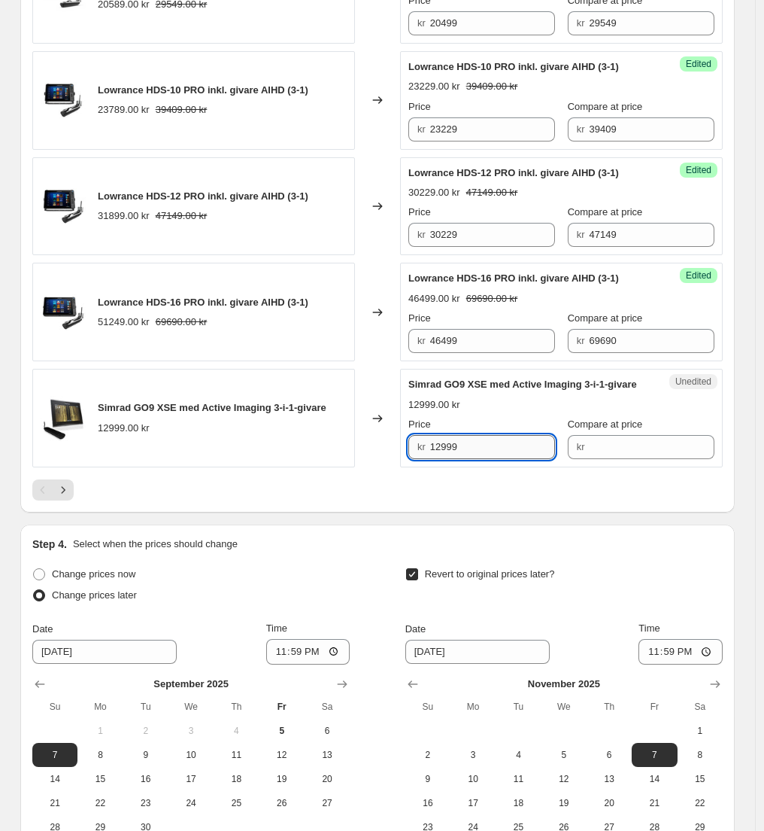
click at [476, 459] on input "12999" at bounding box center [493, 447] width 126 height 24
paste input "18"
type input "11899"
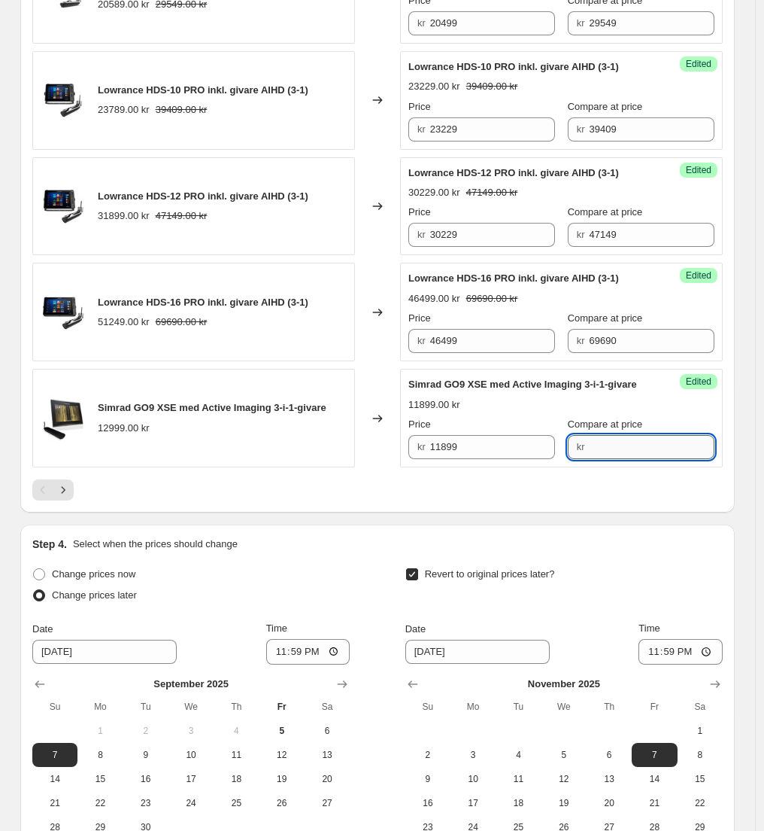
click at [597, 459] on input "Compare at price" at bounding box center [652, 447] width 126 height 24
type input "12999"
click at [595, 500] on div at bounding box center [377, 489] width 691 height 21
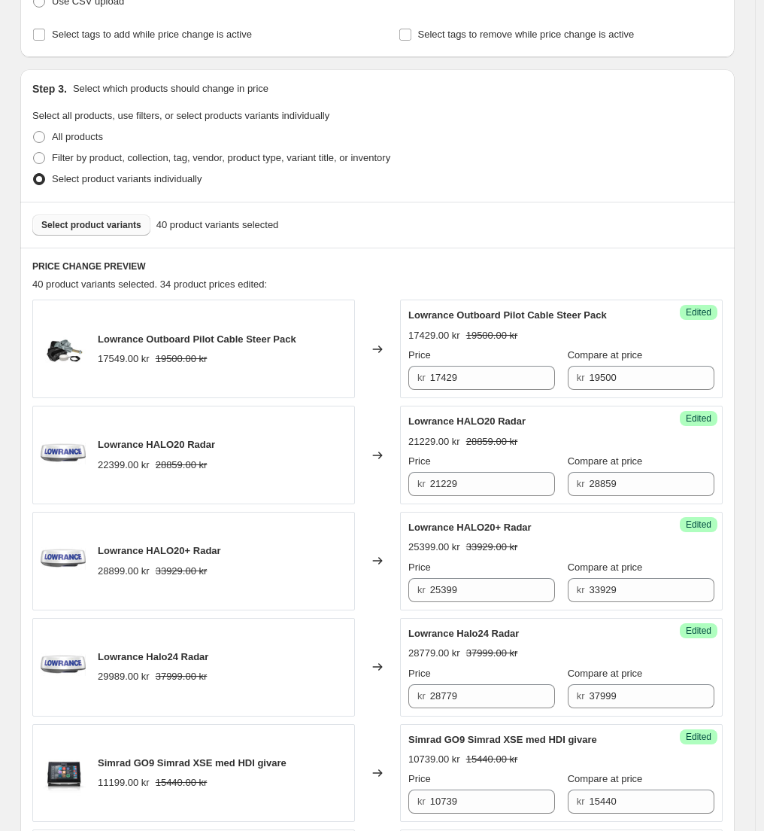
scroll to position [171, 0]
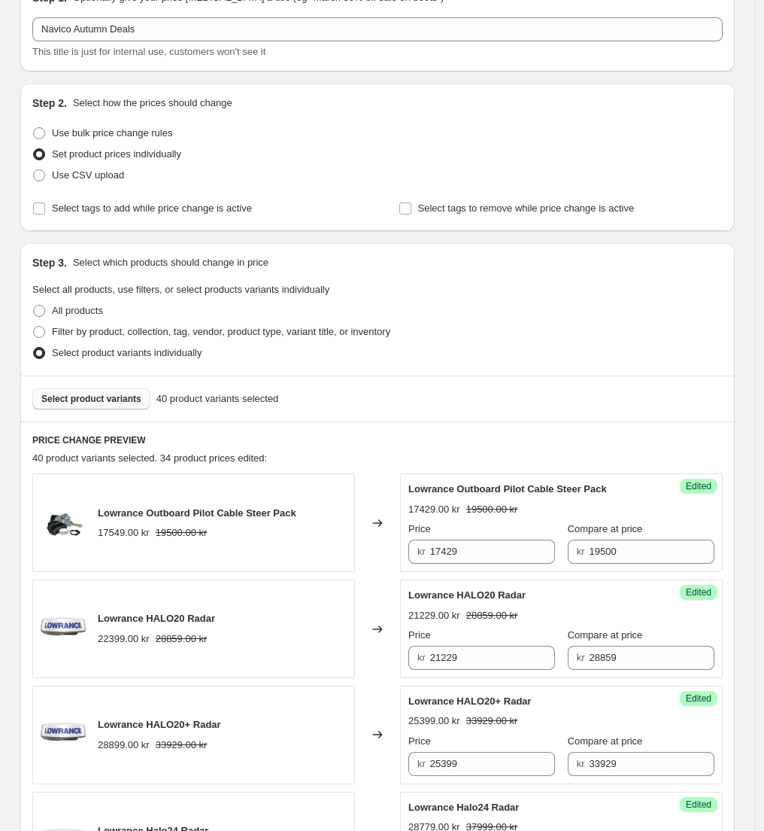
click at [110, 401] on span "Select product variants" at bounding box center [91, 399] width 100 height 12
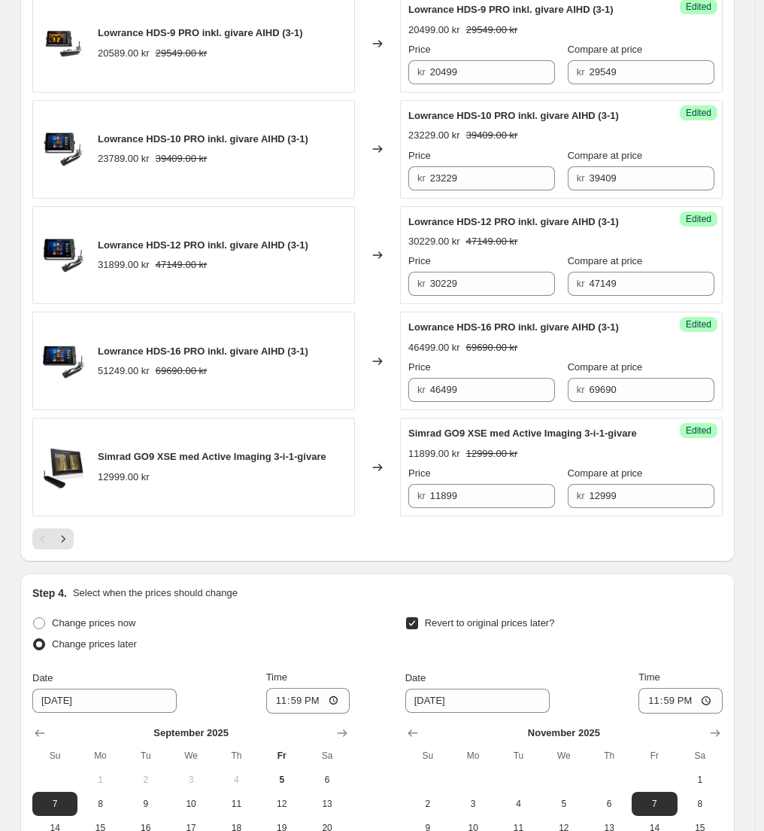
scroll to position [2474, 0]
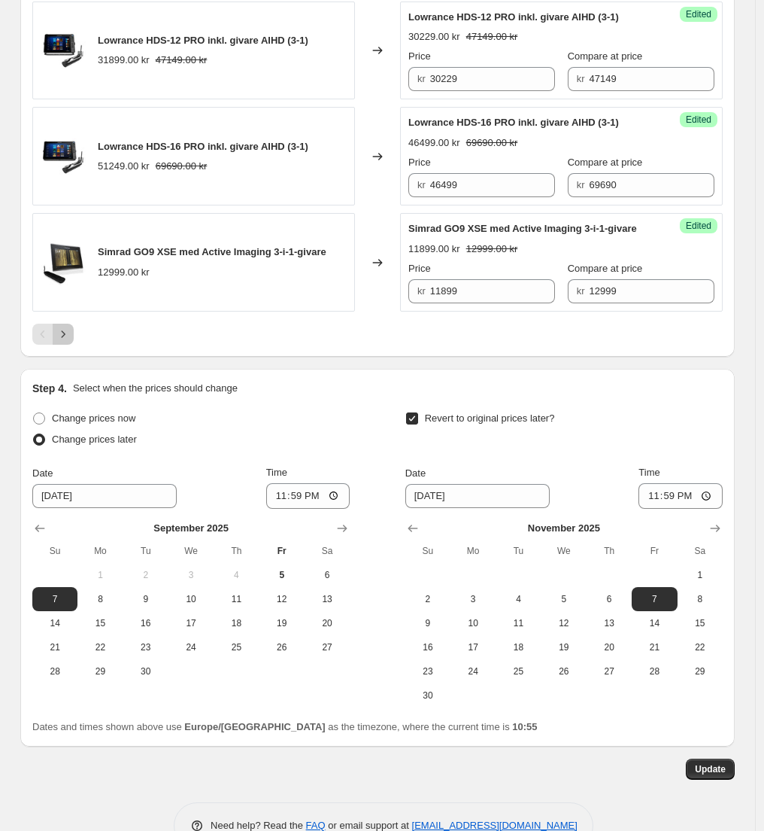
click at [66, 345] on button "Next" at bounding box center [63, 334] width 21 height 21
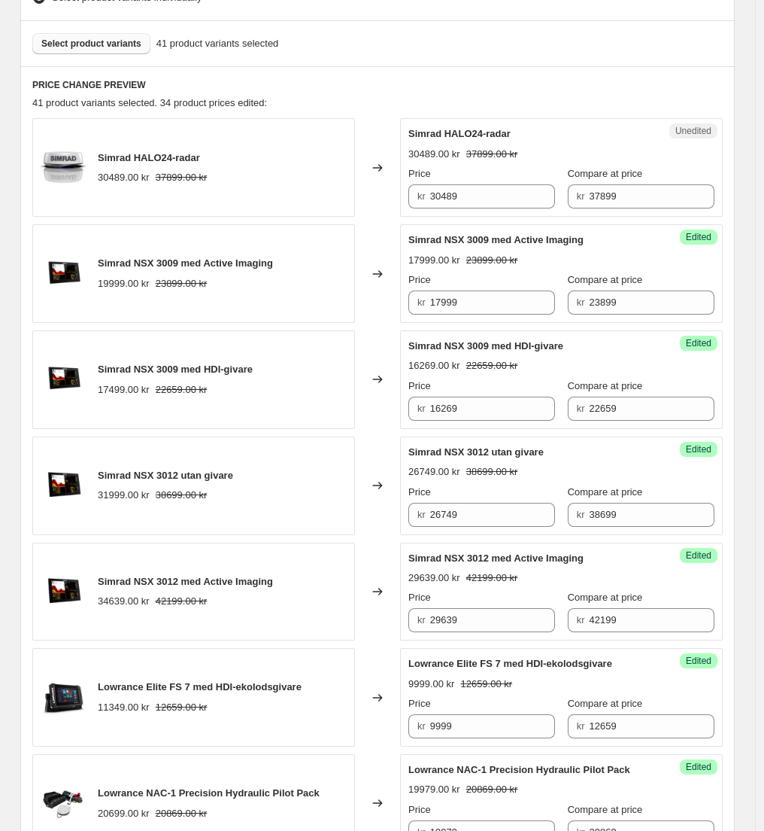
scroll to position [522, 0]
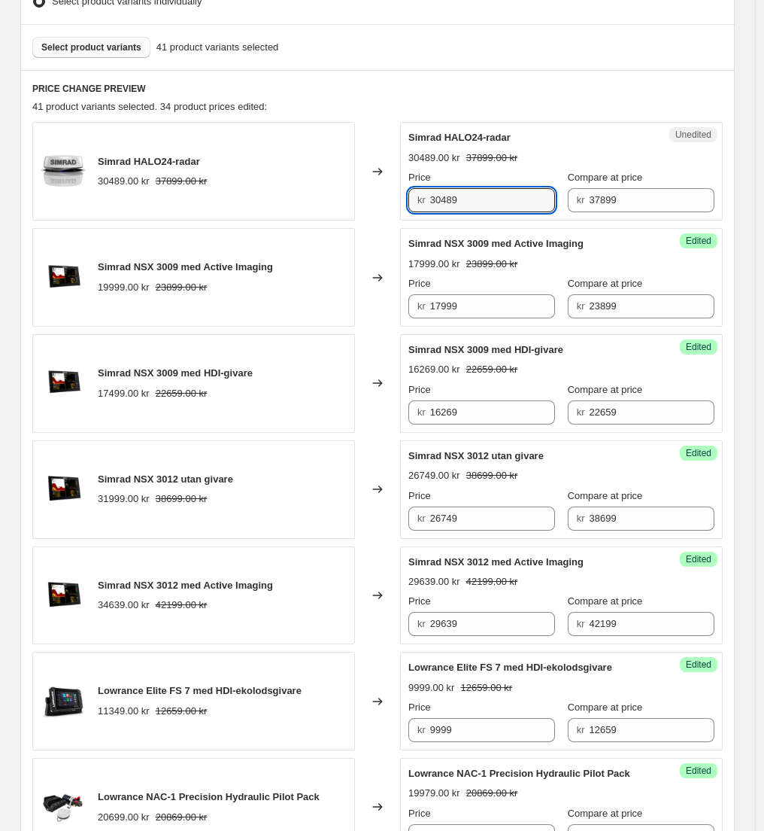
drag, startPoint x: 397, startPoint y: 198, endPoint x: 378, endPoint y: 199, distance: 18.8
click at [378, 199] on div "Simrad HALO24-radar 30489.00 kr 37899.00 kr Changed to Unedited Simrad HALO24-r…" at bounding box center [377, 171] width 691 height 99
paste input "2877"
type input "28779"
click at [531, 67] on div "Select product variants 41 product variants selected" at bounding box center [377, 47] width 715 height 46
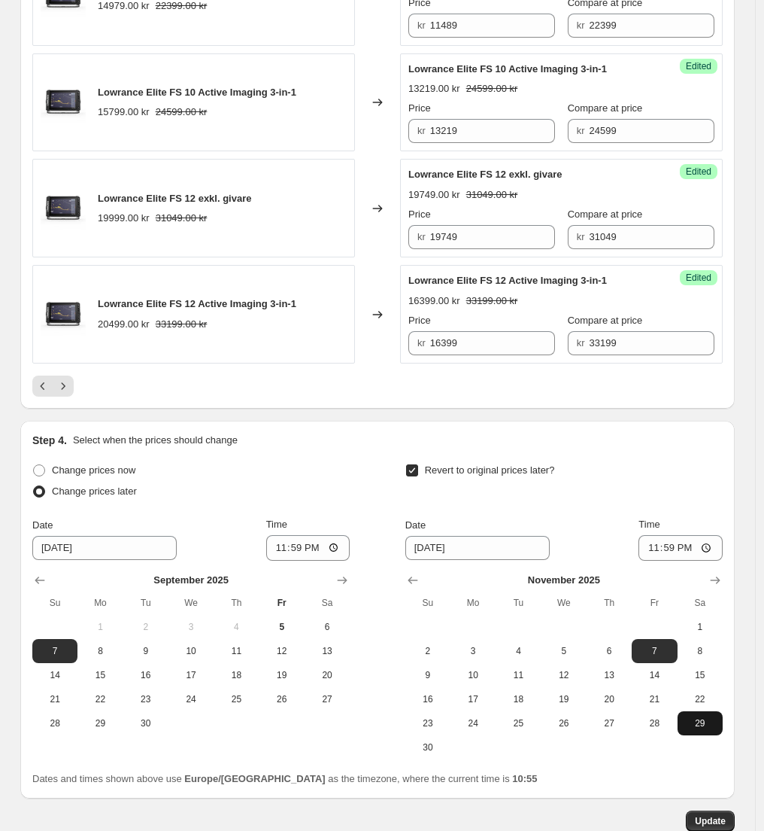
scroll to position [2515, 0]
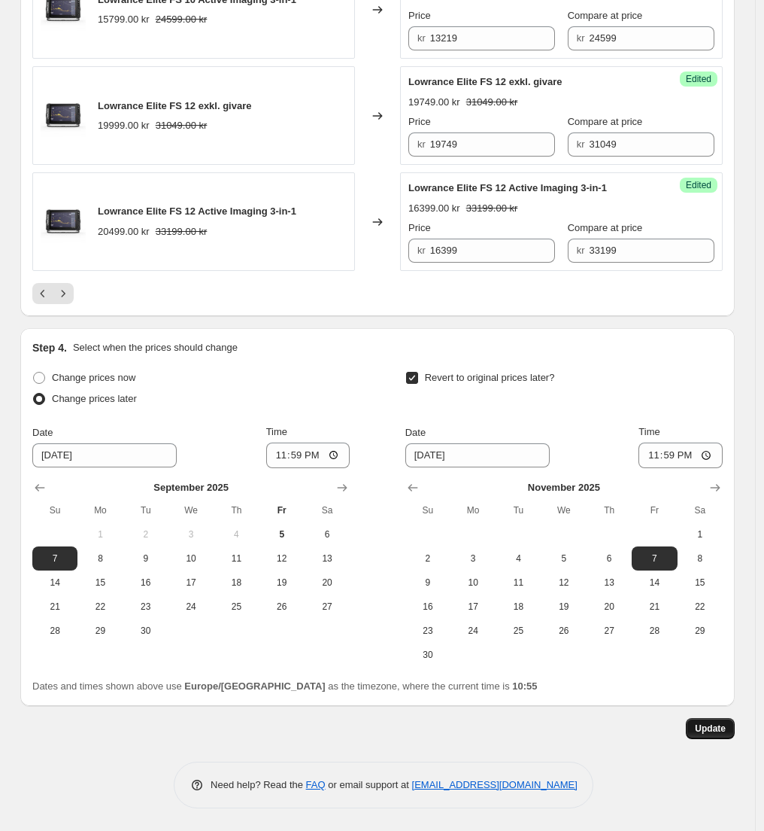
click at [721, 725] on span "Update" at bounding box center [710, 728] width 31 height 12
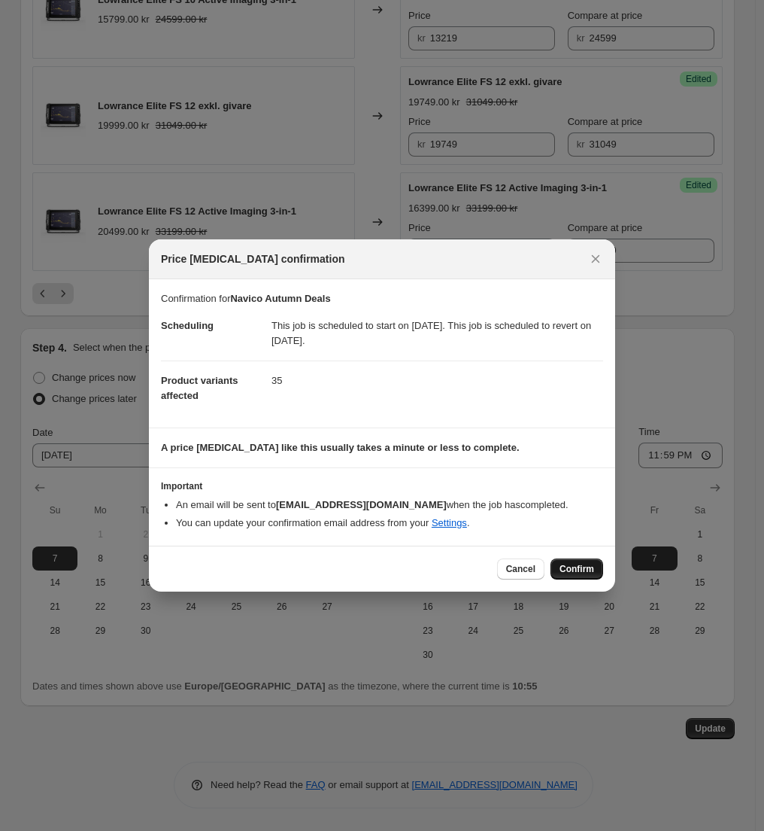
click at [576, 564] on span "Confirm" at bounding box center [577, 569] width 35 height 12
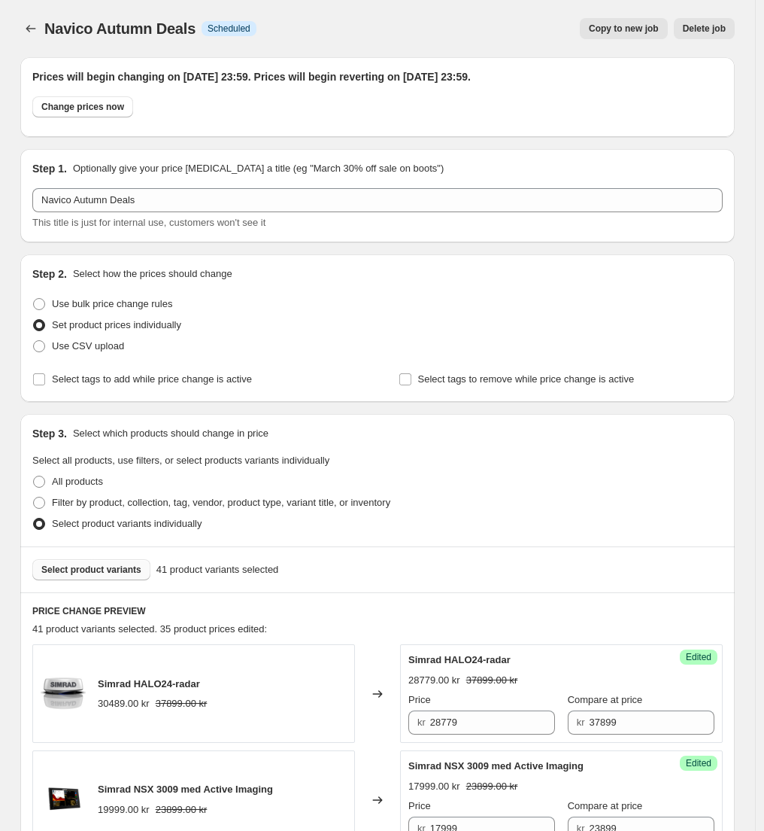
click at [99, 566] on span "Select product variants" at bounding box center [91, 570] width 100 height 12
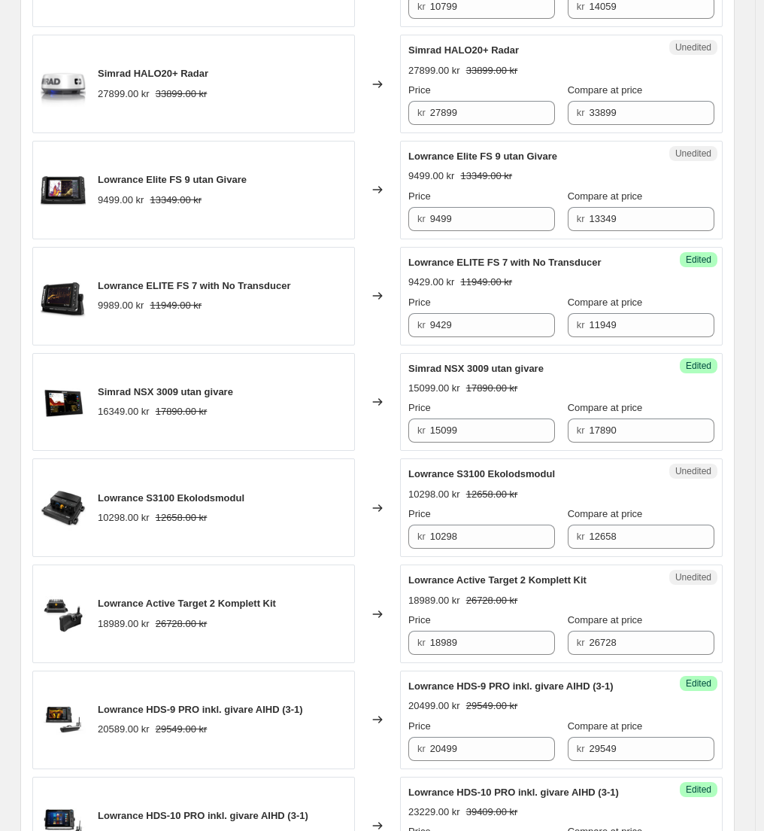
scroll to position [1696, 0]
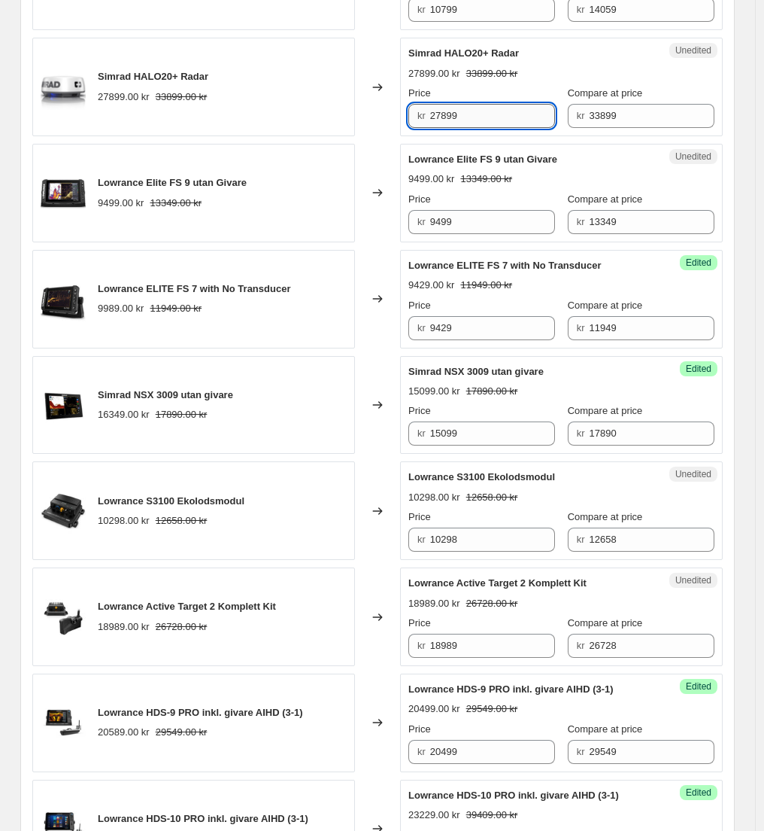
click at [462, 125] on input "27899" at bounding box center [493, 116] width 126 height 24
paste input "53"
type input "25399"
click at [376, 125] on div "Changed to" at bounding box center [377, 87] width 45 height 99
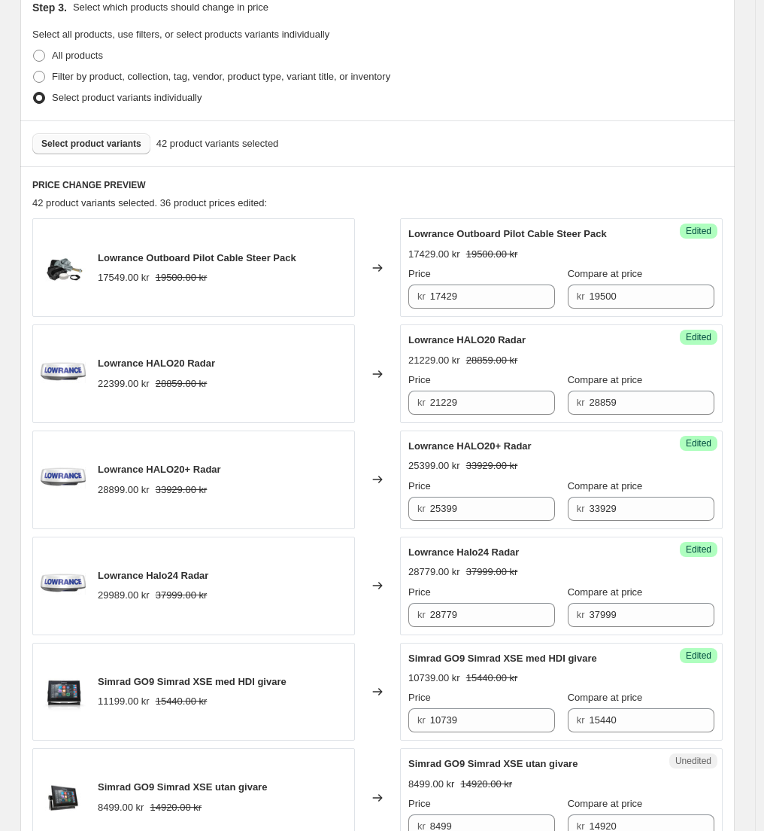
scroll to position [0, 0]
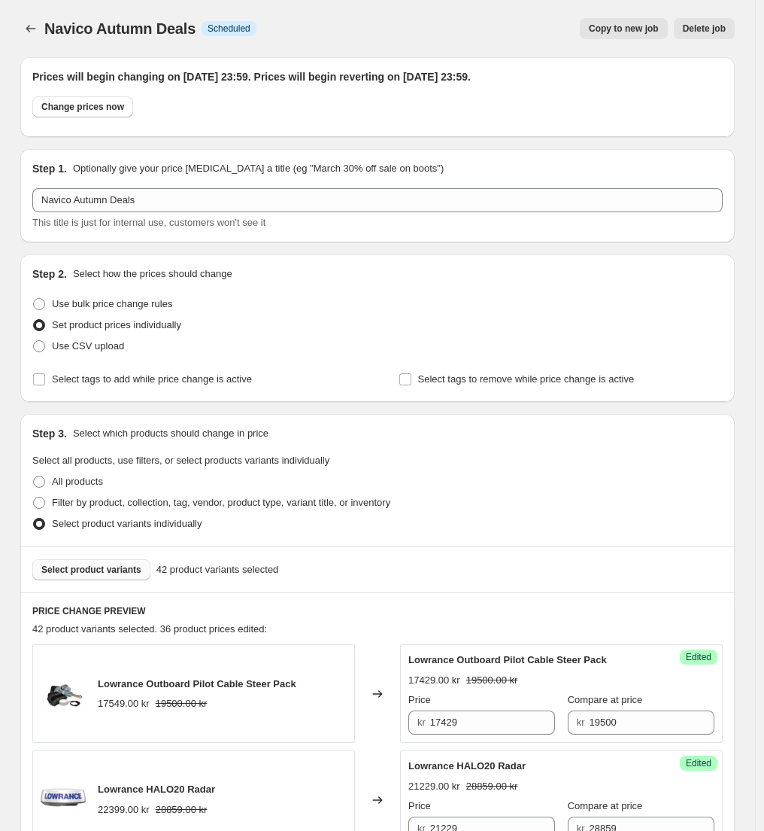
click at [96, 570] on span "Select product variants" at bounding box center [91, 570] width 100 height 12
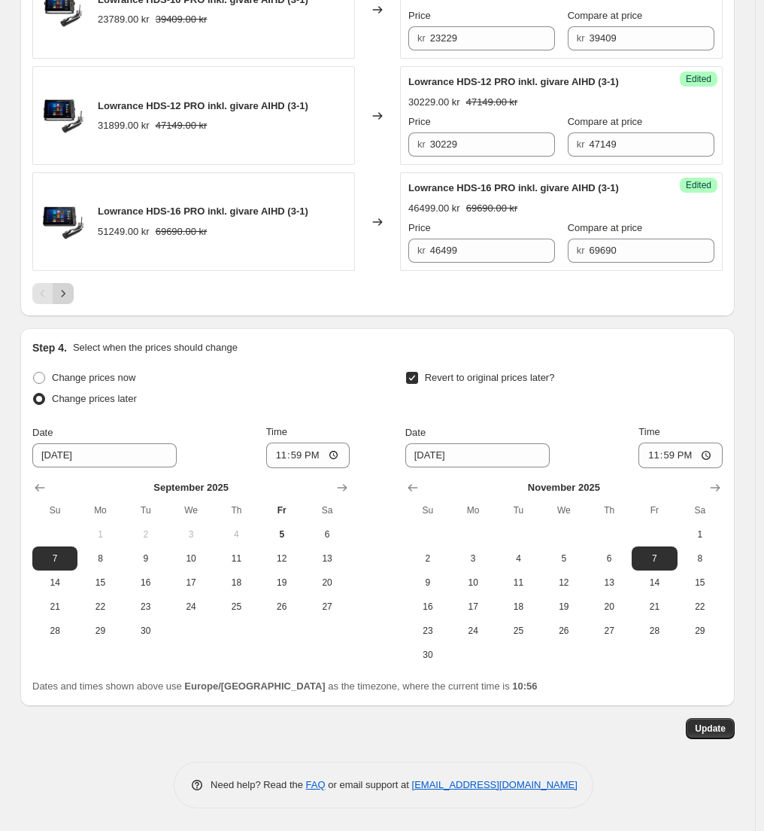
click at [71, 292] on icon "Next" at bounding box center [63, 293] width 15 height 15
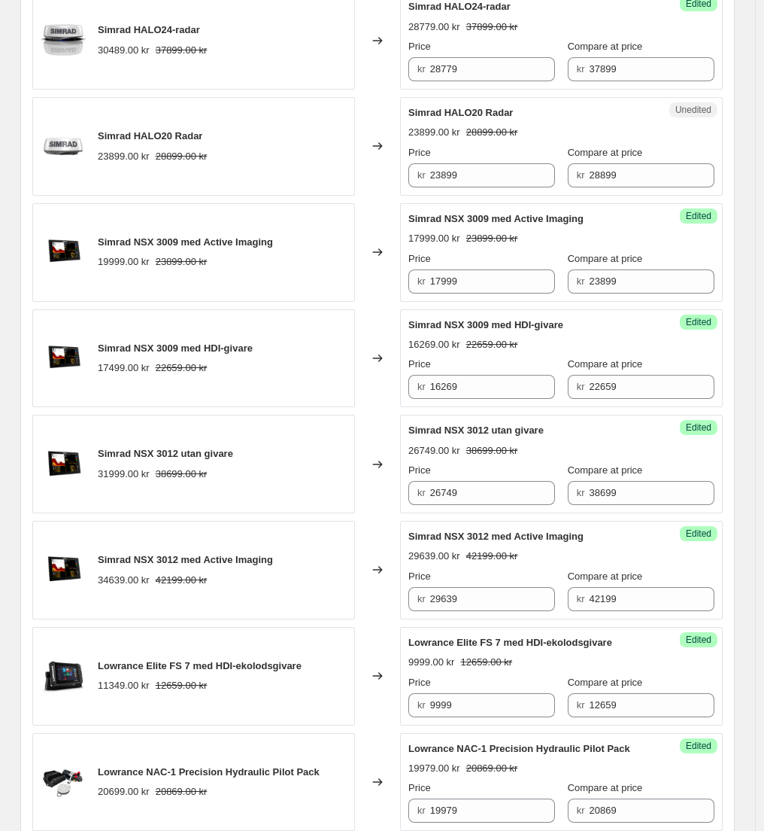
scroll to position [442, 0]
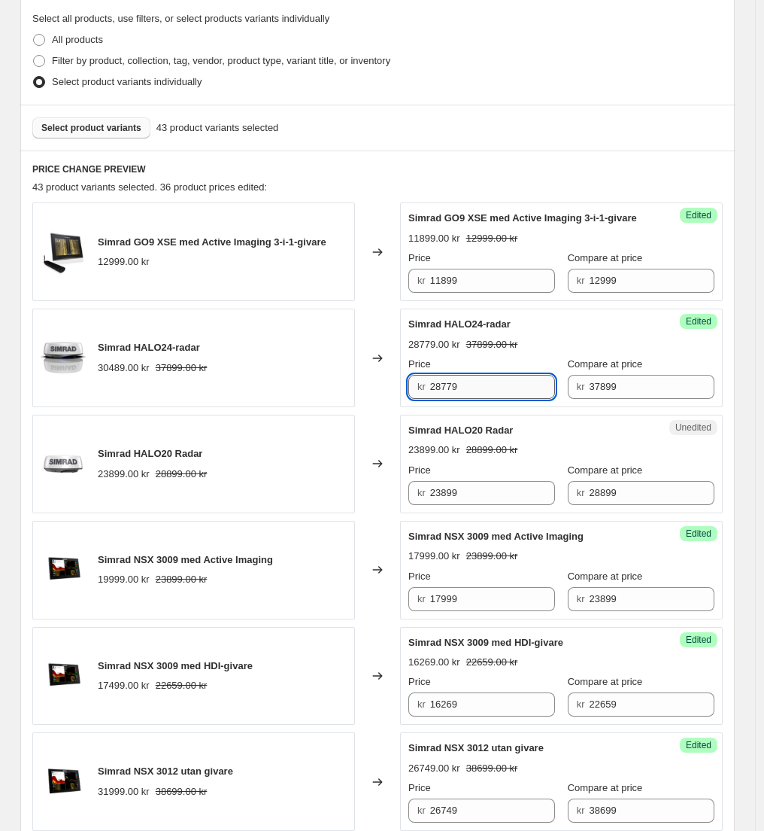
click at [485, 399] on input "28779" at bounding box center [493, 387] width 126 height 24
paste input "122"
type input "21229"
click at [372, 394] on div "Changed to" at bounding box center [377, 358] width 45 height 99
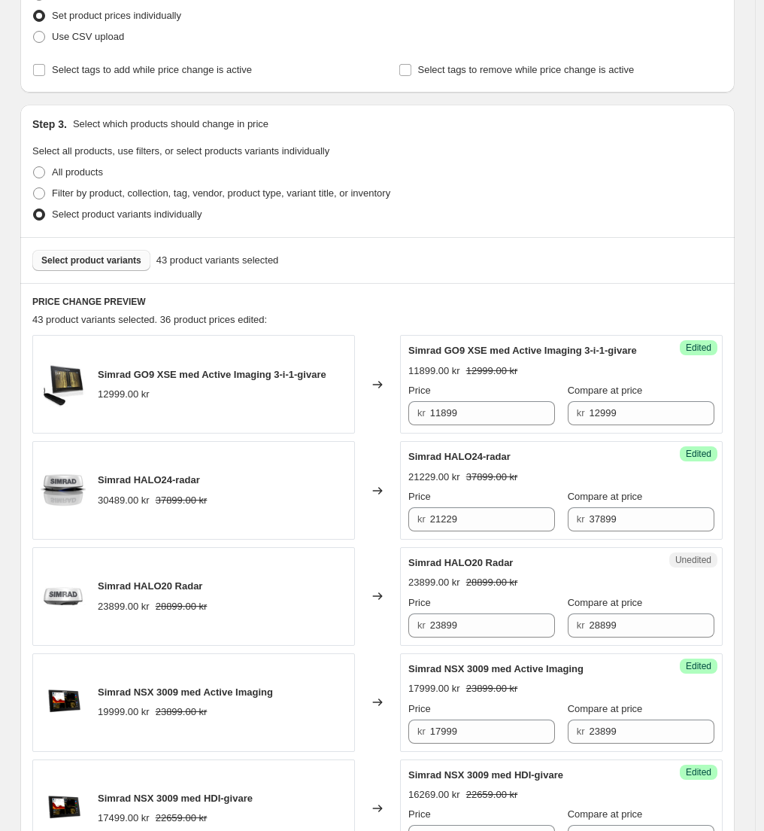
scroll to position [299, 0]
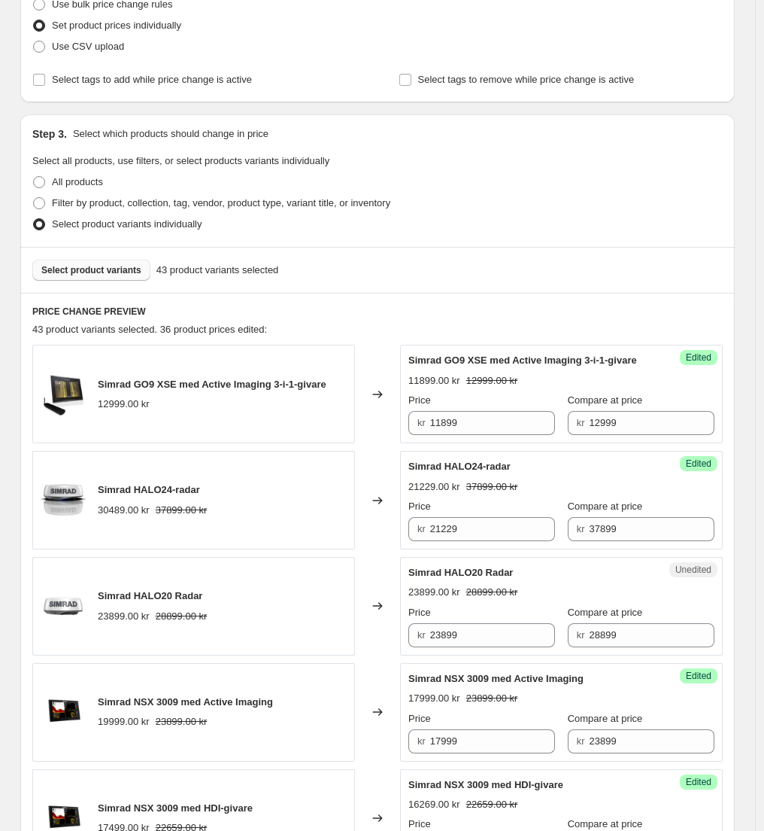
click at [116, 269] on span "Select product variants" at bounding box center [91, 270] width 100 height 12
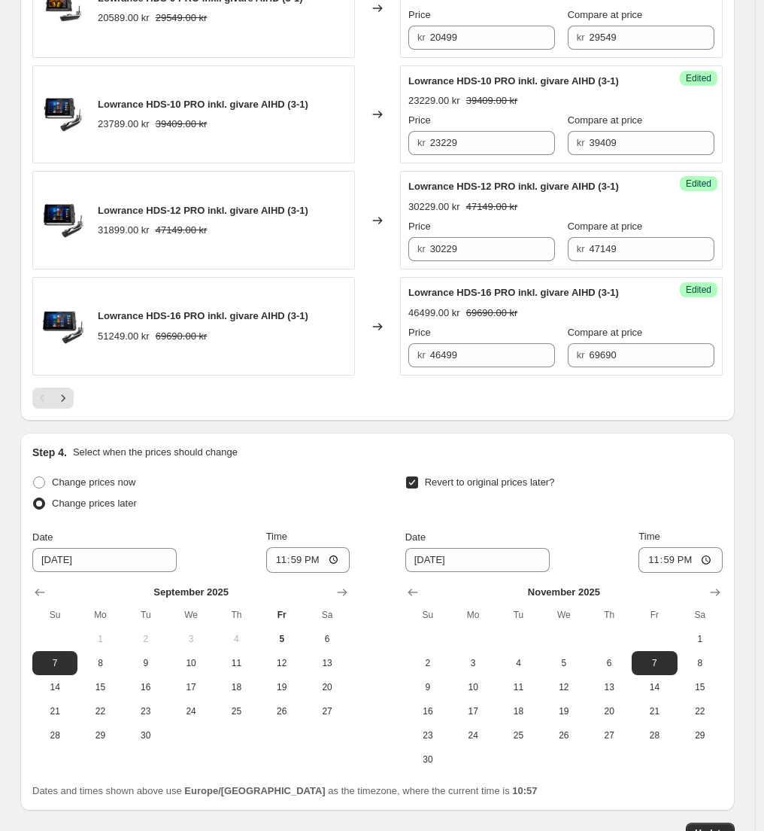
scroll to position [2404, 0]
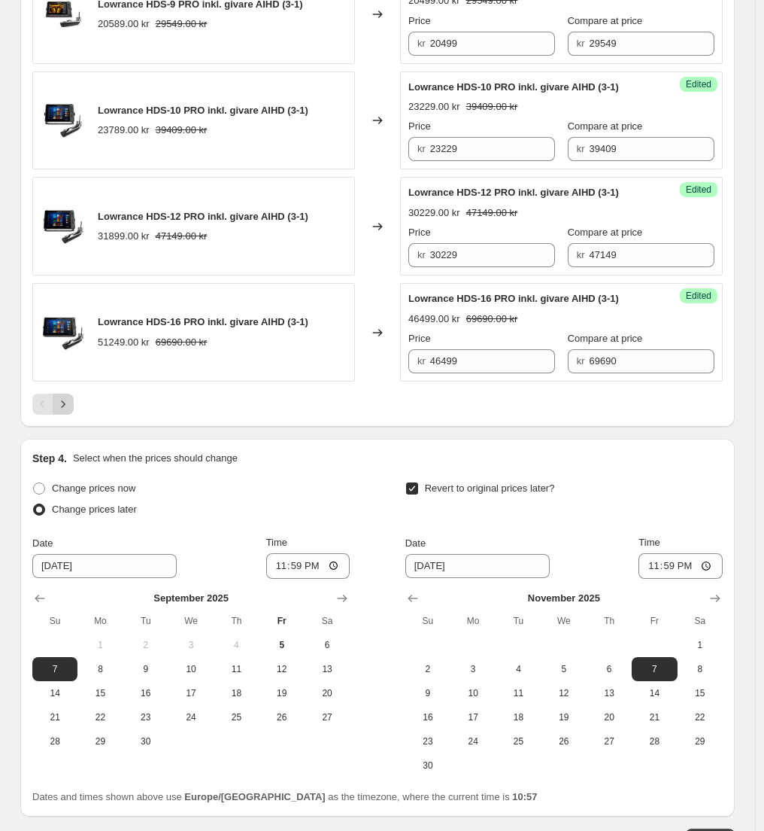
click at [68, 412] on icon "Next" at bounding box center [63, 404] width 15 height 15
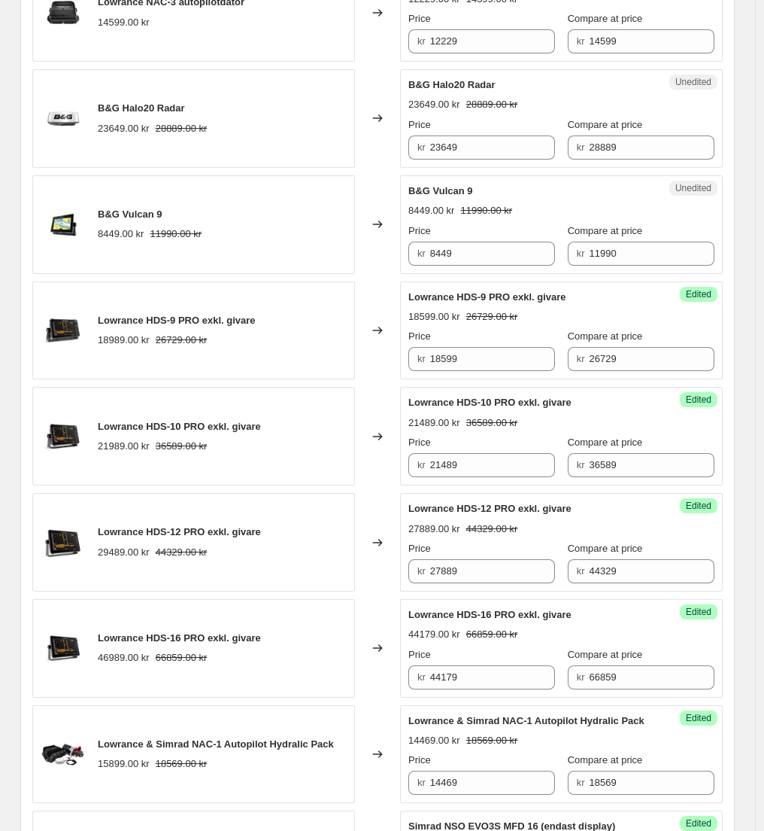
scroll to position [1577, 0]
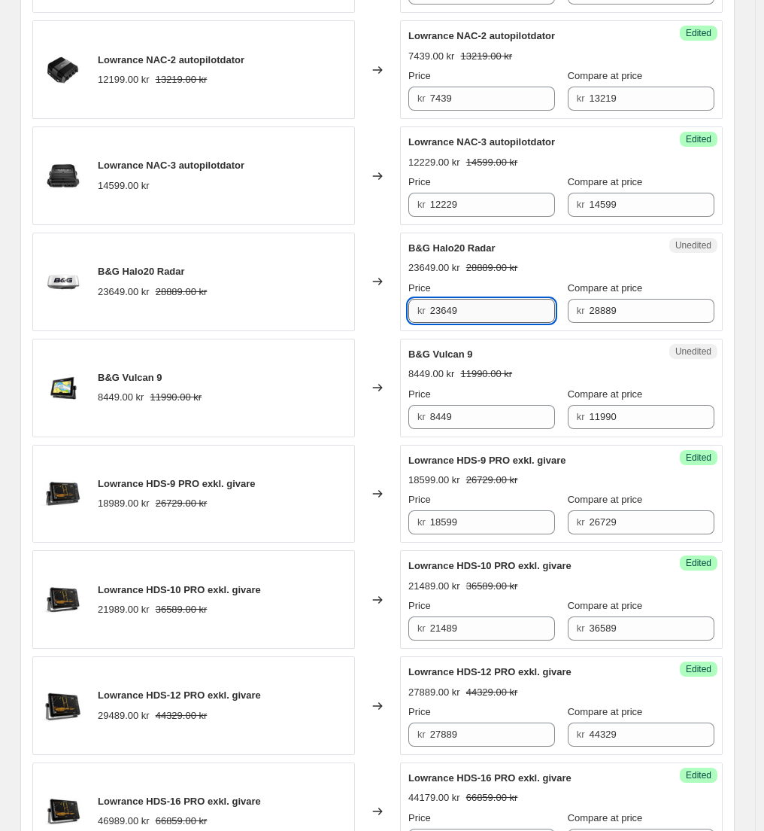
click at [467, 323] on input "23649" at bounding box center [493, 311] width 126 height 24
paste input "56"
type input "23569"
click at [367, 327] on div "Changed to" at bounding box center [377, 282] width 45 height 99
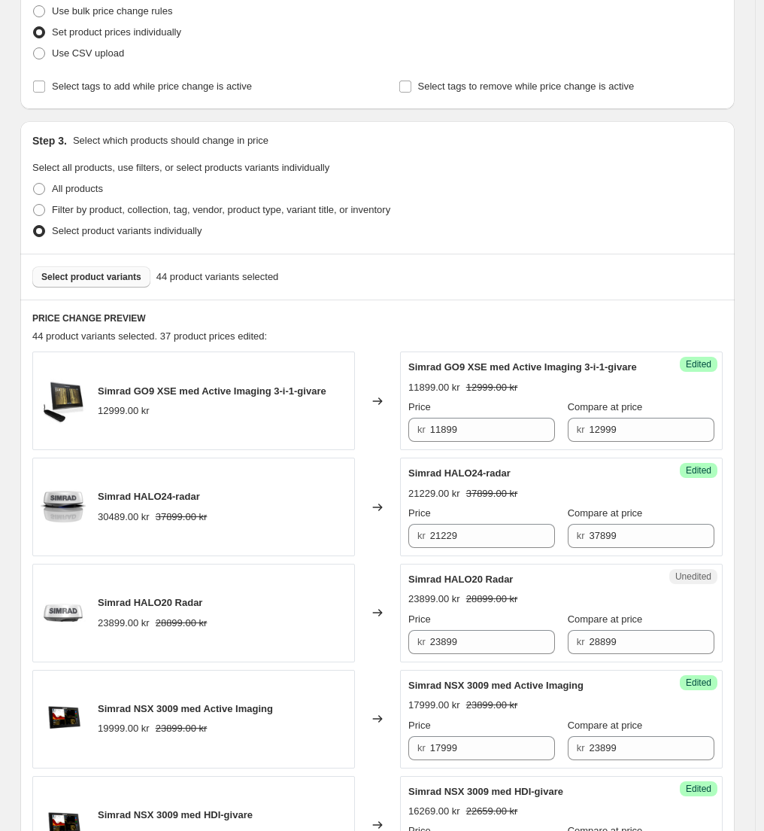
scroll to position [0, 0]
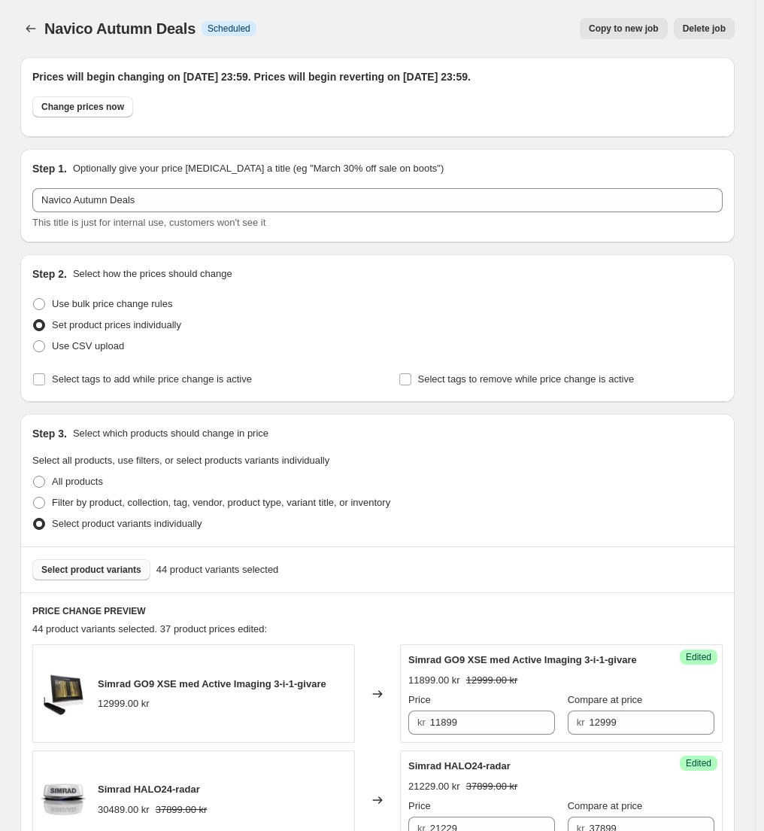
click at [97, 570] on span "Select product variants" at bounding box center [91, 570] width 100 height 12
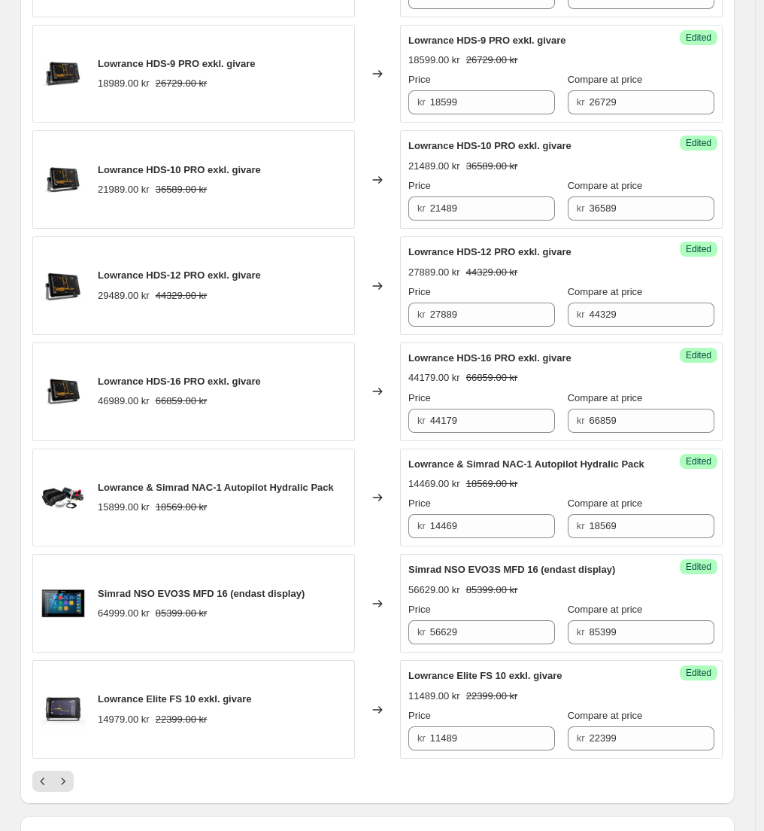
scroll to position [2530, 0]
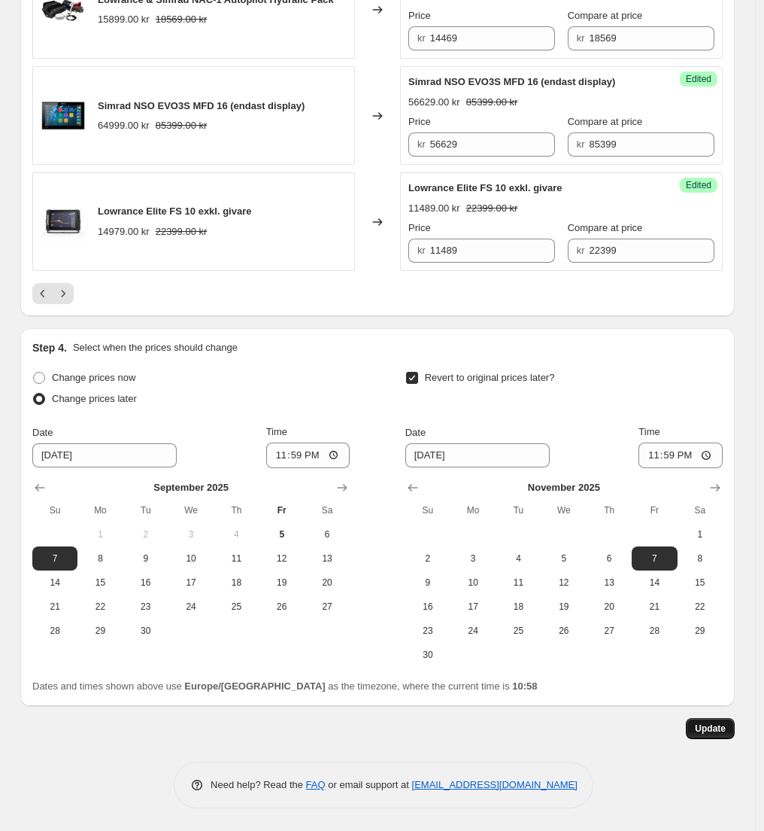
click at [719, 732] on span "Update" at bounding box center [710, 728] width 31 height 12
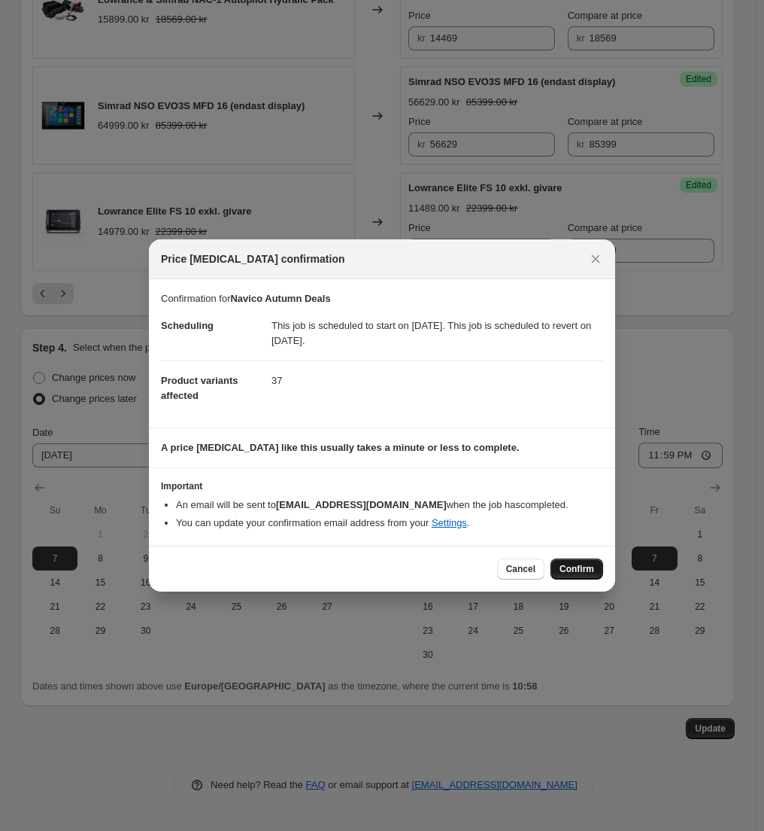
click at [585, 569] on span "Confirm" at bounding box center [577, 569] width 35 height 12
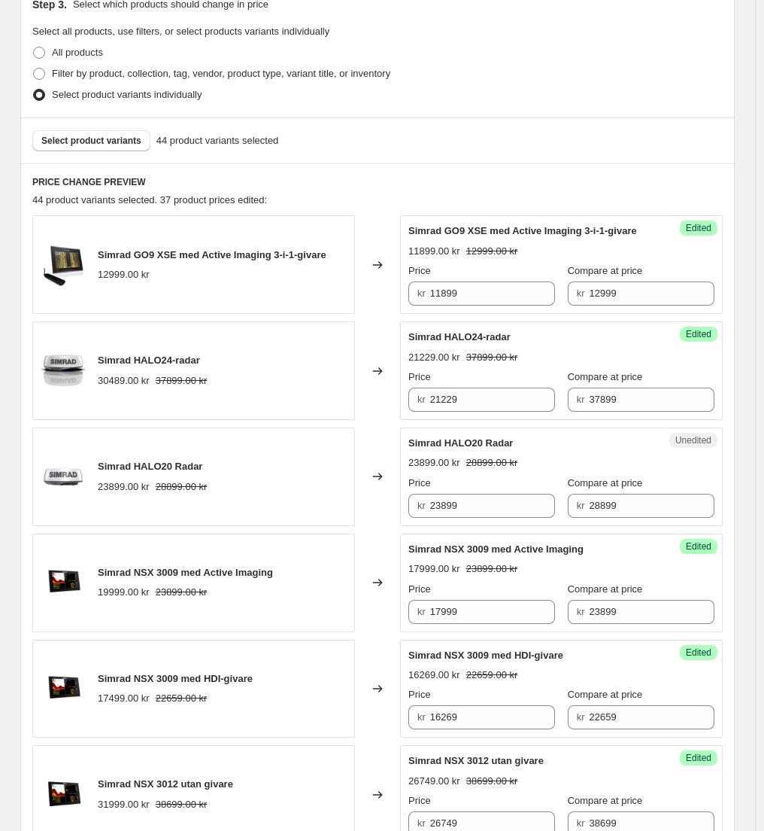
scroll to position [0, 0]
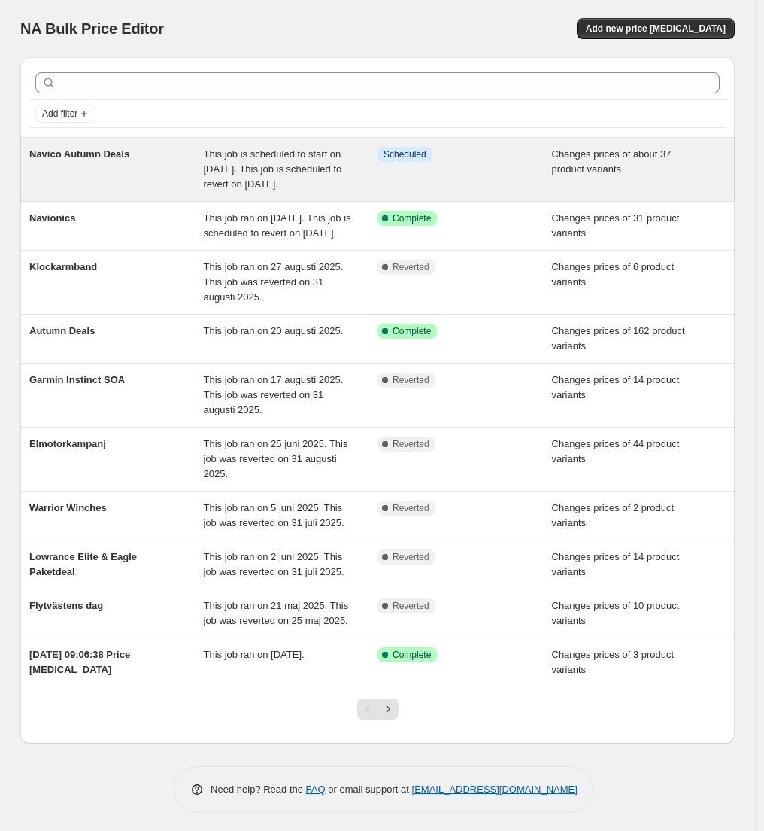
click at [80, 157] on span "Navico Autumn Deals" at bounding box center [79, 153] width 100 height 11
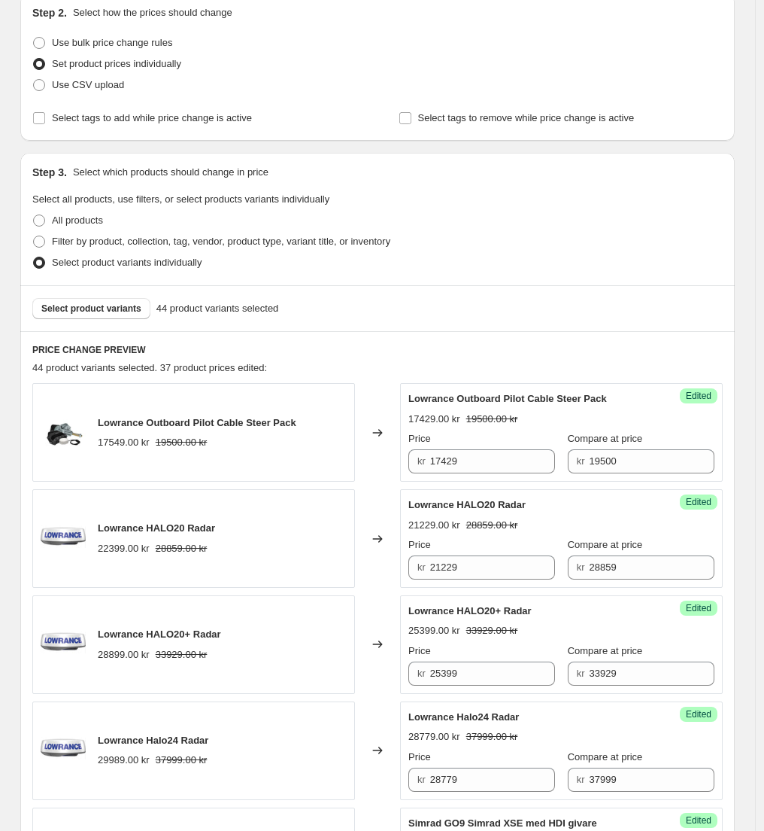
scroll to position [257, 0]
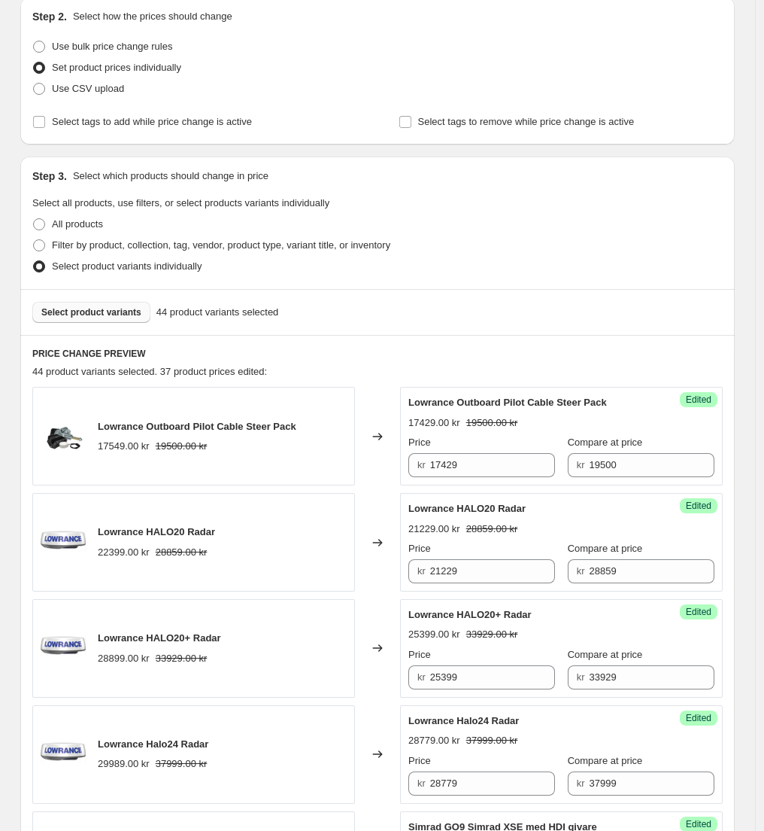
click at [93, 315] on span "Select product variants" at bounding box center [91, 312] width 100 height 12
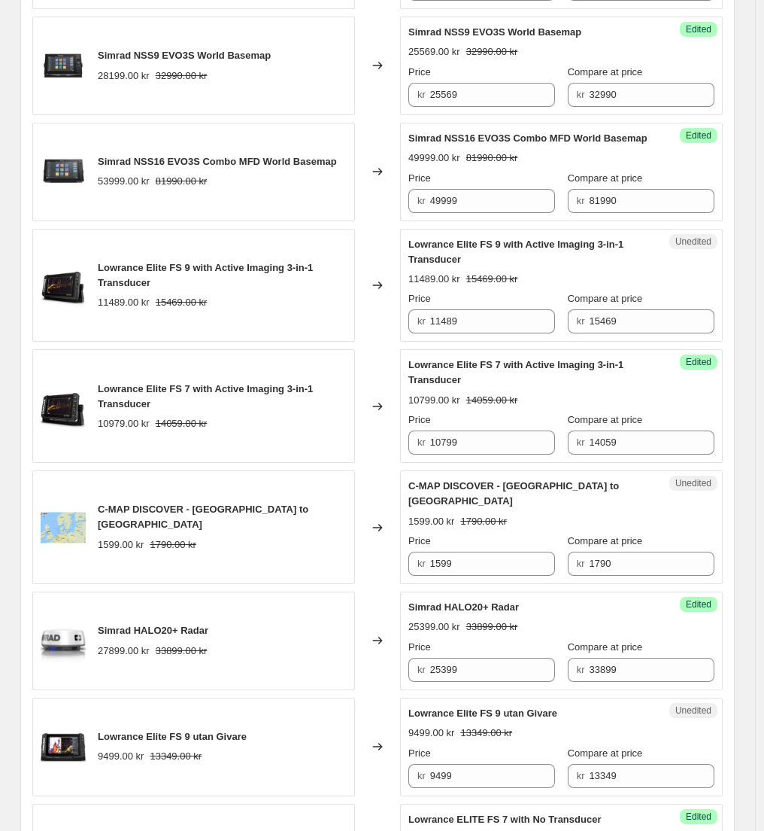
scroll to position [1502, 0]
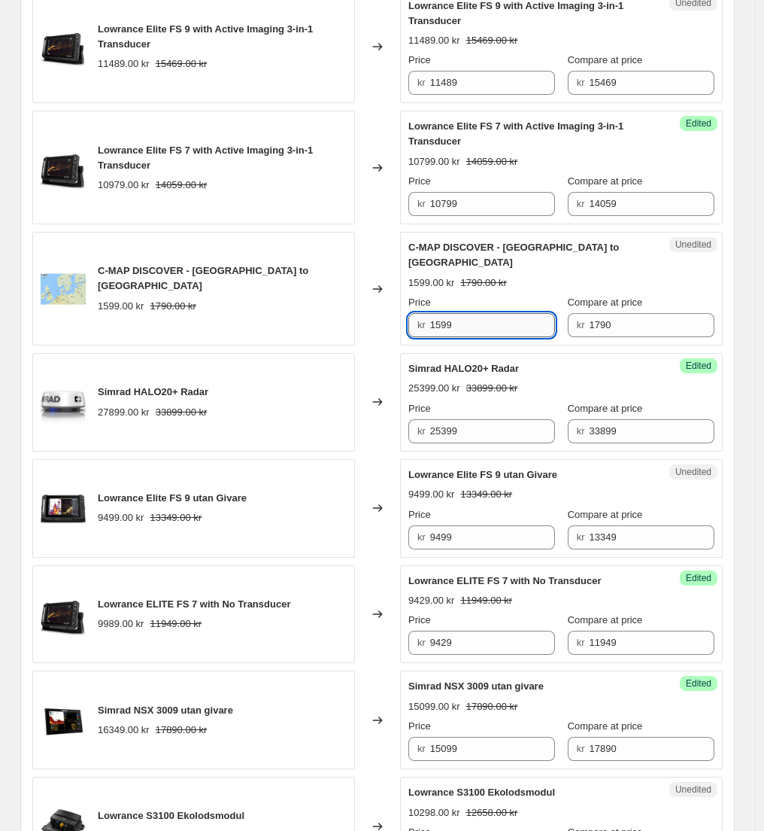
click at [460, 327] on input "1599" at bounding box center [493, 325] width 126 height 24
type input "890"
click at [385, 332] on div "Changed to" at bounding box center [377, 289] width 45 height 114
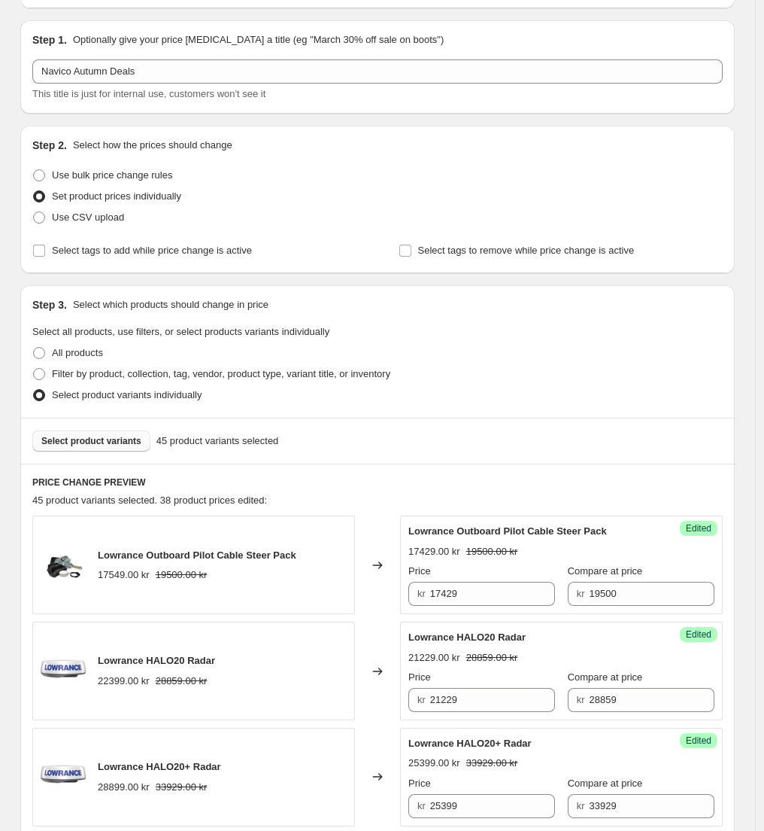
scroll to position [0, 0]
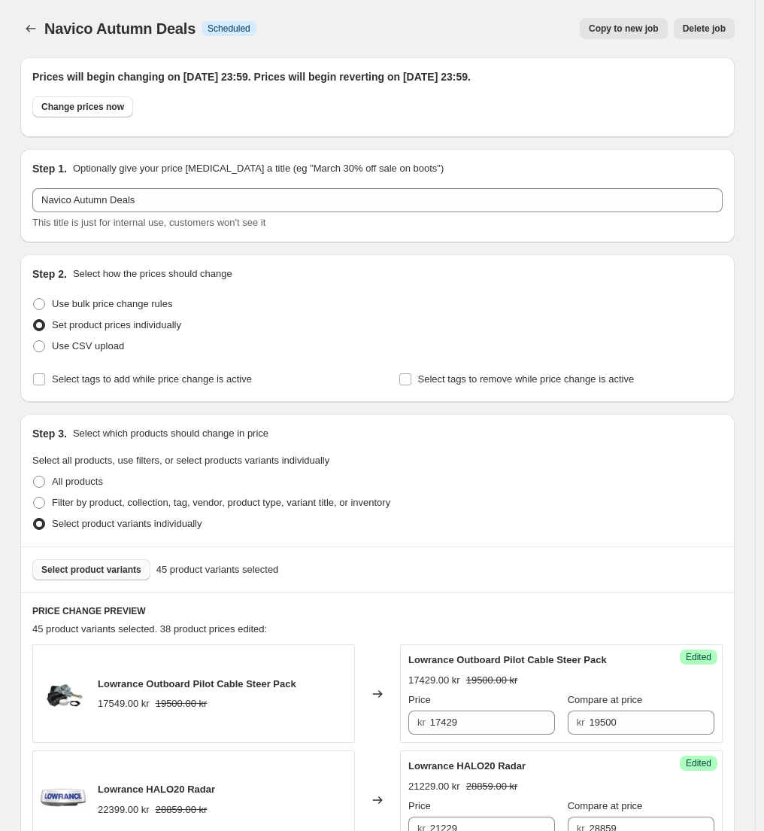
click at [87, 574] on span "Select product variants" at bounding box center [91, 570] width 100 height 12
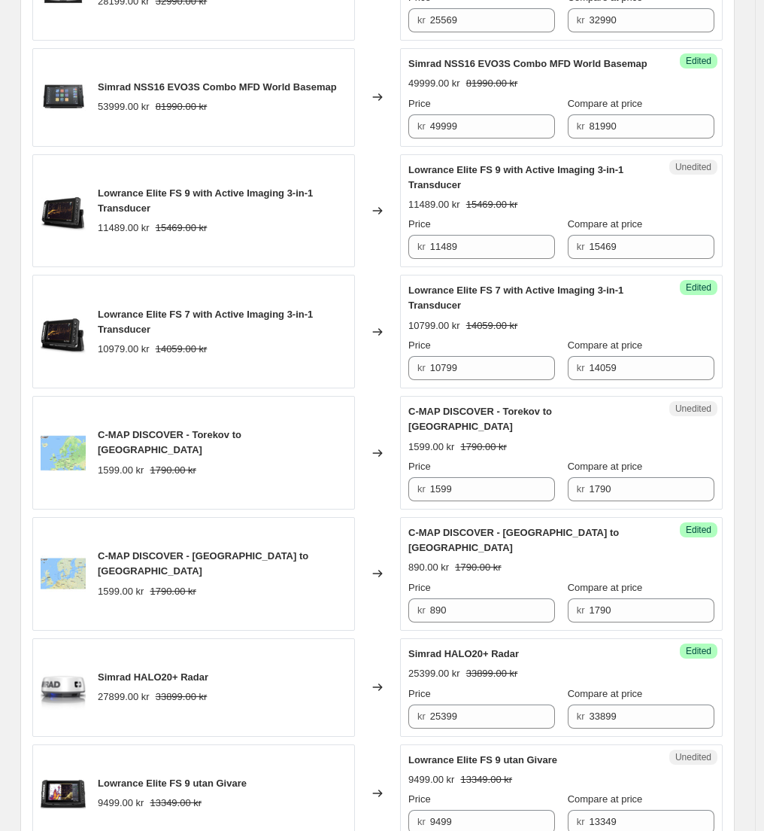
scroll to position [1532, 0]
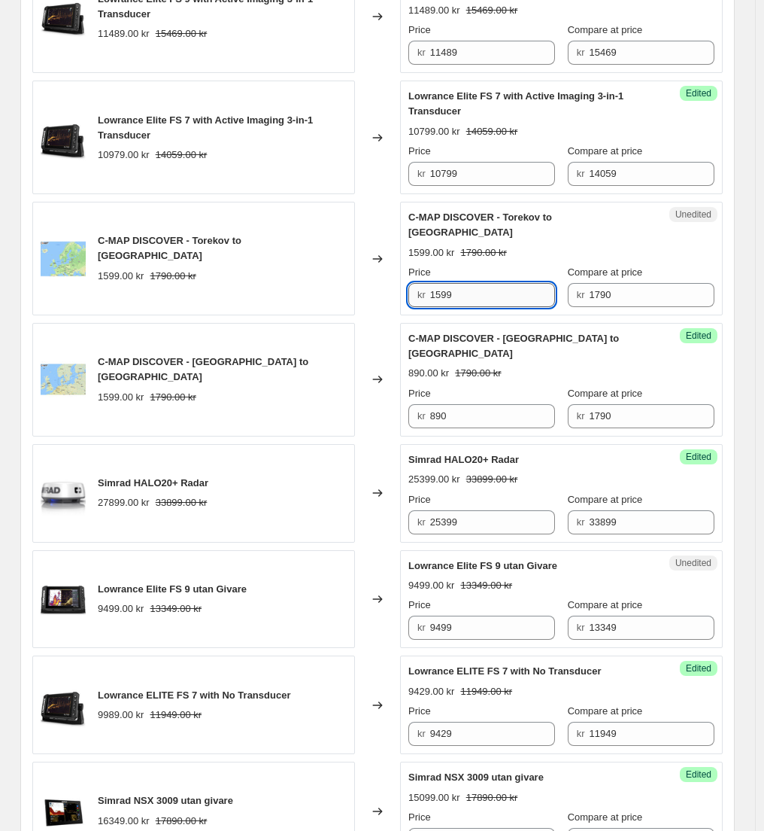
click at [464, 296] on input "1599" at bounding box center [493, 295] width 126 height 24
type input "890"
click at [372, 311] on div "Changed to" at bounding box center [377, 259] width 45 height 114
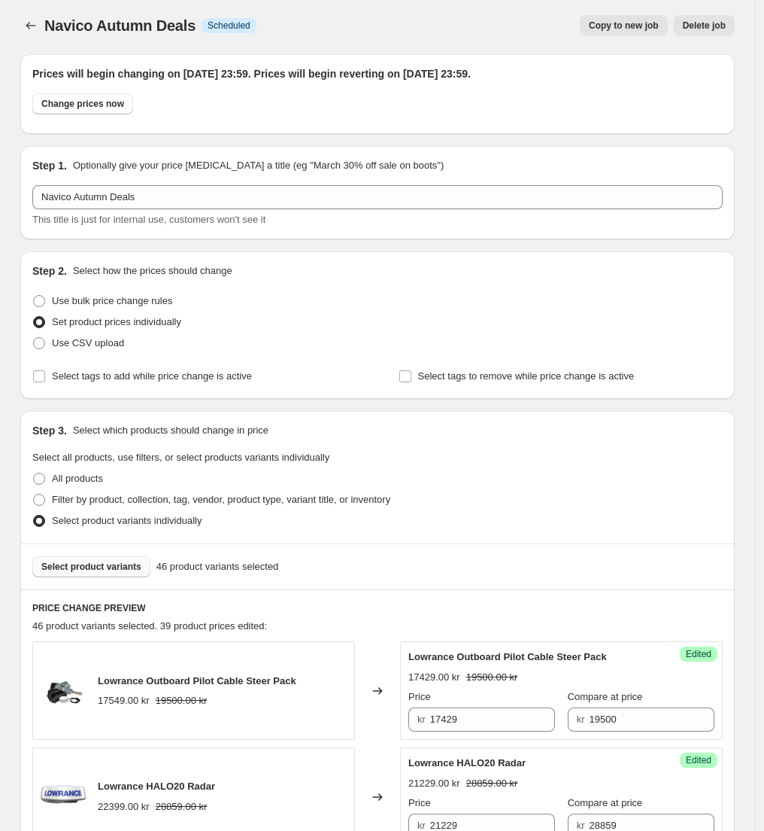
scroll to position [18, 0]
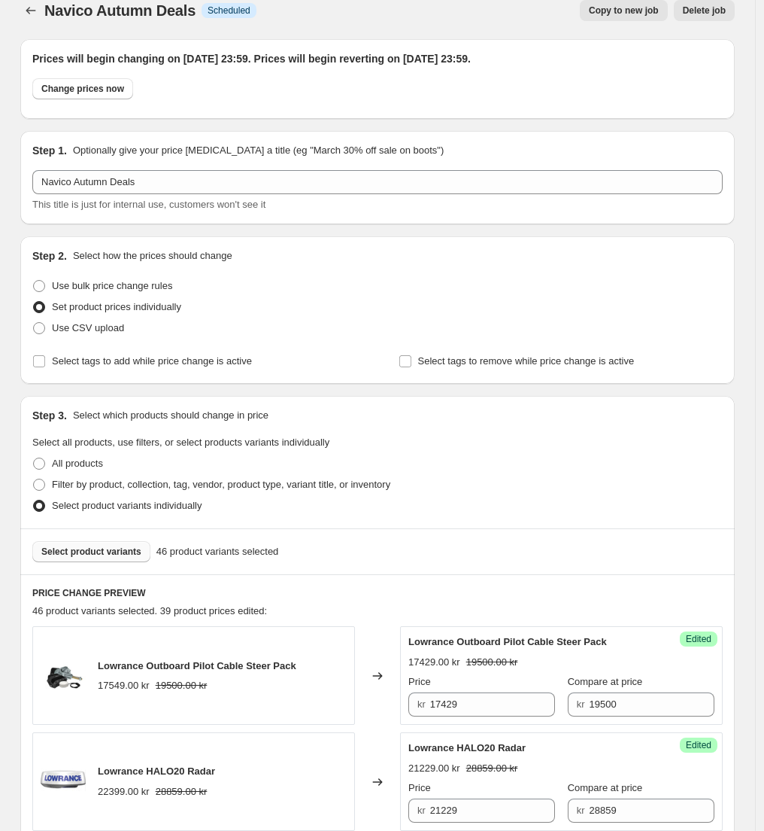
click at [96, 552] on span "Select product variants" at bounding box center [91, 552] width 100 height 12
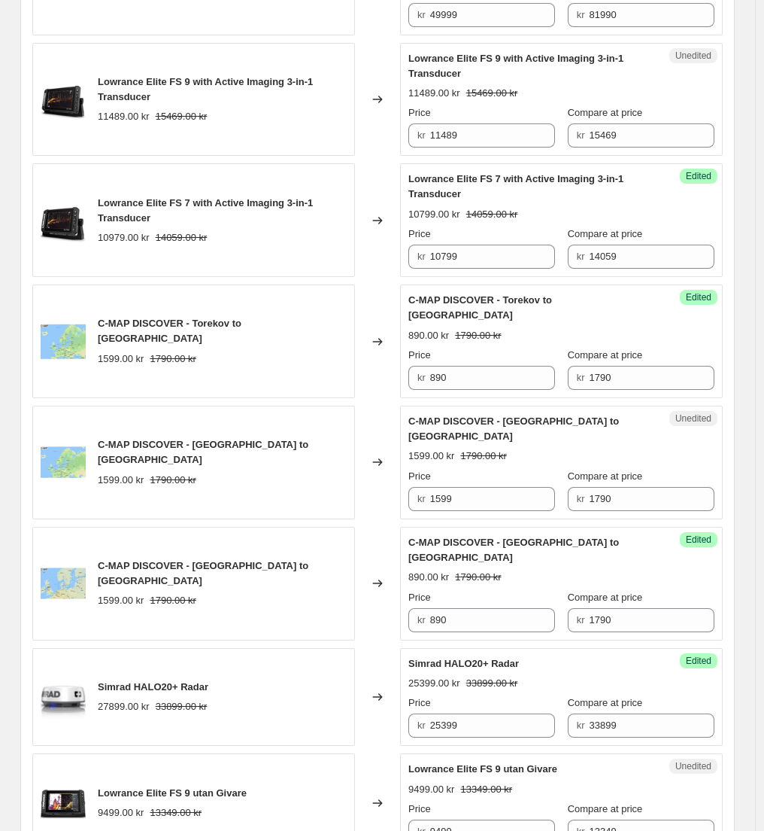
scroll to position [1491, 0]
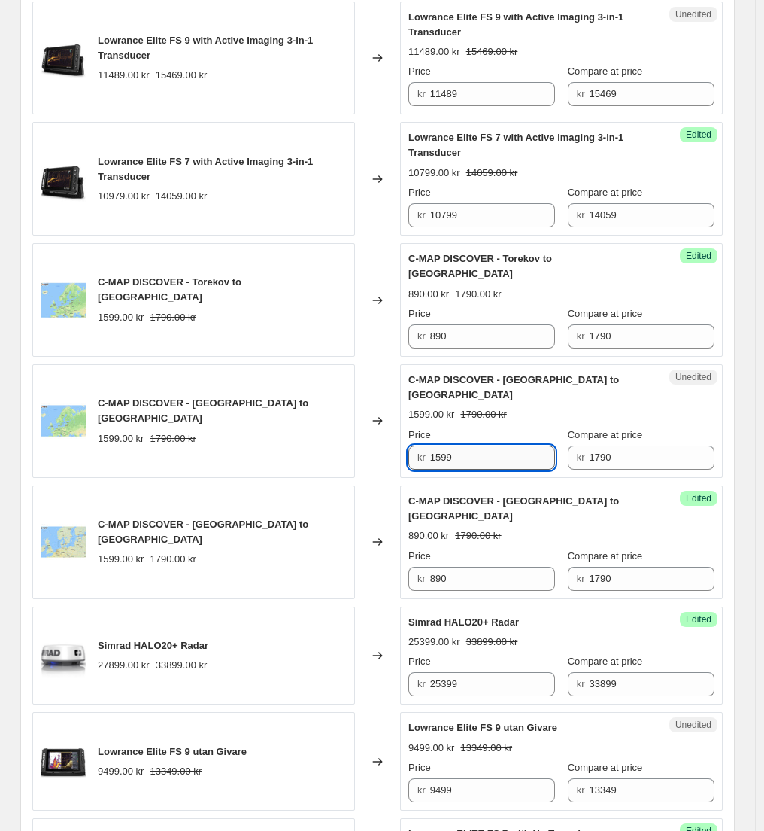
click at [466, 445] on input "1599" at bounding box center [493, 457] width 126 height 24
click at [465, 445] on input "1599" at bounding box center [493, 457] width 126 height 24
type input "890"
click at [377, 467] on div "Lowrance Outboard Pilot Cable Steer Pack 17549.00 kr 19500.00 kr Changed to Suc…" at bounding box center [377, 246] width 691 height 2187
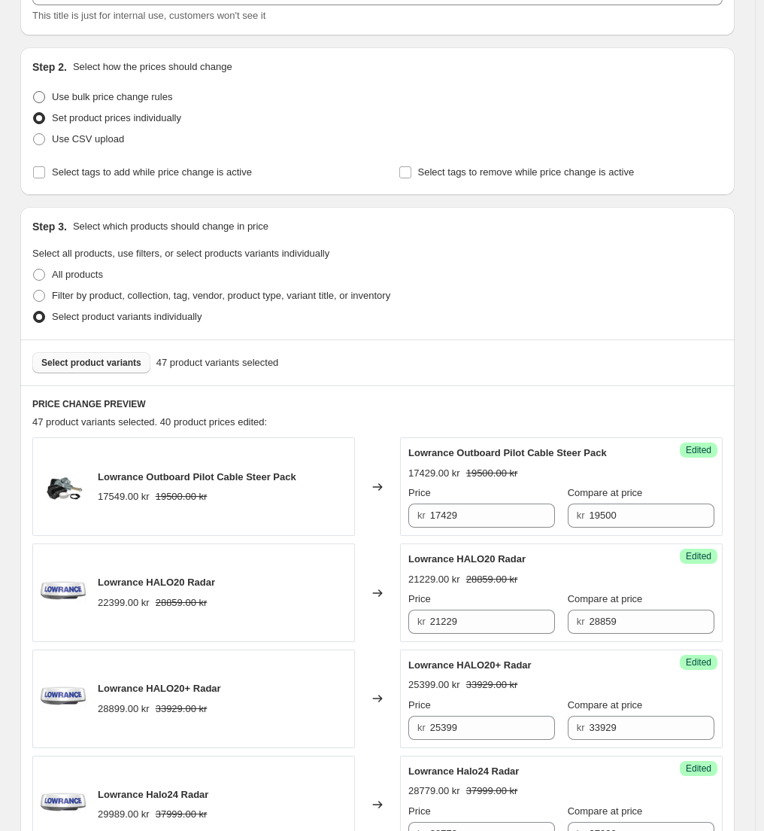
scroll to position [0, 0]
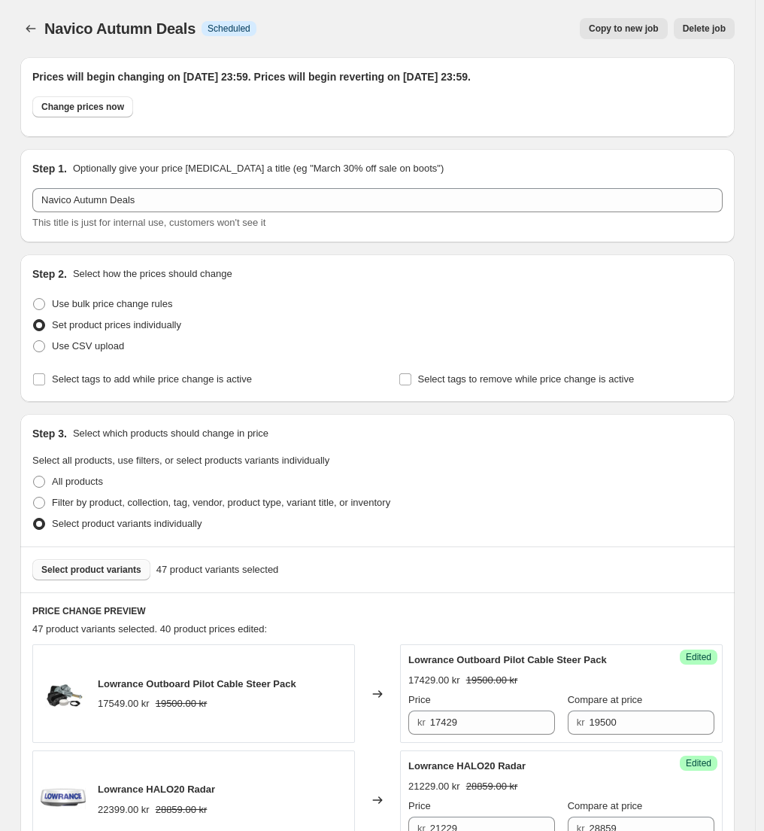
click at [123, 574] on span "Select product variants" at bounding box center [91, 570] width 100 height 12
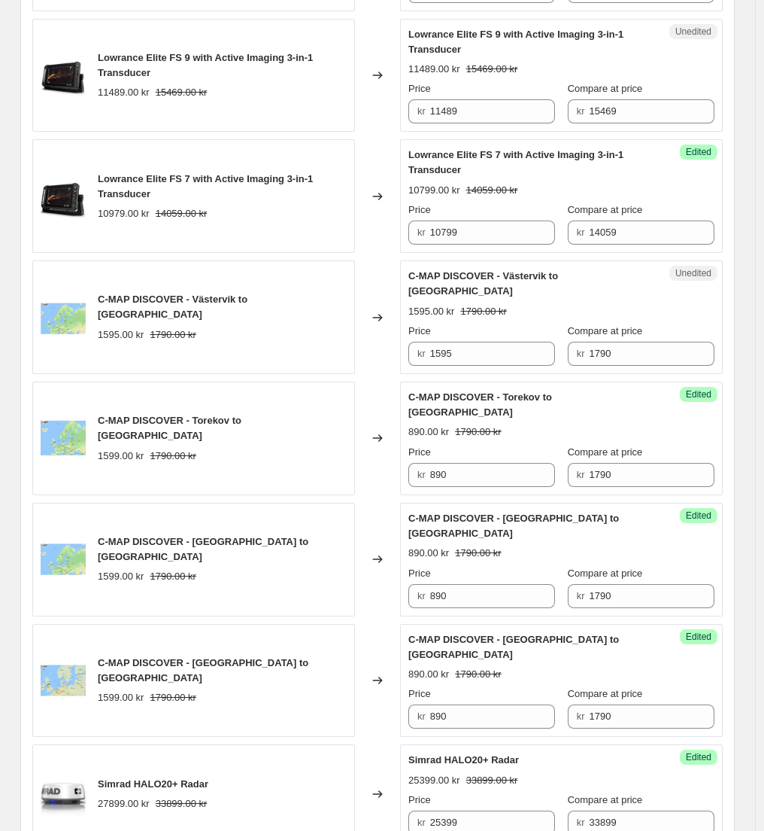
scroll to position [1475, 0]
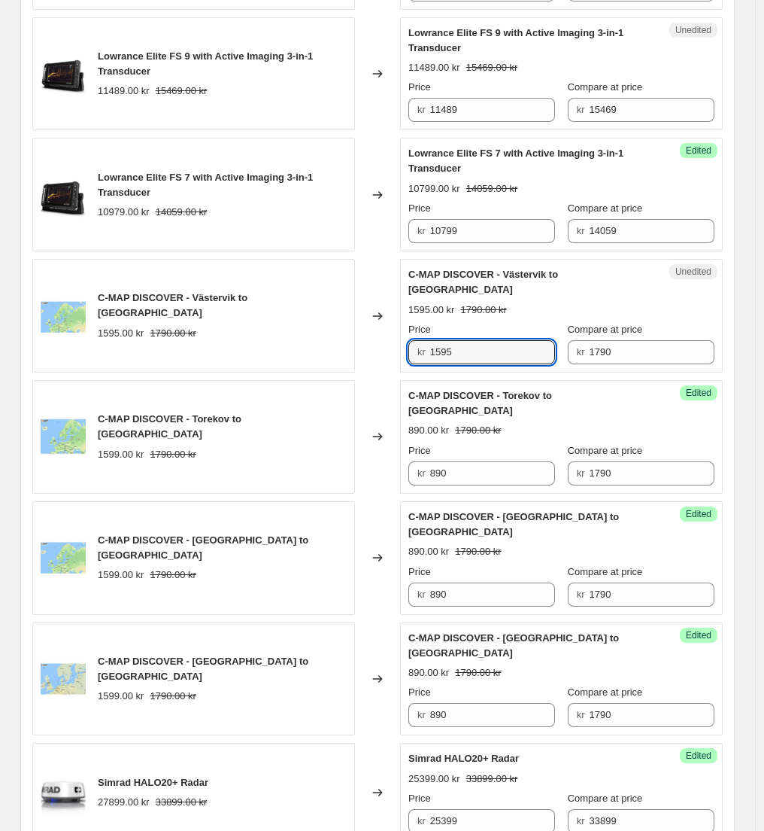
drag, startPoint x: 465, startPoint y: 352, endPoint x: 415, endPoint y: 348, distance: 49.8
click at [416, 348] on div "kr 1595" at bounding box center [482, 352] width 147 height 24
type input "890"
click at [395, 373] on div "Lowrance Outboard Pilot Cable Steer Pack 17549.00 kr 19500.00 kr Changed to Suc…" at bounding box center [377, 270] width 691 height 2202
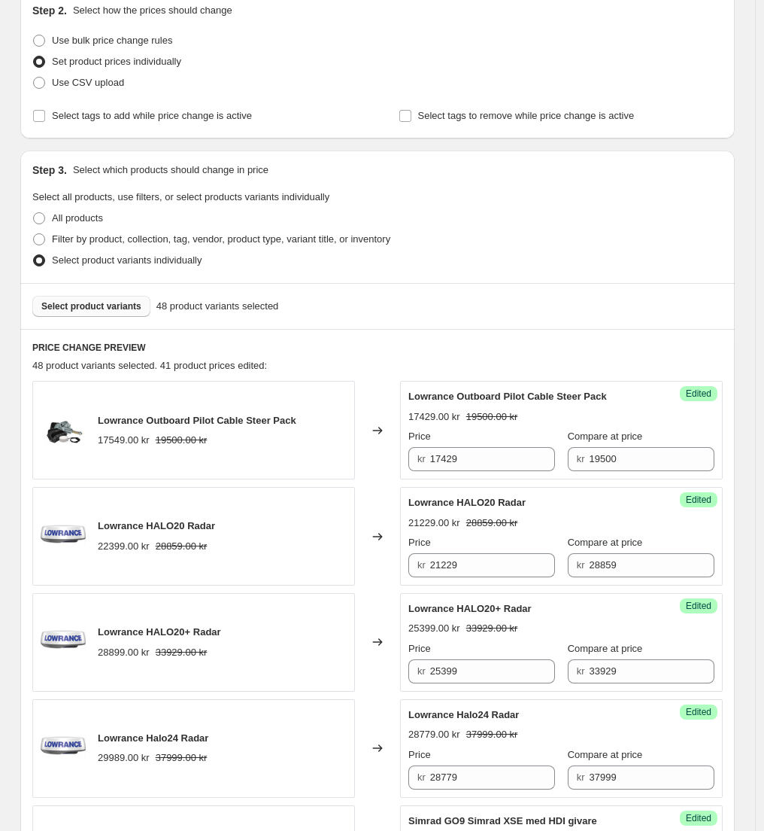
scroll to position [0, 0]
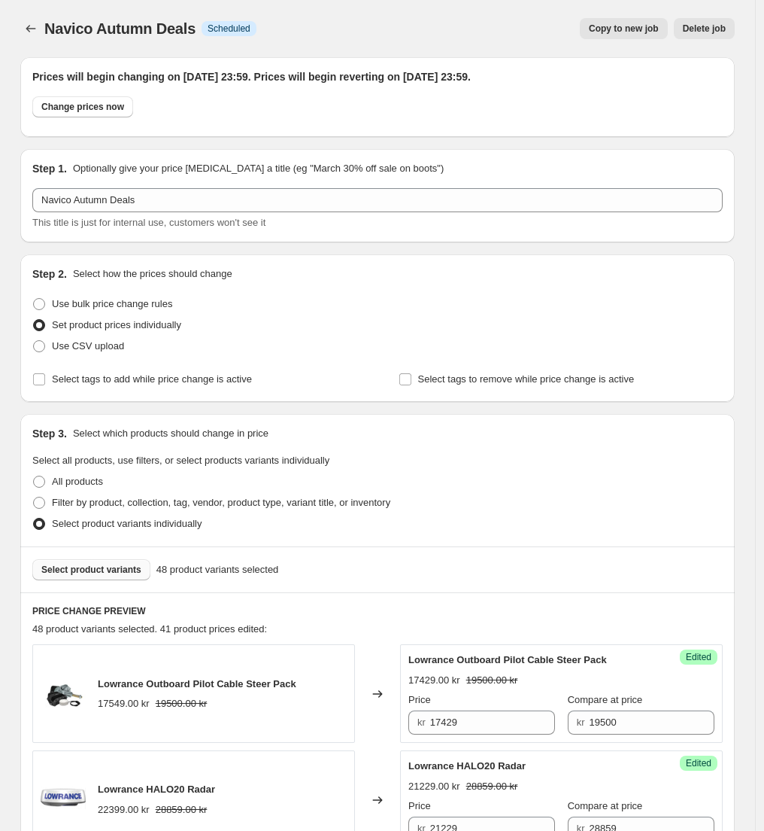
click at [97, 565] on span "Select product variants" at bounding box center [91, 570] width 100 height 12
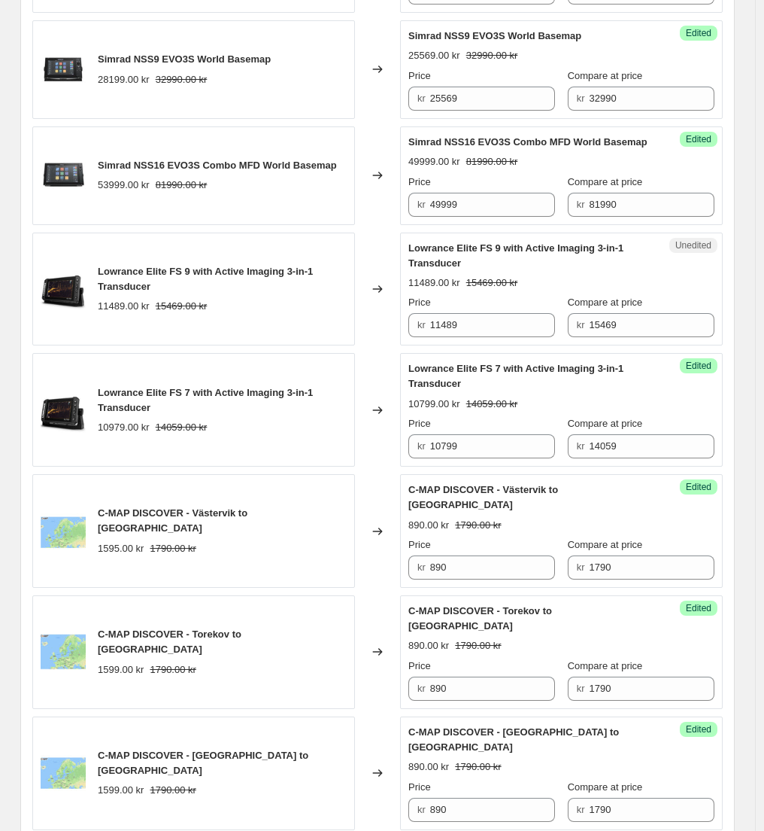
scroll to position [1587, 0]
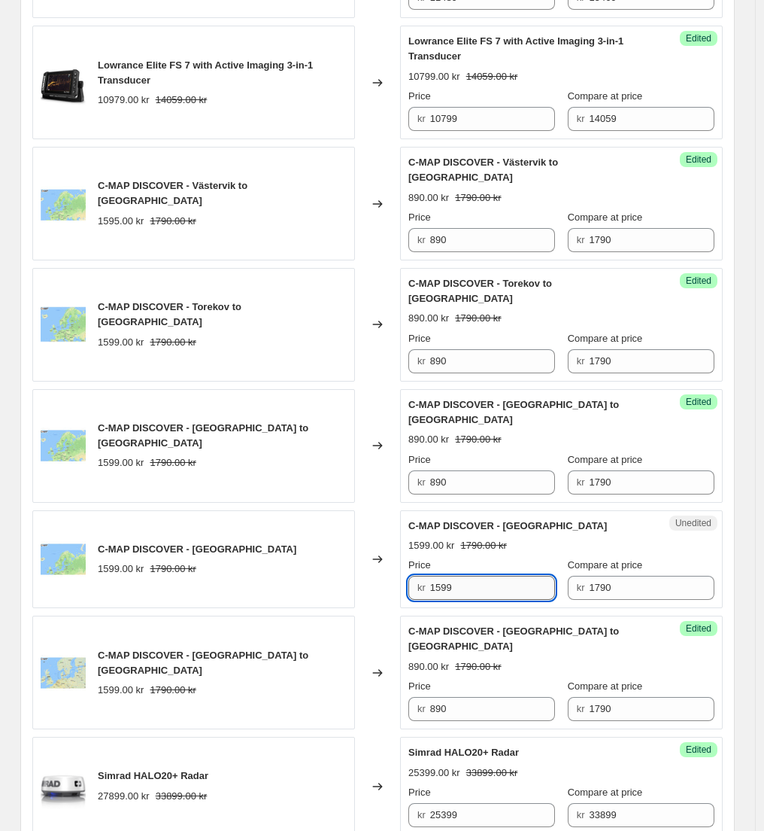
click at [464, 576] on input "1599" at bounding box center [493, 588] width 126 height 24
type input "890"
click at [391, 576] on div "Changed to" at bounding box center [377, 559] width 45 height 99
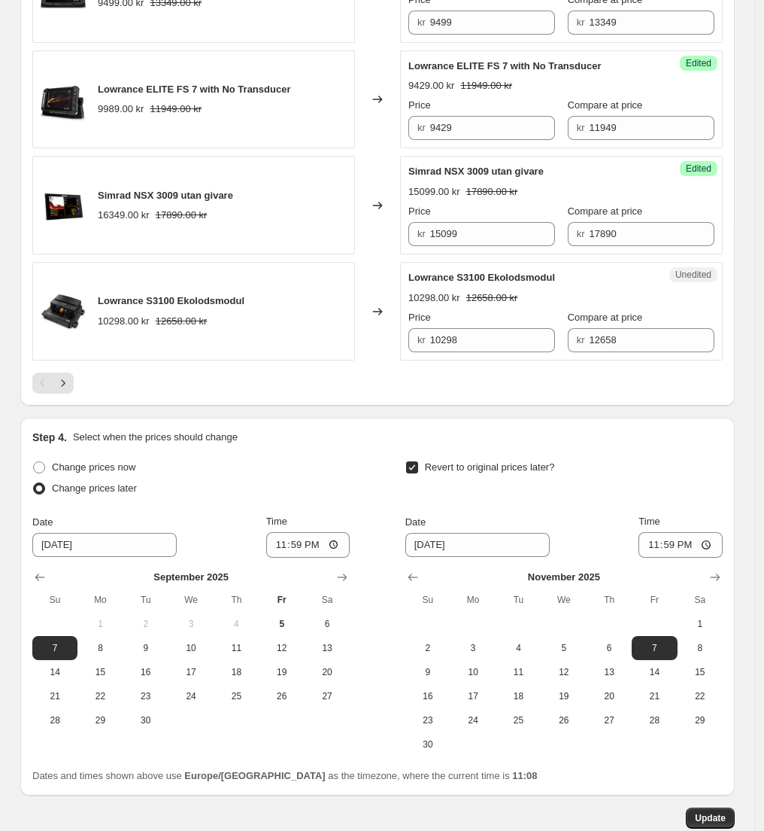
scroll to position [2530, 0]
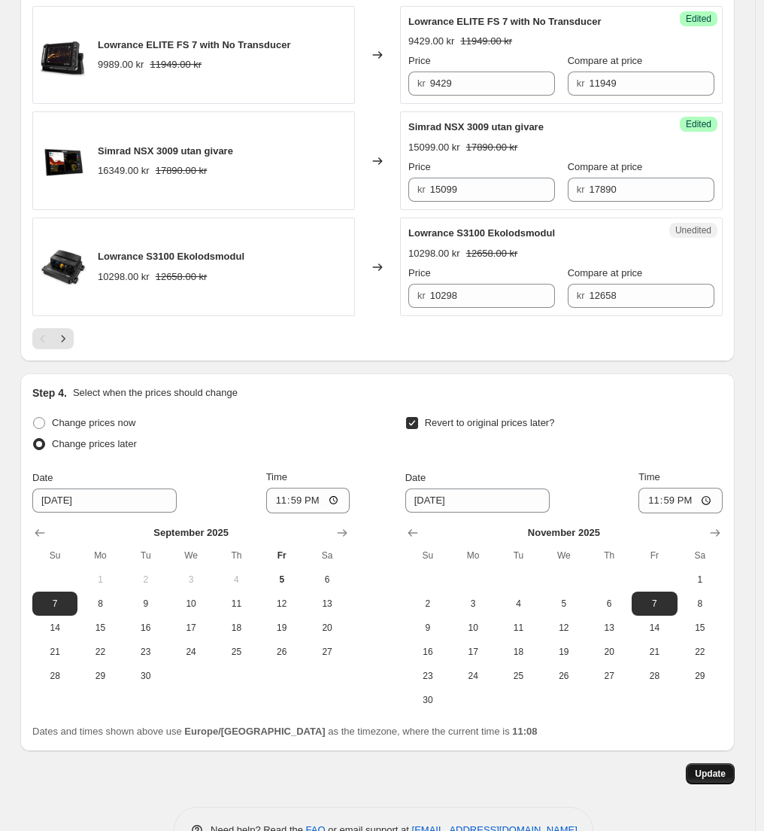
click at [722, 767] on span "Update" at bounding box center [710, 773] width 31 height 12
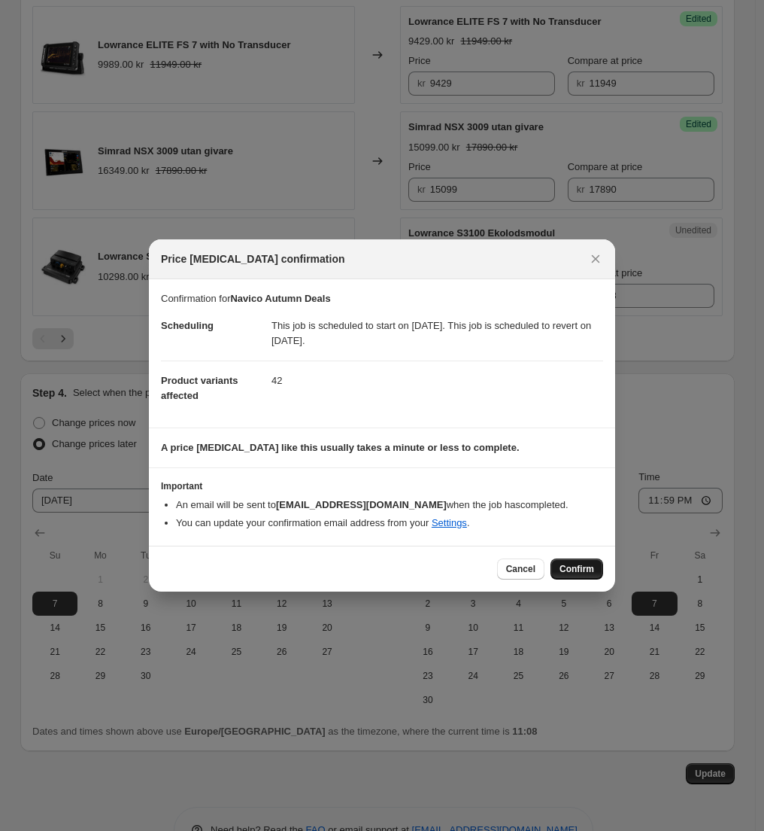
click at [585, 574] on span "Confirm" at bounding box center [577, 569] width 35 height 12
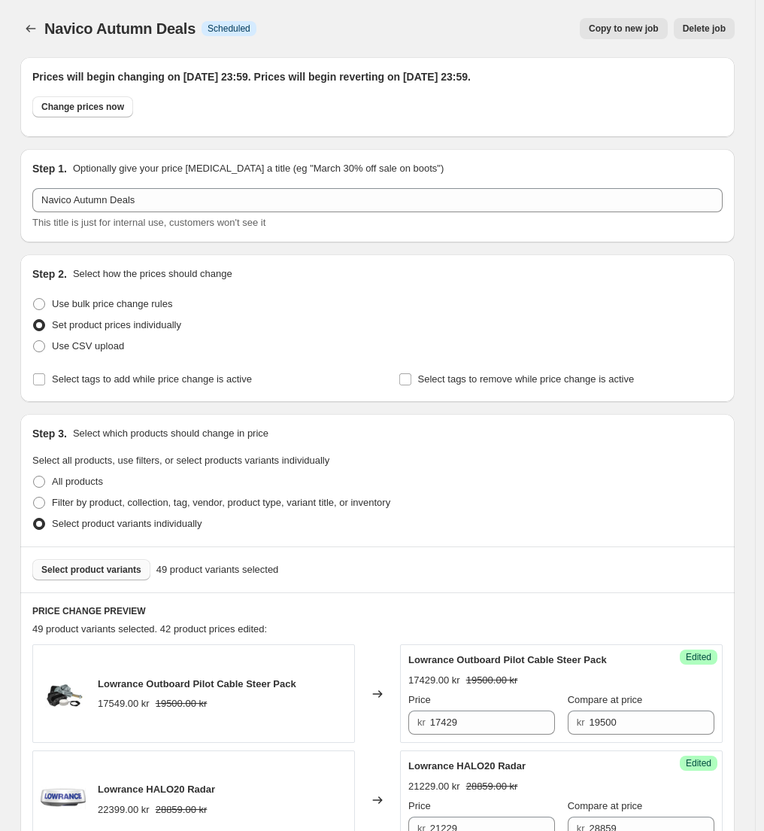
click at [111, 568] on span "Select product variants" at bounding box center [91, 570] width 100 height 12
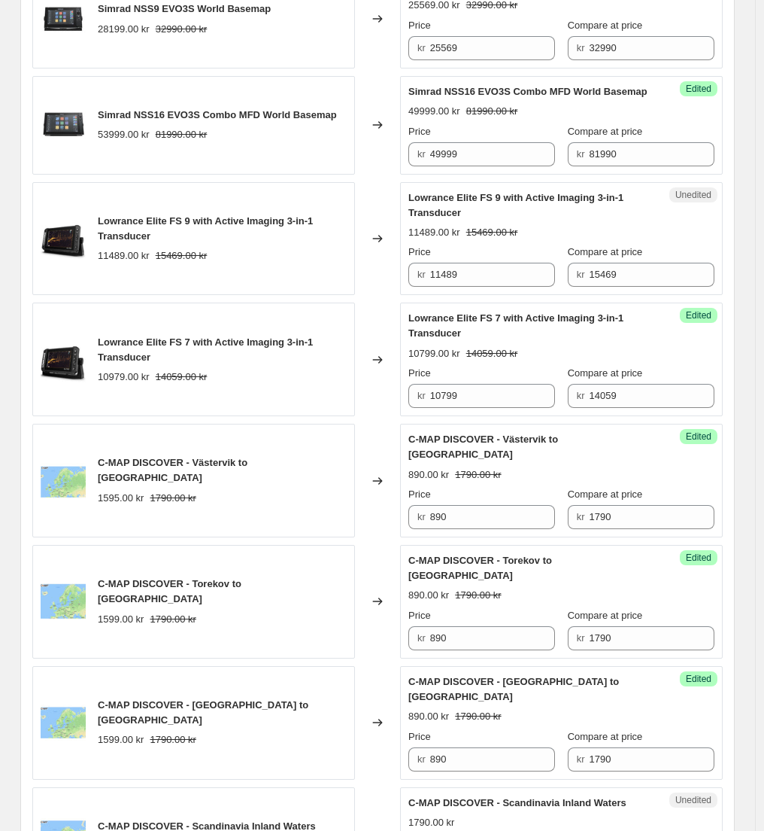
scroll to position [1730, 0]
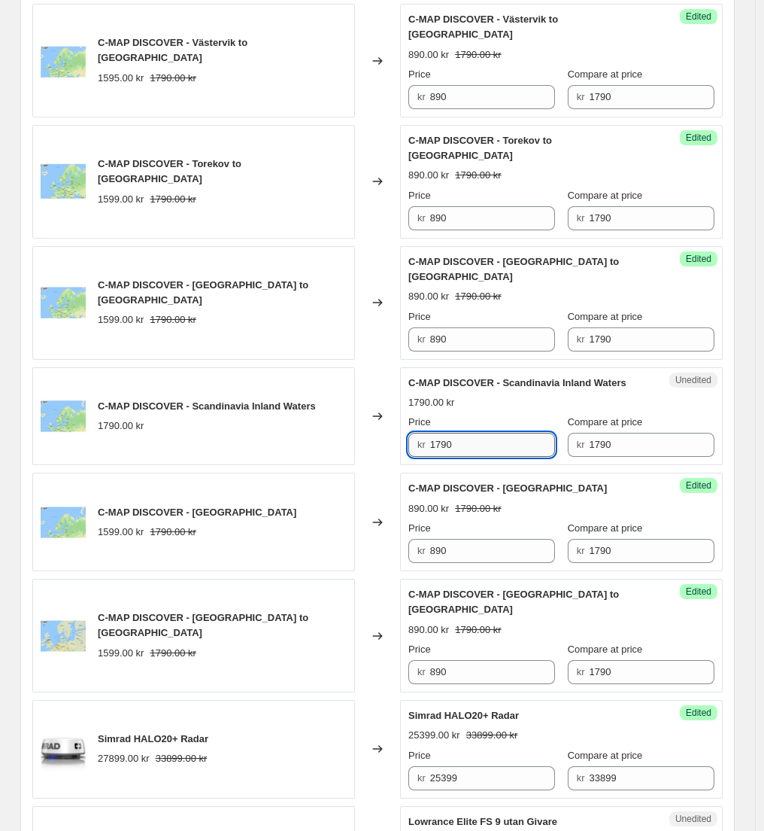
click at [470, 433] on input "1790" at bounding box center [493, 445] width 126 height 24
type input "890"
click at [369, 473] on div "Changed to" at bounding box center [377, 522] width 45 height 99
click at [476, 433] on input "890" at bounding box center [493, 445] width 126 height 24
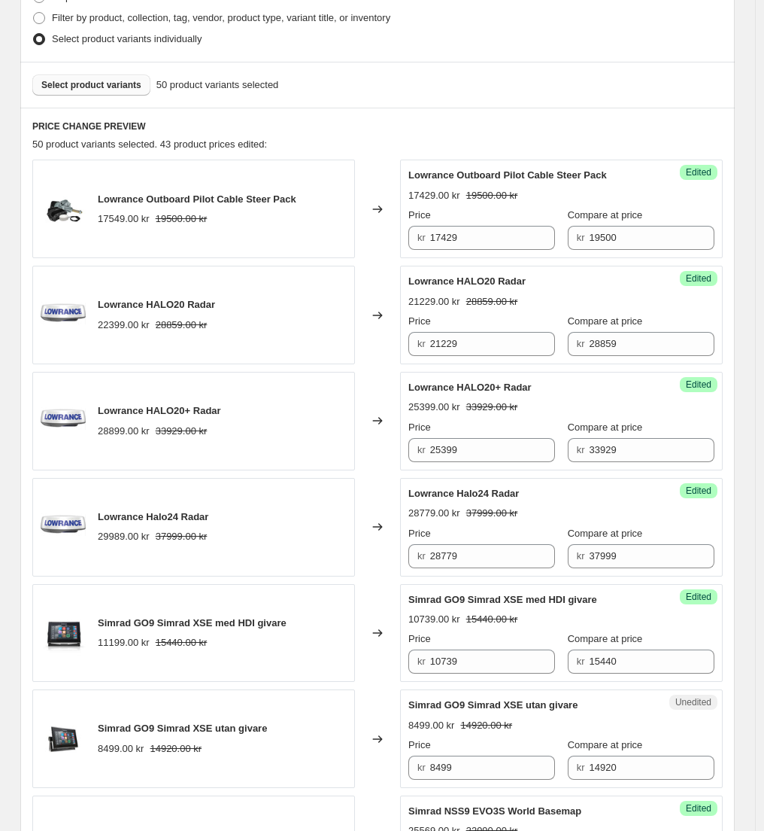
scroll to position [0, 0]
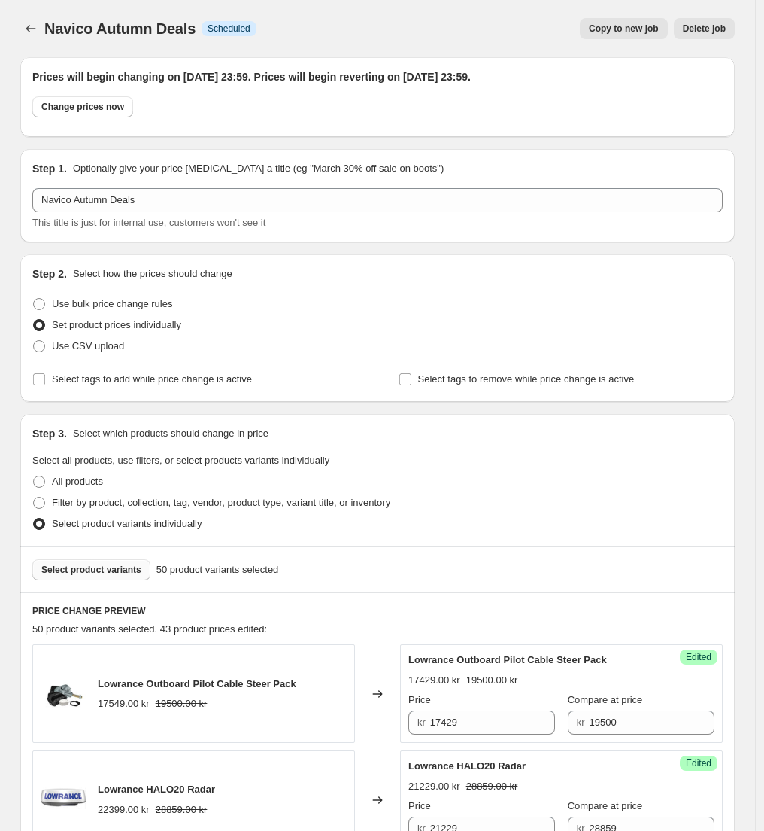
click at [114, 569] on span "Select product variants" at bounding box center [91, 570] width 100 height 12
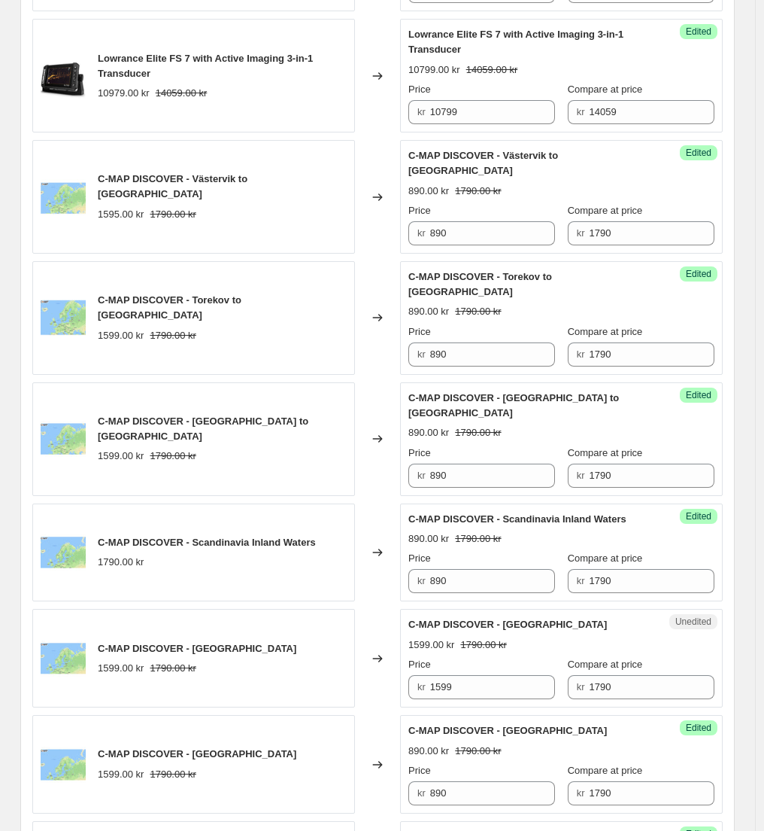
scroll to position [1597, 0]
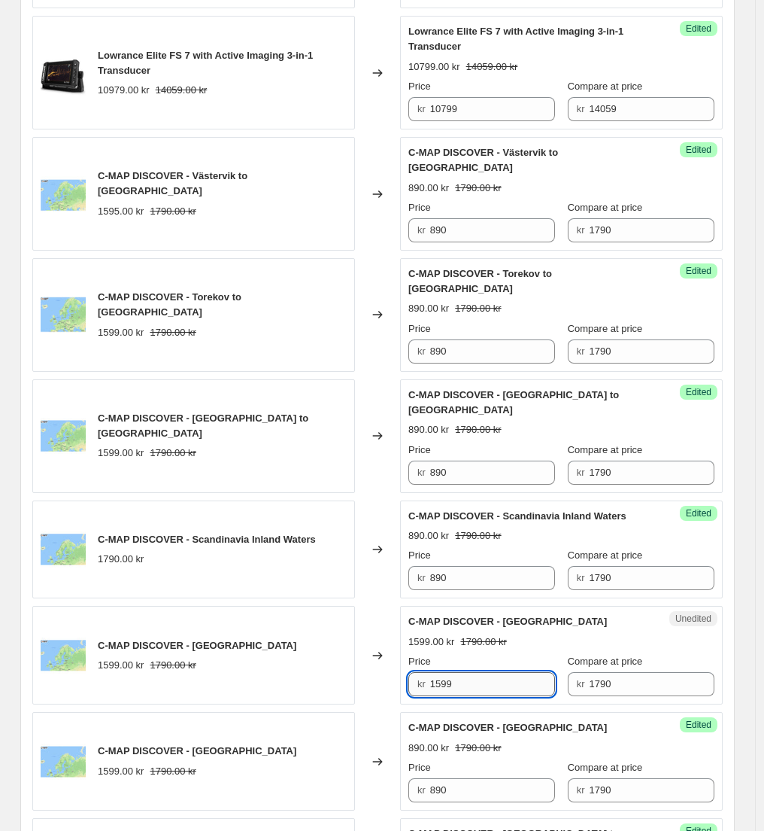
click at [467, 672] on input "1599" at bounding box center [493, 684] width 126 height 24
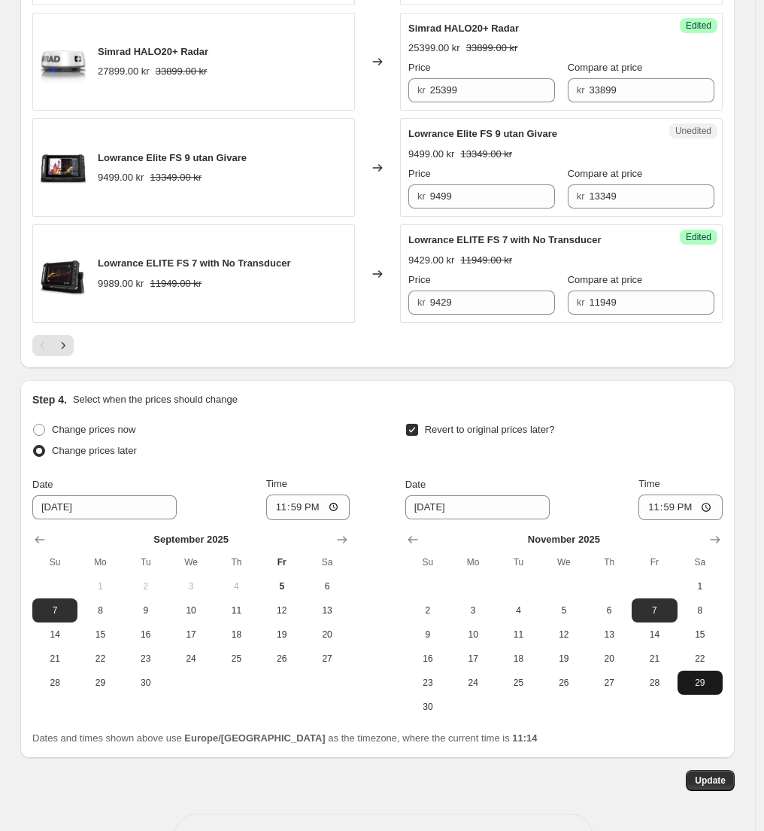
scroll to position [2530, 0]
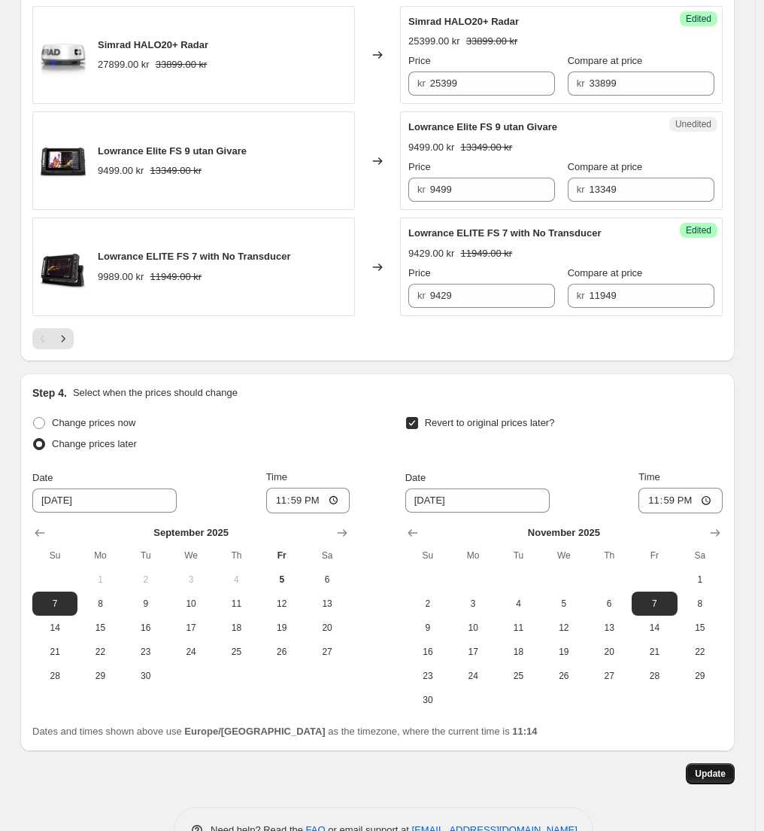
type input "890"
click at [718, 767] on span "Update" at bounding box center [710, 773] width 31 height 12
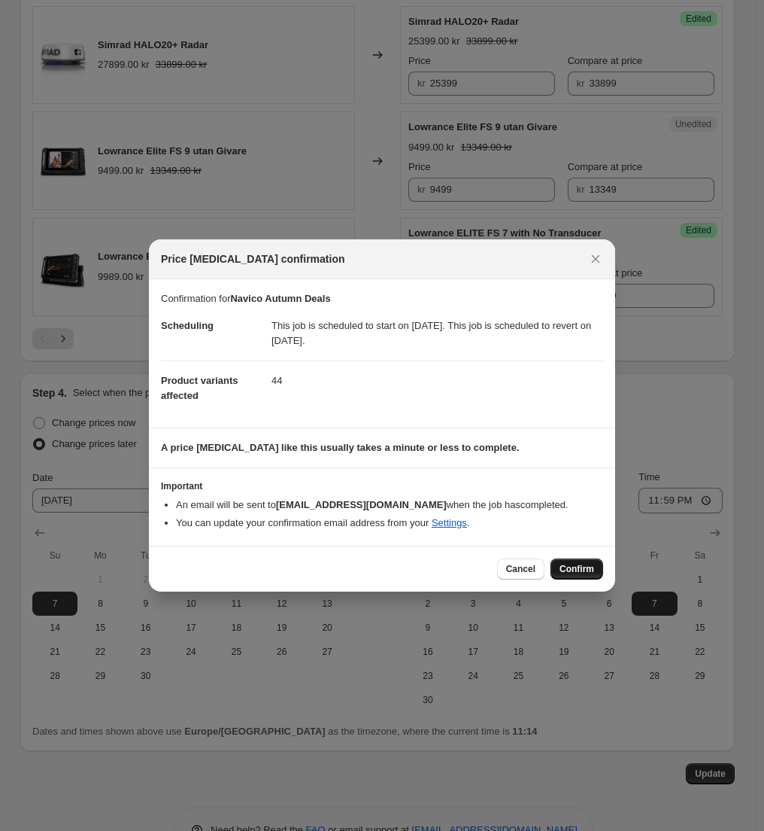
click at [569, 564] on span "Confirm" at bounding box center [577, 569] width 35 height 12
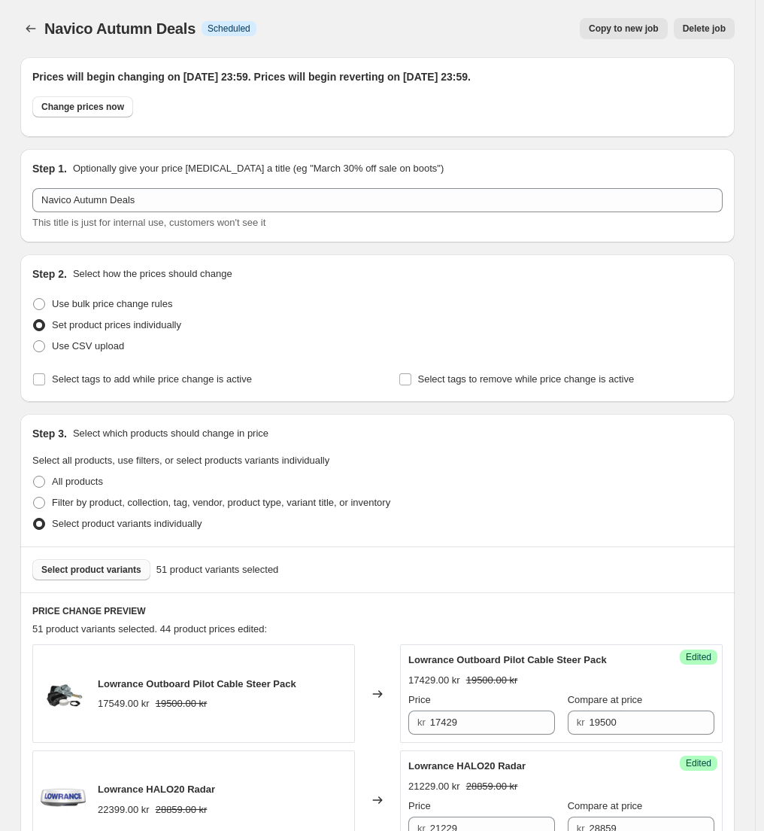
click at [111, 570] on span "Select product variants" at bounding box center [91, 570] width 100 height 12
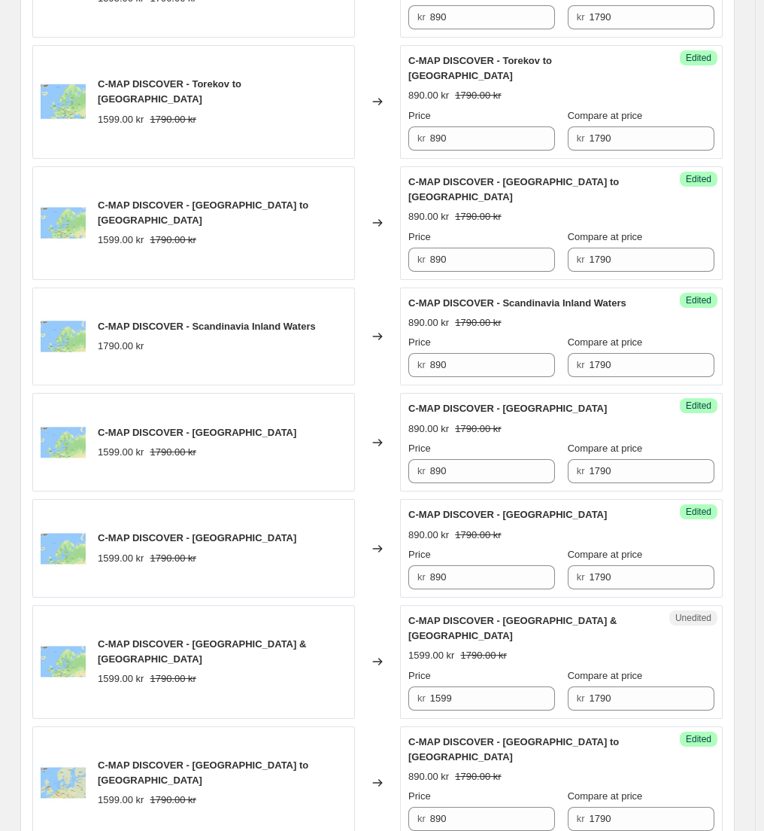
scroll to position [1843, 0]
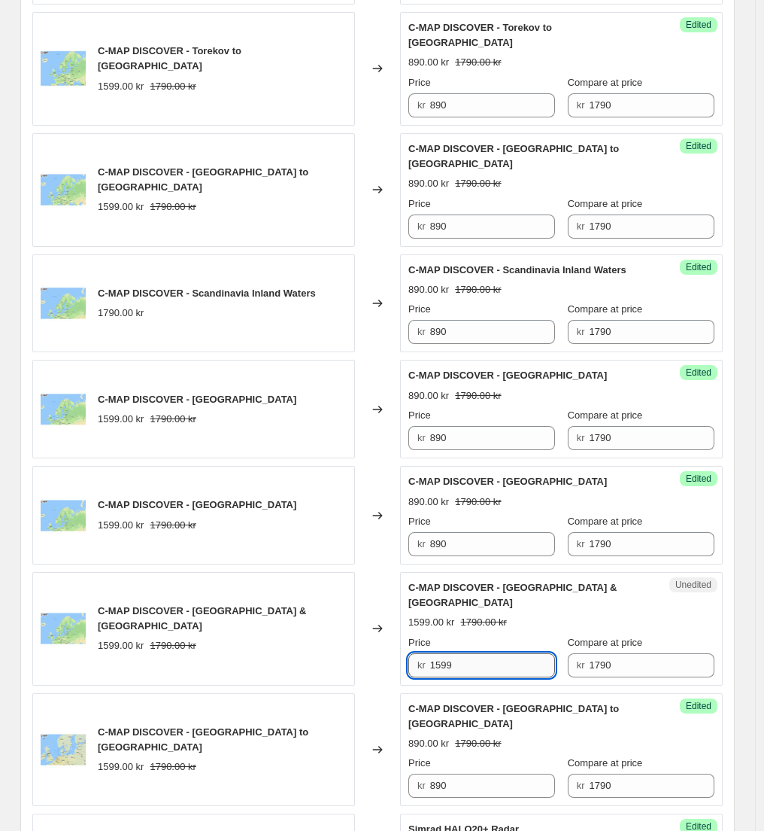
click at [467, 653] on input "1599" at bounding box center [493, 665] width 126 height 24
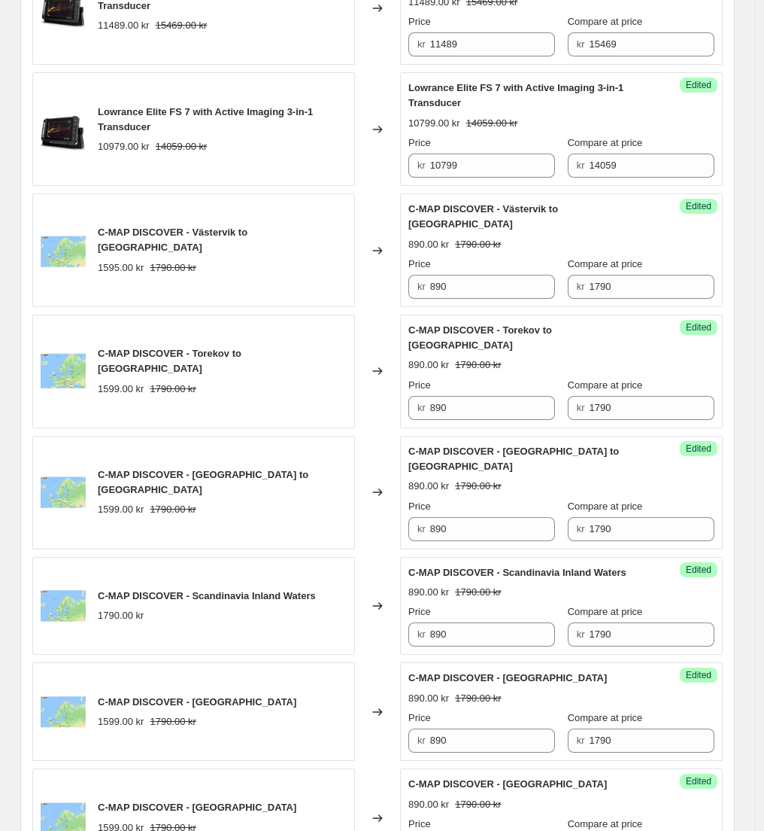
scroll to position [1199, 0]
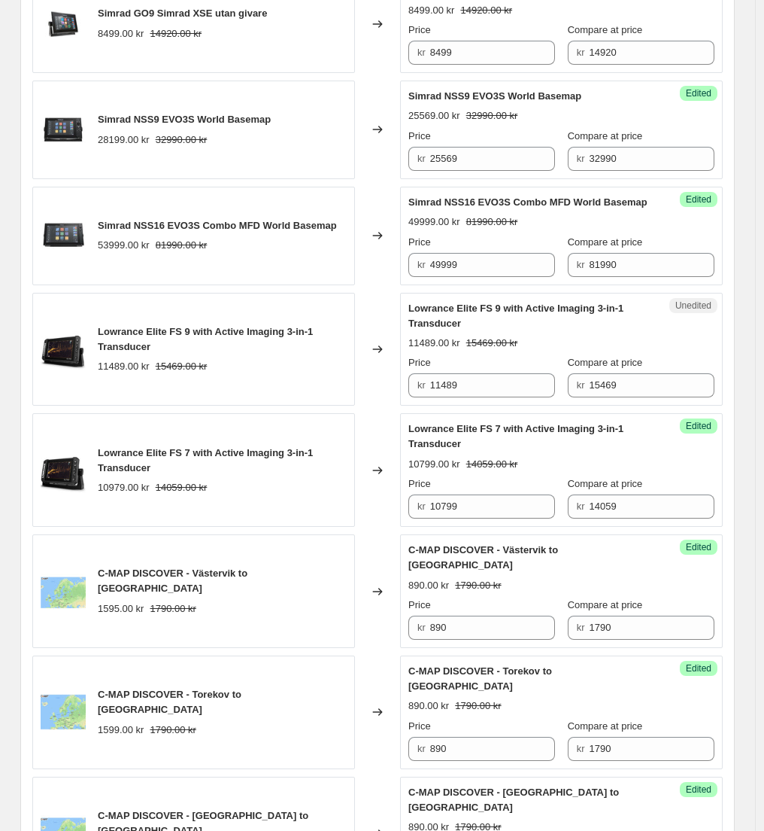
type input "890"
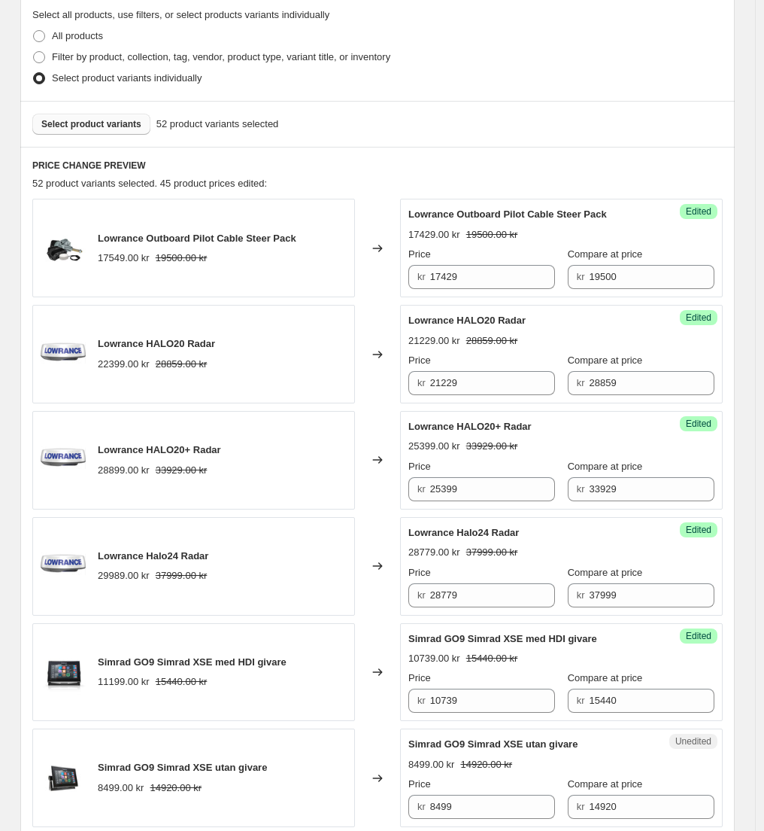
scroll to position [0, 0]
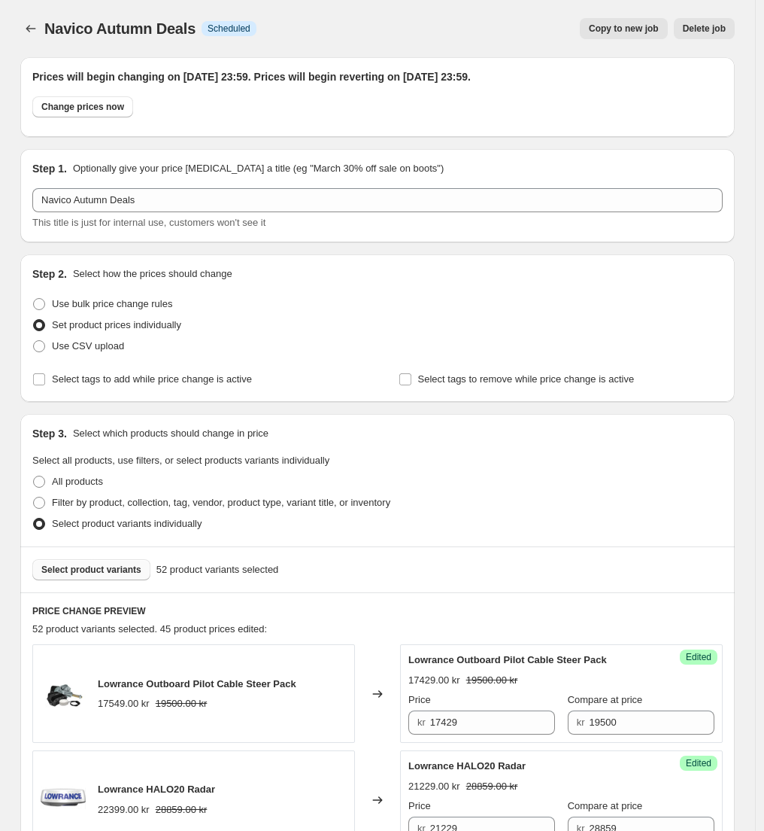
click at [116, 569] on span "Select product variants" at bounding box center [91, 570] width 100 height 12
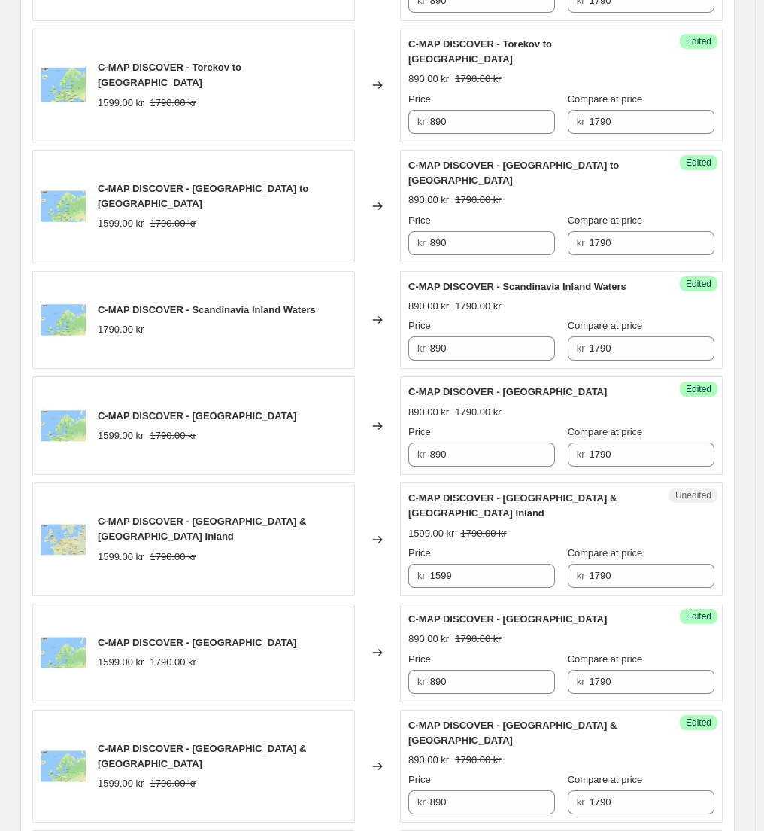
scroll to position [1950, 0]
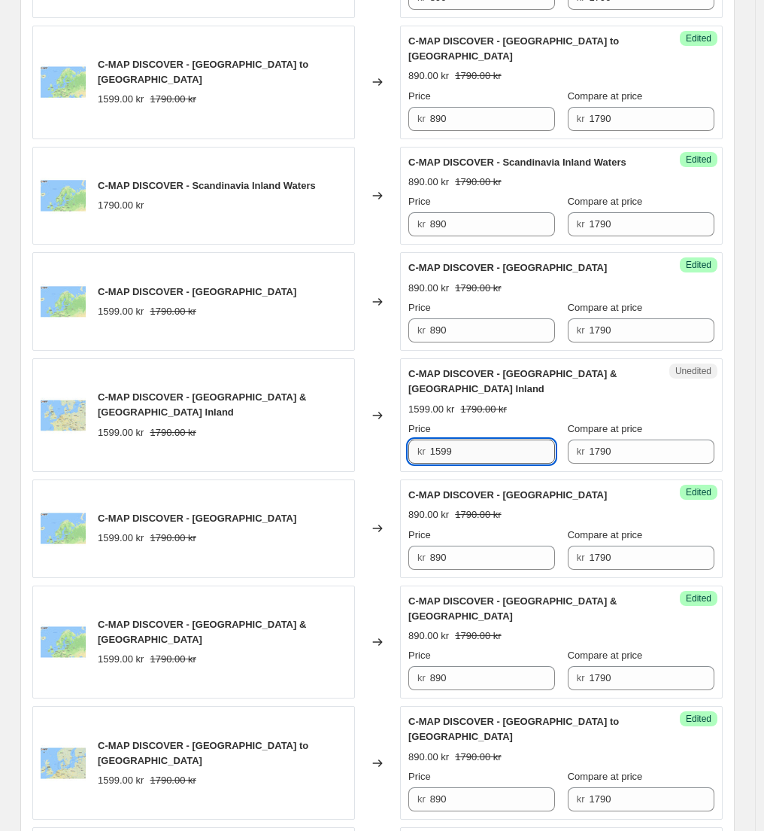
click at [464, 439] on input "1599" at bounding box center [493, 451] width 126 height 24
type input "890"
drag, startPoint x: 13, startPoint y: 410, endPoint x: 48, endPoint y: 407, distance: 35.5
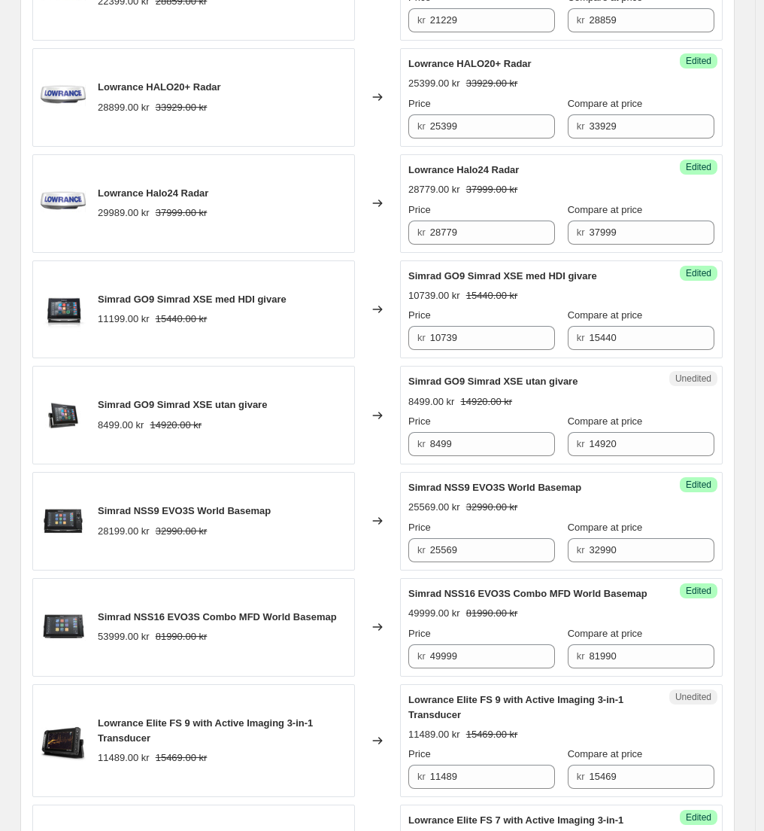
scroll to position [335, 0]
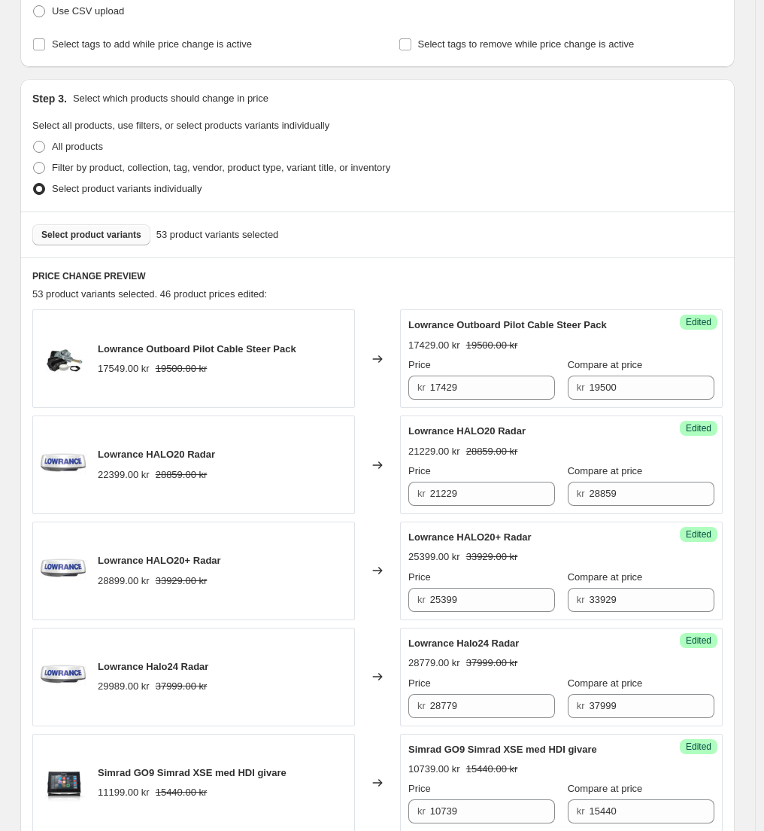
click at [120, 239] on span "Select product variants" at bounding box center [91, 235] width 100 height 12
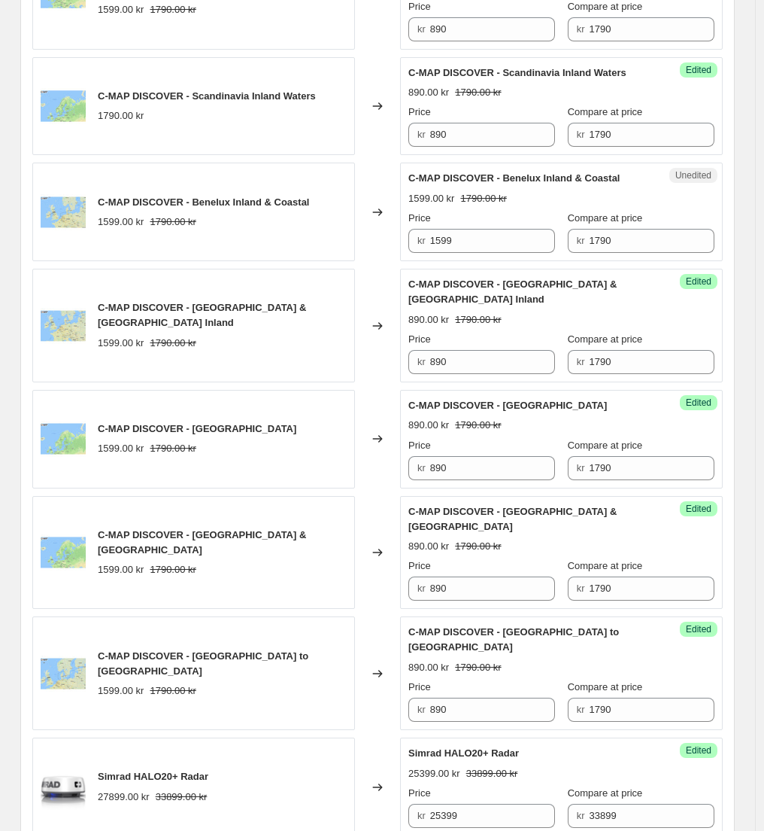
scroll to position [1859, 0]
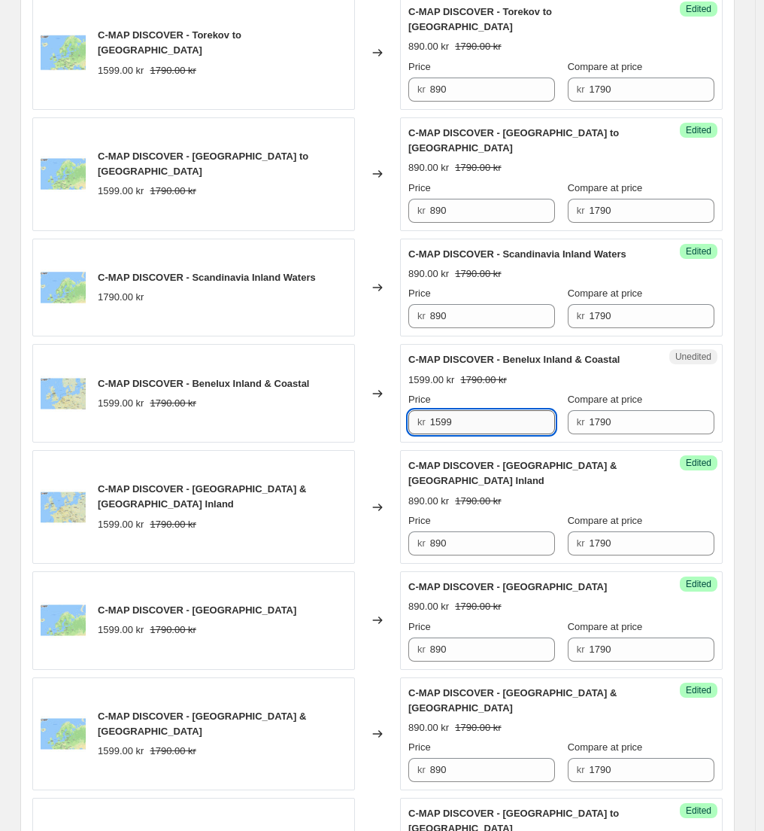
click at [470, 410] on input "1599" at bounding box center [493, 422] width 126 height 24
type input "890"
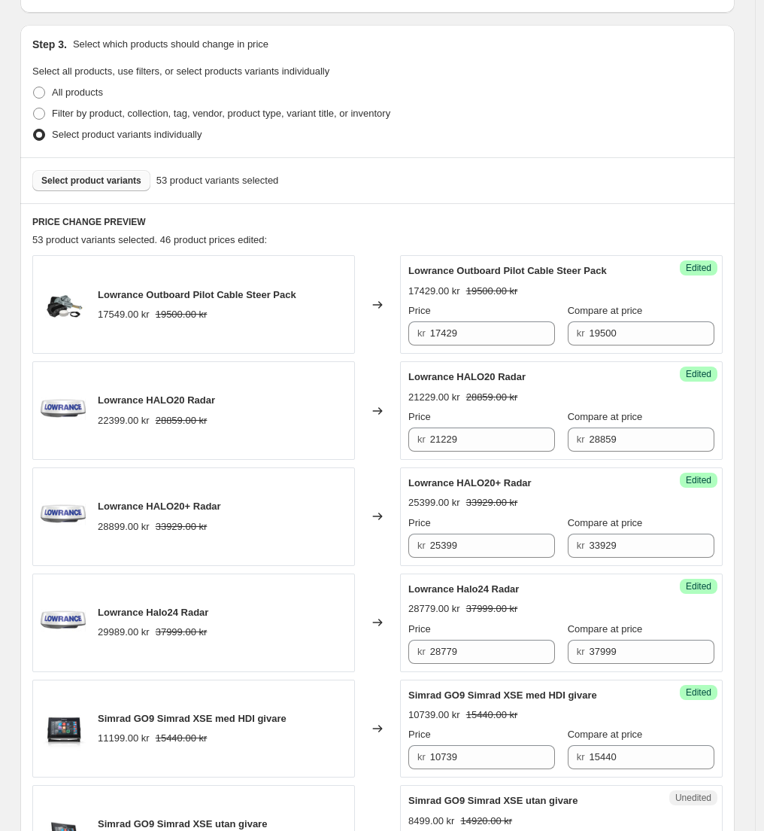
scroll to position [0, 0]
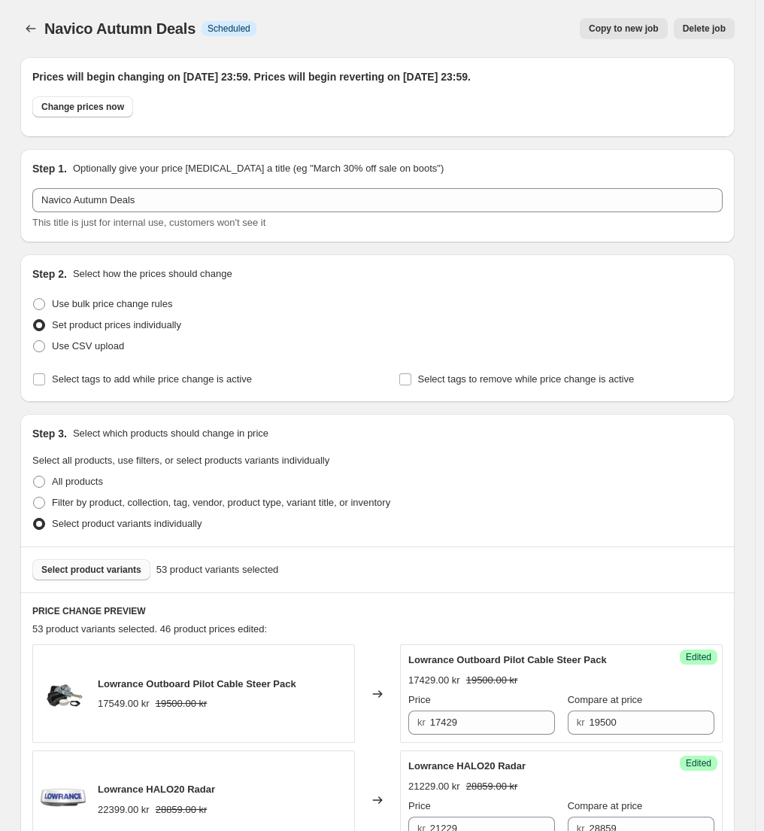
click at [108, 569] on span "Select product variants" at bounding box center [91, 570] width 100 height 12
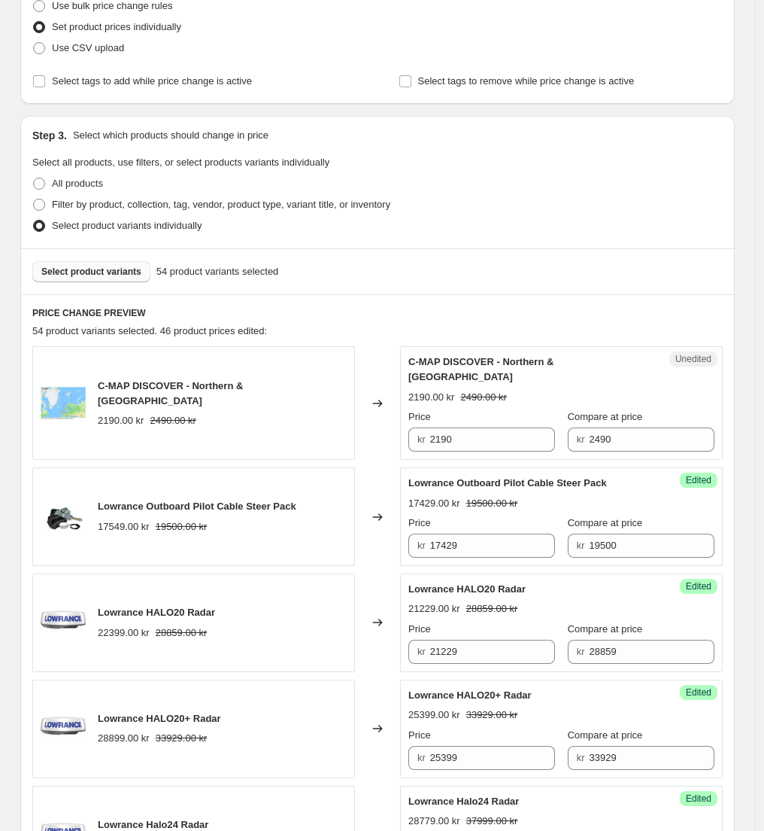
scroll to position [305, 0]
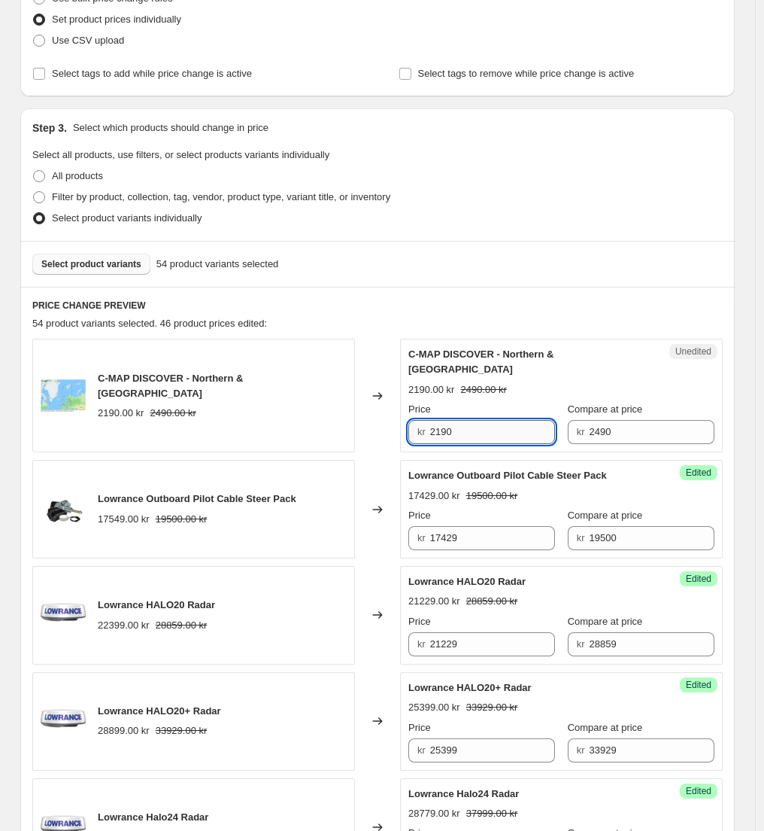
click at [455, 420] on input "2190" at bounding box center [493, 432] width 126 height 24
type input "1290"
click at [552, 257] on div "Select product variants 54 product variants selected" at bounding box center [377, 264] width 691 height 21
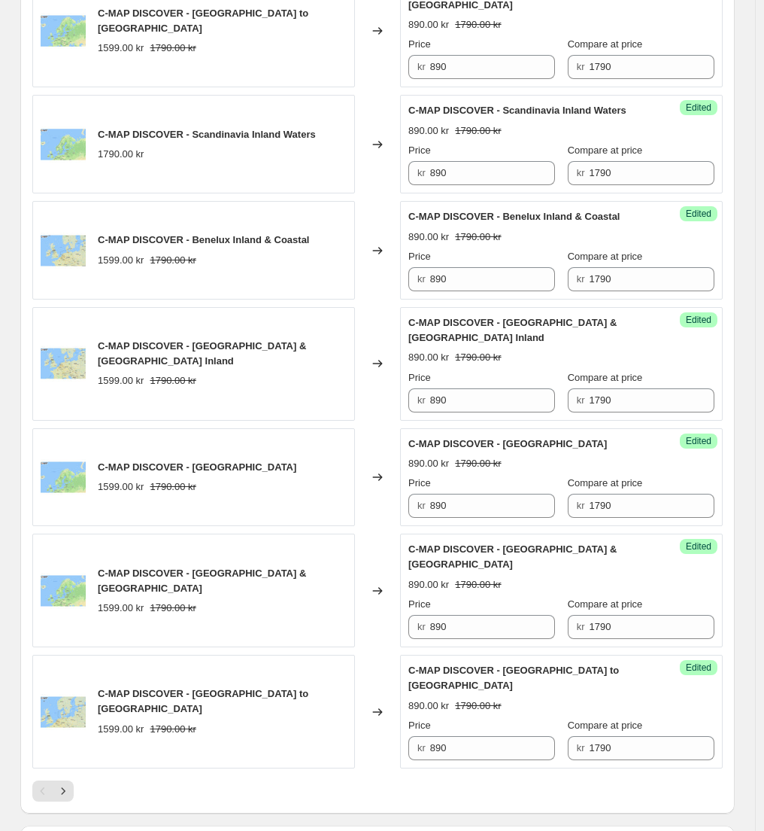
scroll to position [2560, 0]
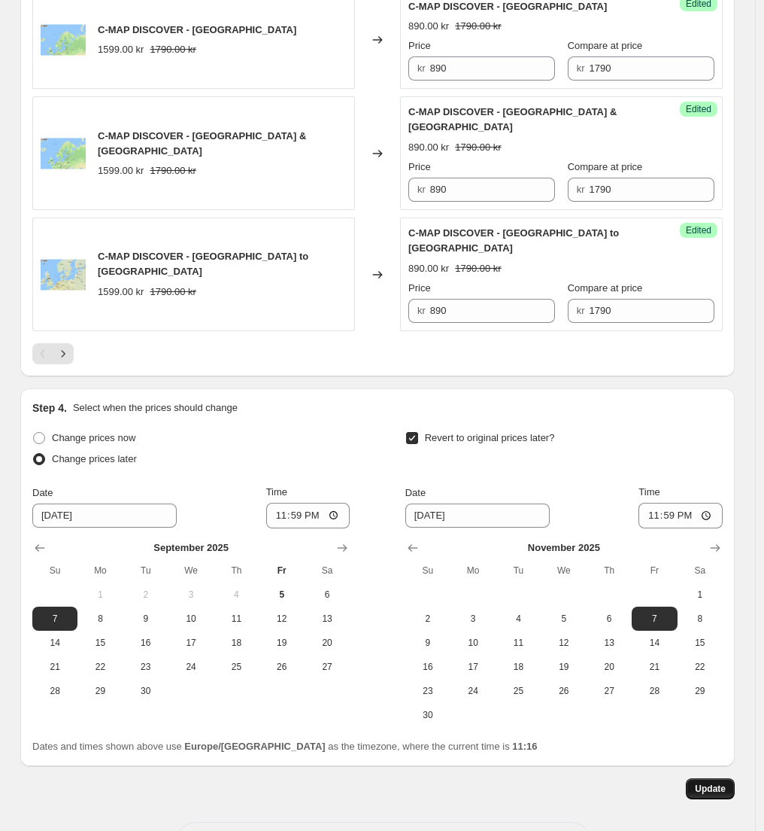
click at [712, 783] on span "Update" at bounding box center [710, 789] width 31 height 12
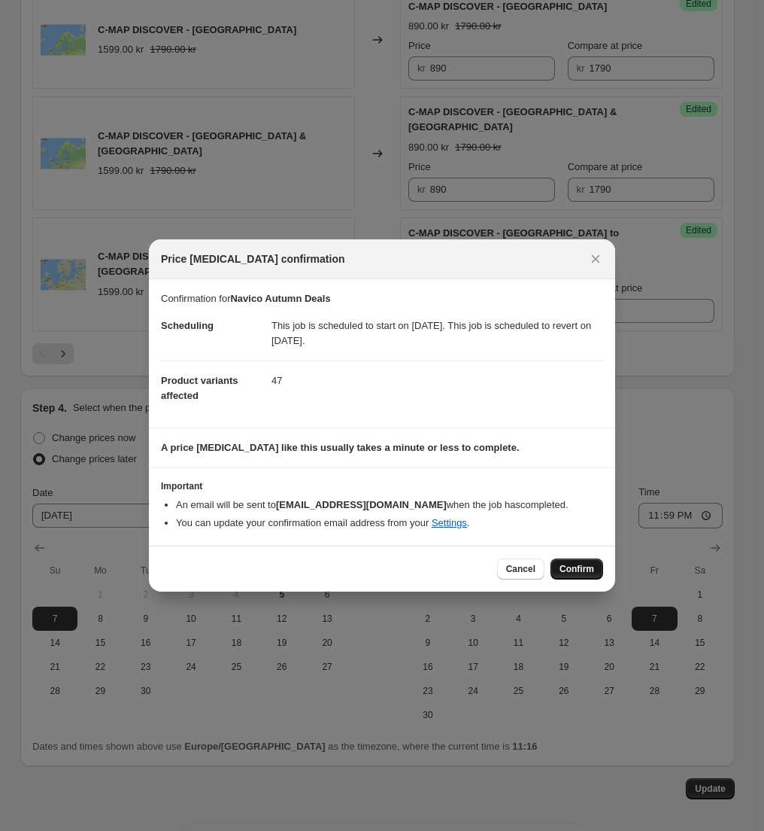
click at [569, 564] on span "Confirm" at bounding box center [577, 569] width 35 height 12
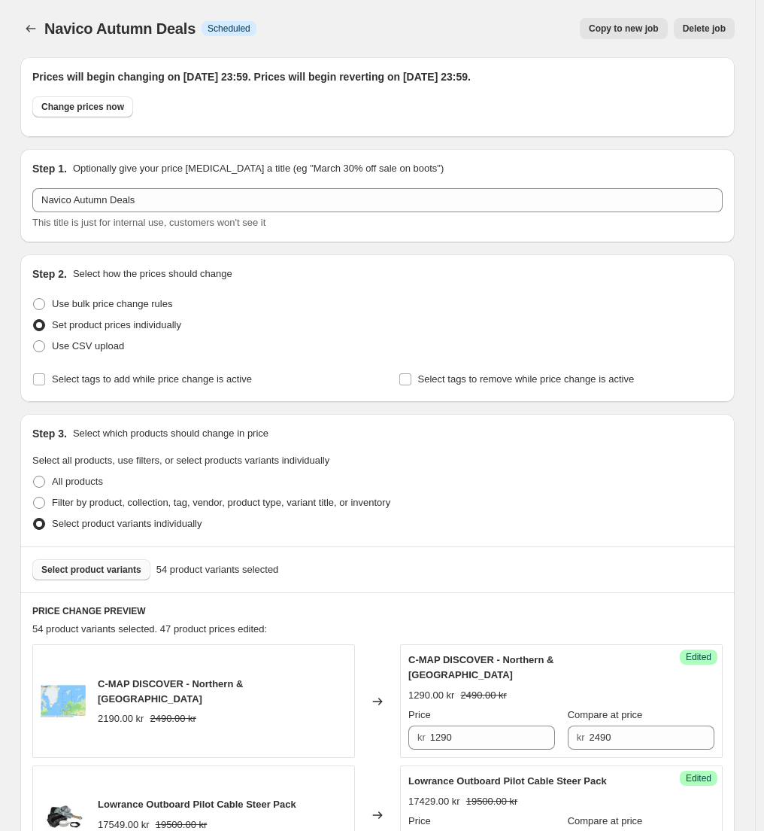
click at [105, 570] on span "Select product variants" at bounding box center [91, 570] width 100 height 12
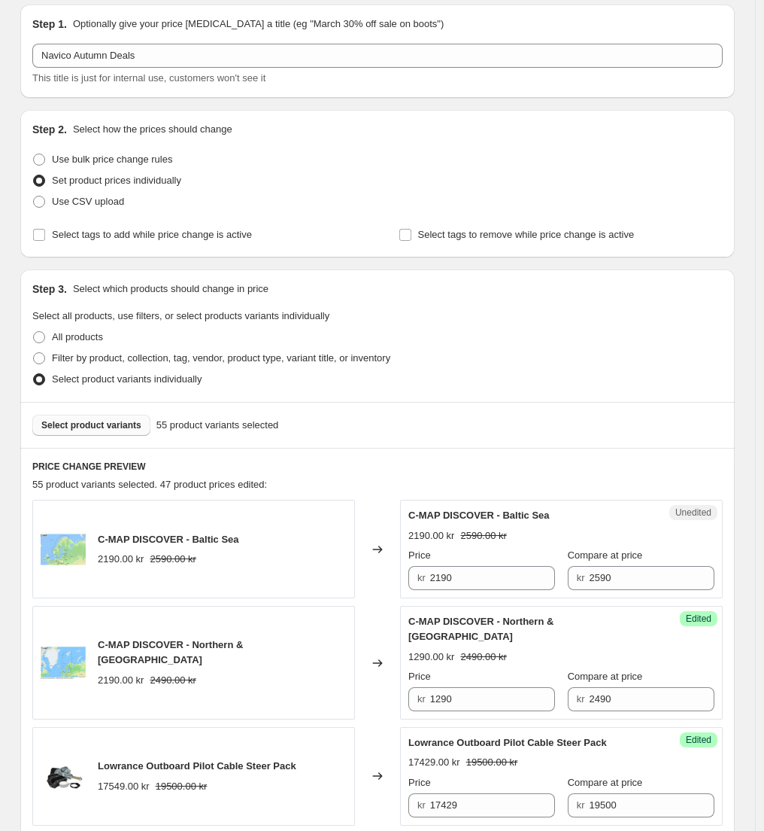
scroll to position [146, 0]
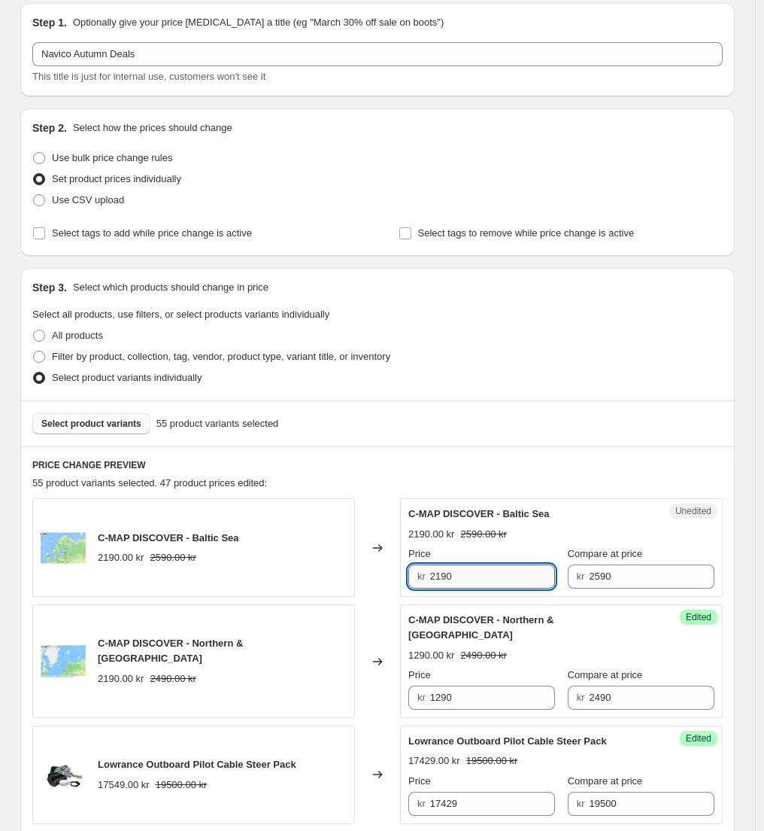
click at [455, 576] on input "2190" at bounding box center [493, 576] width 126 height 24
type input "1290"
click at [577, 381] on div "Select product variants individually" at bounding box center [377, 377] width 691 height 21
click at [105, 424] on span "Select product variants" at bounding box center [91, 424] width 100 height 12
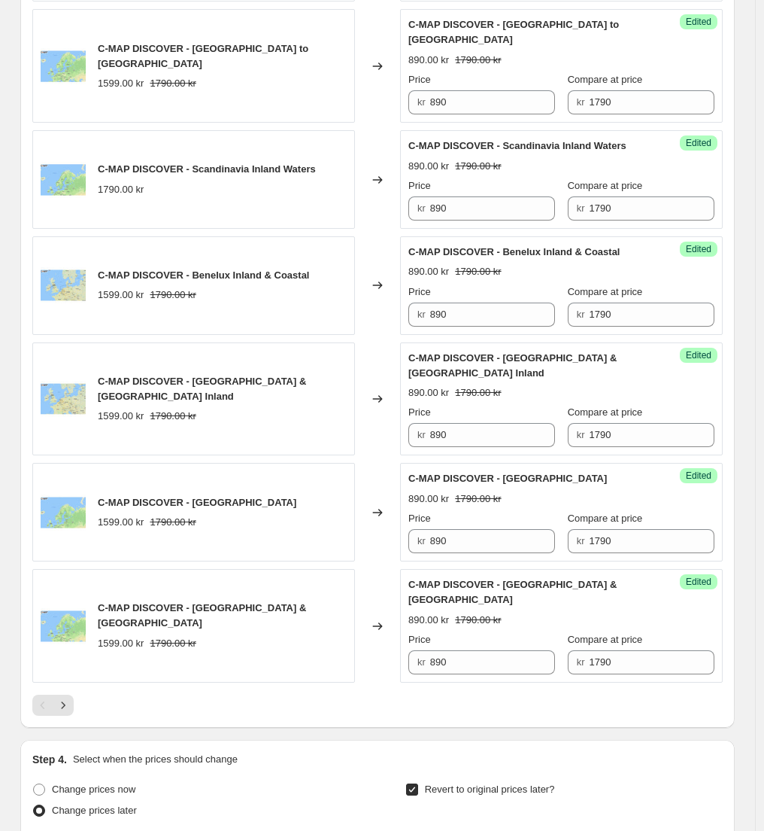
scroll to position [2206, 0]
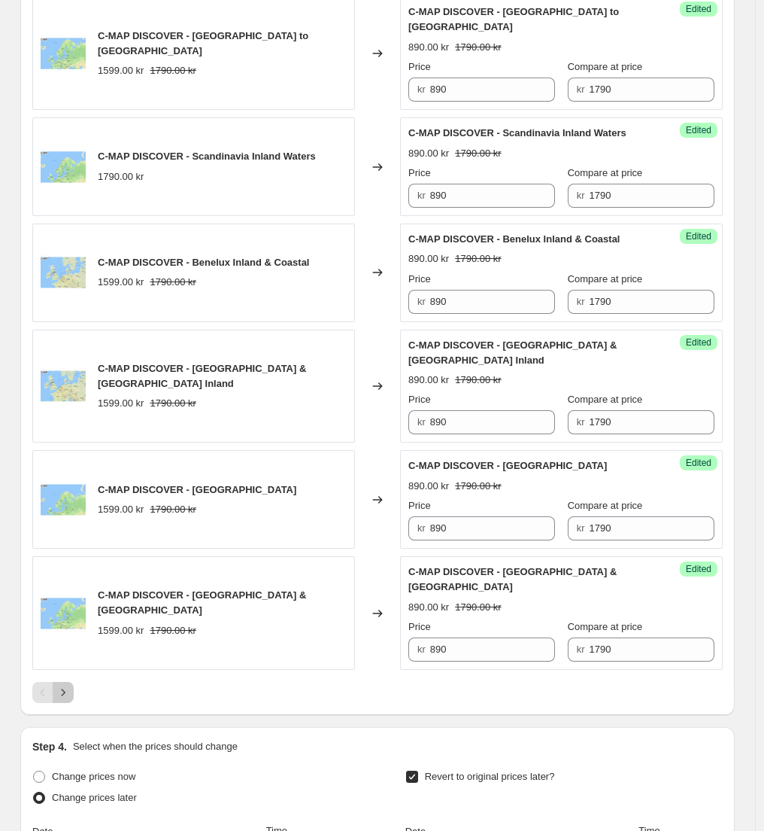
click at [69, 685] on icon "Next" at bounding box center [63, 692] width 15 height 15
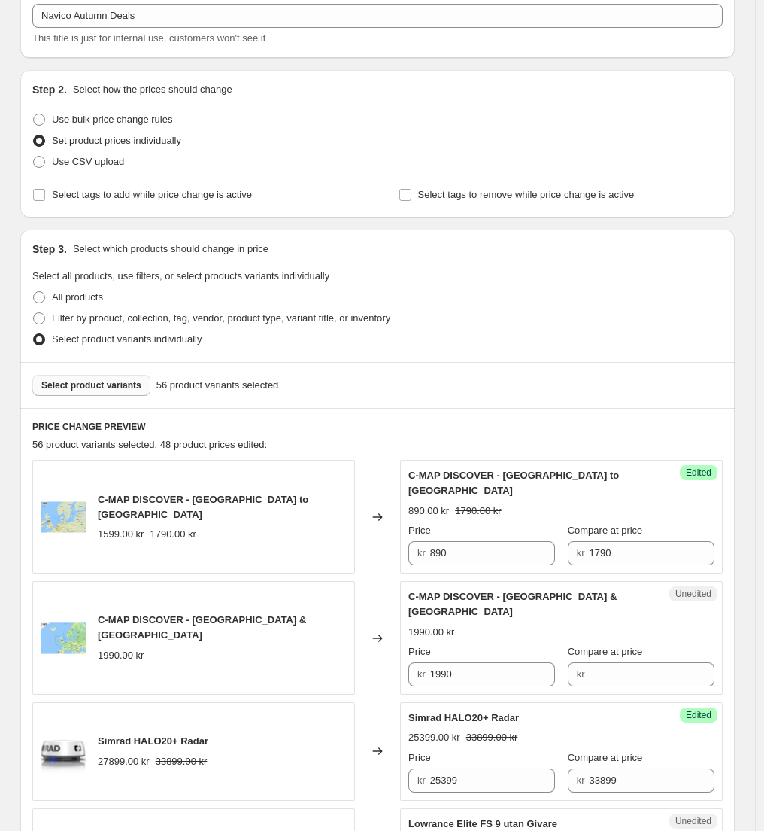
scroll to position [394, 0]
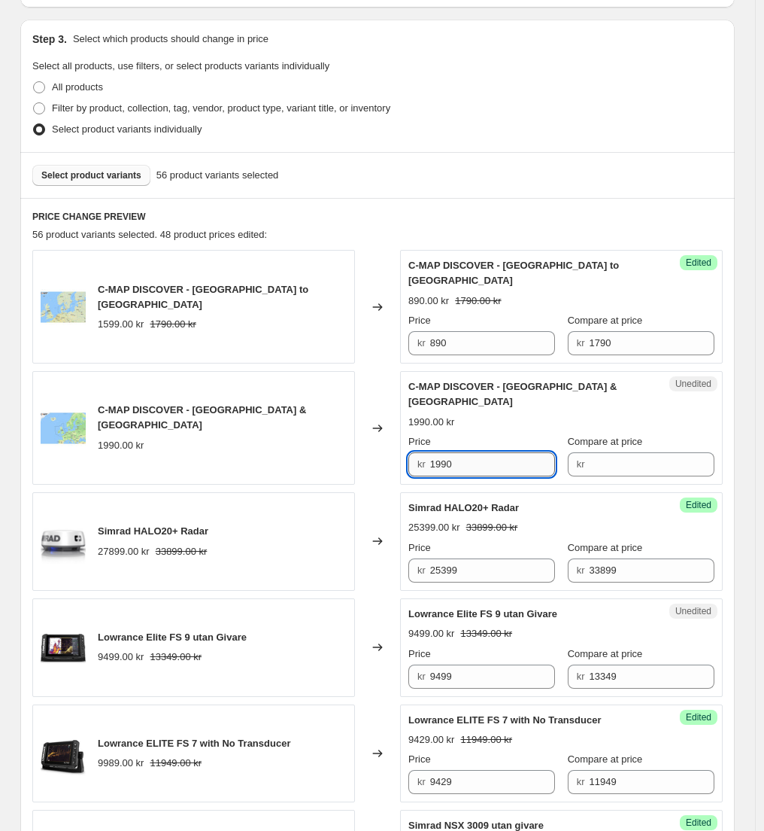
click at [464, 452] on input "1990" at bounding box center [493, 464] width 126 height 24
type input "1290"
click at [102, 177] on span "Select product variants" at bounding box center [91, 175] width 100 height 12
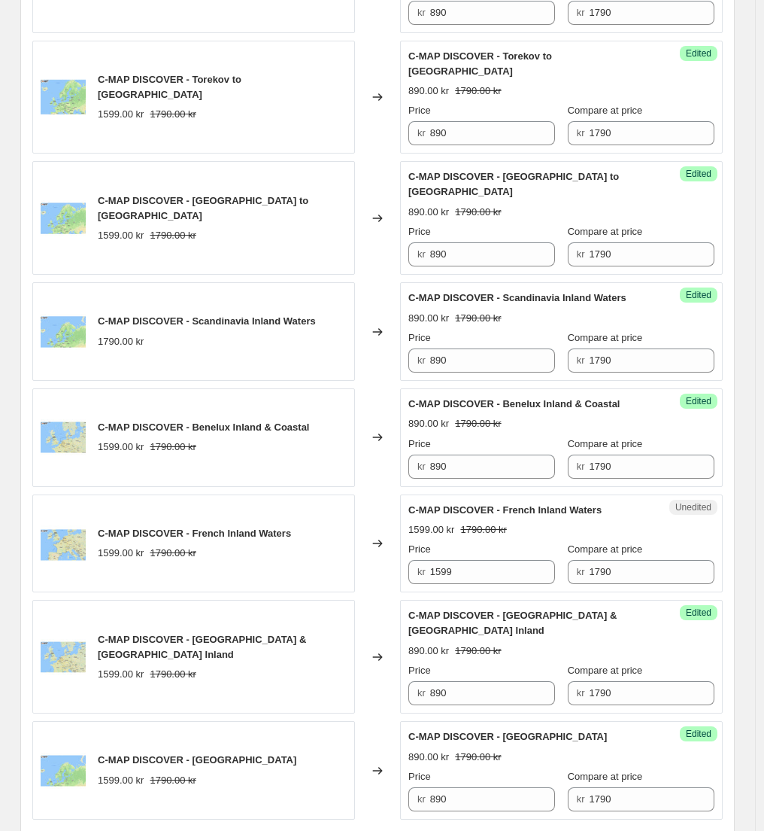
scroll to position [2070, 0]
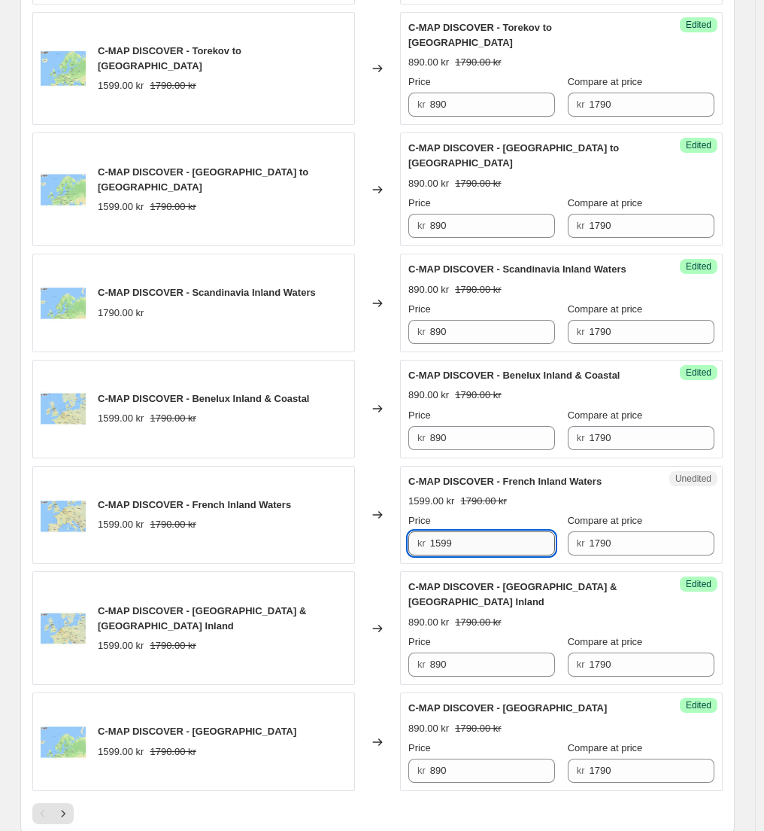
click at [456, 531] on input "1599" at bounding box center [493, 543] width 126 height 24
type input "890"
click at [371, 499] on div "Changed to" at bounding box center [377, 515] width 45 height 99
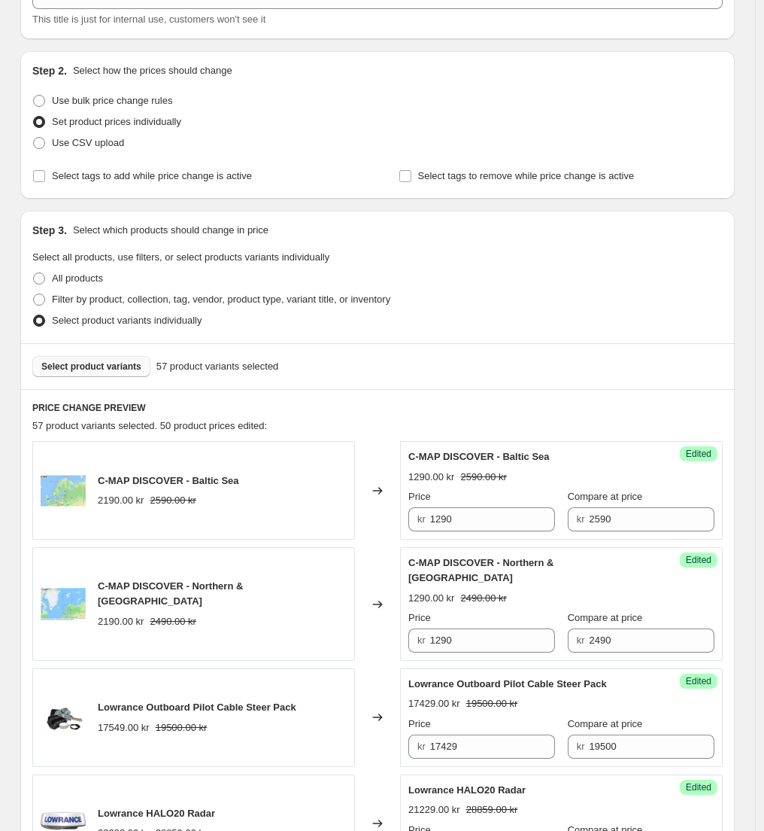
scroll to position [0, 0]
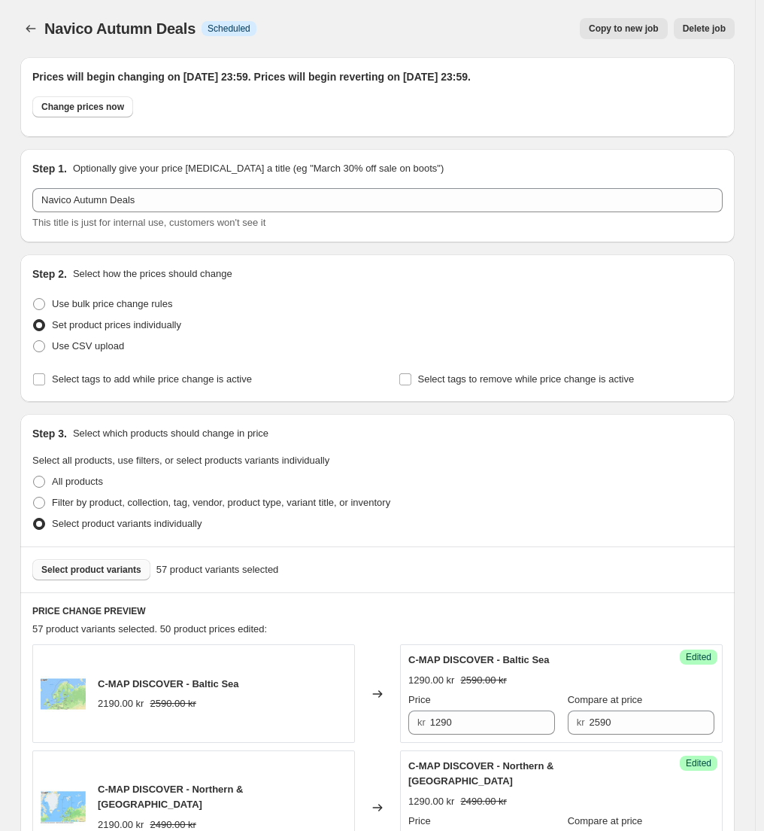
click at [106, 570] on span "Select product variants" at bounding box center [91, 570] width 100 height 12
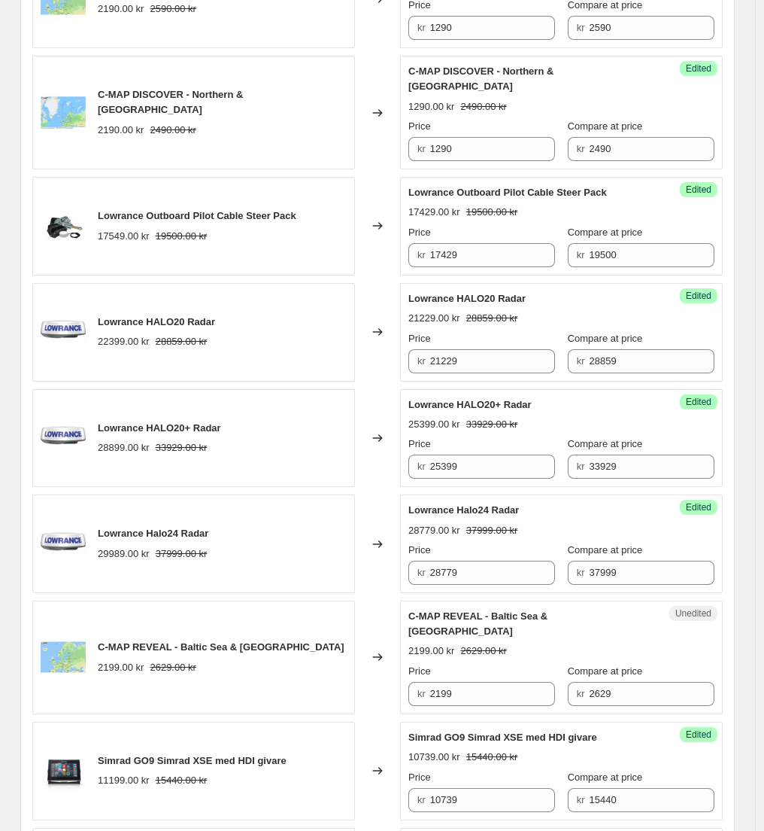
scroll to position [697, 0]
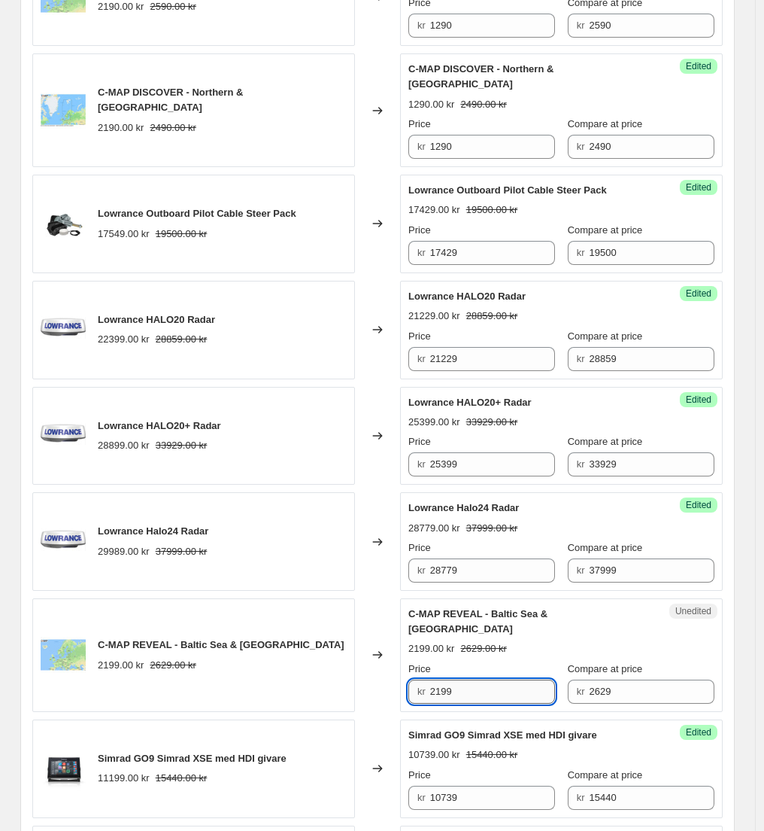
click at [457, 679] on input "2199" at bounding box center [493, 691] width 126 height 24
type input "1390"
click at [379, 649] on div "Changed to" at bounding box center [377, 655] width 45 height 114
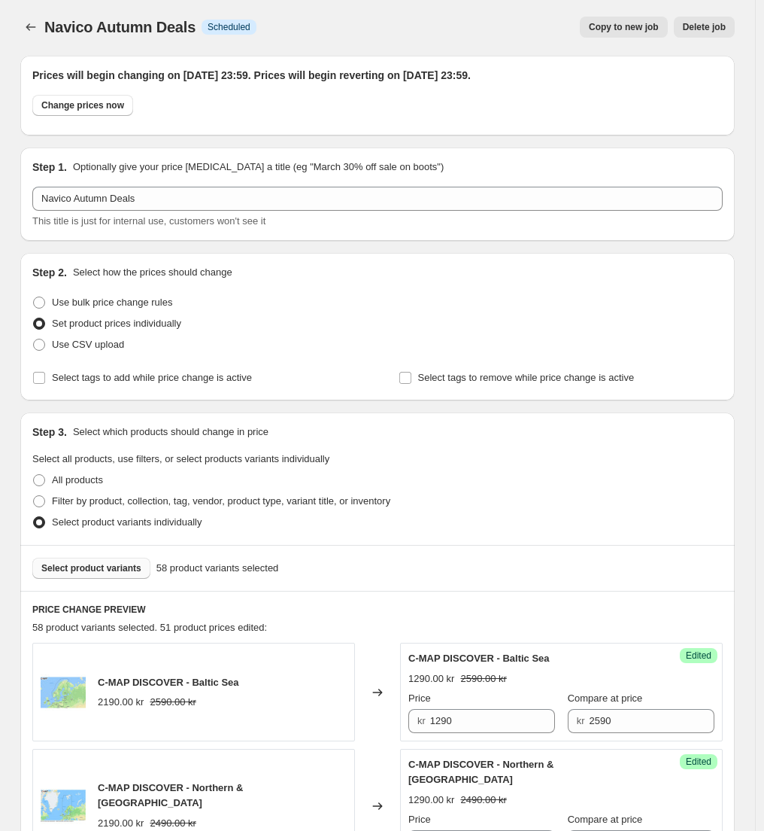
scroll to position [0, 0]
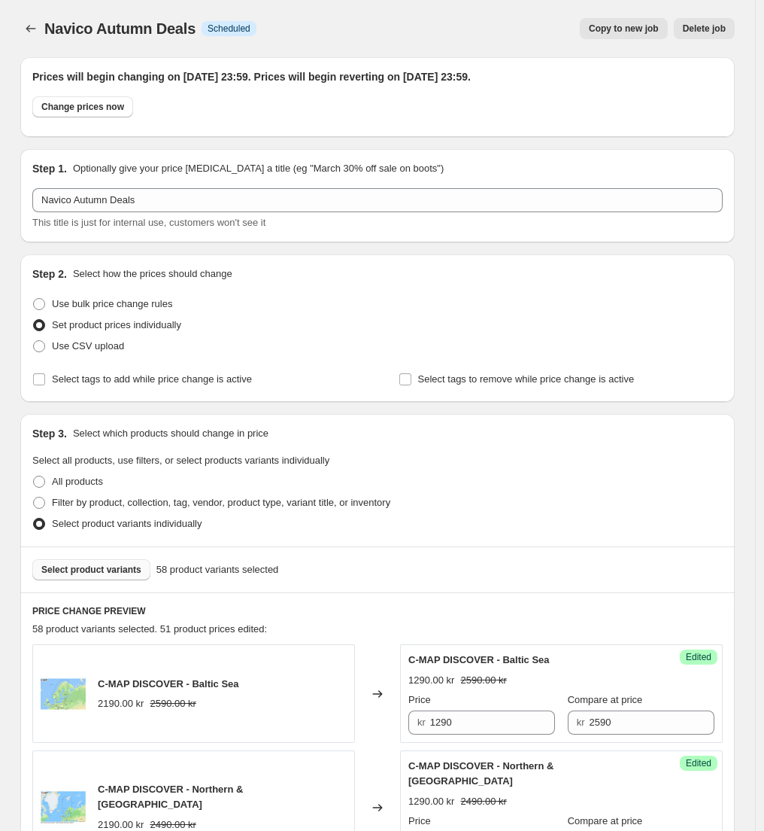
click at [121, 569] on span "Select product variants" at bounding box center [91, 570] width 100 height 12
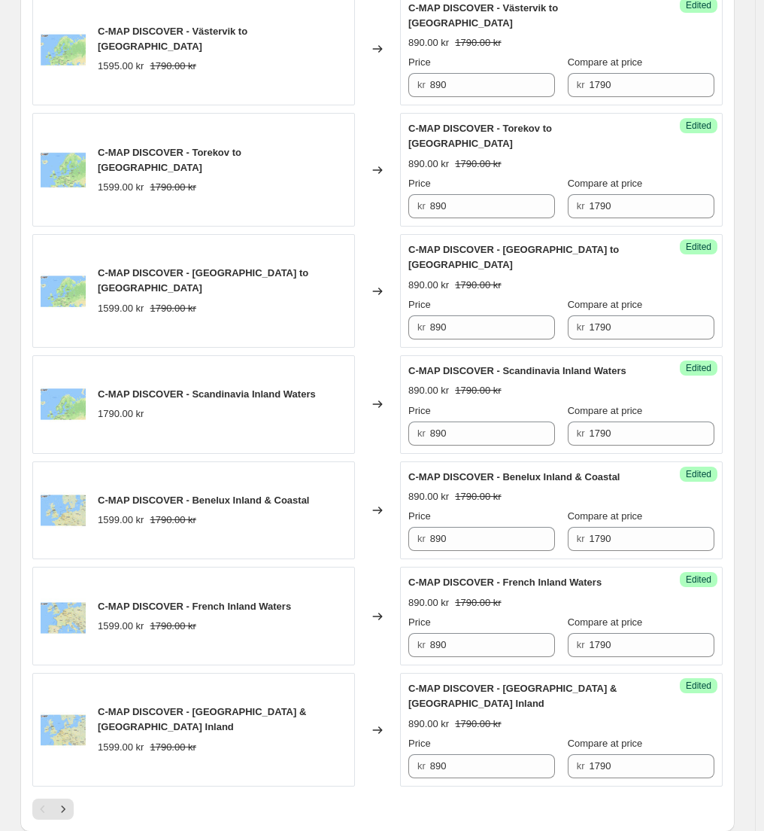
scroll to position [2309, 0]
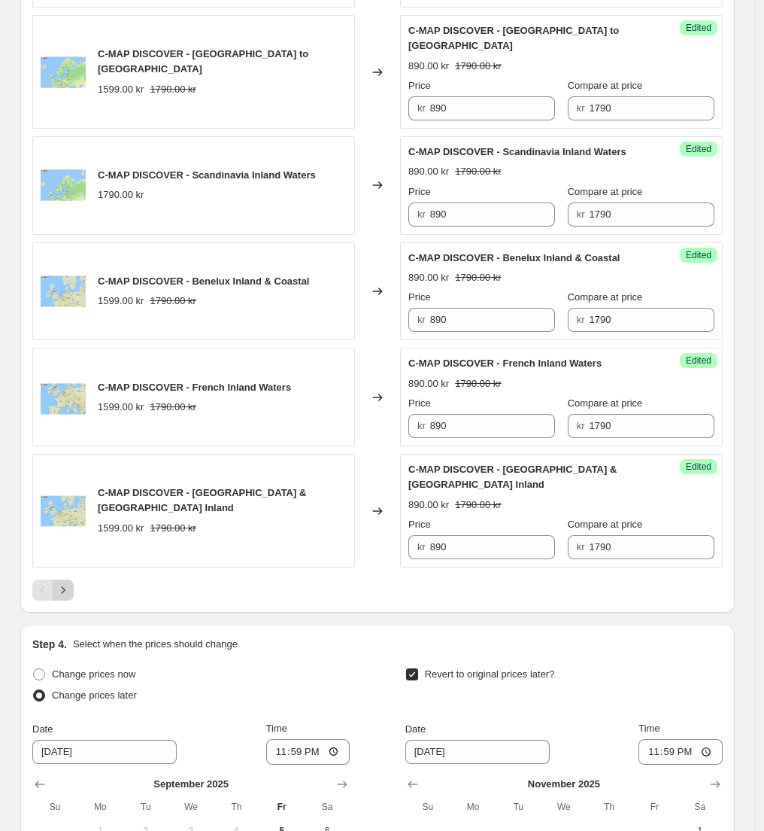
click at [68, 582] on icon "Next" at bounding box center [63, 589] width 15 height 15
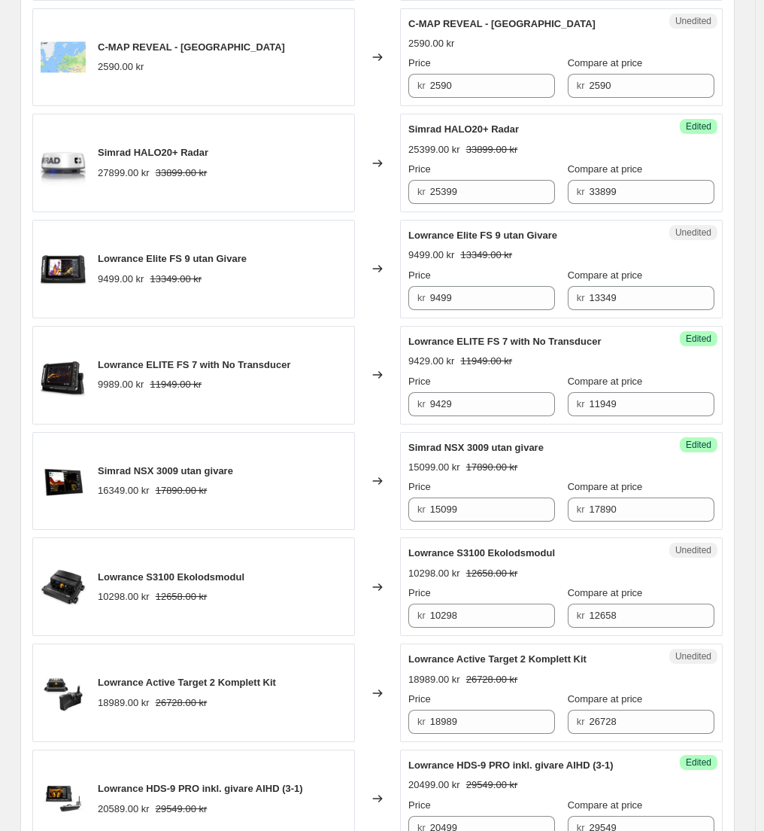
scroll to position [792, 0]
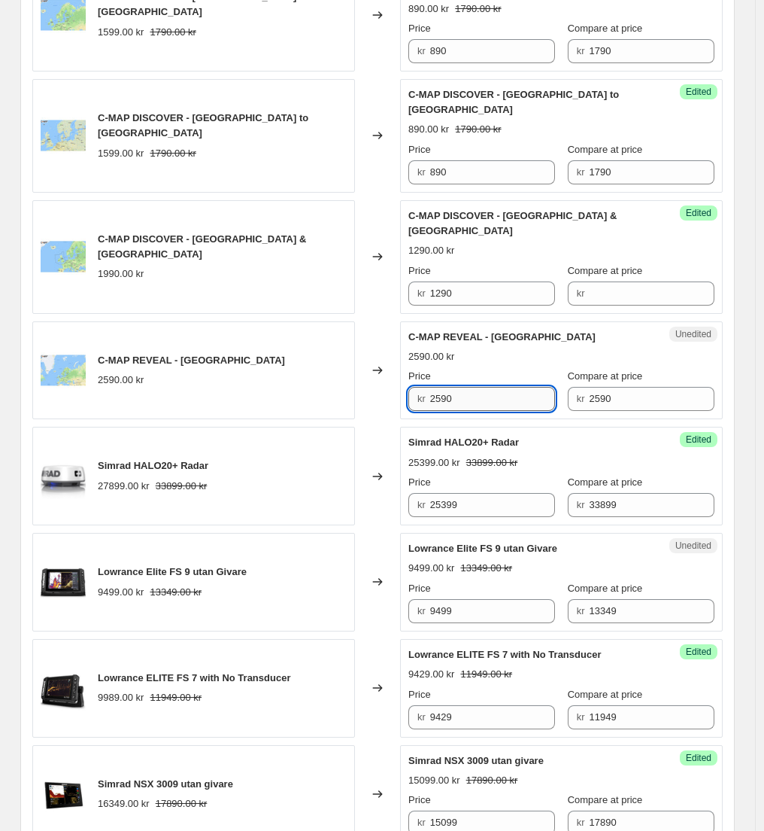
click at [470, 387] on input "2590" at bounding box center [493, 399] width 126 height 24
type input "1390"
click at [378, 380] on div "Changed to" at bounding box center [377, 370] width 45 height 99
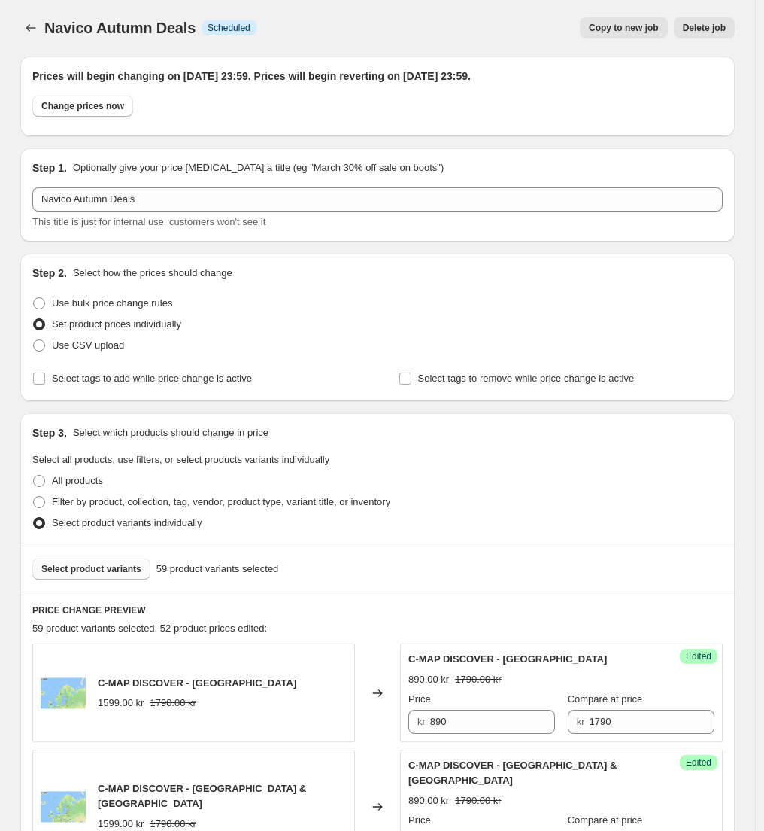
scroll to position [0, 0]
click at [118, 569] on span "Select product variants" at bounding box center [91, 570] width 100 height 12
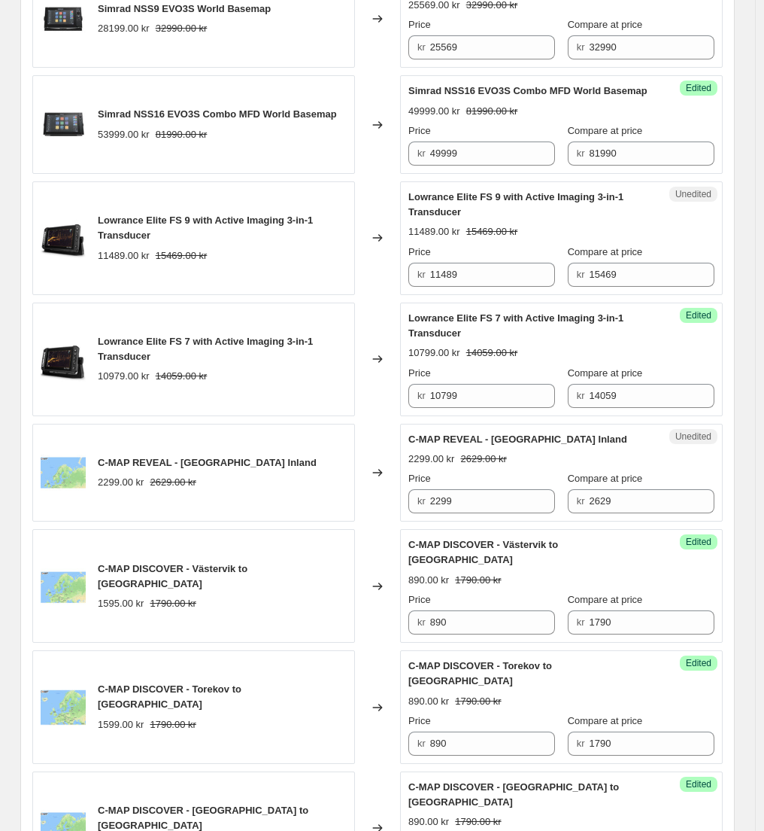
scroll to position [1659, 0]
click at [449, 488] on input "2299" at bounding box center [493, 500] width 126 height 24
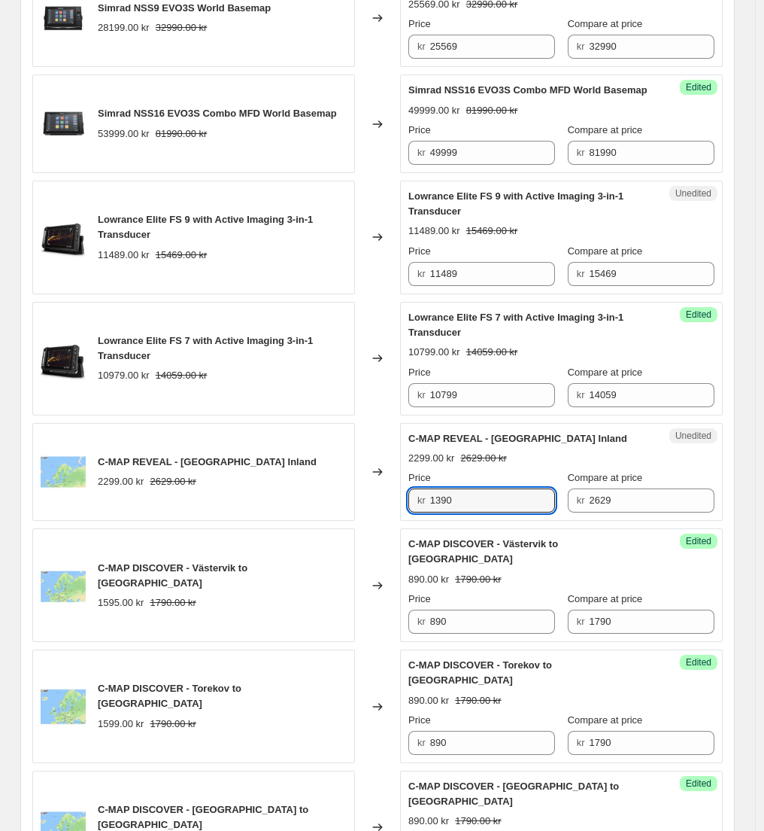
type input "1390"
click at [384, 486] on div "Changed to" at bounding box center [377, 472] width 45 height 99
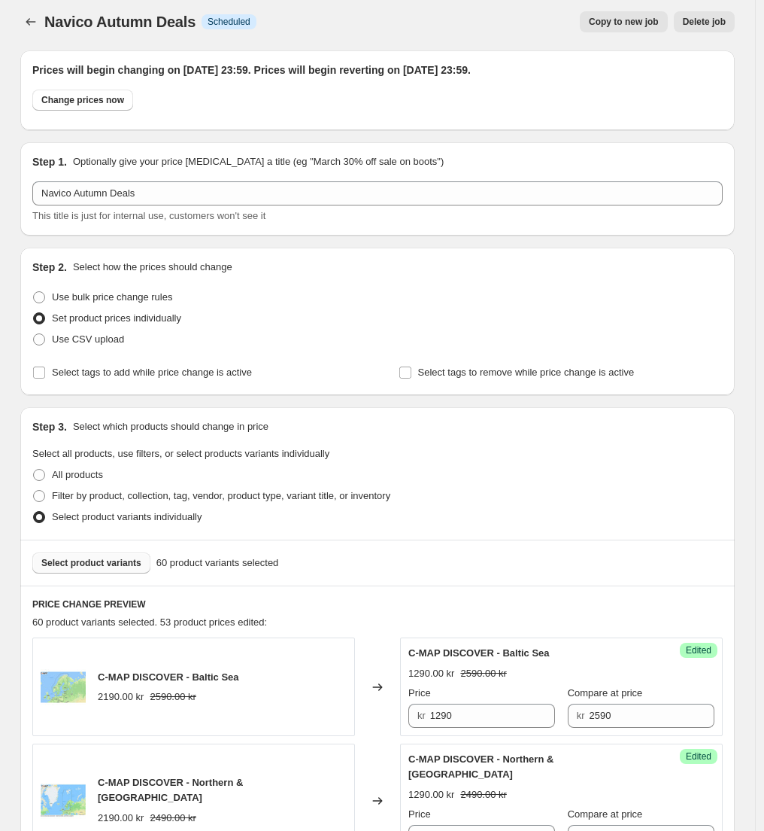
scroll to position [0, 0]
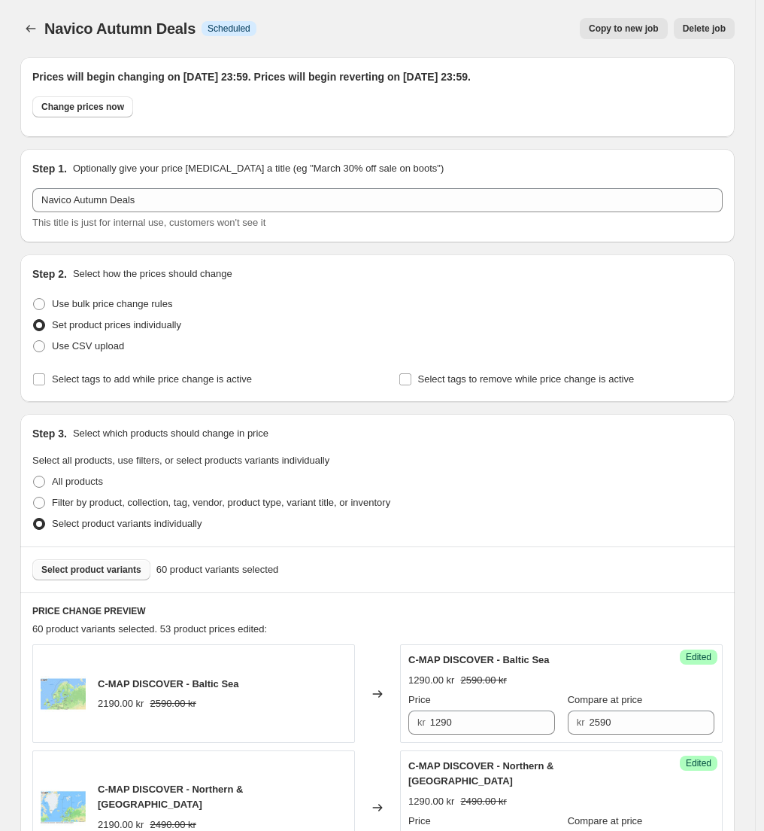
click at [98, 570] on span "Select product variants" at bounding box center [91, 570] width 100 height 12
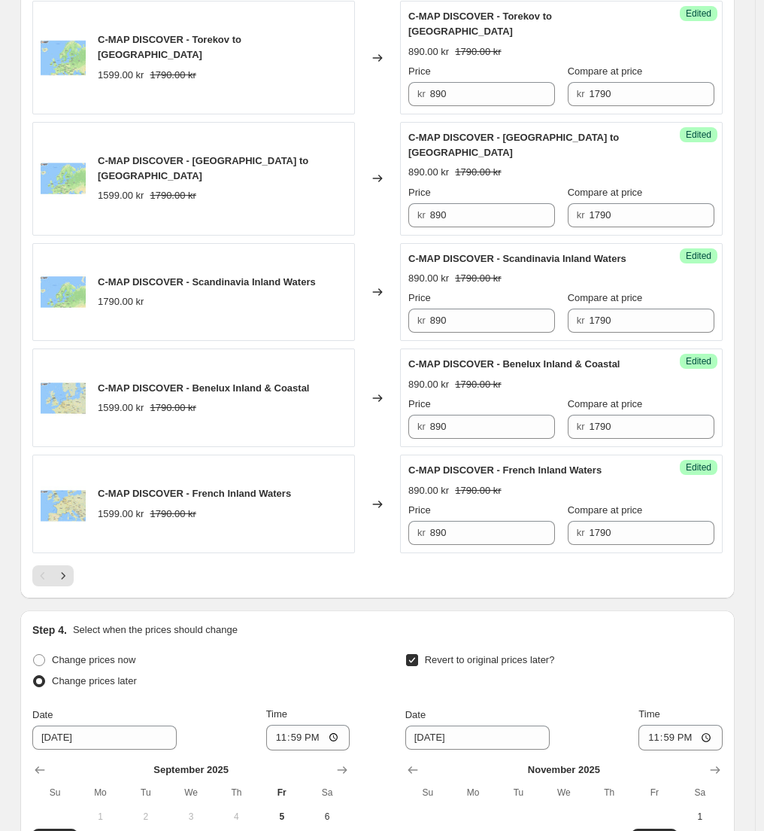
scroll to position [2470, 0]
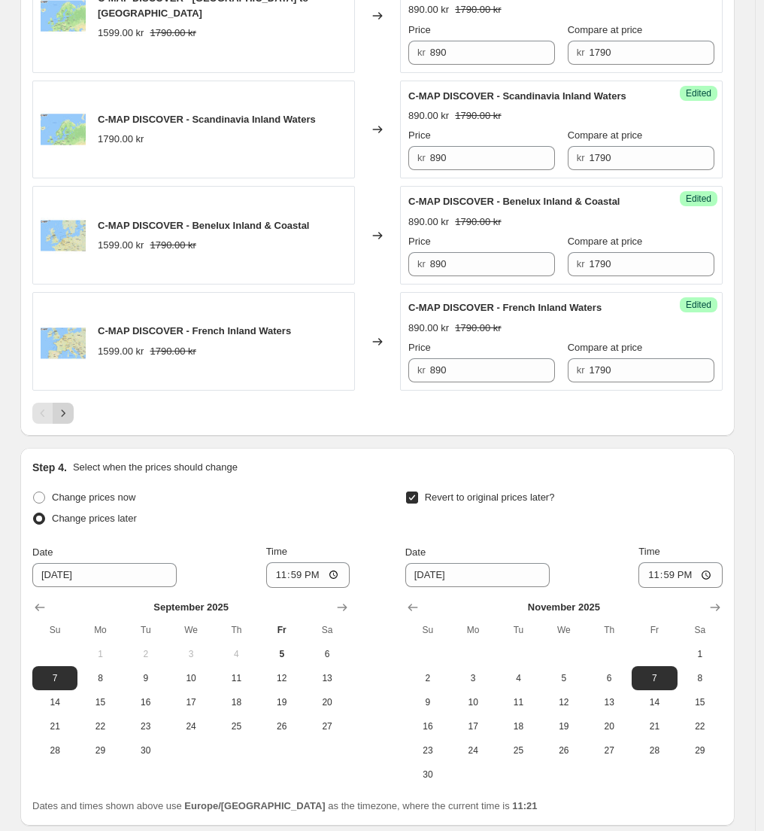
click at [65, 406] on icon "Next" at bounding box center [63, 413] width 15 height 15
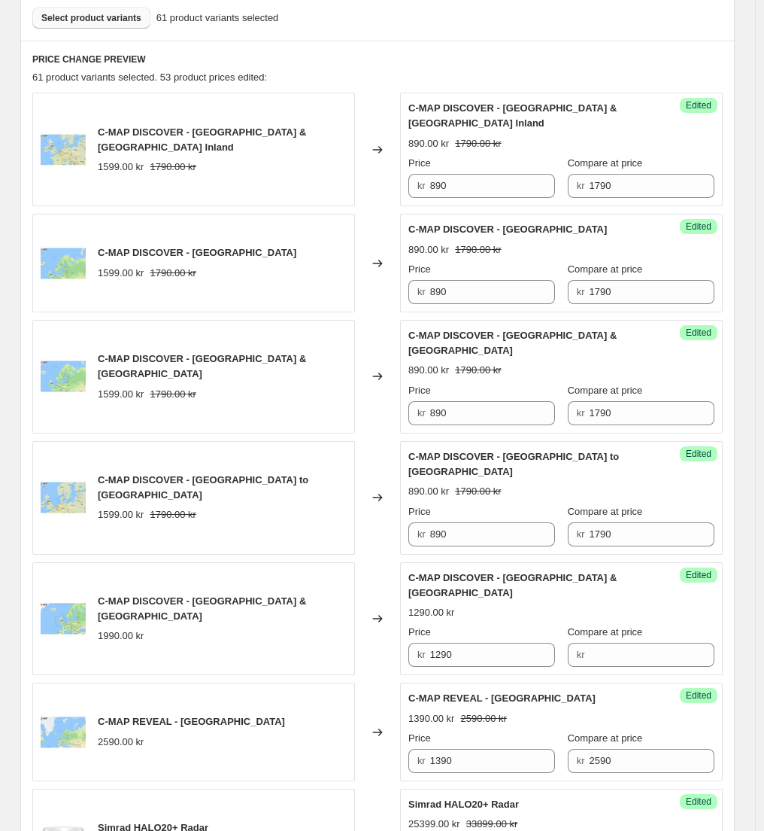
scroll to position [550, 0]
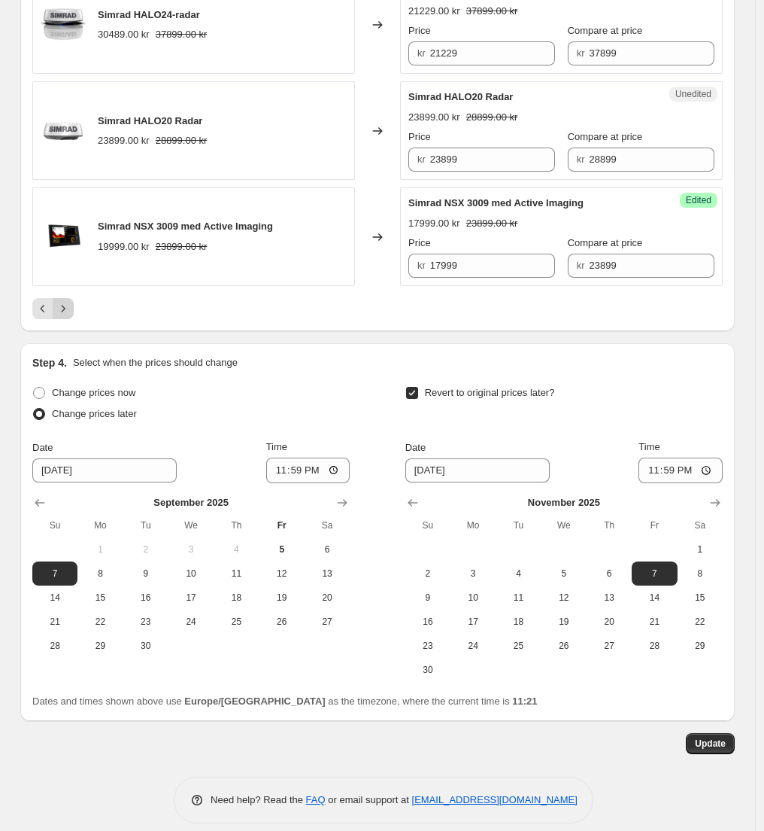
click at [71, 301] on icon "Next" at bounding box center [63, 308] width 15 height 15
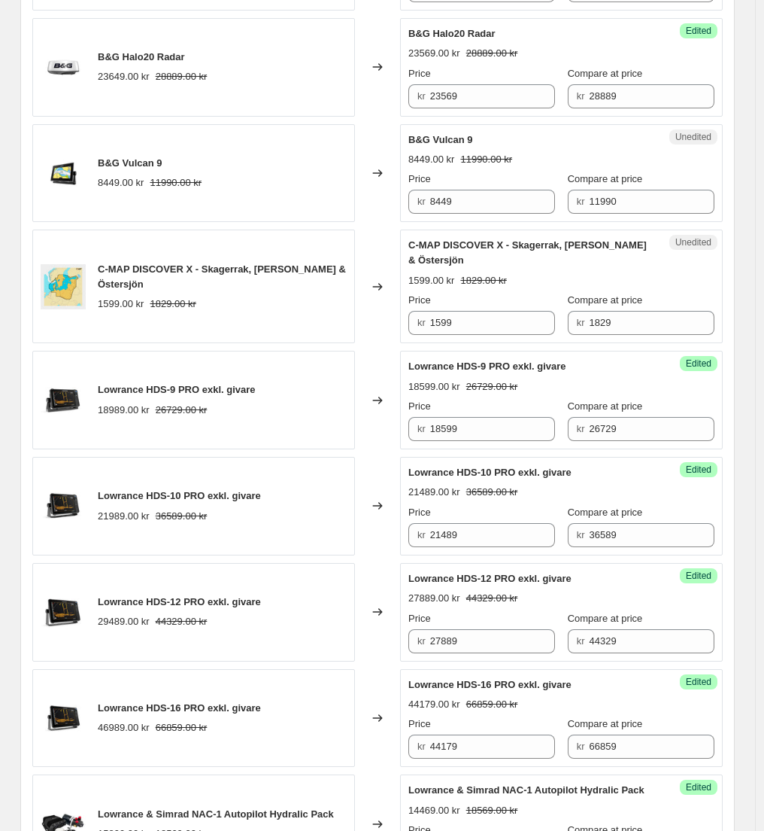
scroll to position [1345, 0]
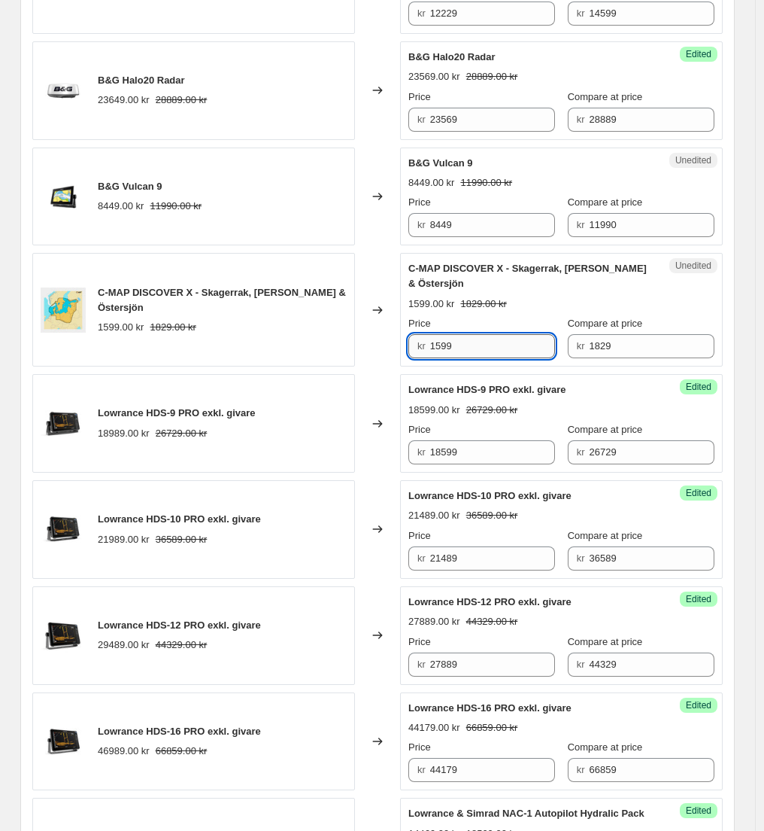
click at [462, 358] on input "1599" at bounding box center [493, 346] width 126 height 24
type input "990"
click at [378, 360] on div "Changed to" at bounding box center [377, 310] width 45 height 114
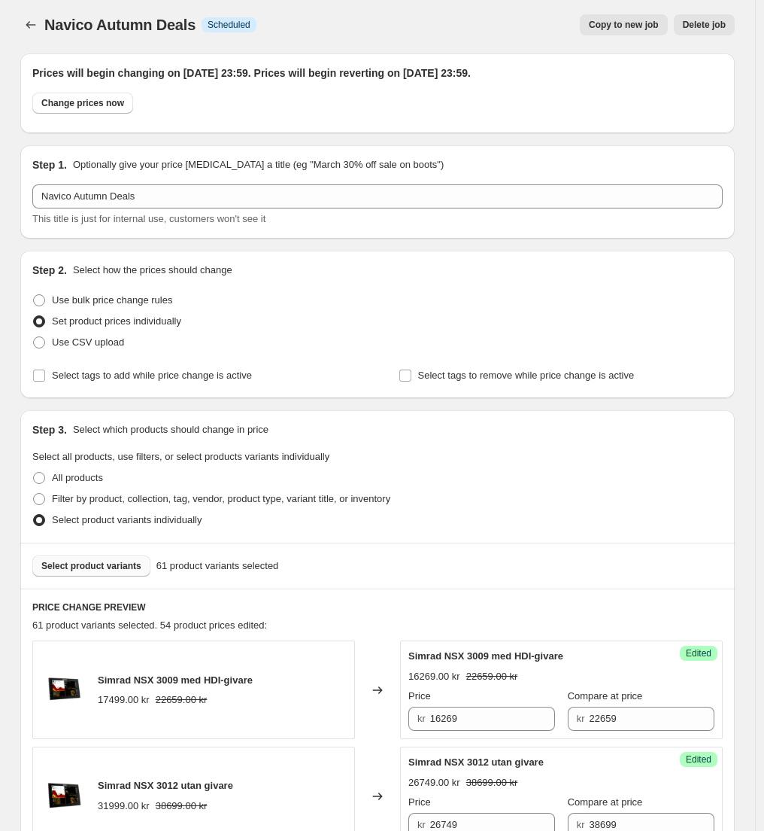
scroll to position [0, 0]
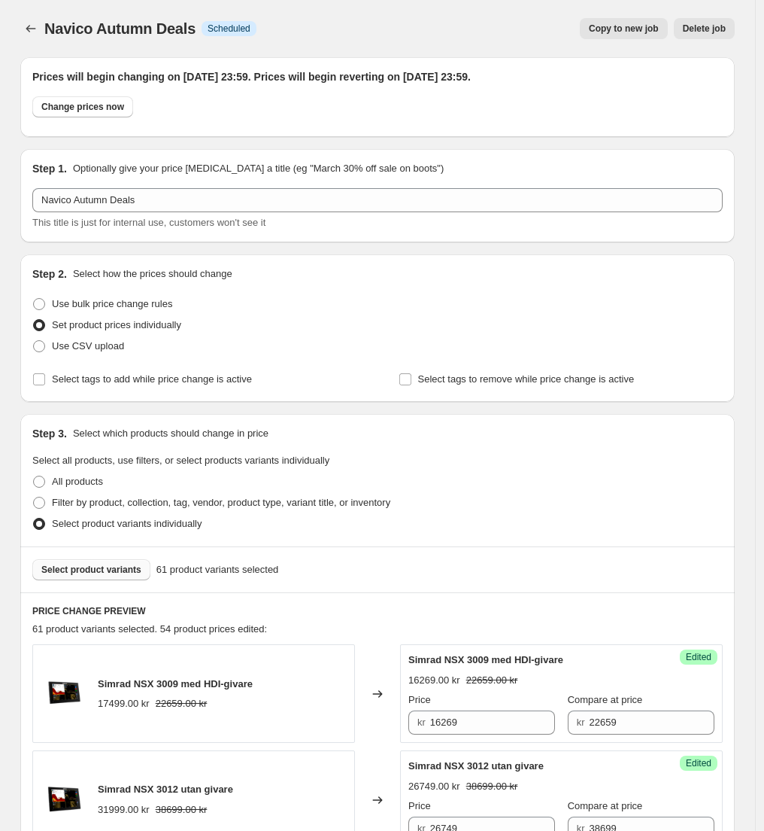
click at [107, 569] on span "Select product variants" at bounding box center [91, 570] width 100 height 12
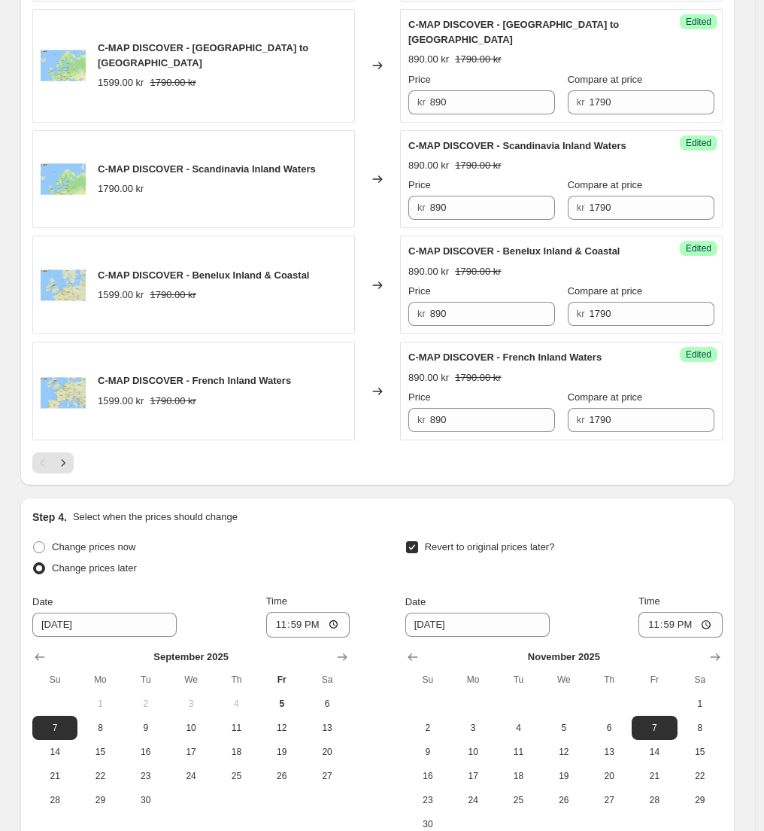
scroll to position [2432, 0]
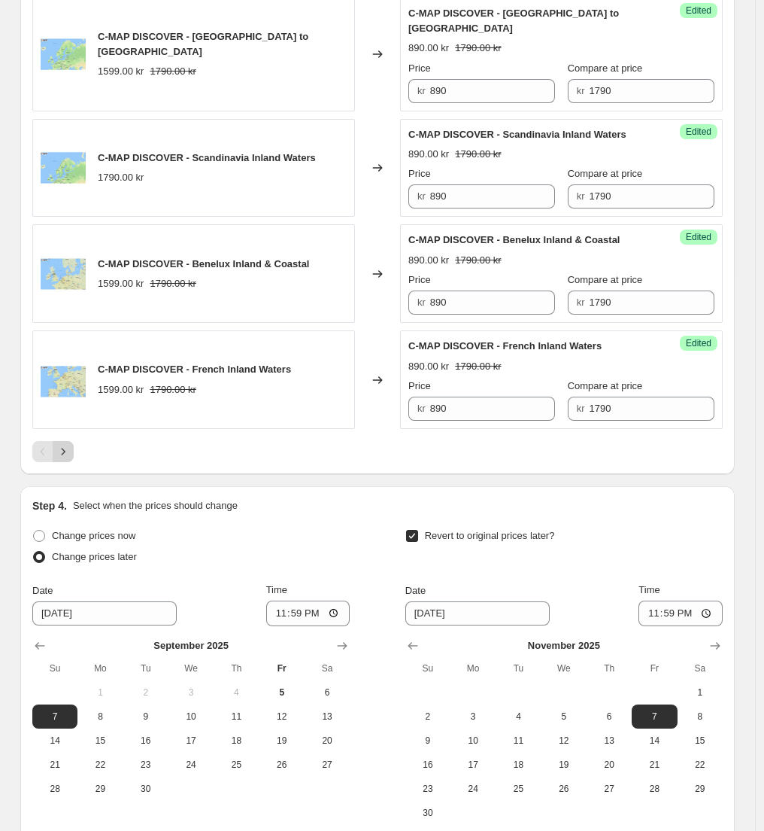
click at [71, 444] on icon "Next" at bounding box center [63, 451] width 15 height 15
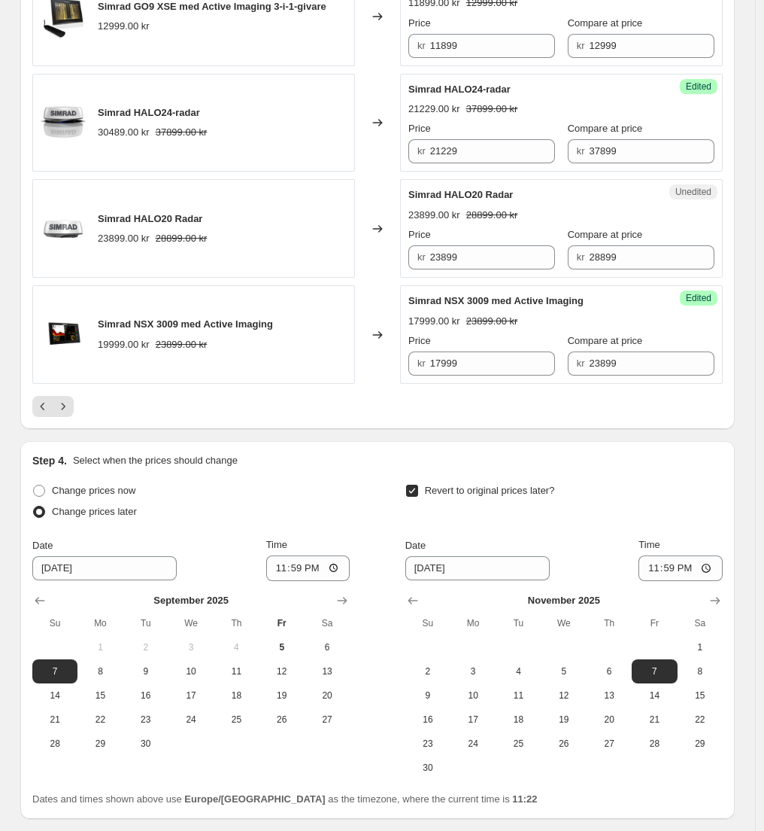
scroll to position [2407, 0]
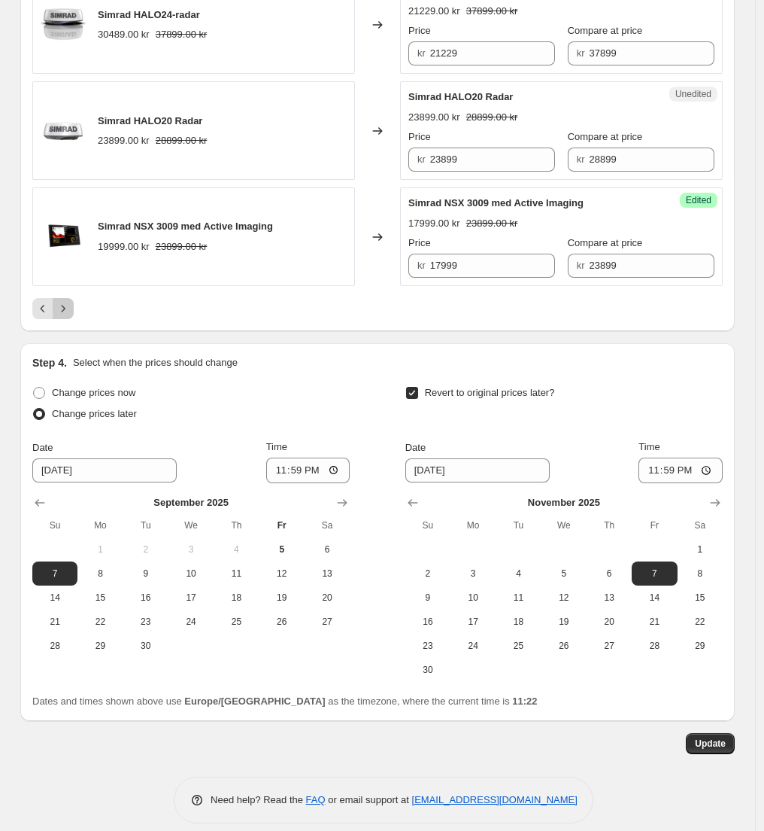
click at [66, 301] on icon "Next" at bounding box center [63, 308] width 15 height 15
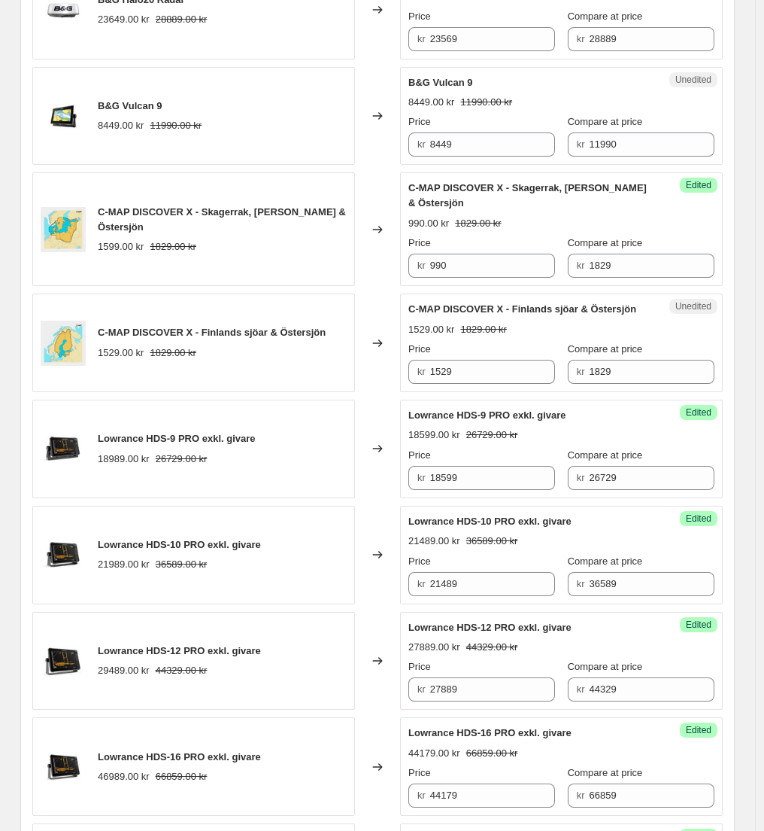
scroll to position [1385, 0]
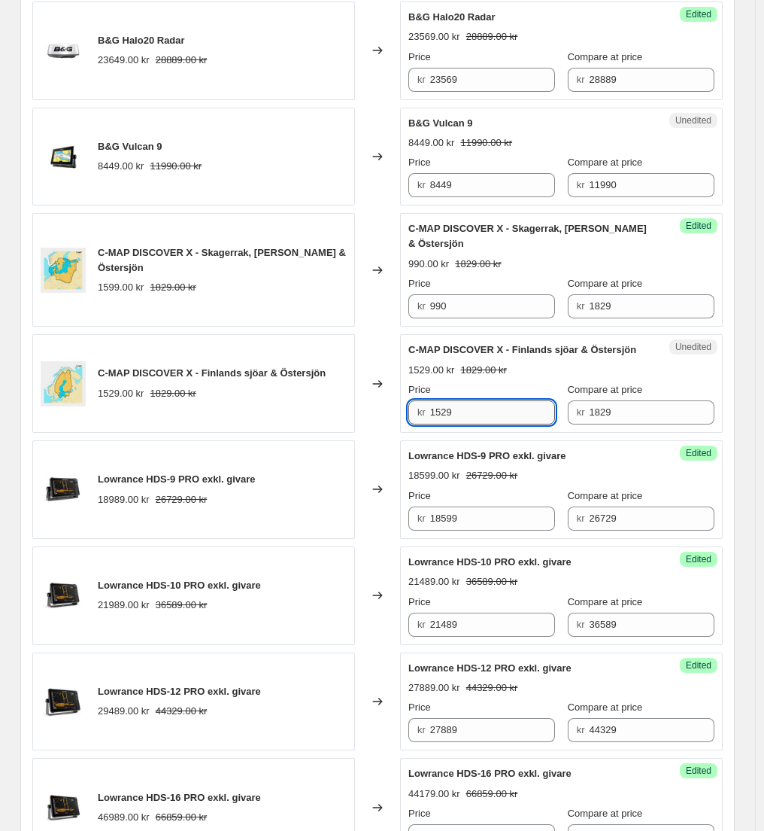
click at [475, 424] on input "1529" at bounding box center [493, 412] width 126 height 24
type input "990"
click at [87, 433] on div "C-MAP DISCOVER X - Finlands sjöar & Östersjön 1529.00 kr 1829.00 kr" at bounding box center [193, 383] width 323 height 99
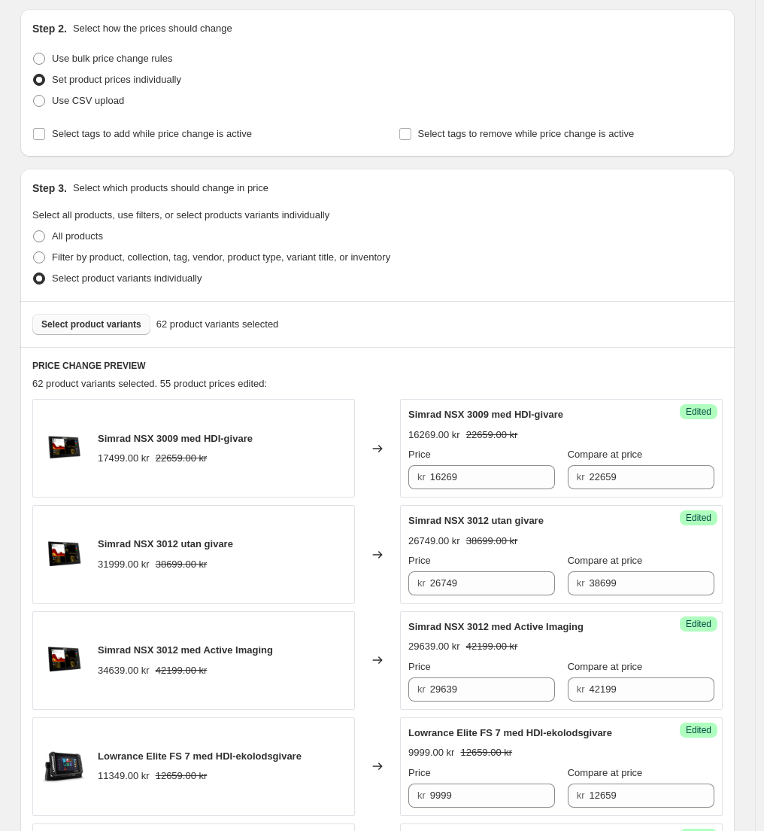
scroll to position [0, 0]
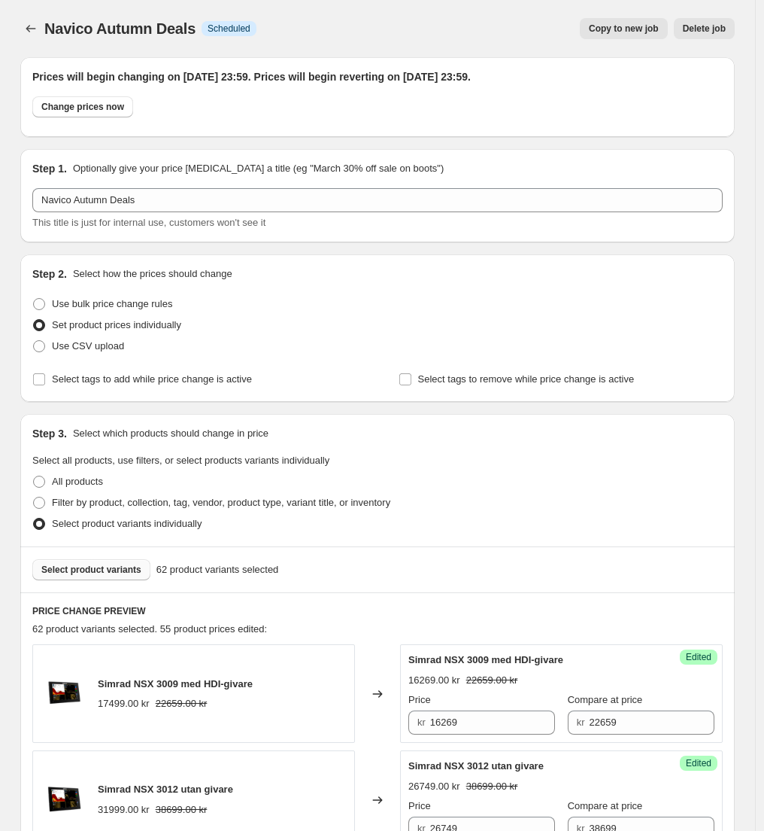
click at [115, 565] on span "Select product variants" at bounding box center [91, 570] width 100 height 12
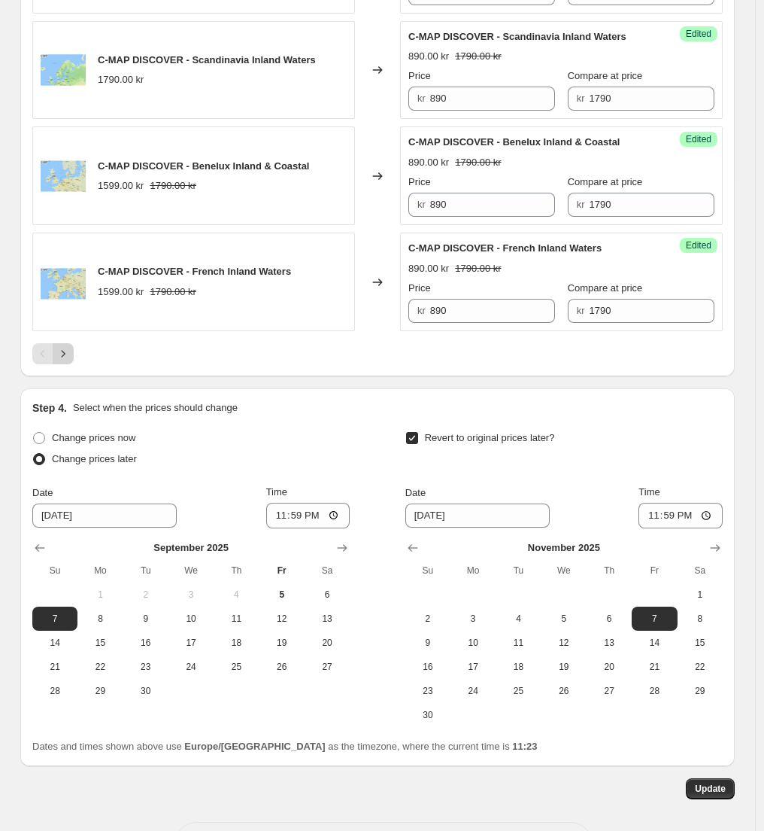
click at [71, 346] on icon "Next" at bounding box center [63, 353] width 15 height 15
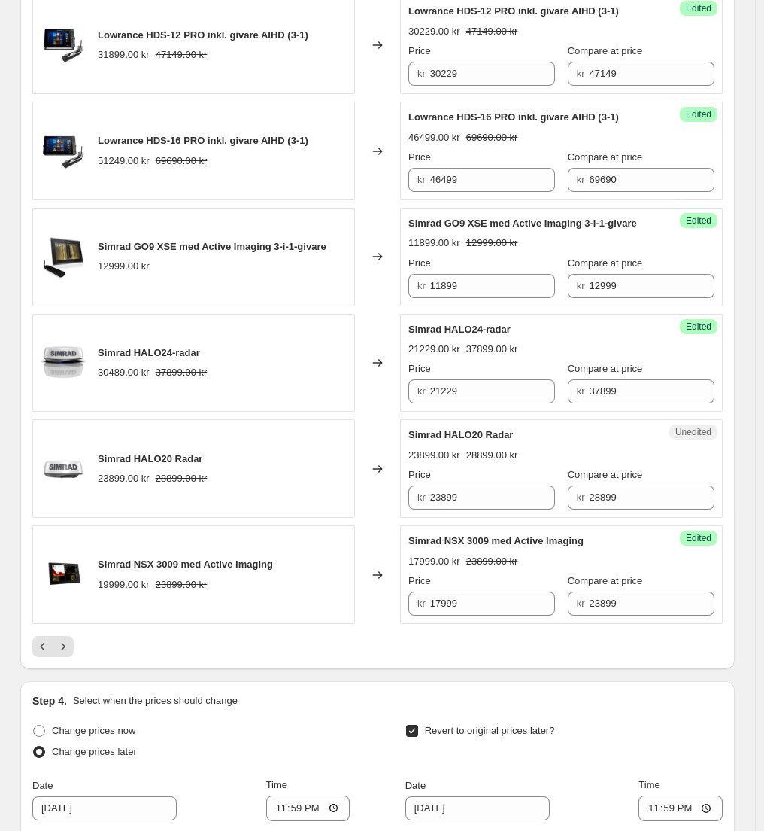
scroll to position [2530, 0]
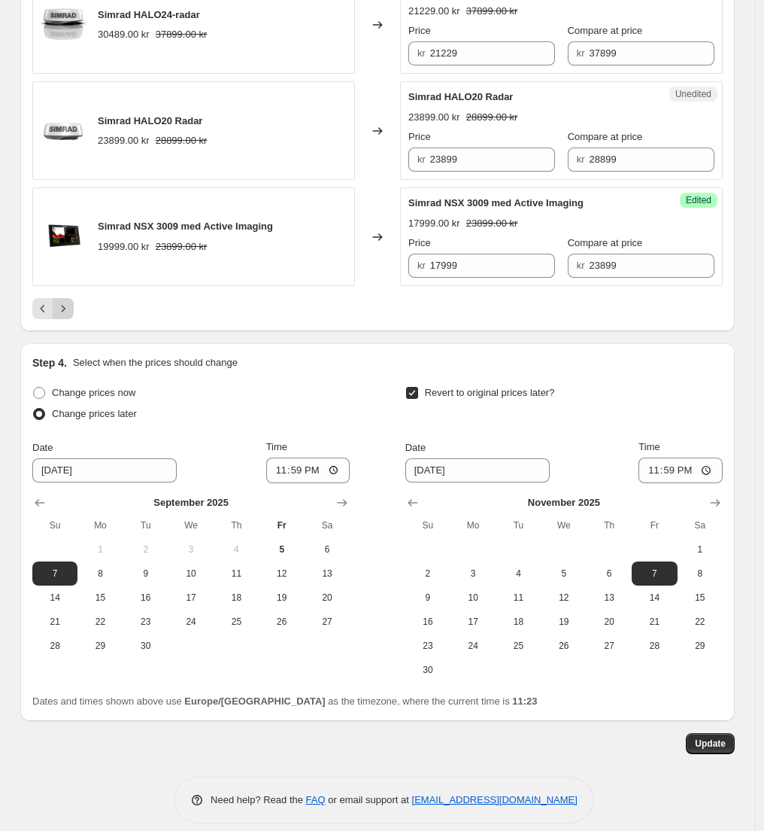
click at [74, 299] on button "Next" at bounding box center [63, 308] width 21 height 21
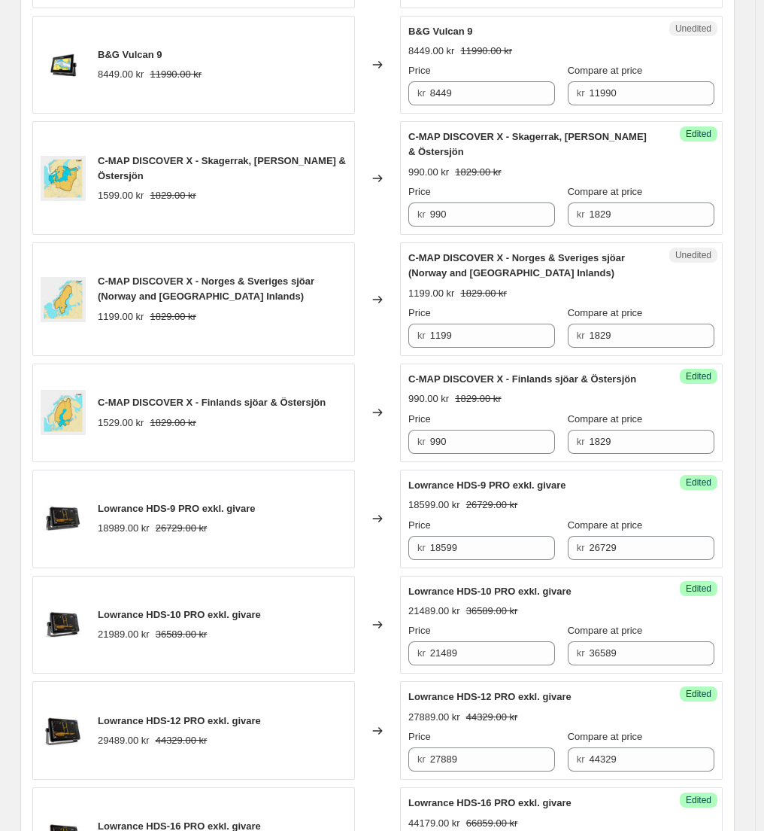
scroll to position [1461, 0]
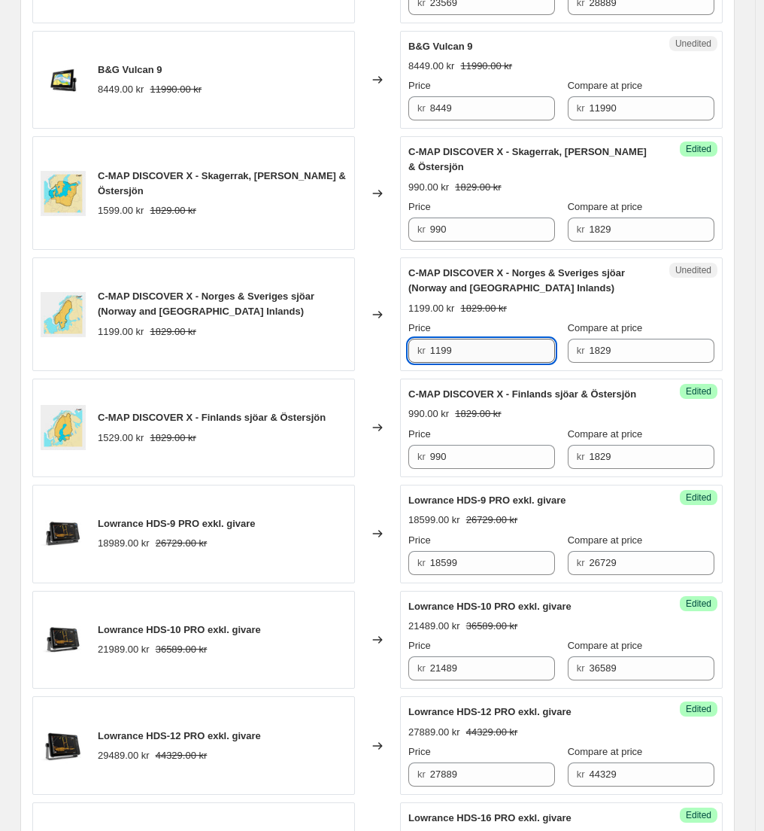
click at [458, 363] on input "1199" at bounding box center [493, 351] width 126 height 24
type input "990"
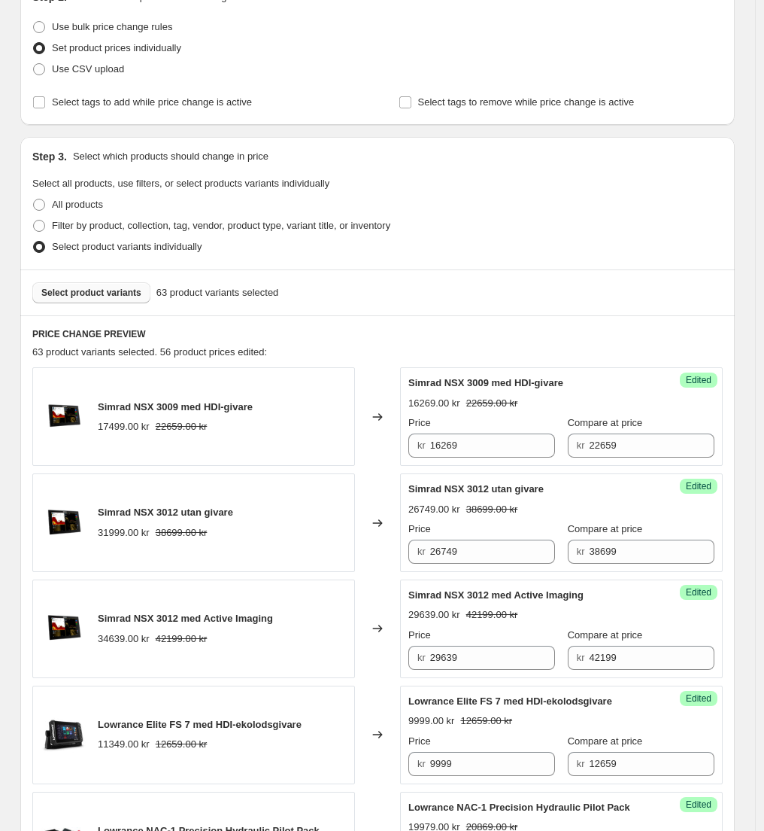
scroll to position [0, 0]
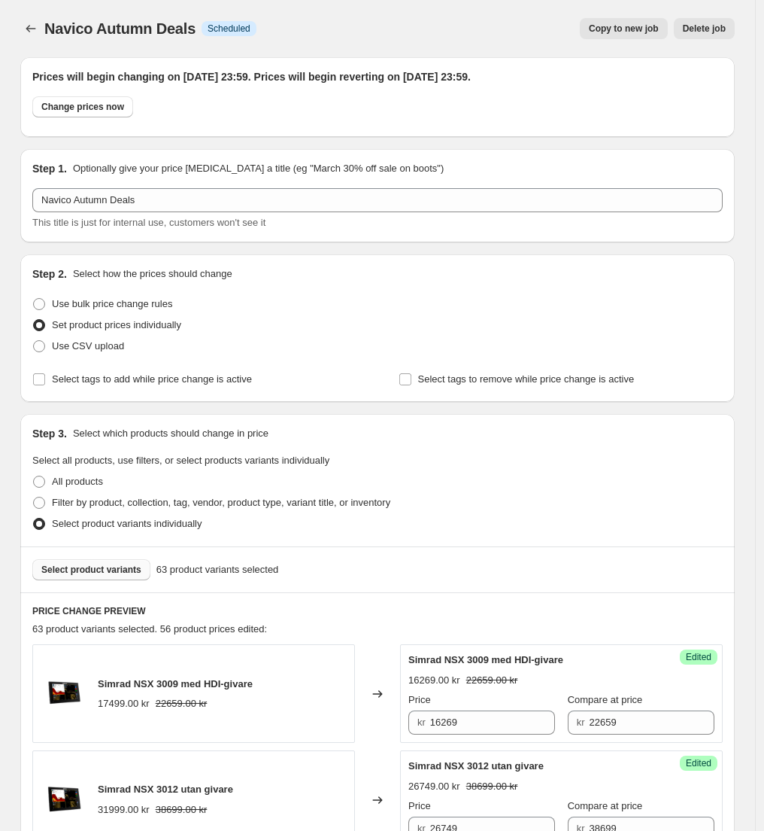
click at [102, 570] on span "Select product variants" at bounding box center [91, 570] width 100 height 12
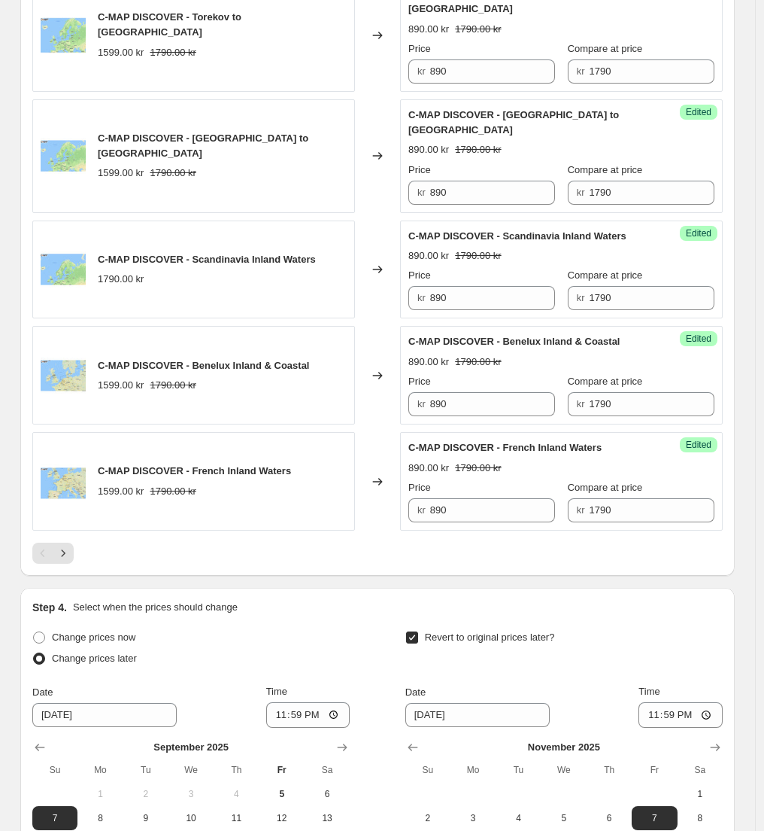
scroll to position [2335, 0]
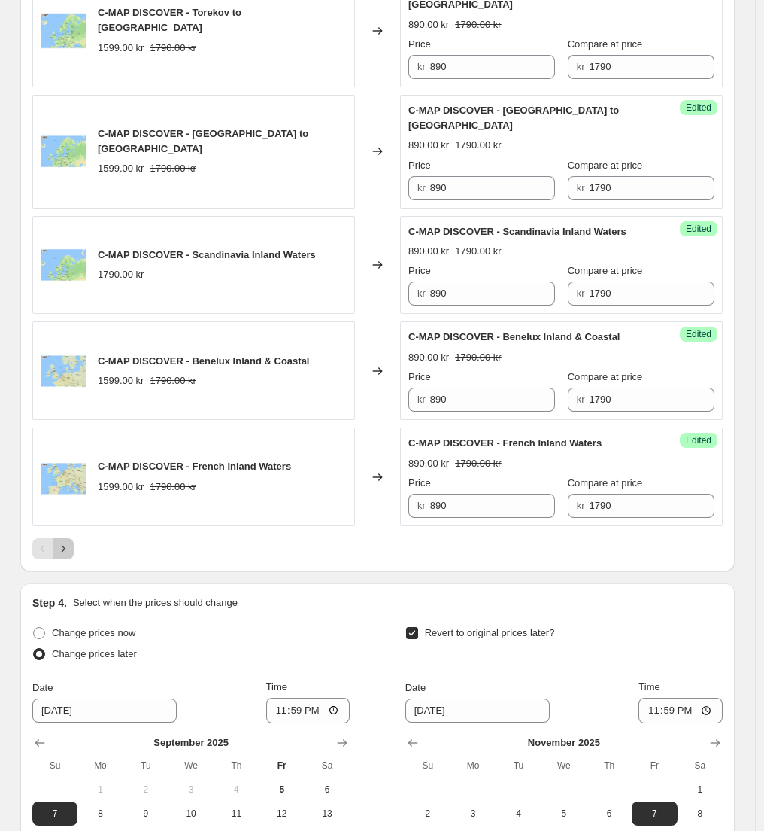
click at [64, 541] on icon "Next" at bounding box center [63, 548] width 15 height 15
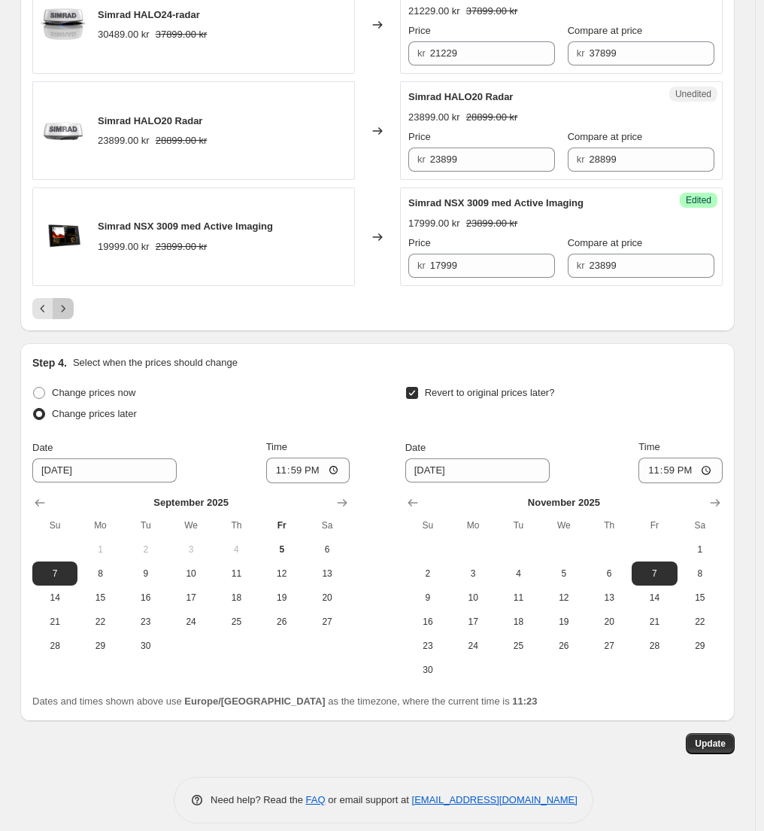
click at [68, 302] on button "Next" at bounding box center [63, 308] width 21 height 21
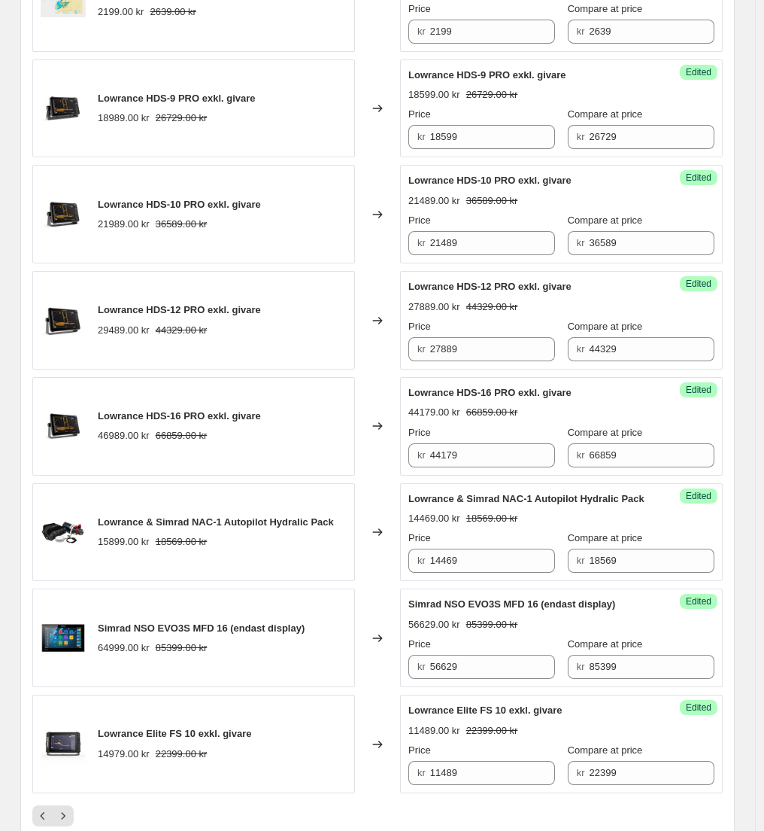
scroll to position [1501, 0]
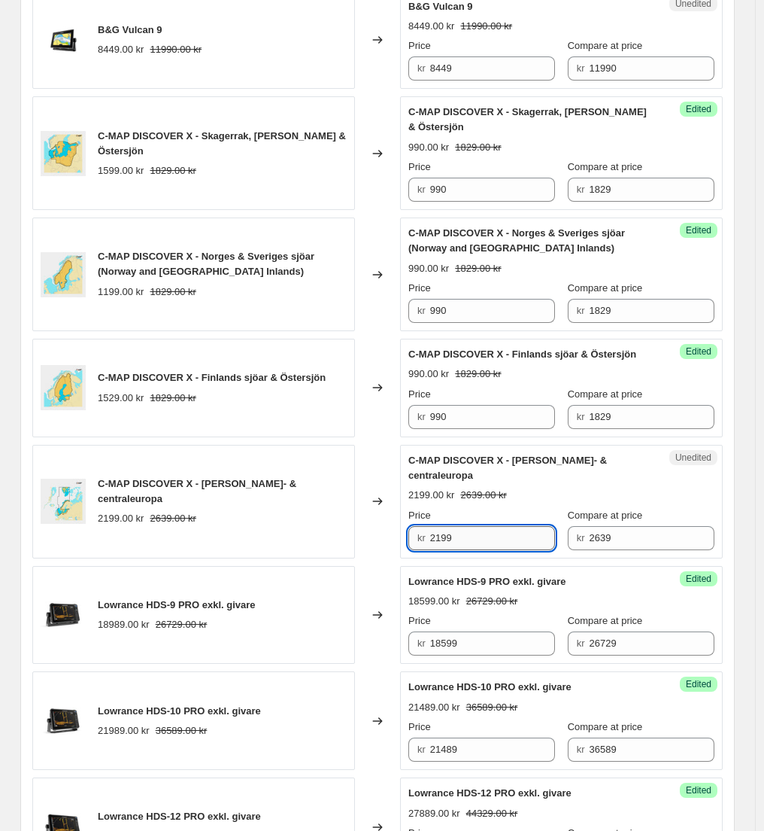
click at [467, 549] on input "2199" at bounding box center [493, 538] width 126 height 24
type input "1290"
click at [375, 558] on div "Changed to" at bounding box center [377, 502] width 45 height 114
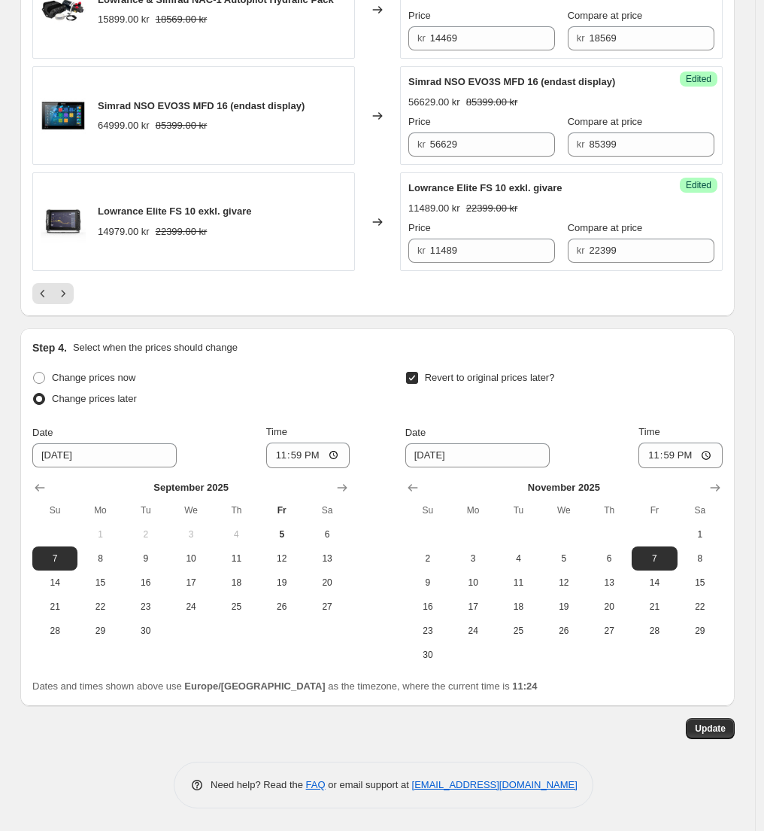
scroll to position [2560, 0]
click at [715, 728] on span "Update" at bounding box center [710, 728] width 31 height 12
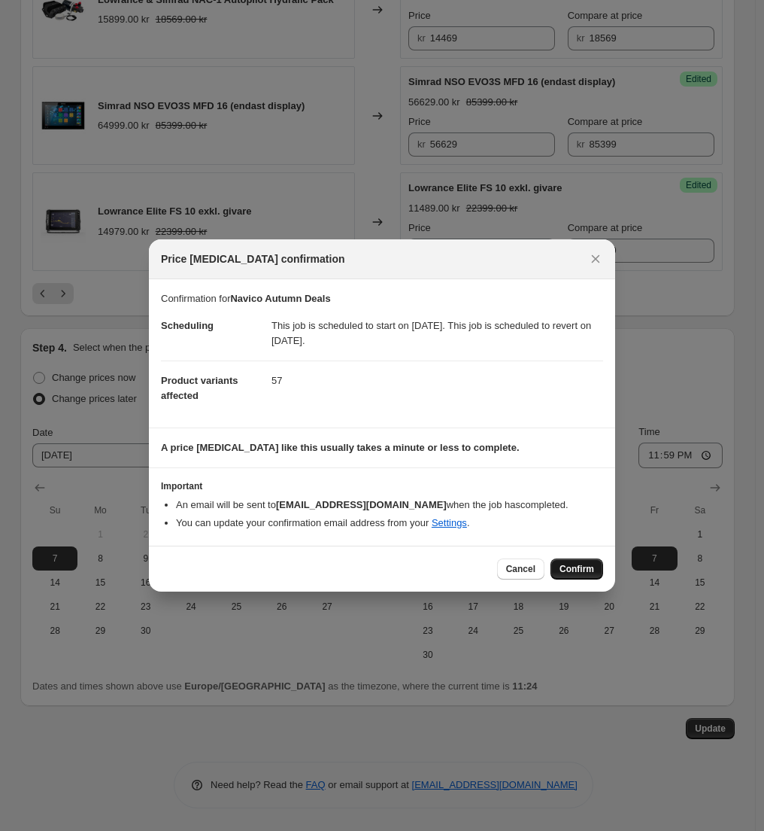
click at [579, 564] on span "Confirm" at bounding box center [577, 569] width 35 height 12
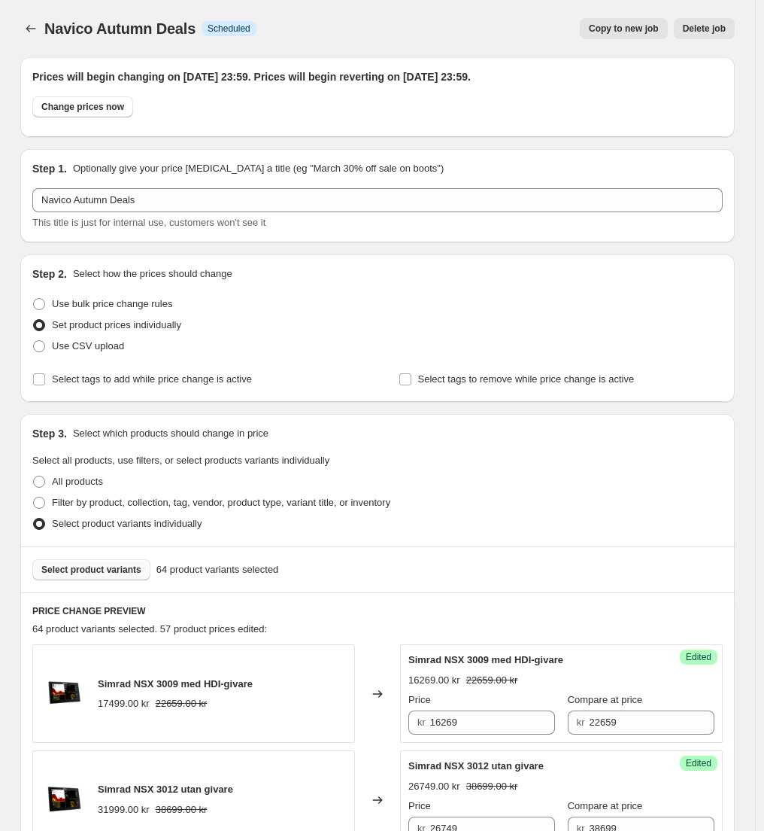
click at [119, 570] on span "Select product variants" at bounding box center [91, 570] width 100 height 12
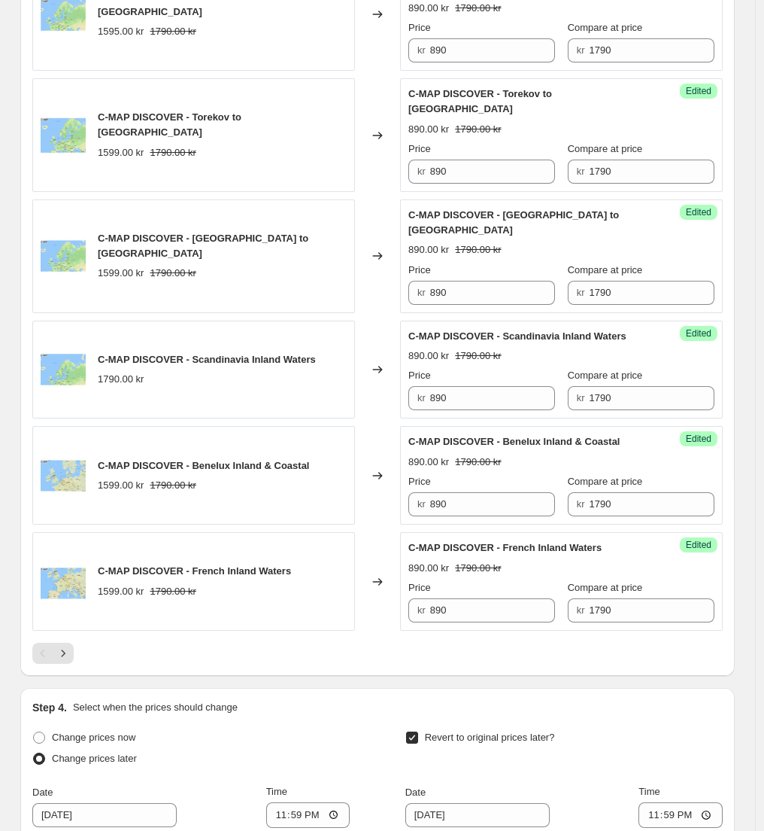
scroll to position [2234, 0]
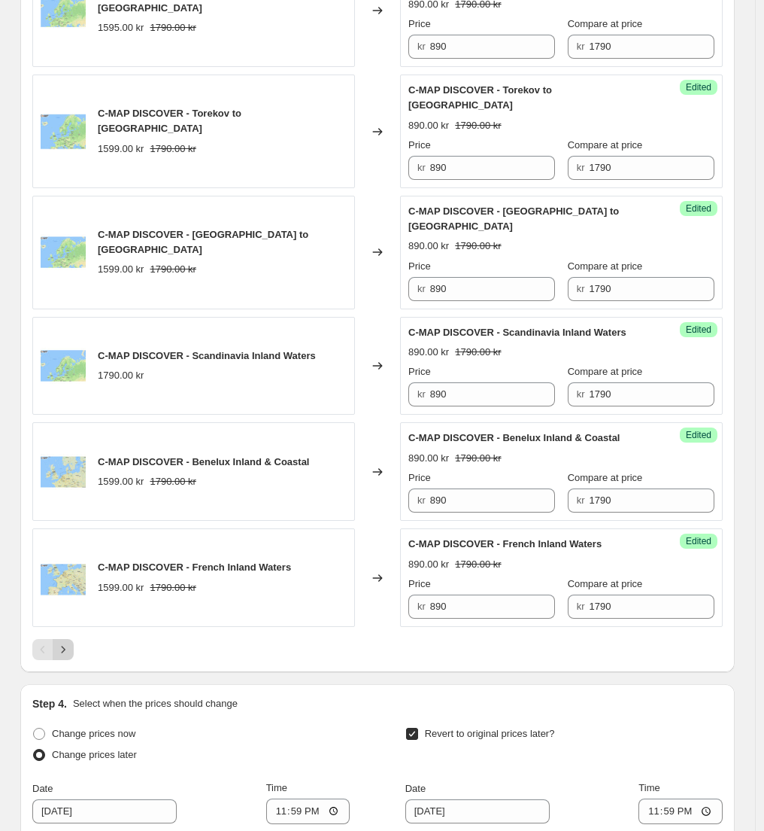
click at [68, 639] on button "Next" at bounding box center [63, 649] width 21 height 21
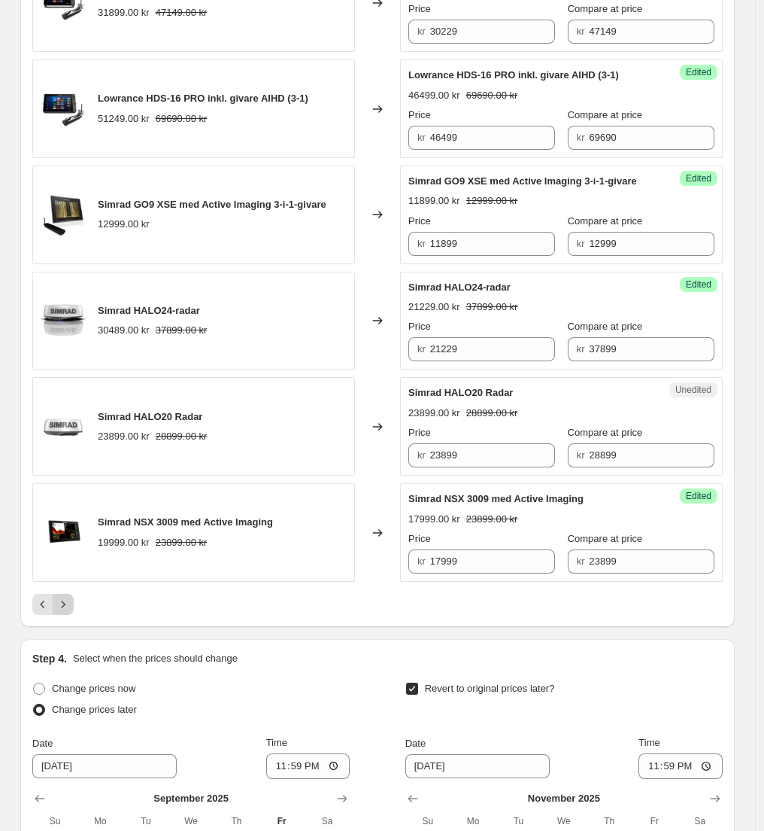
click at [71, 597] on icon "Next" at bounding box center [63, 604] width 15 height 15
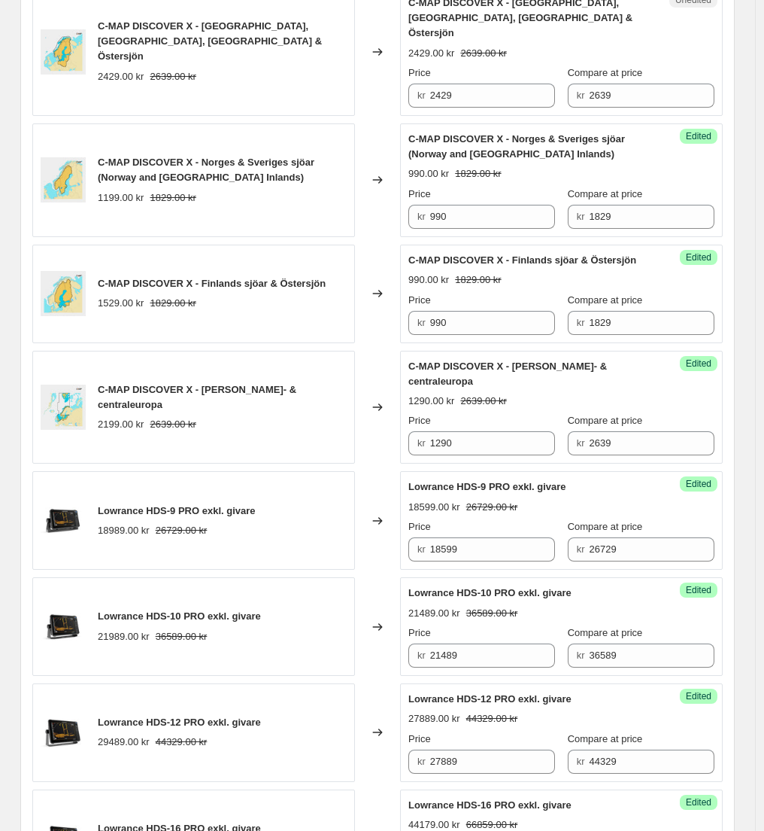
scroll to position [1588, 0]
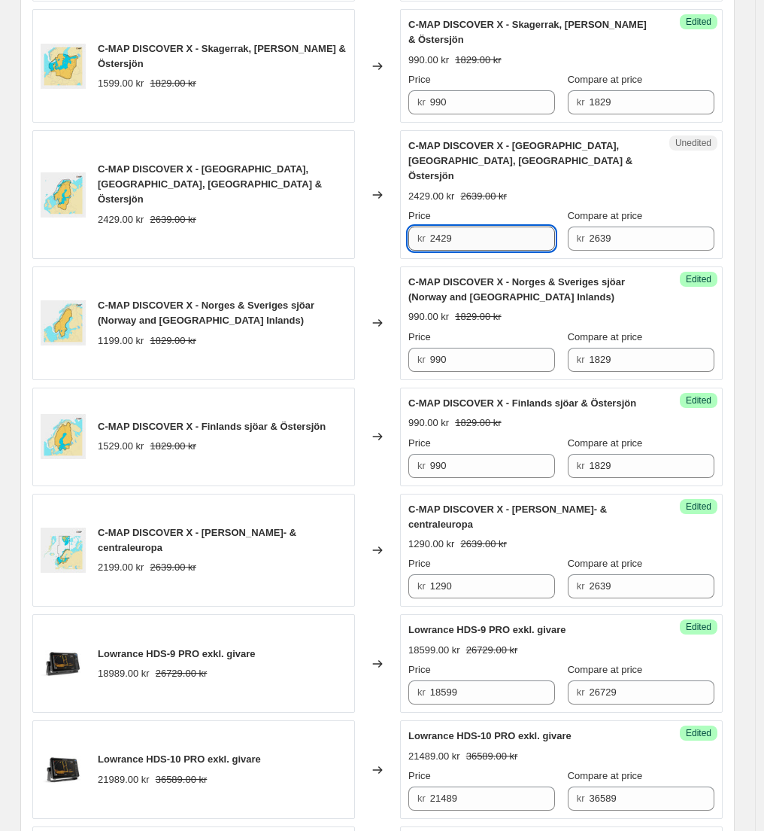
click at [464, 238] on input "2429" at bounding box center [493, 238] width 126 height 24
type input "1290"
click at [388, 257] on div "Changed to" at bounding box center [377, 194] width 45 height 129
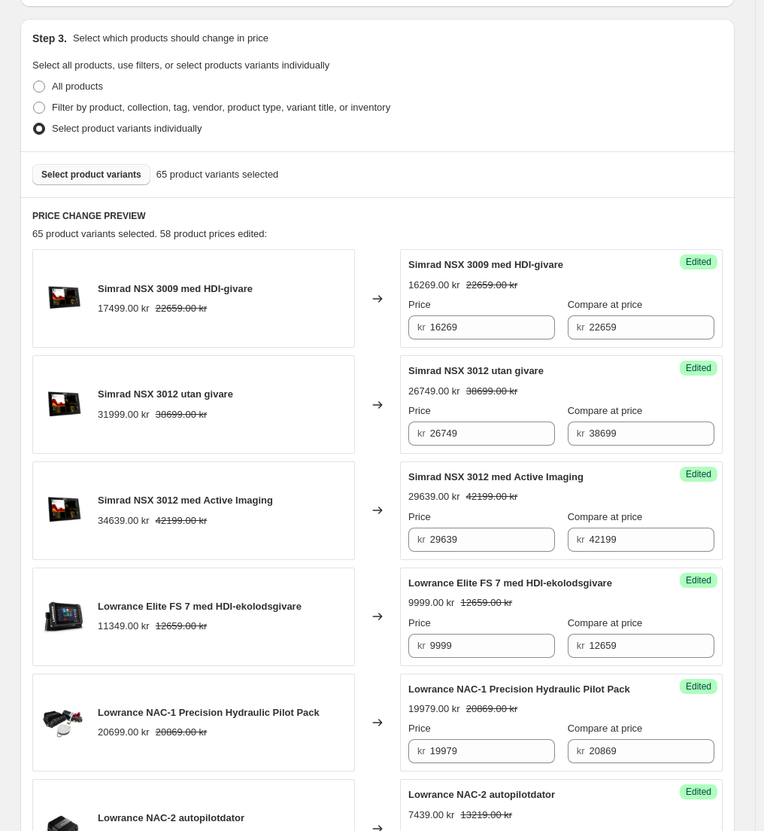
scroll to position [0, 0]
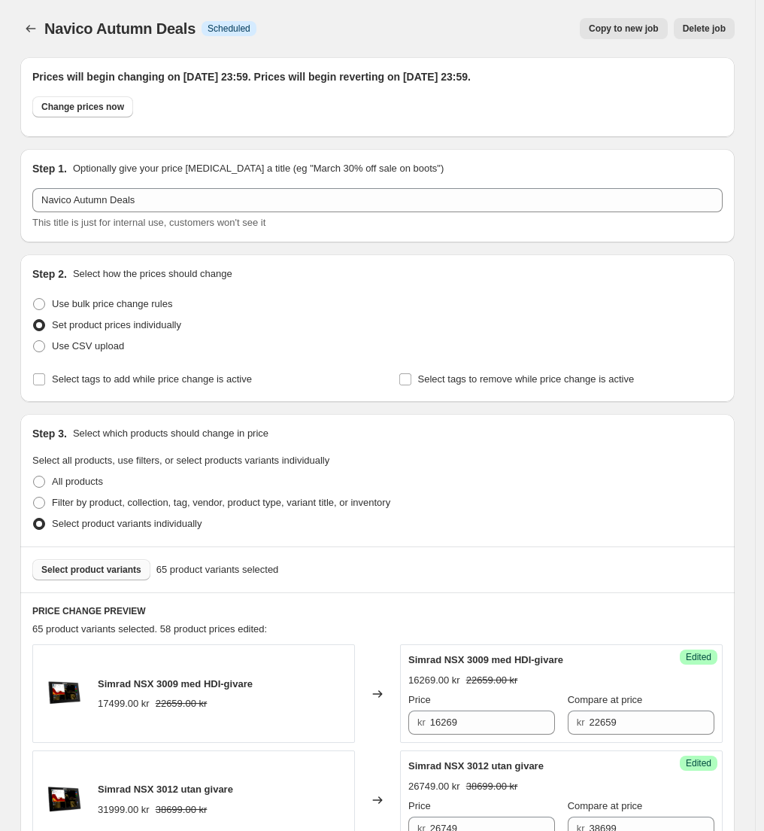
click at [109, 570] on span "Select product variants" at bounding box center [91, 570] width 100 height 12
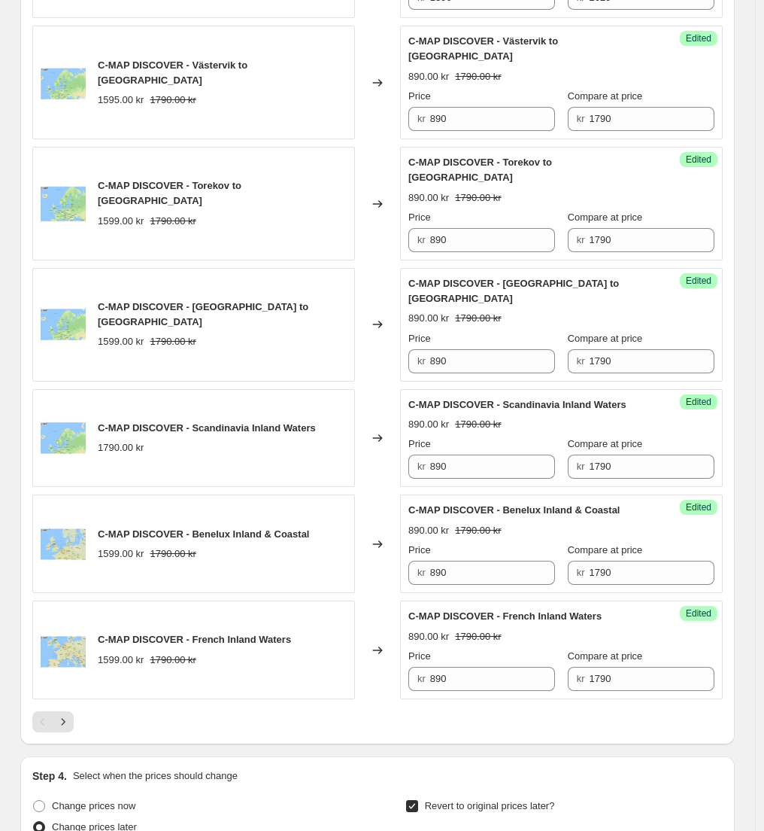
scroll to position [2530, 0]
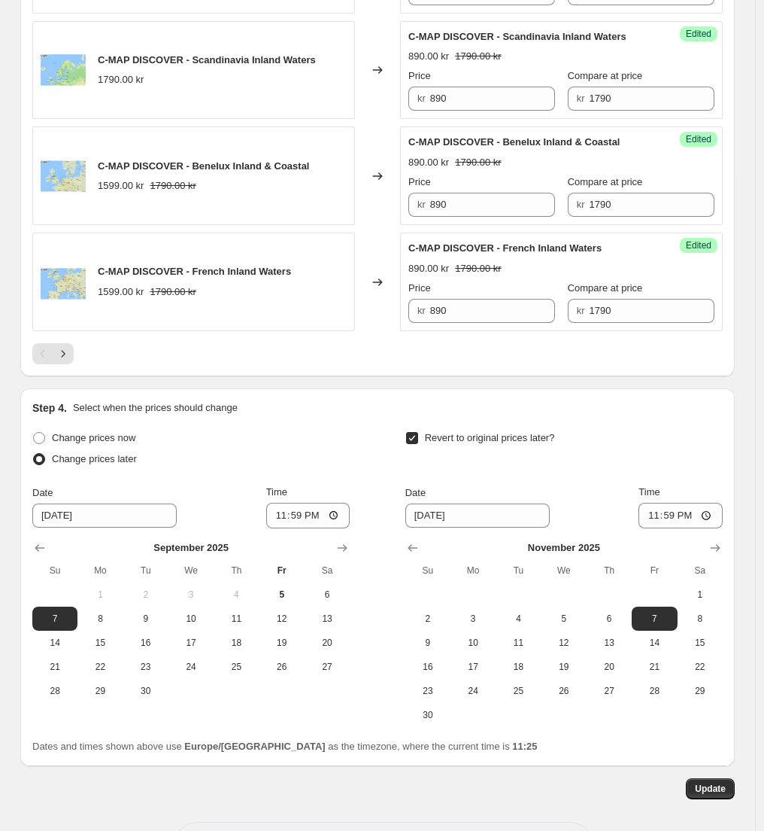
click at [78, 343] on div at bounding box center [377, 353] width 691 height 21
click at [69, 346] on icon "Next" at bounding box center [63, 353] width 15 height 15
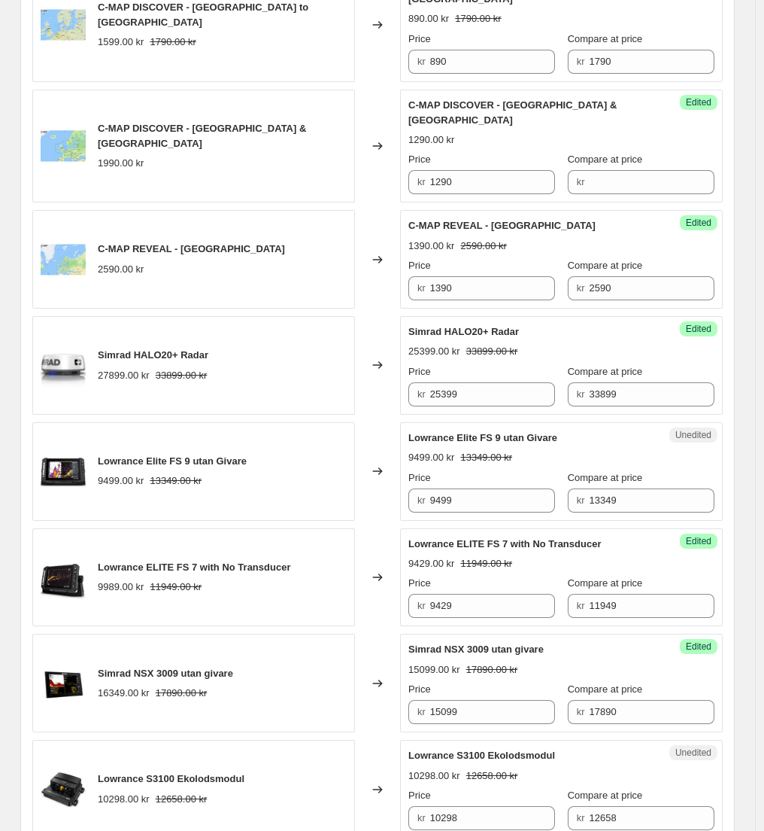
scroll to position [503, 0]
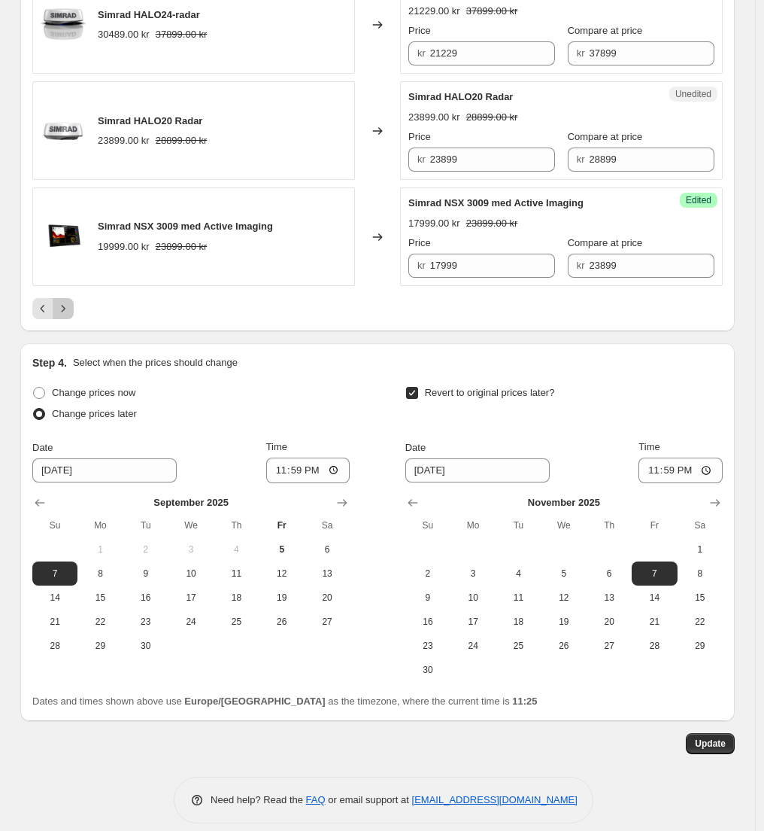
click at [69, 298] on button "Next" at bounding box center [63, 308] width 21 height 21
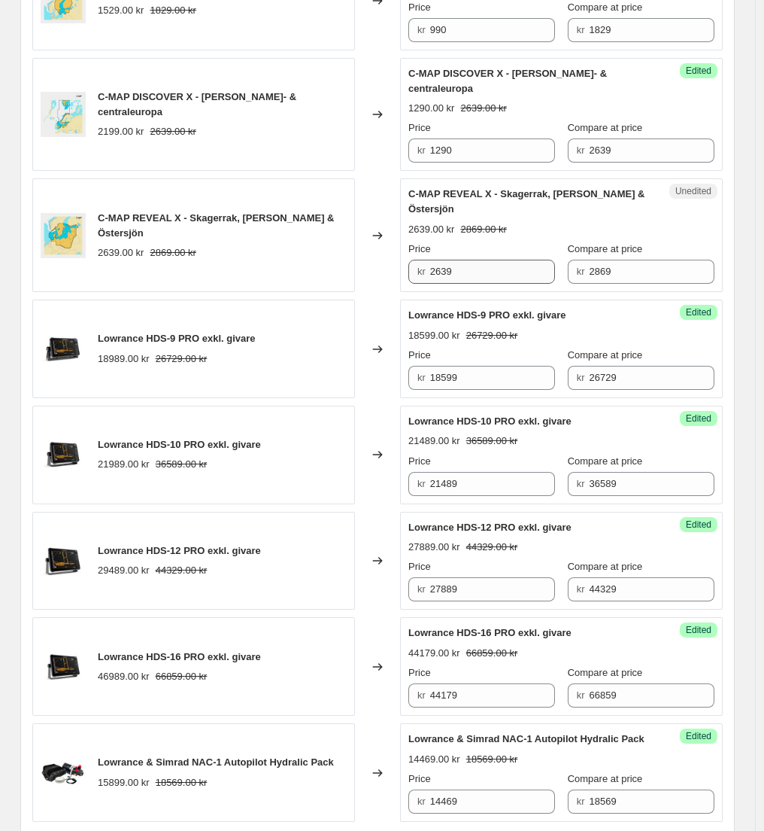
scroll to position [1707, 0]
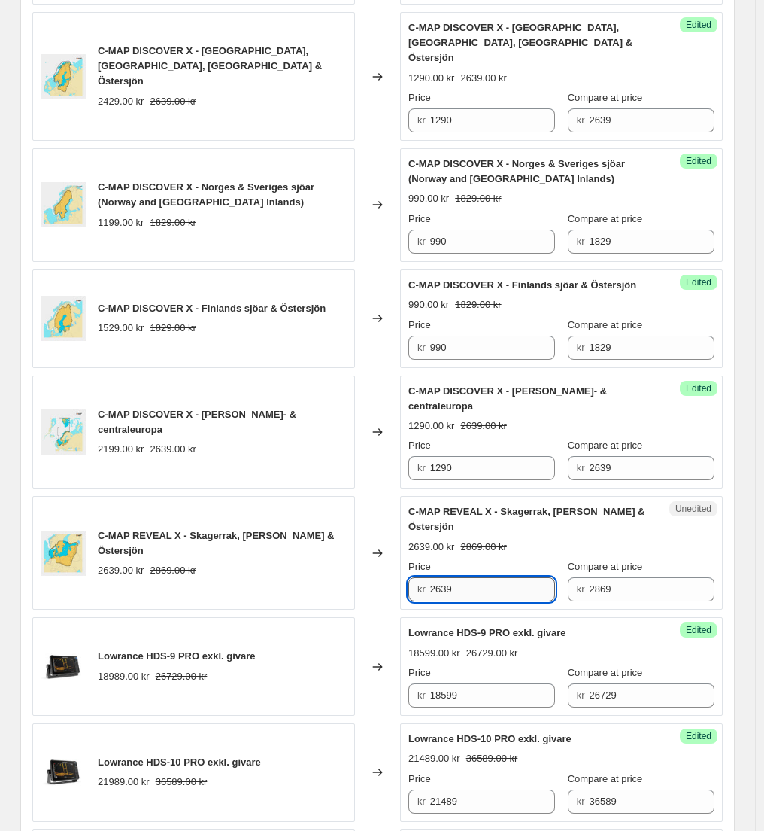
click at [460, 591] on input "2639" at bounding box center [493, 589] width 126 height 24
type input "4"
type input "1490"
click at [391, 577] on div "Changed to" at bounding box center [377, 553] width 45 height 114
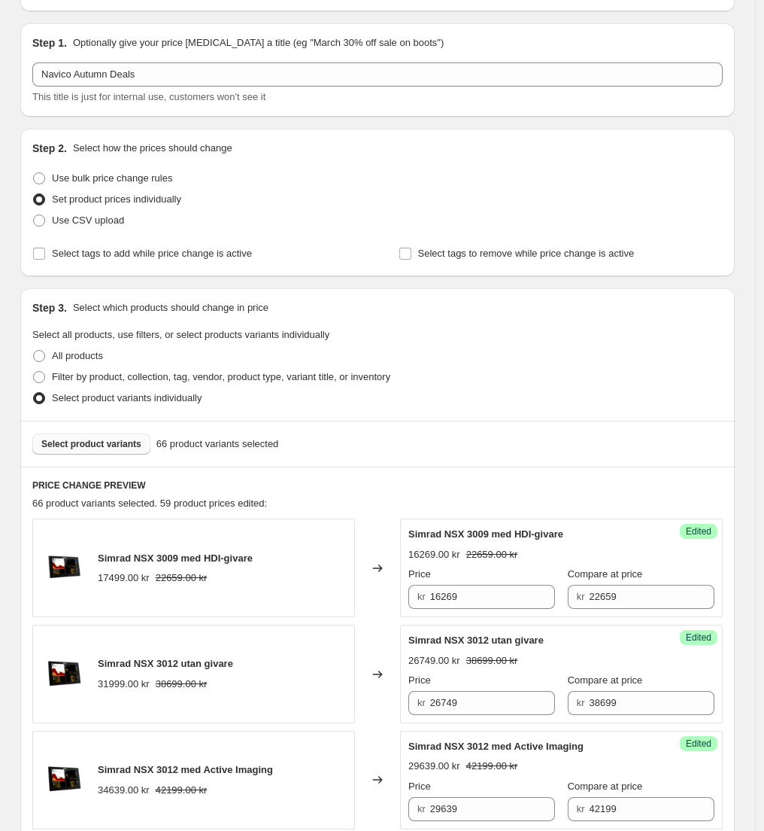
scroll to position [0, 0]
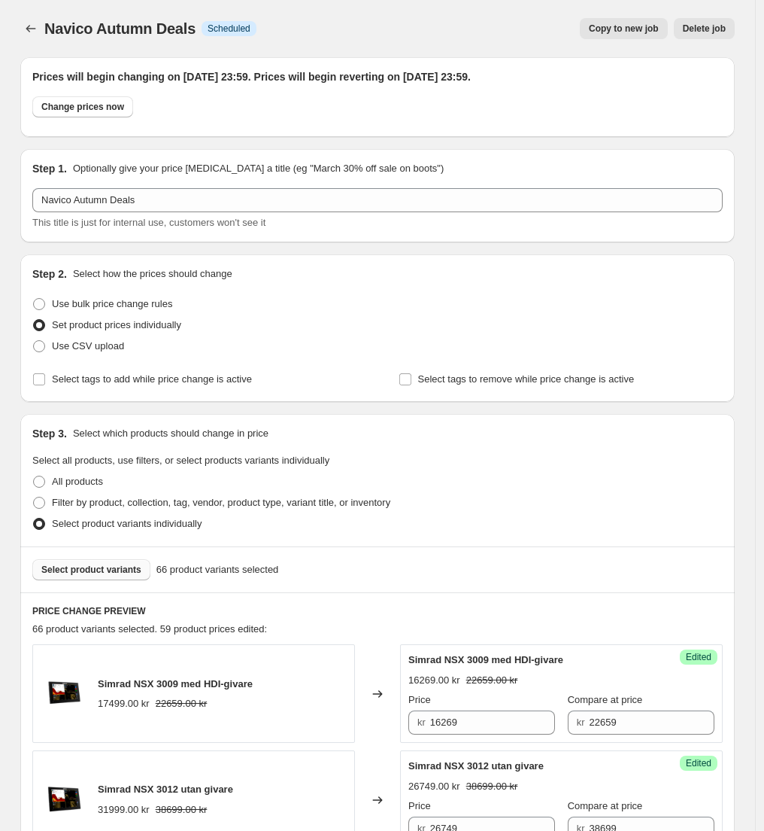
click at [126, 566] on span "Select product variants" at bounding box center [91, 570] width 100 height 12
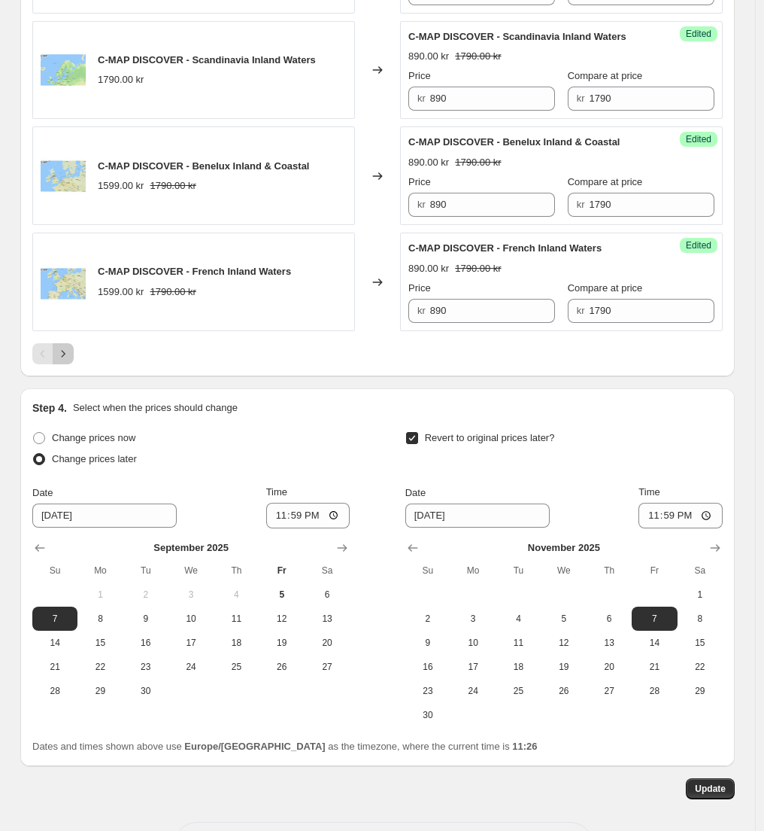
click at [70, 346] on icon "Next" at bounding box center [63, 353] width 15 height 15
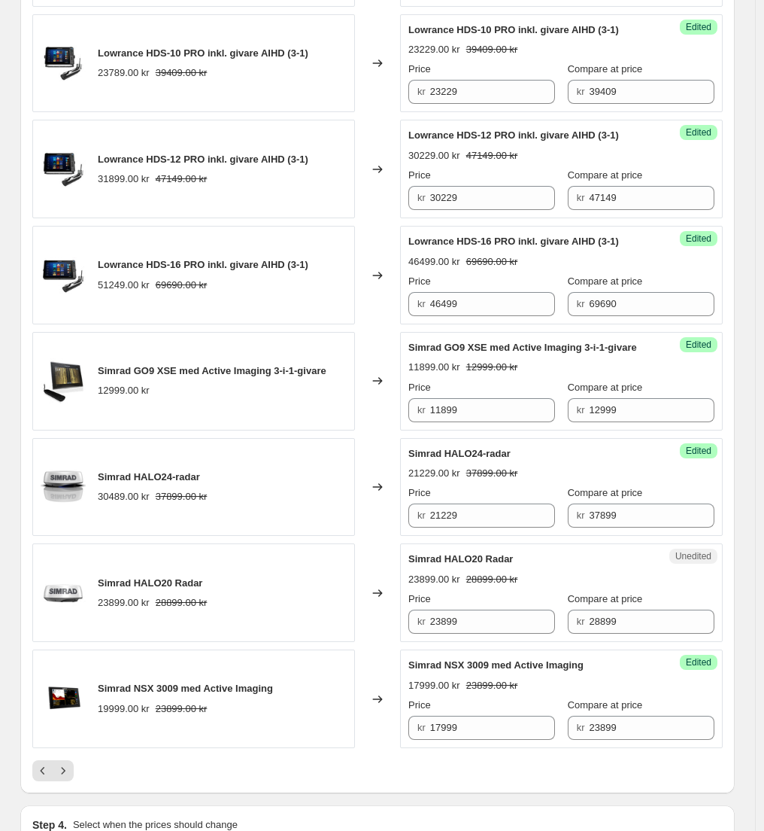
scroll to position [2064, 0]
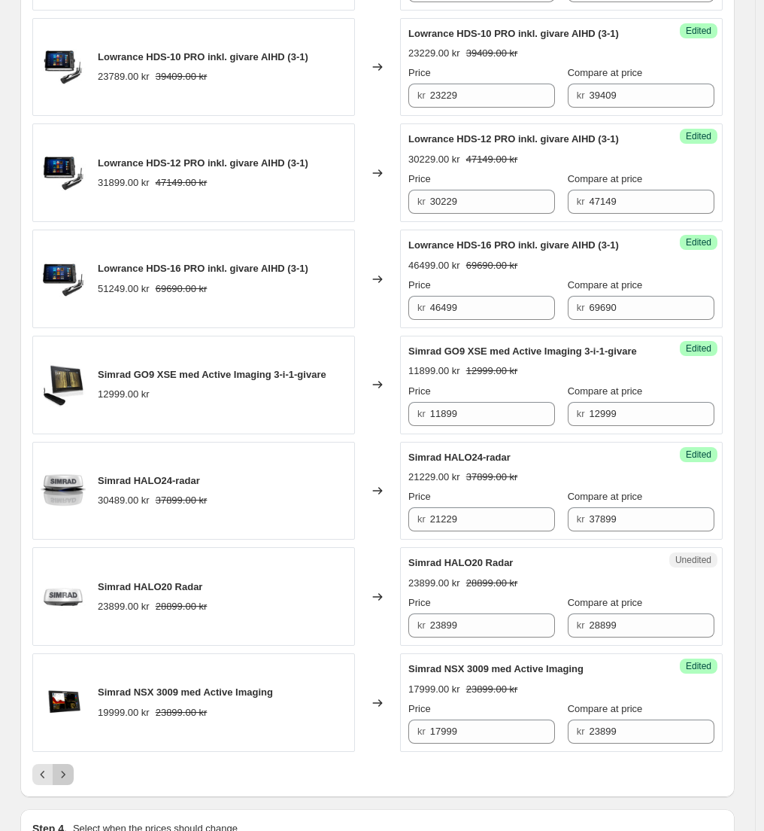
click at [71, 767] on icon "Next" at bounding box center [63, 774] width 15 height 15
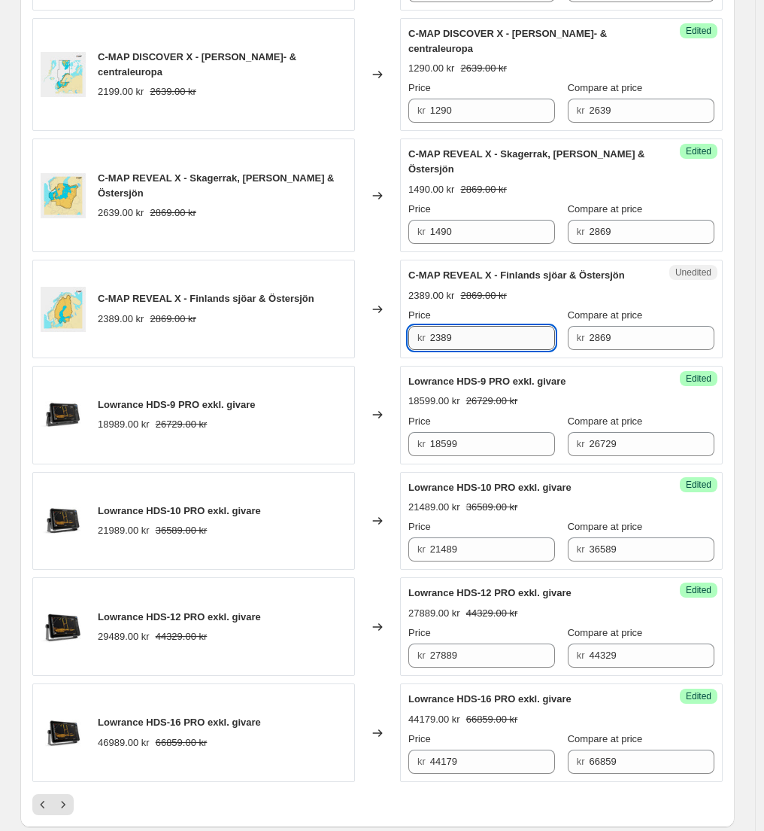
click at [459, 345] on input "2389" at bounding box center [493, 338] width 126 height 24
type input "1490"
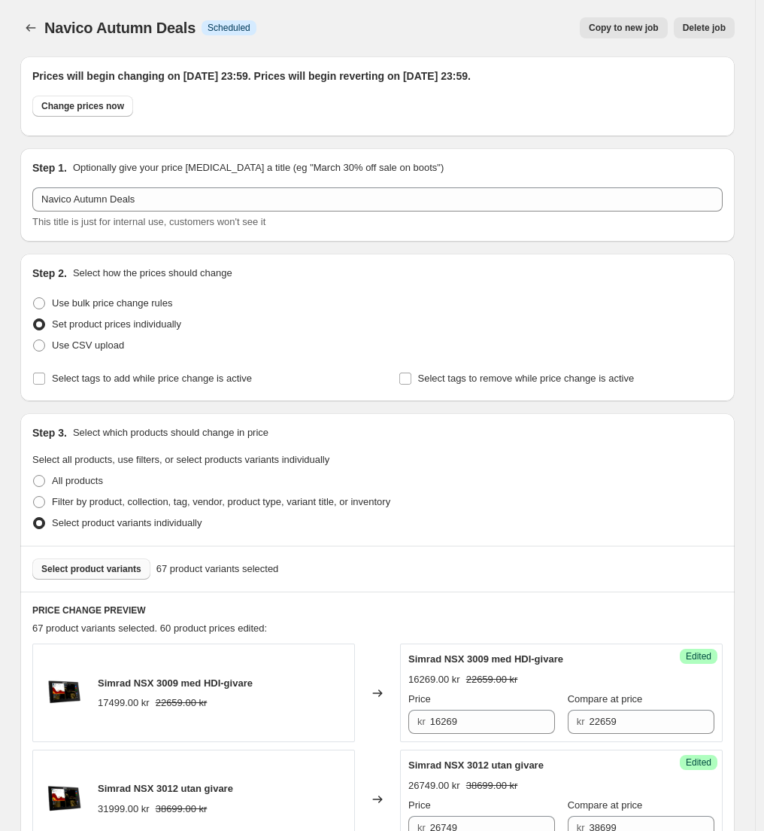
scroll to position [0, 0]
click at [105, 564] on span "Select product variants" at bounding box center [91, 570] width 100 height 12
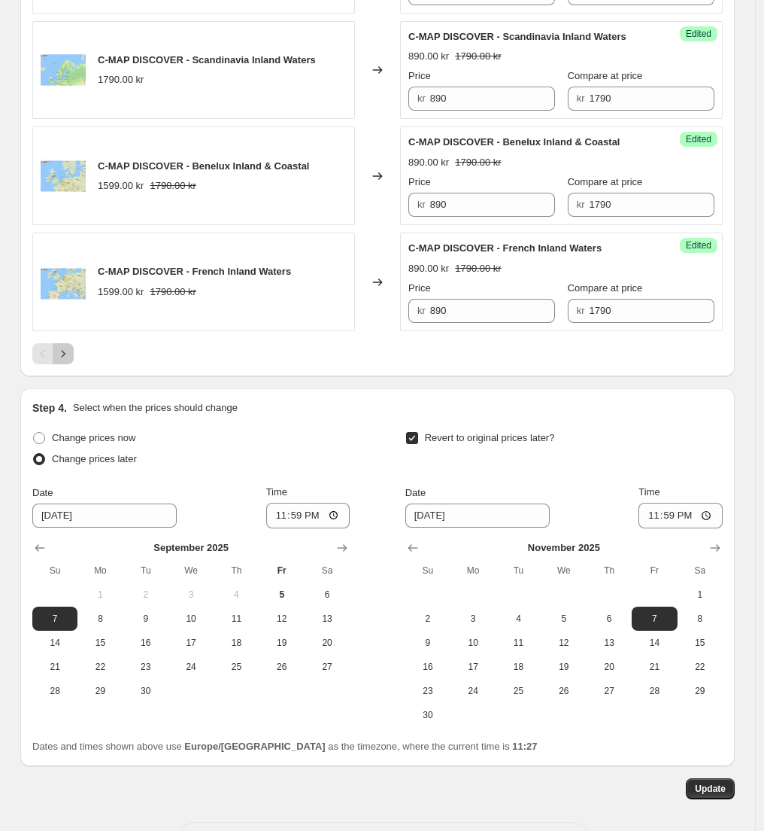
click at [65, 346] on icon "Next" at bounding box center [63, 353] width 15 height 15
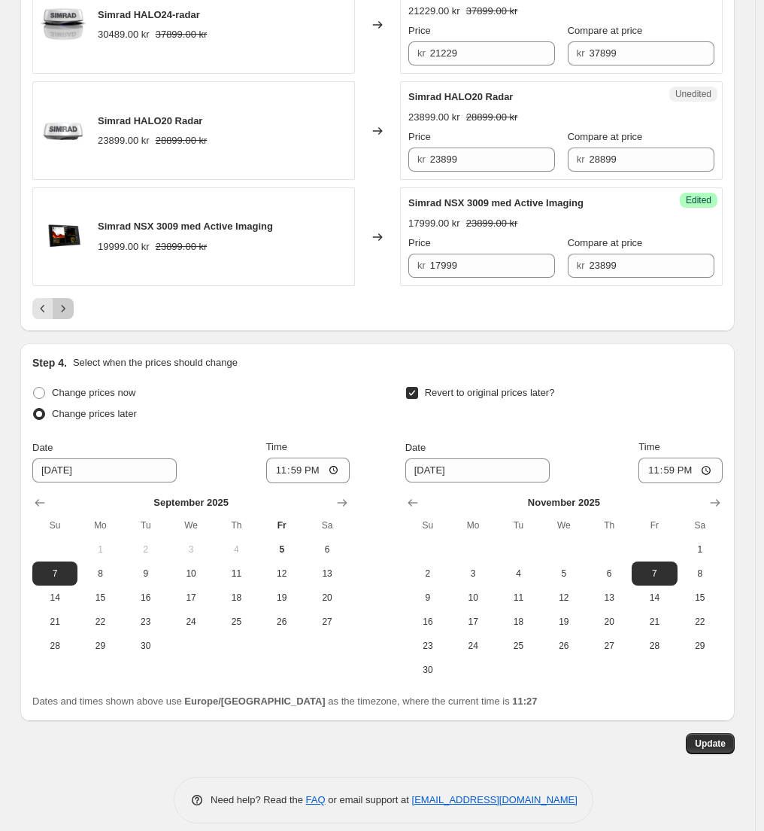
click at [70, 301] on icon "Next" at bounding box center [63, 308] width 15 height 15
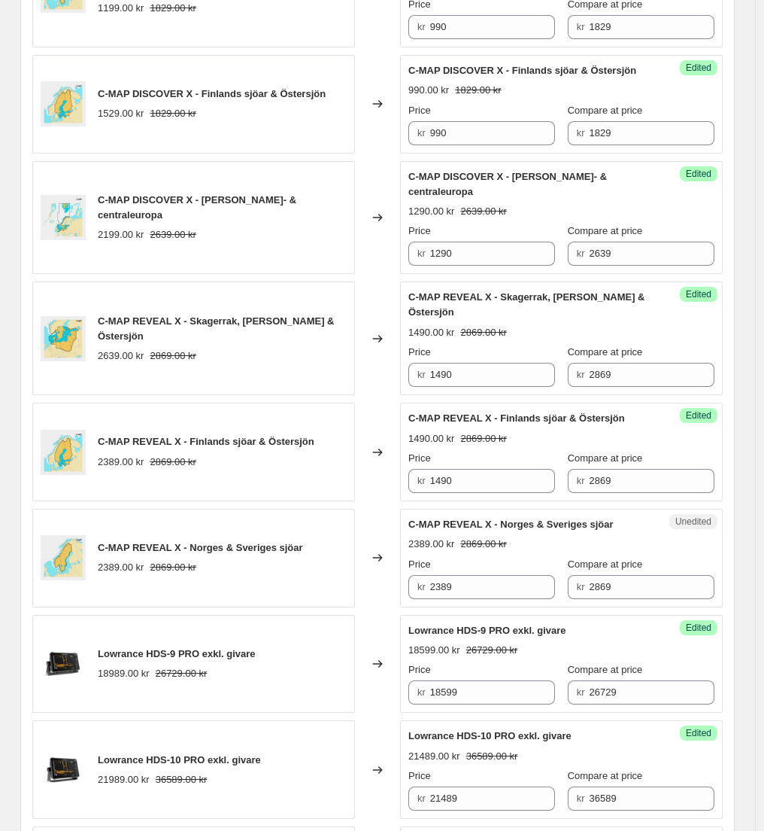
scroll to position [2065, 0]
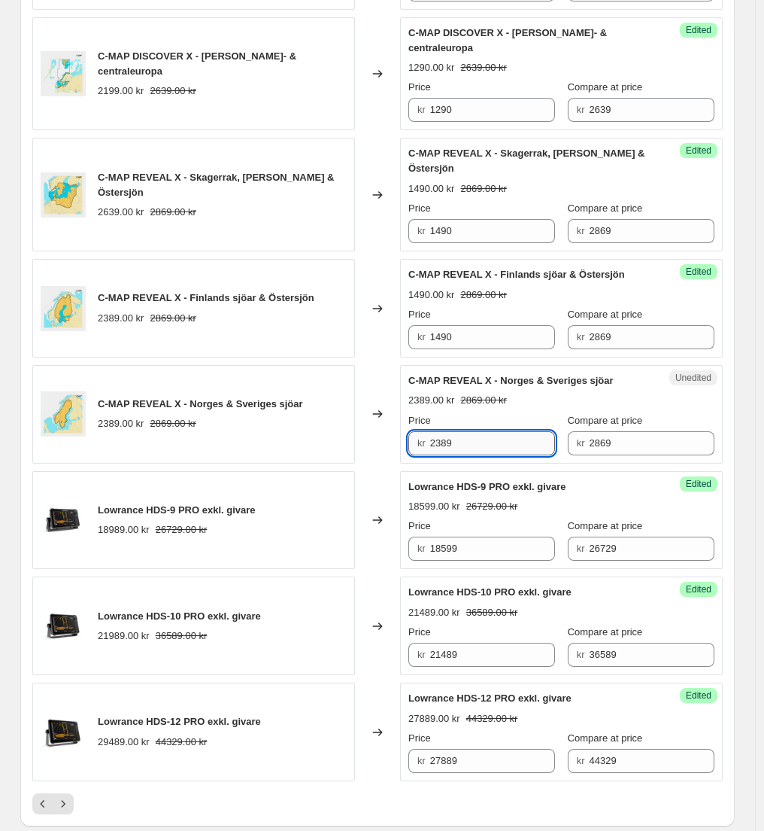
click at [454, 439] on input "2389" at bounding box center [493, 443] width 126 height 24
type input "1490"
click at [374, 472] on div "Changed to" at bounding box center [377, 520] width 45 height 99
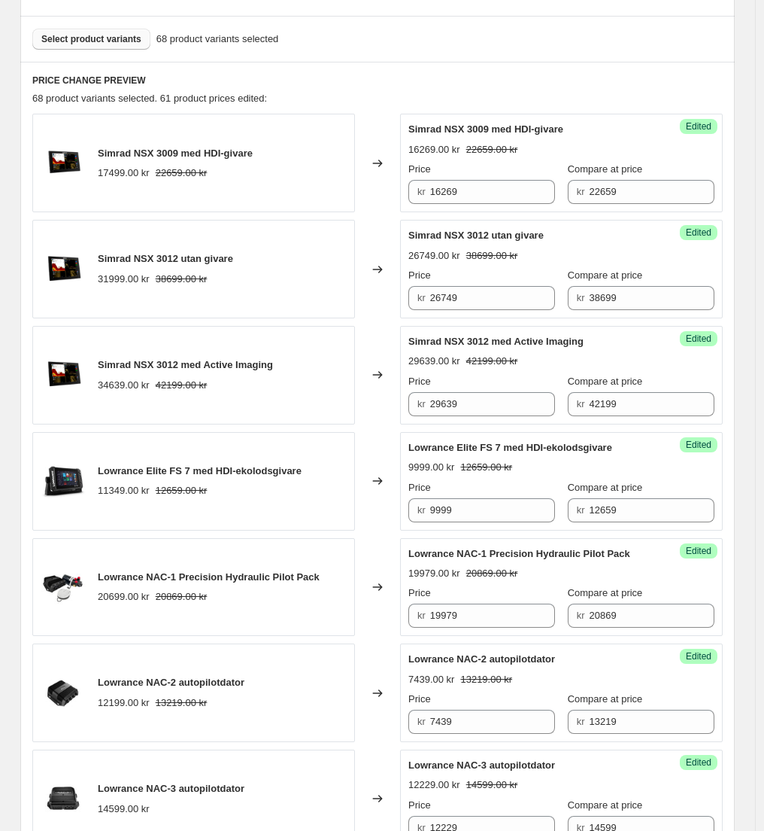
scroll to position [0, 0]
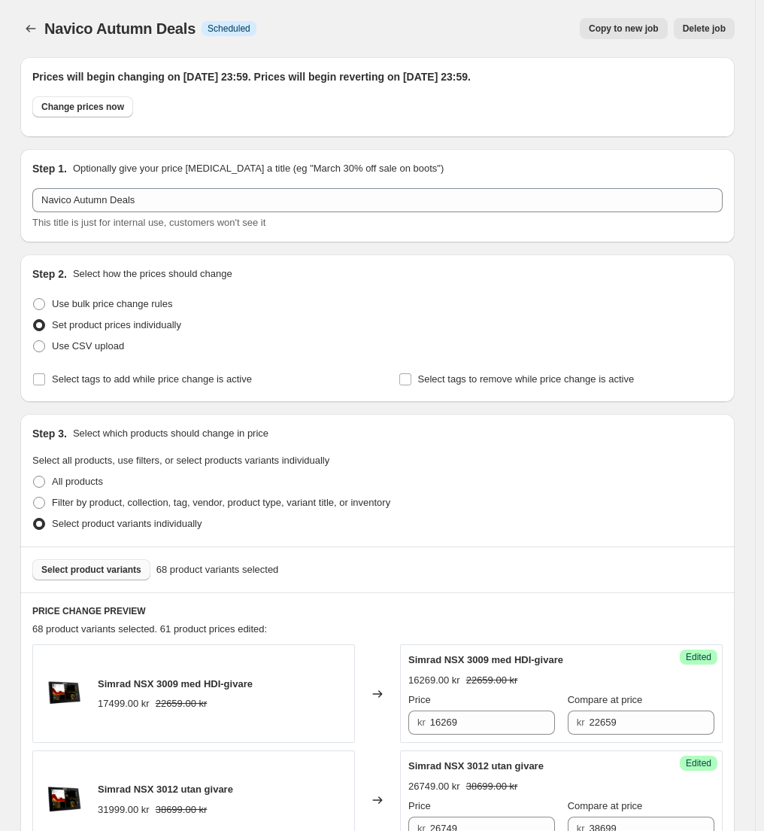
click at [112, 567] on span "Select product variants" at bounding box center [91, 570] width 100 height 12
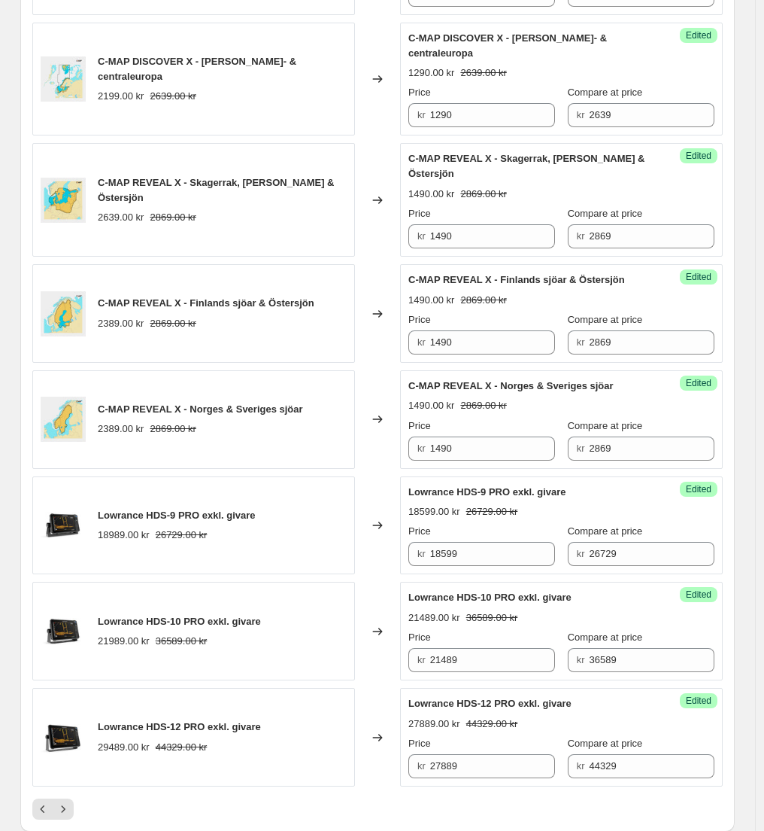
scroll to position [2575, 0]
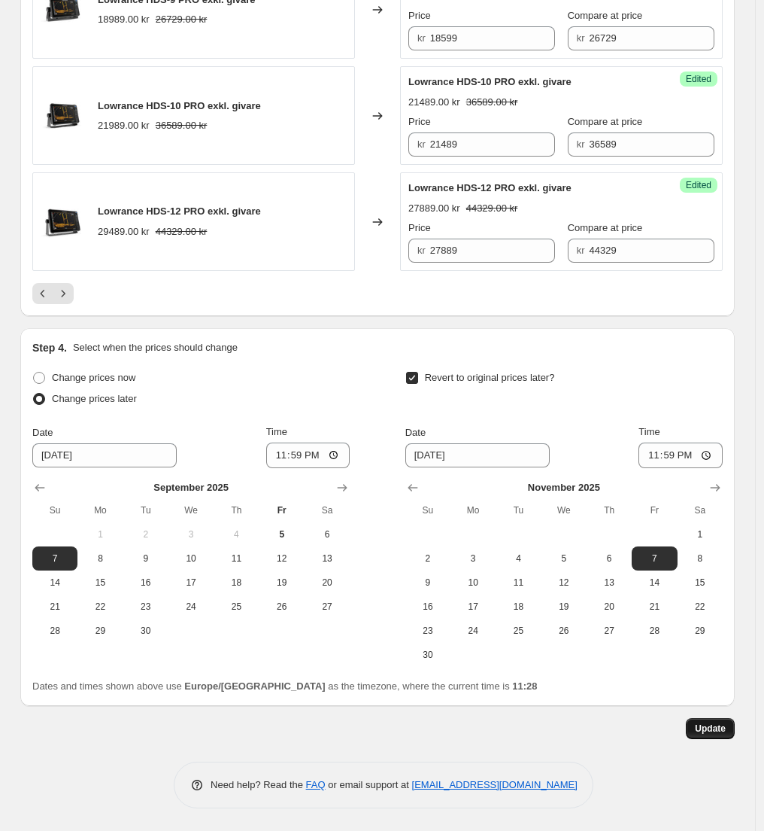
click at [722, 729] on span "Update" at bounding box center [710, 728] width 31 height 12
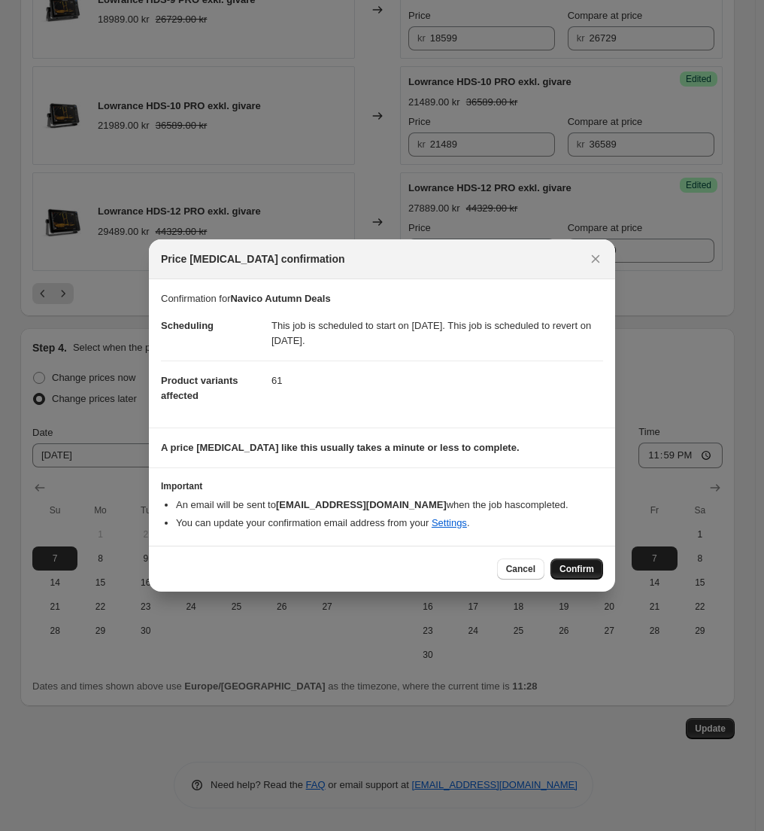
click at [579, 561] on button "Confirm" at bounding box center [577, 568] width 53 height 21
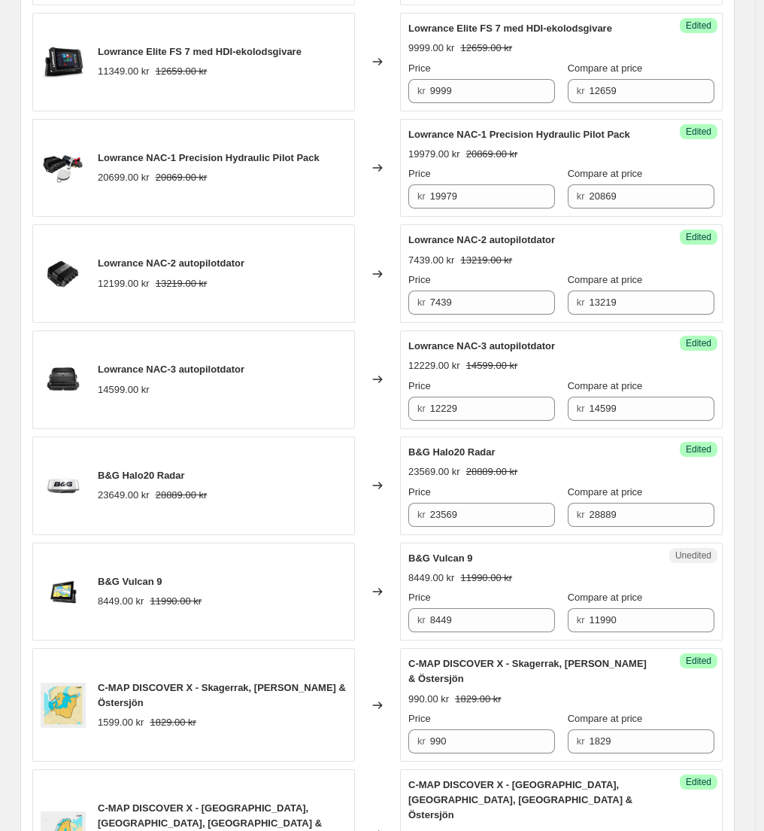
scroll to position [887, 0]
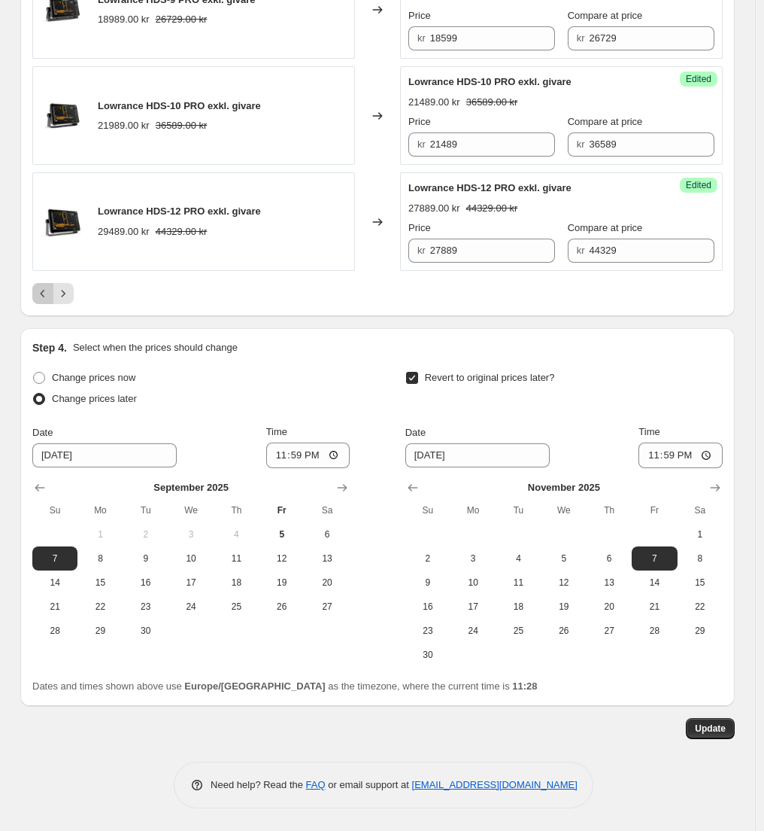
click at [47, 299] on icon "Previous" at bounding box center [42, 293] width 15 height 15
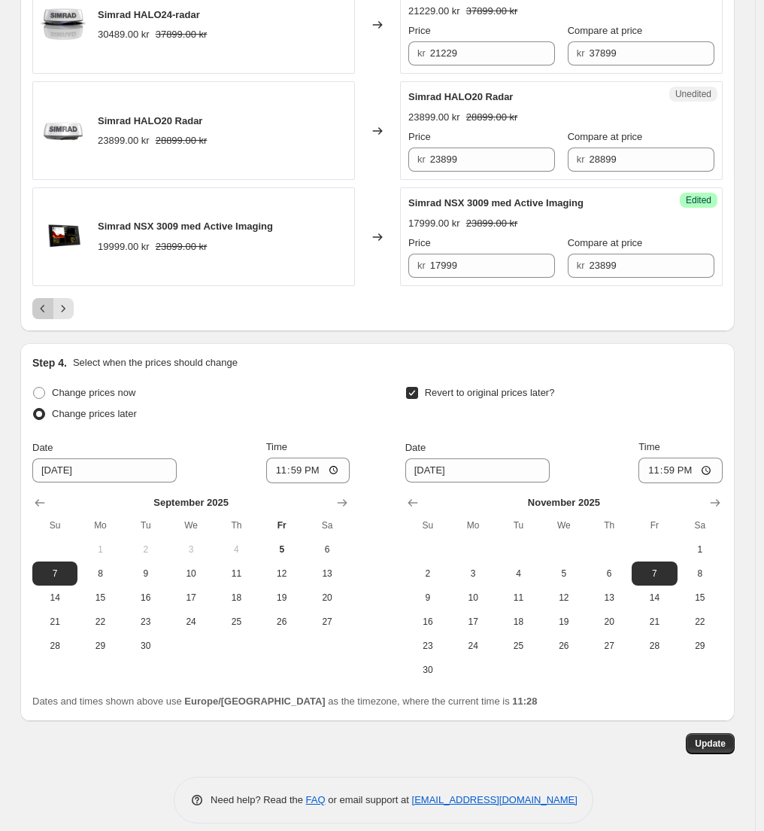
click at [46, 301] on icon "Previous" at bounding box center [42, 308] width 15 height 15
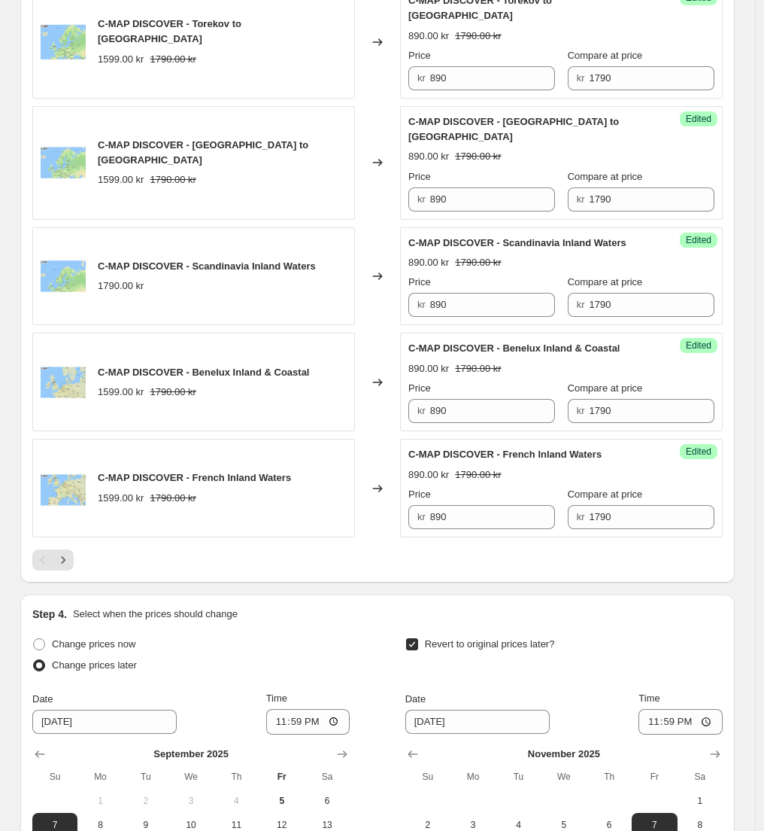
scroll to position [2530, 0]
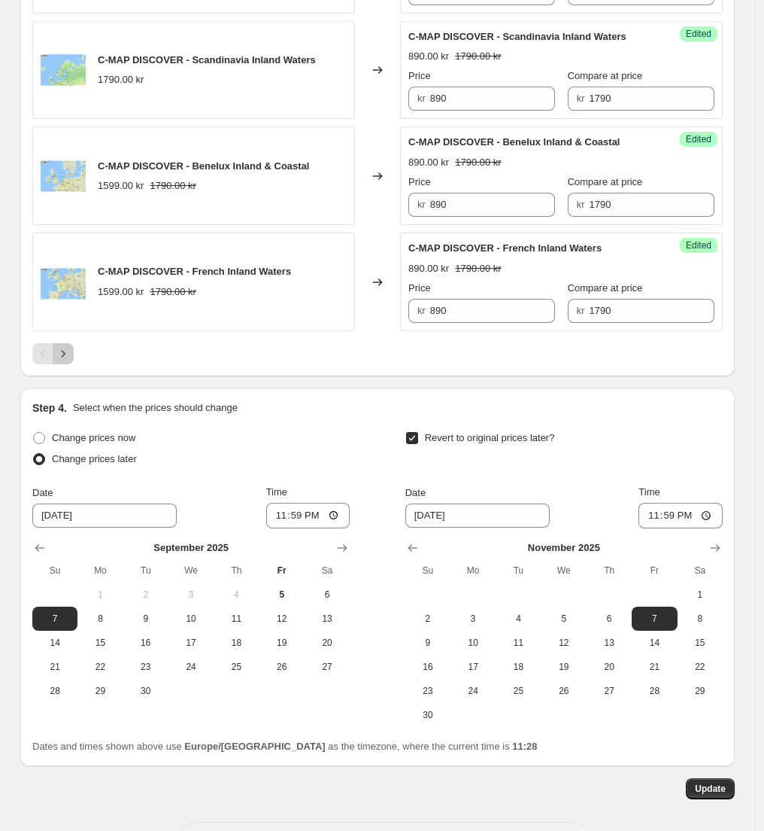
click at [68, 346] on icon "Next" at bounding box center [63, 353] width 15 height 15
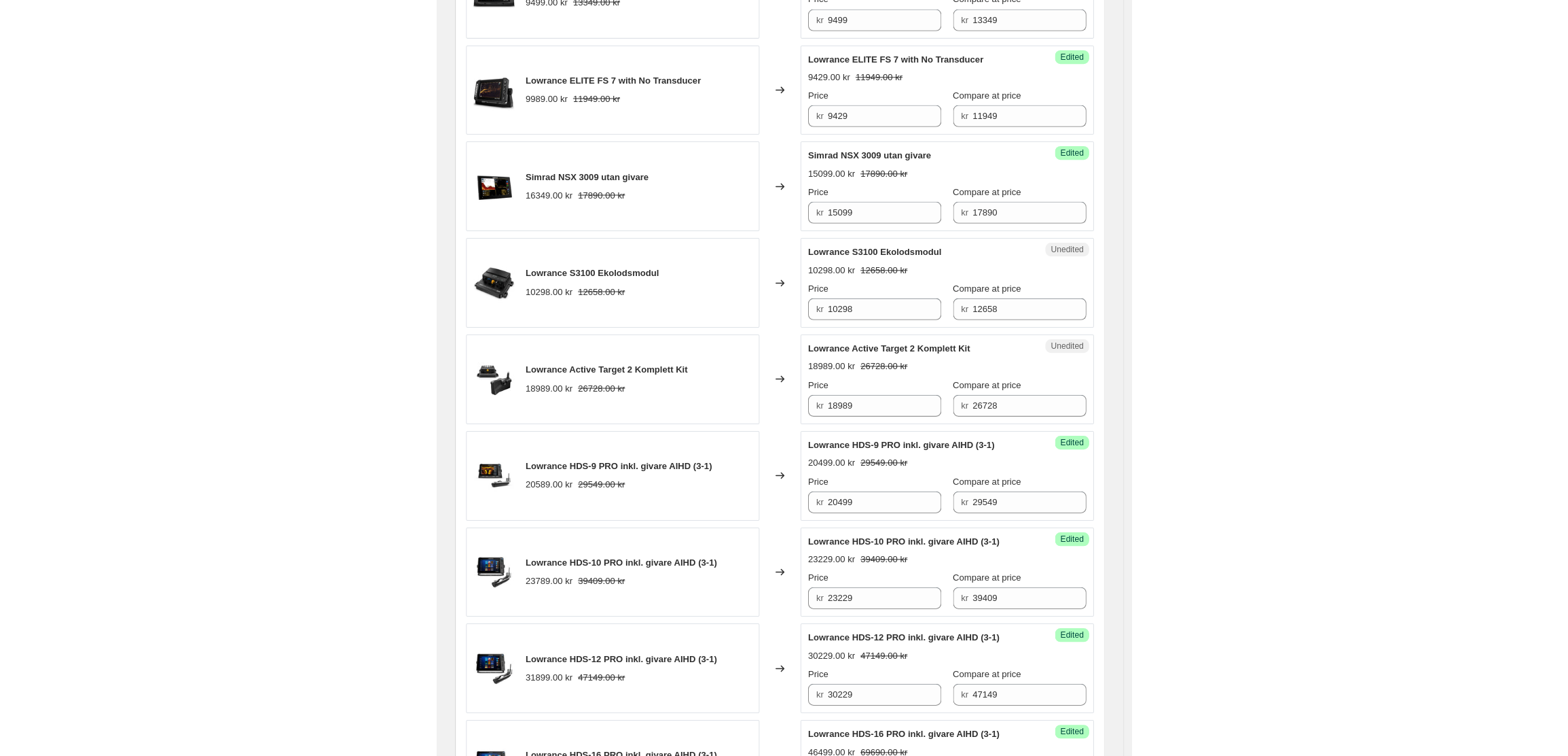
scroll to position [1352, 0]
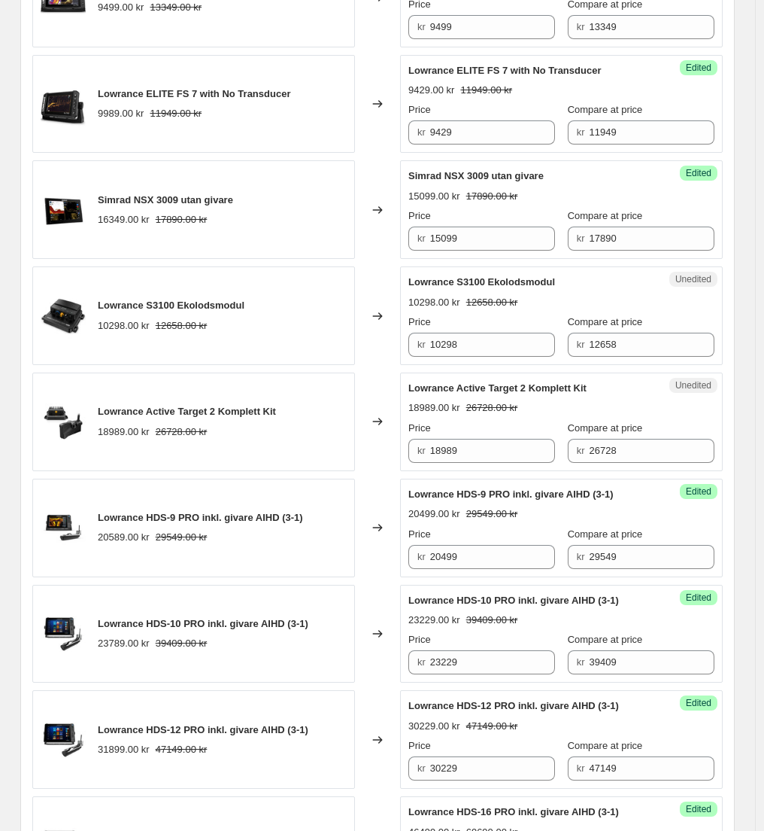
click at [186, 266] on div "Lowrance S3100 Ekolodsmodul 10298.00 kr 12658.00 kr" at bounding box center [193, 315] width 323 height 99
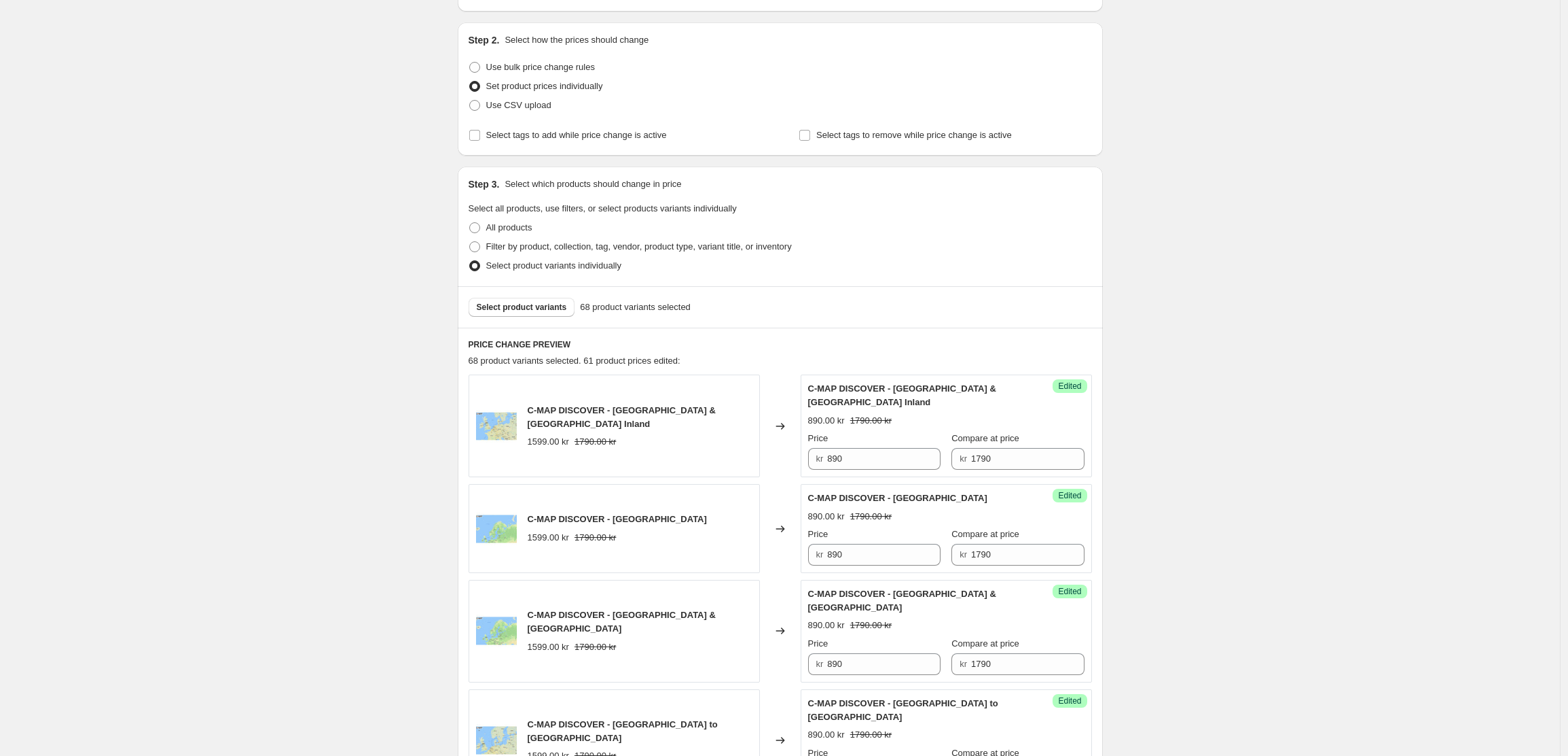
scroll to position [0, 0]
